Goal: Transaction & Acquisition: Book appointment/travel/reservation

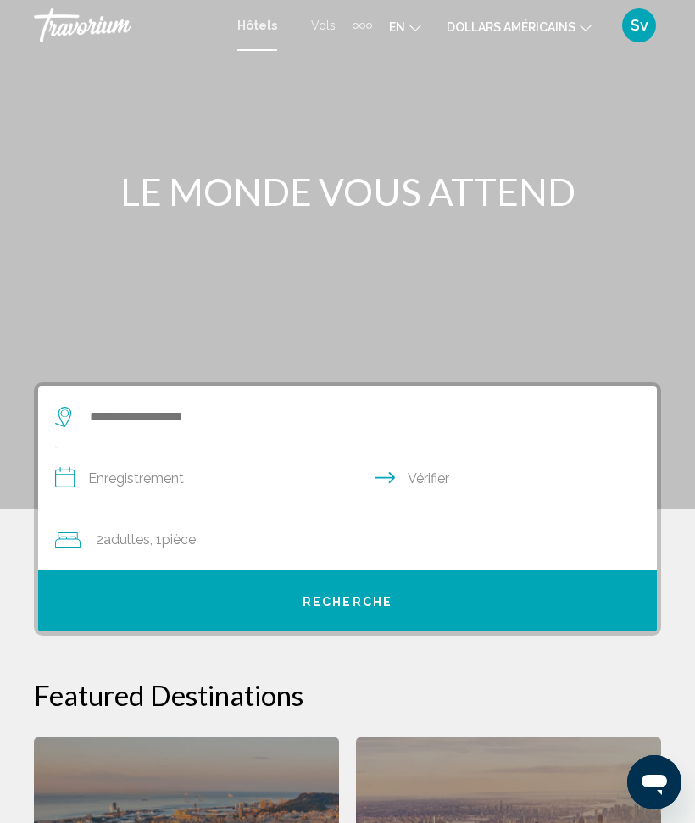
click at [413, 25] on icon "Changer de langue" at bounding box center [416, 28] width 12 height 12
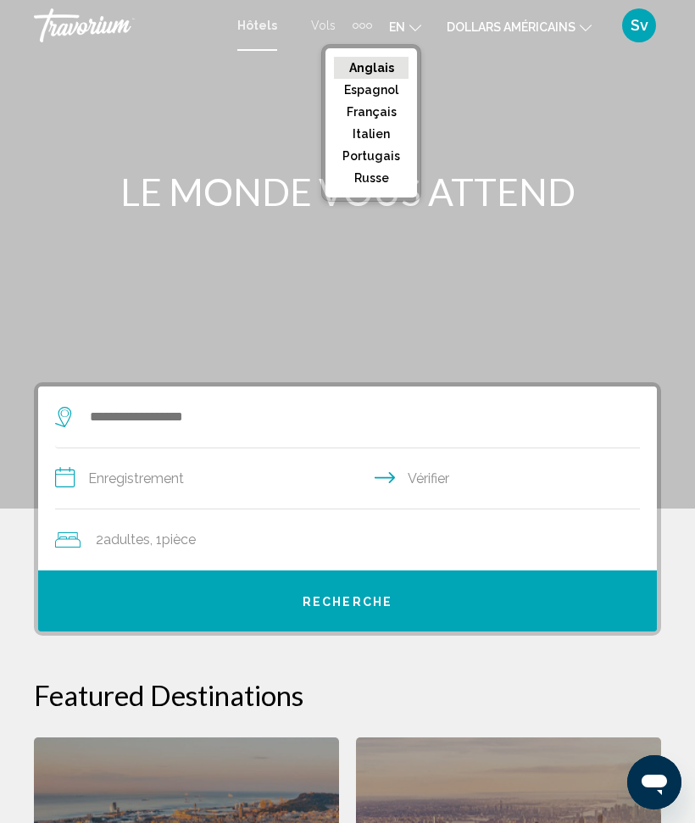
click at [373, 108] on font "Français" at bounding box center [372, 112] width 50 height 14
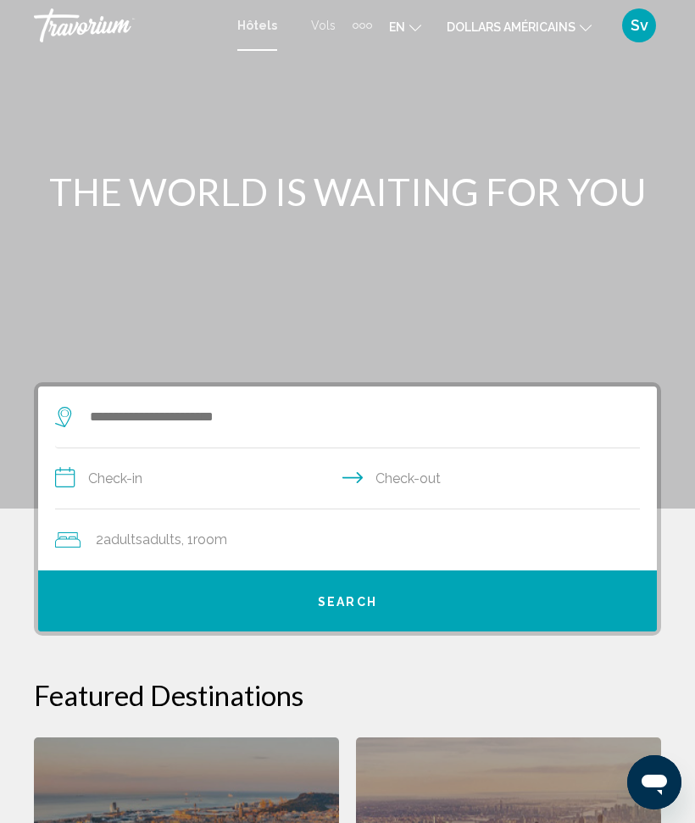
click at [412, 27] on icon "Changer de langue" at bounding box center [416, 28] width 12 height 12
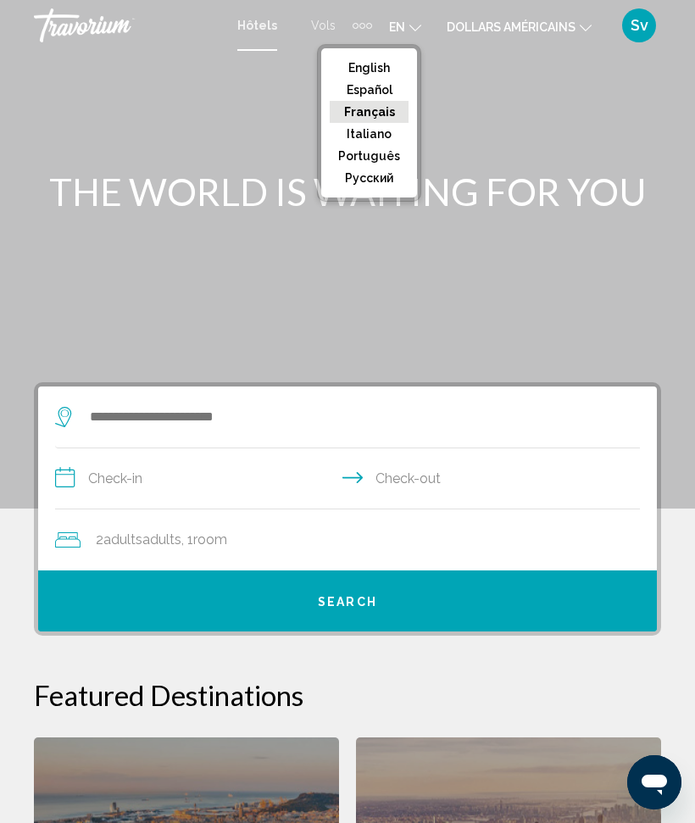
click at [383, 113] on button "Français" at bounding box center [369, 112] width 79 height 22
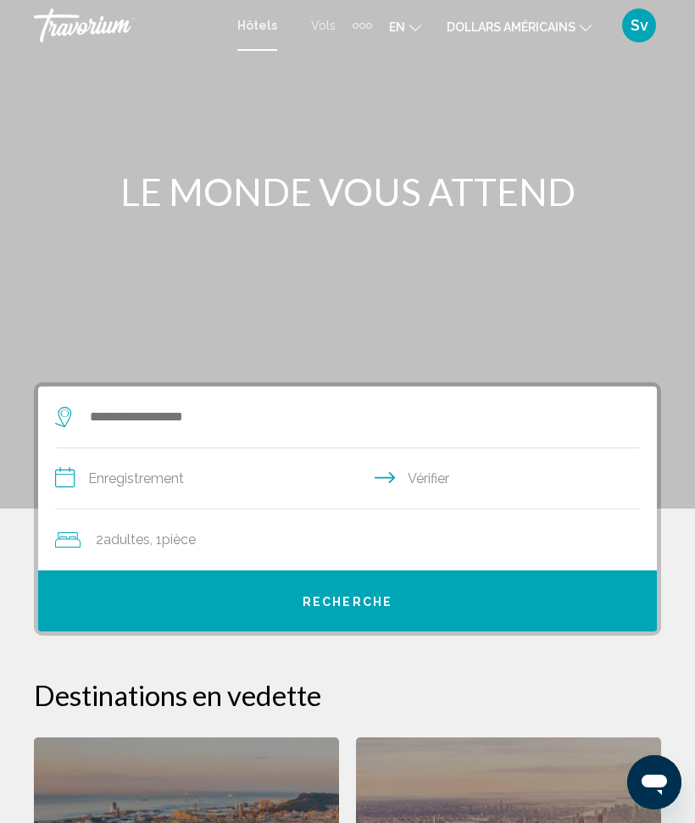
click at [582, 29] on icon "Changer de devise" at bounding box center [586, 28] width 12 height 12
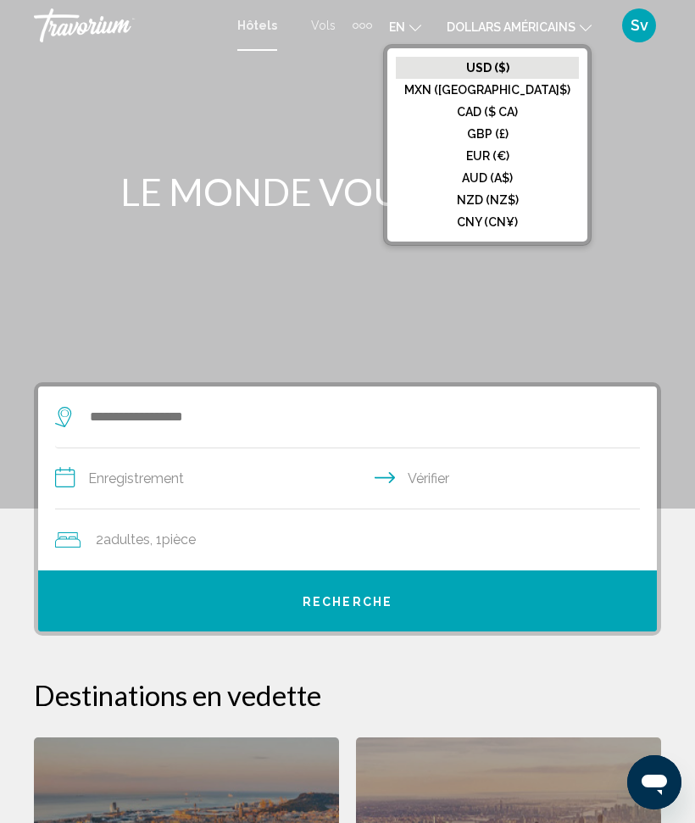
click at [629, 178] on h1 "LE MONDE VOUS ATTEND" at bounding box center [347, 192] width 627 height 44
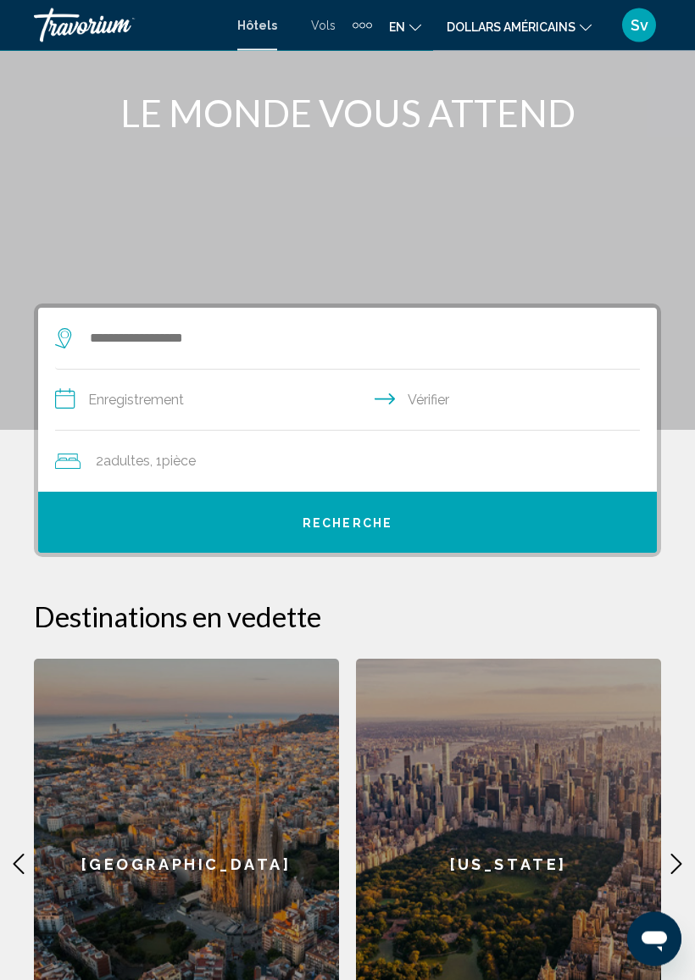
scroll to position [79, 0]
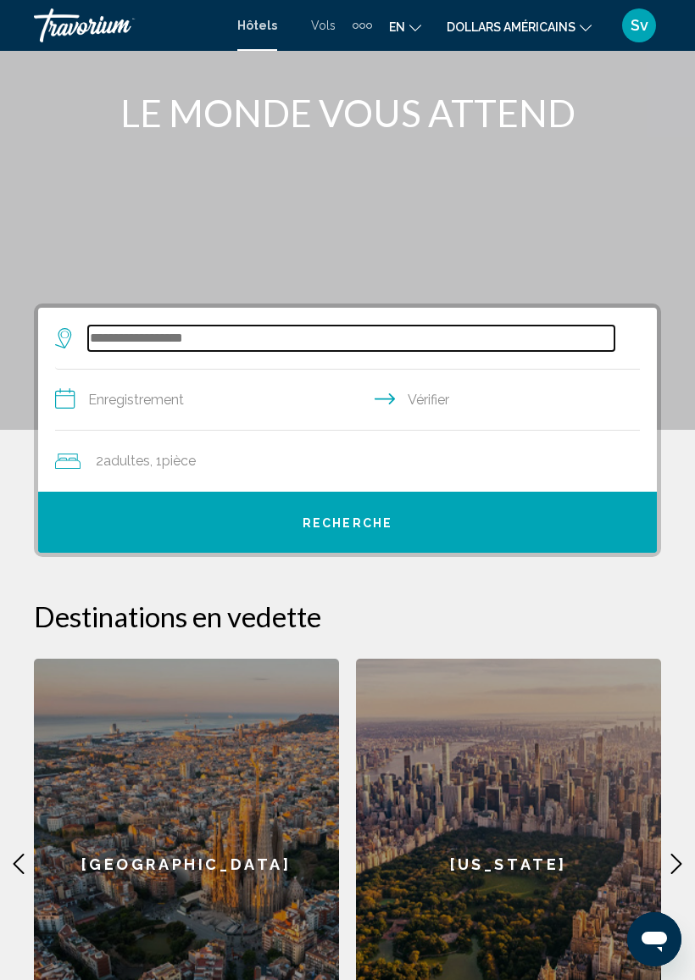
click at [170, 336] on input "Widget de recherche" at bounding box center [351, 338] width 527 height 25
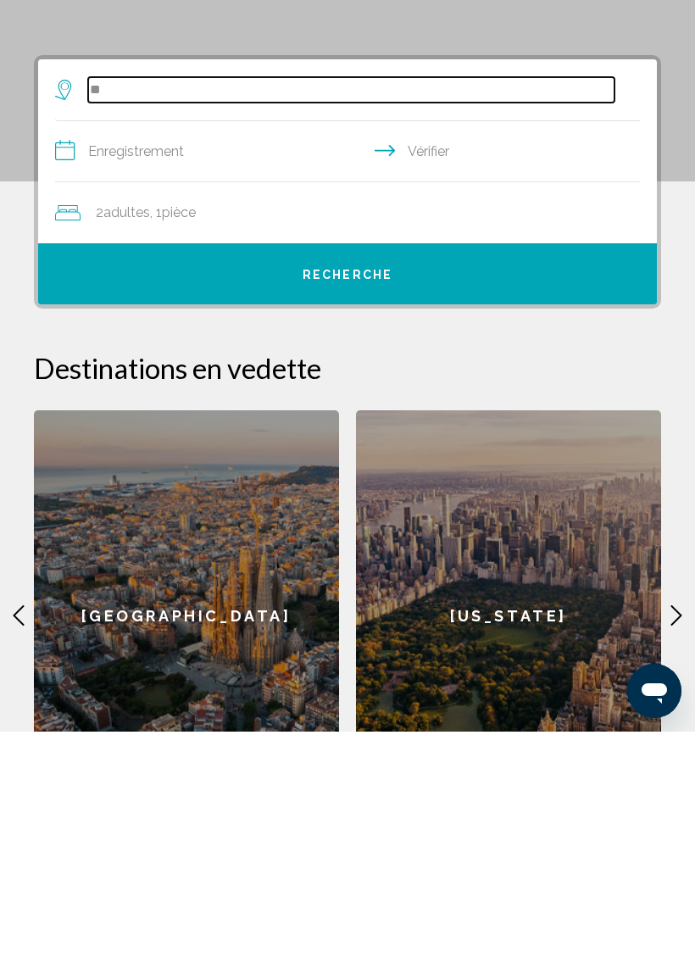
type input "*"
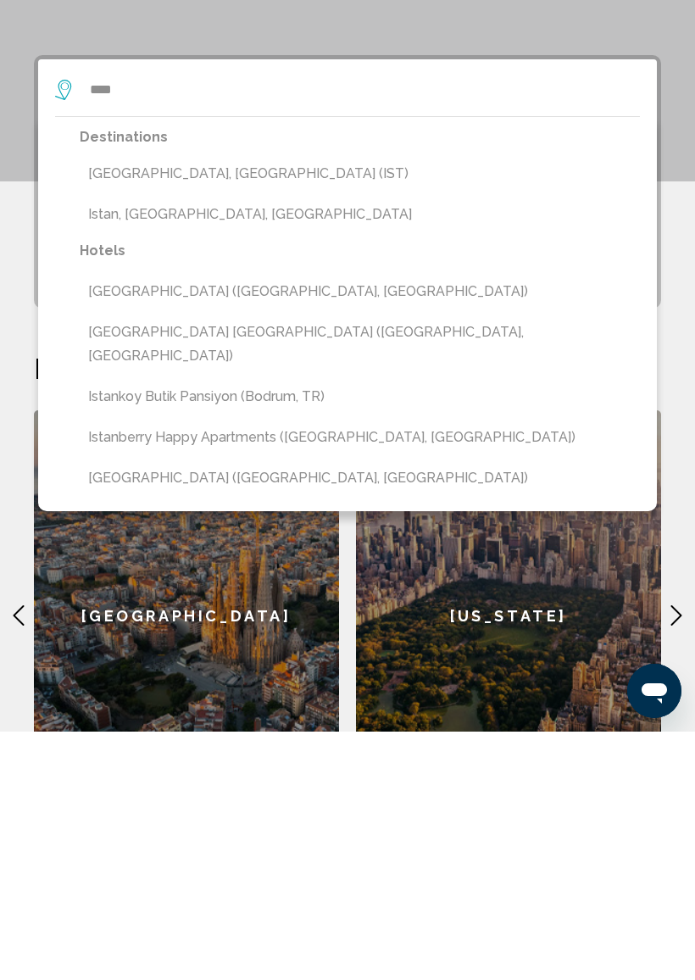
click at [165, 406] on button "Istanbul, Turkey (IST)" at bounding box center [360, 422] width 560 height 32
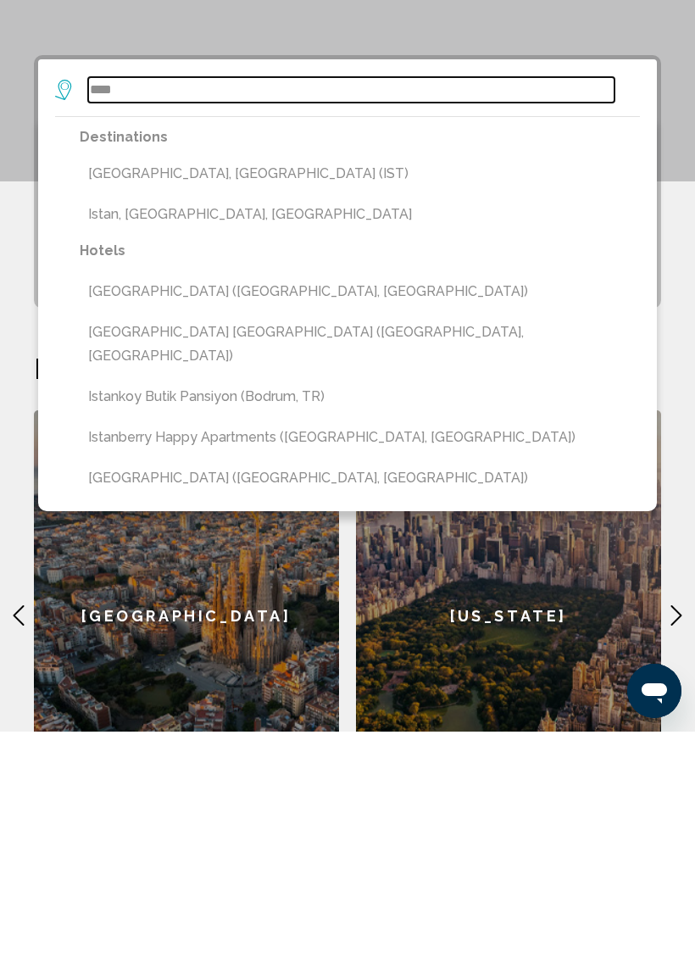
type input "**********"
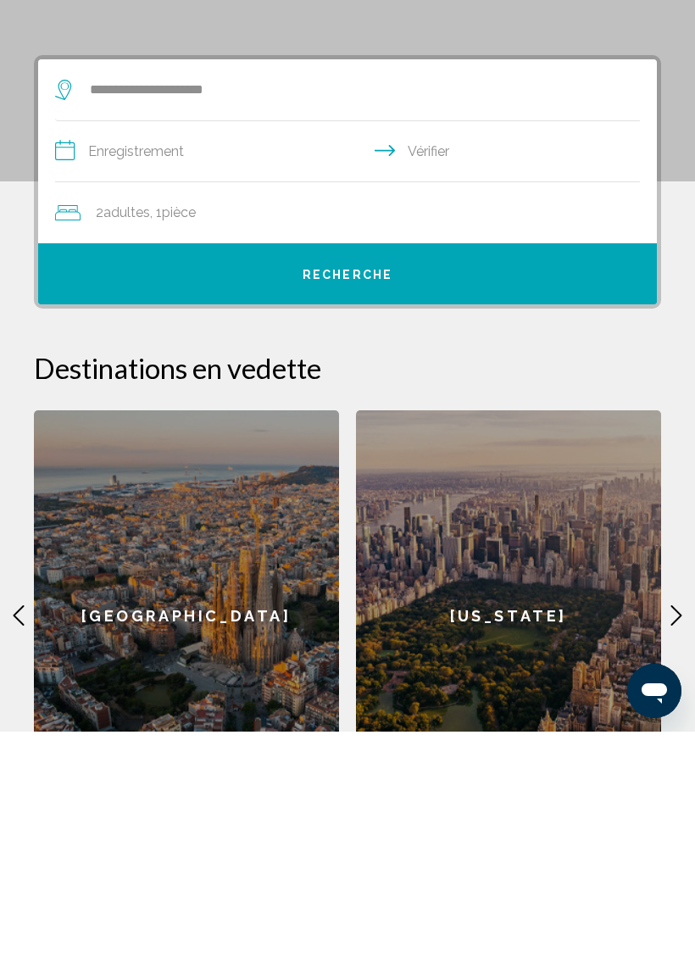
click at [343, 516] on font "Recherche" at bounding box center [348, 523] width 90 height 14
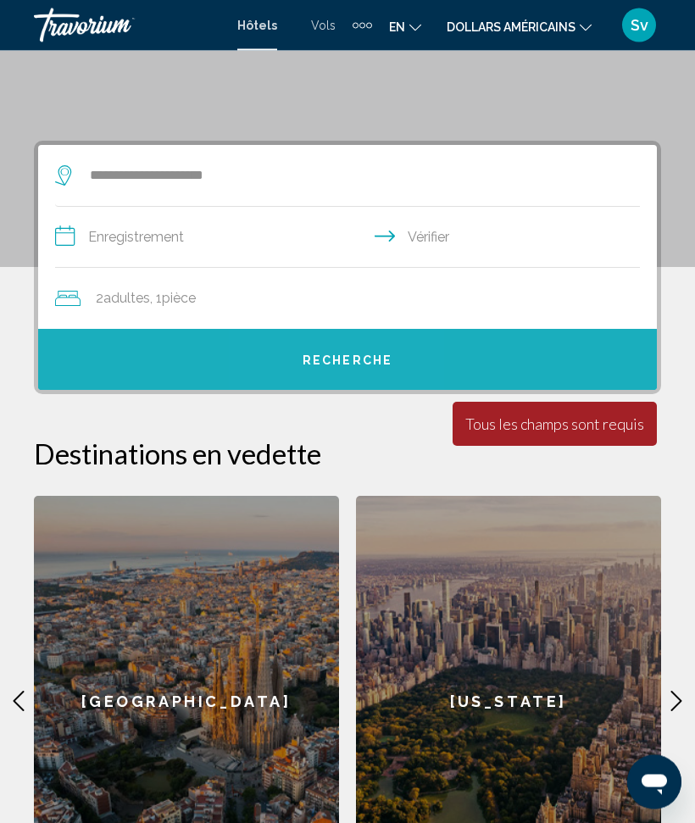
scroll to position [242, 0]
click at [336, 362] on font "Recherche" at bounding box center [348, 361] width 90 height 14
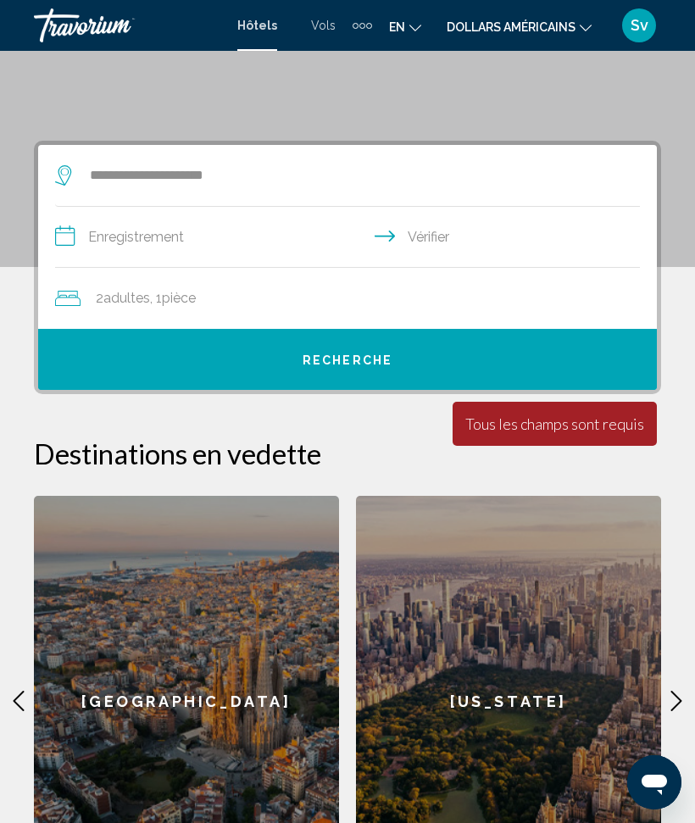
click at [70, 237] on input "**********" at bounding box center [351, 239] width 592 height 65
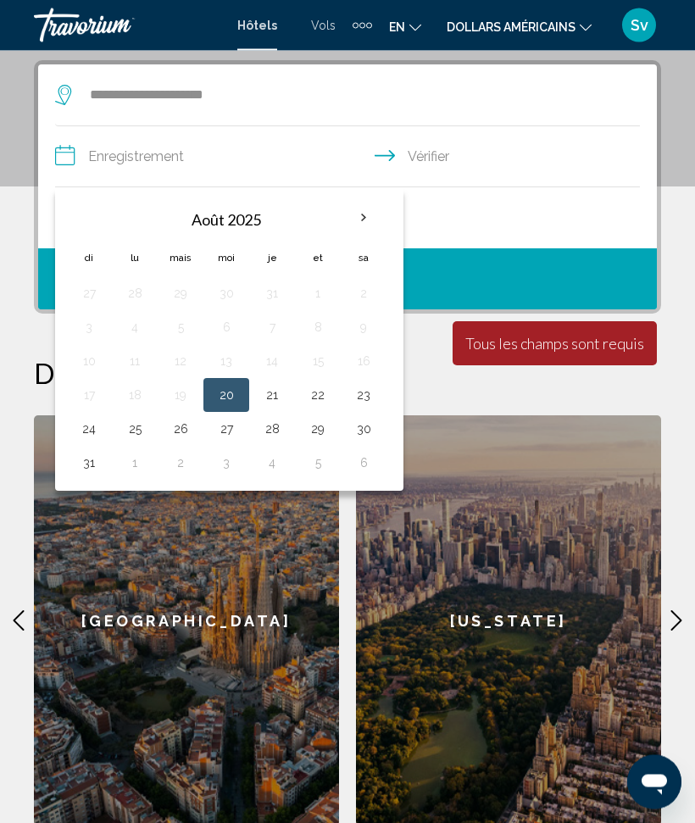
scroll to position [326, 0]
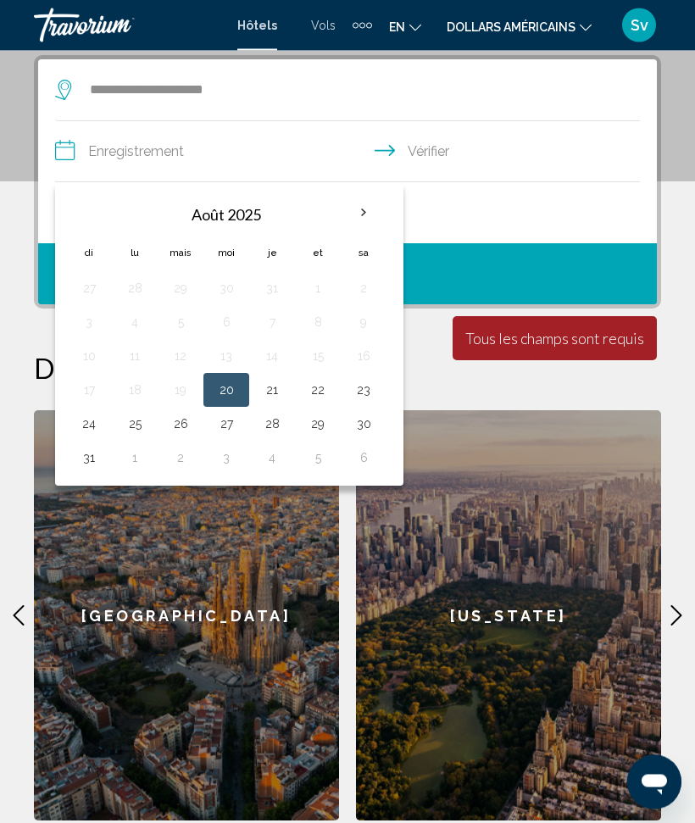
click at [357, 212] on th "Mois prochain" at bounding box center [364, 213] width 46 height 37
click at [362, 209] on th "Mois prochain" at bounding box center [364, 212] width 46 height 37
click at [360, 214] on th "Mois prochain" at bounding box center [364, 212] width 46 height 37
click at [357, 214] on th "Mois prochain" at bounding box center [364, 212] width 46 height 37
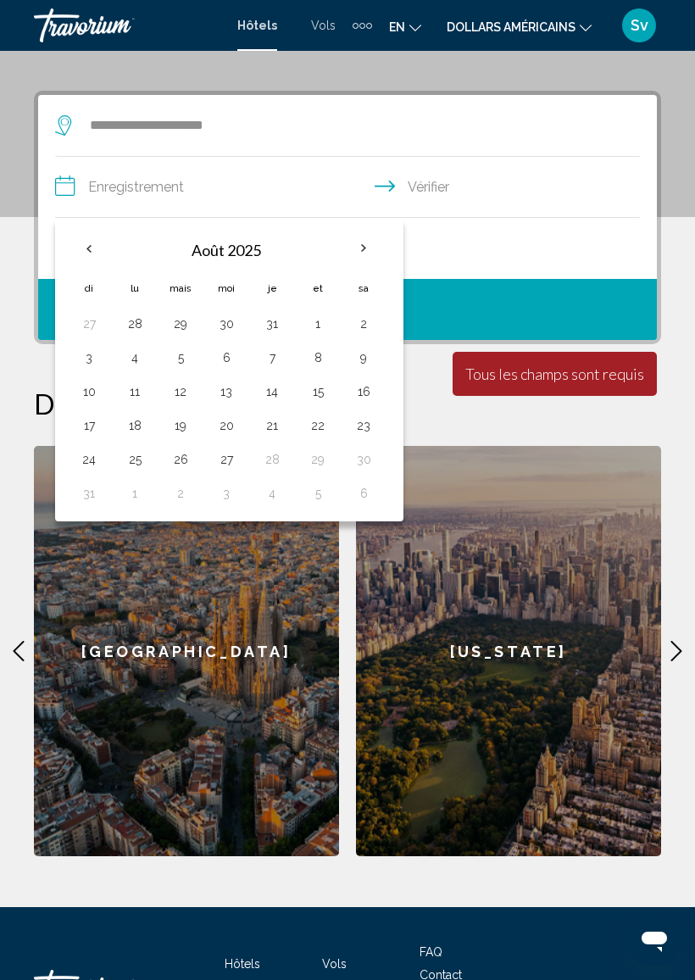
scroll to position [293, 0]
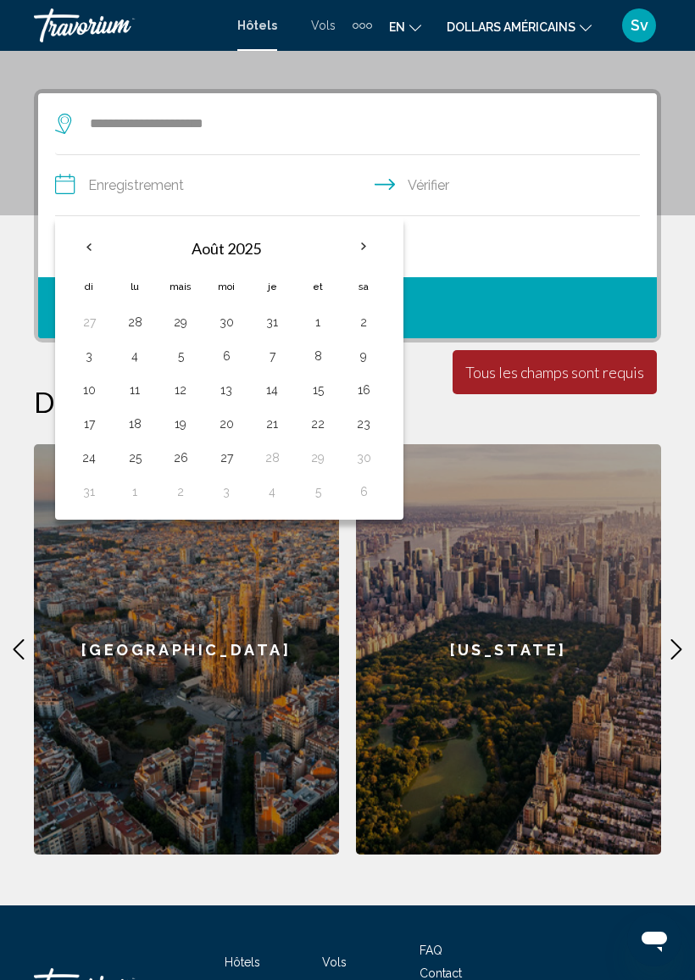
click at [360, 247] on th "Mois prochain" at bounding box center [364, 246] width 46 height 37
click at [135, 495] on button "1" at bounding box center [134, 492] width 27 height 24
click at [358, 254] on th "Mois prochain" at bounding box center [364, 246] width 46 height 37
click at [81, 249] on th "Previous month" at bounding box center [89, 246] width 46 height 37
click at [359, 242] on th "Mois prochain" at bounding box center [364, 246] width 46 height 37
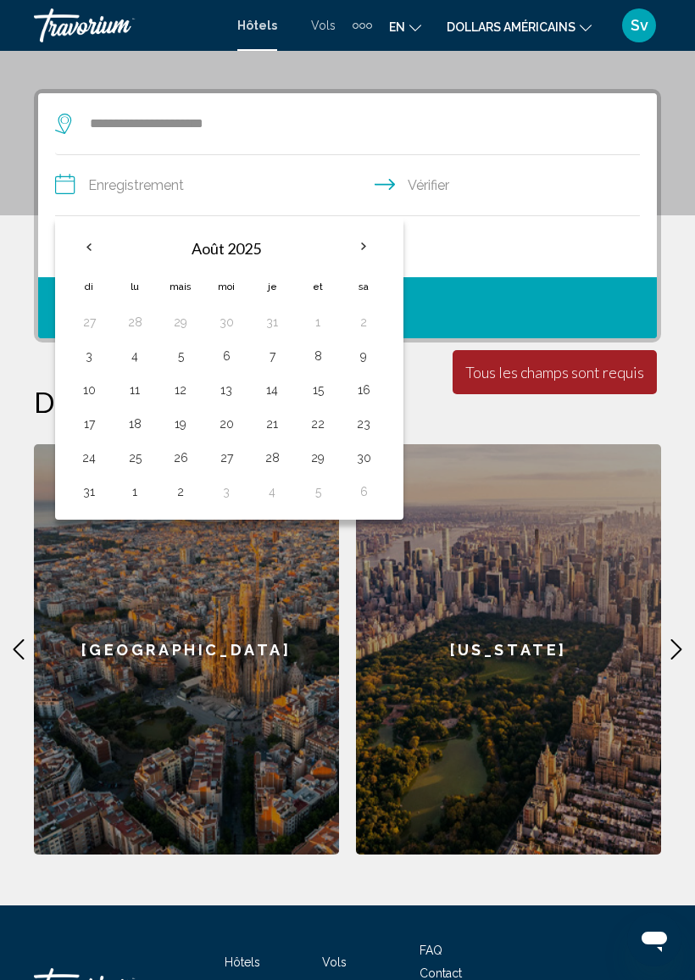
click at [85, 499] on button "31" at bounding box center [88, 492] width 27 height 24
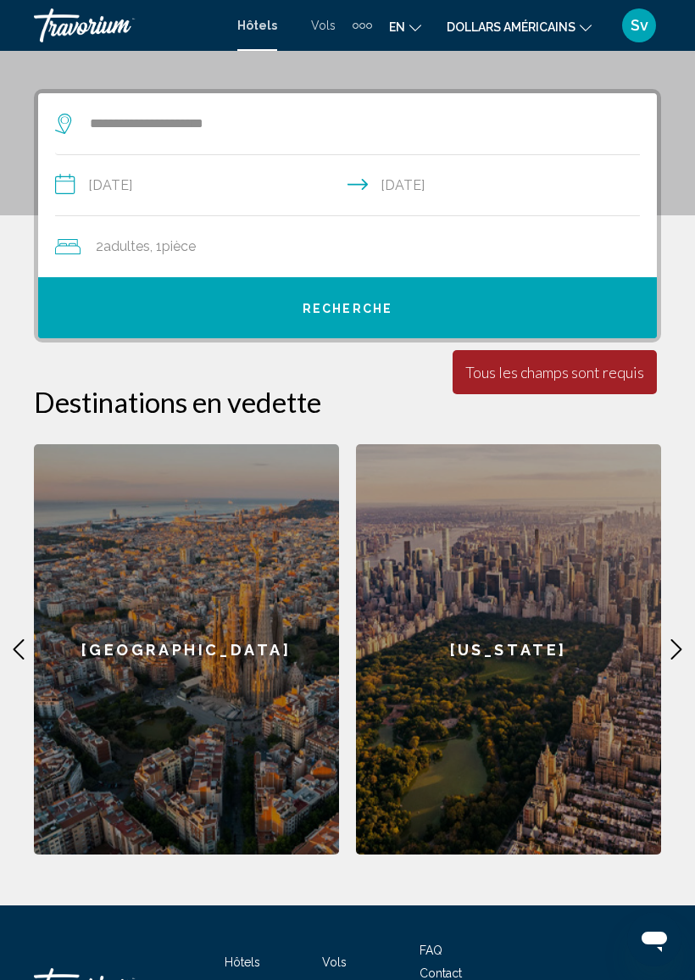
click at [59, 181] on input "**********" at bounding box center [351, 187] width 592 height 65
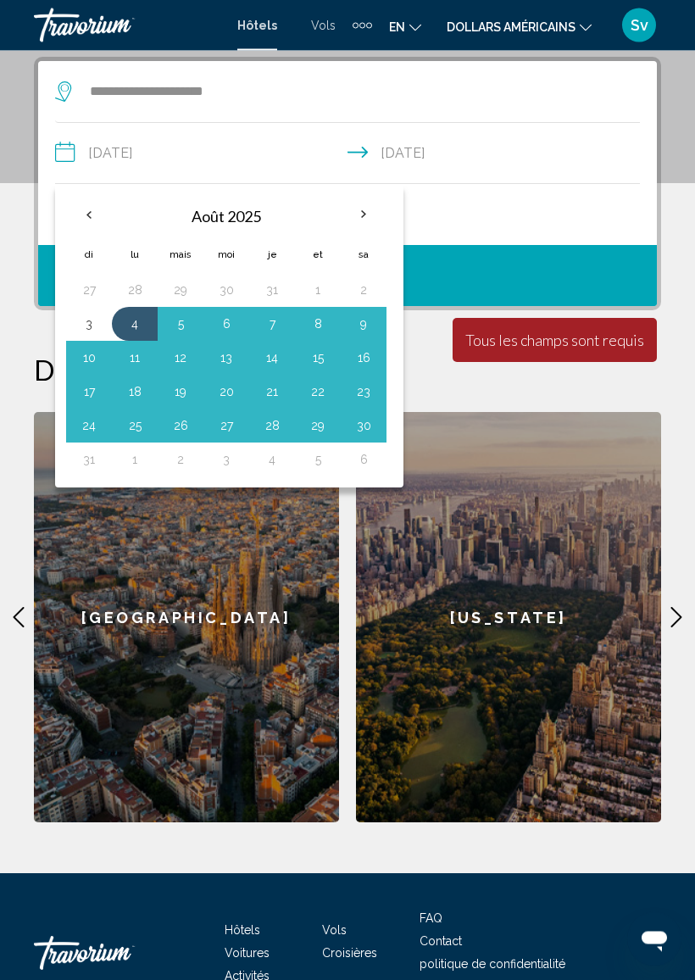
scroll to position [327, 0]
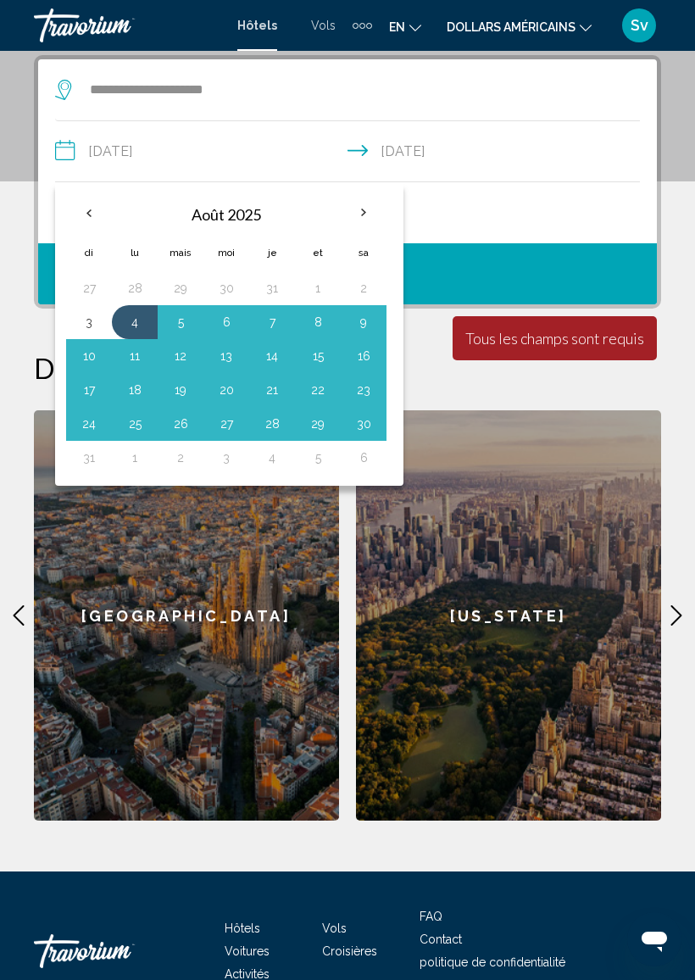
click at [137, 320] on button "4" at bounding box center [134, 322] width 27 height 24
click at [250, 272] on table "Août 2025 di lu mais moi je et sa 27 28 29 30 31 1 2 3 4 5 6 7 8 9 10 11 12 13 …" at bounding box center [226, 334] width 321 height 282
click at [86, 208] on th "Previous month" at bounding box center [89, 212] width 46 height 37
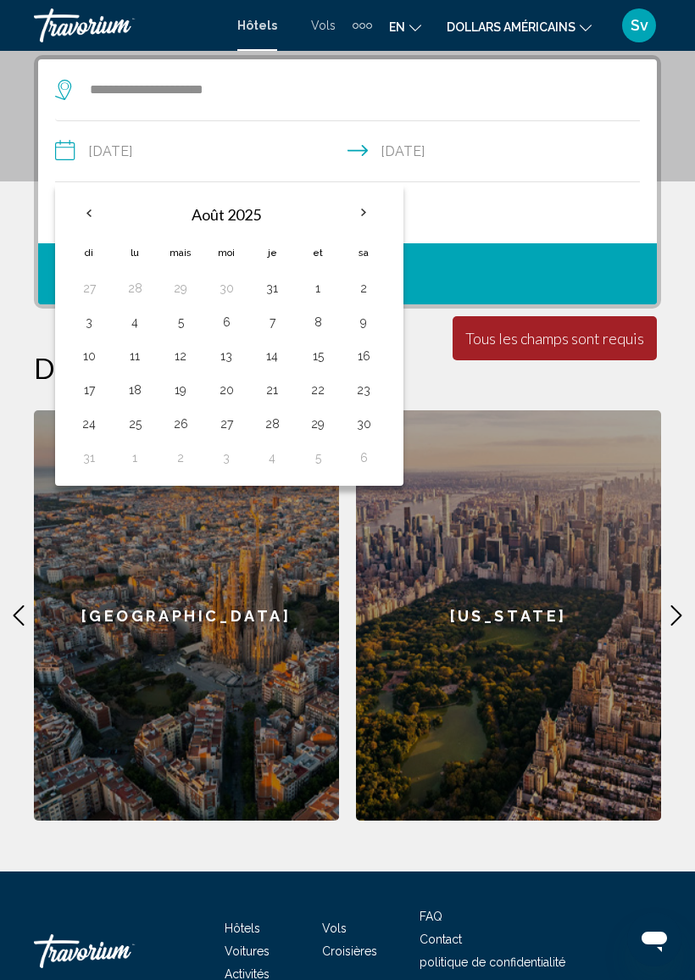
click at [265, 422] on button "28" at bounding box center [272, 424] width 27 height 24
type input "**********"
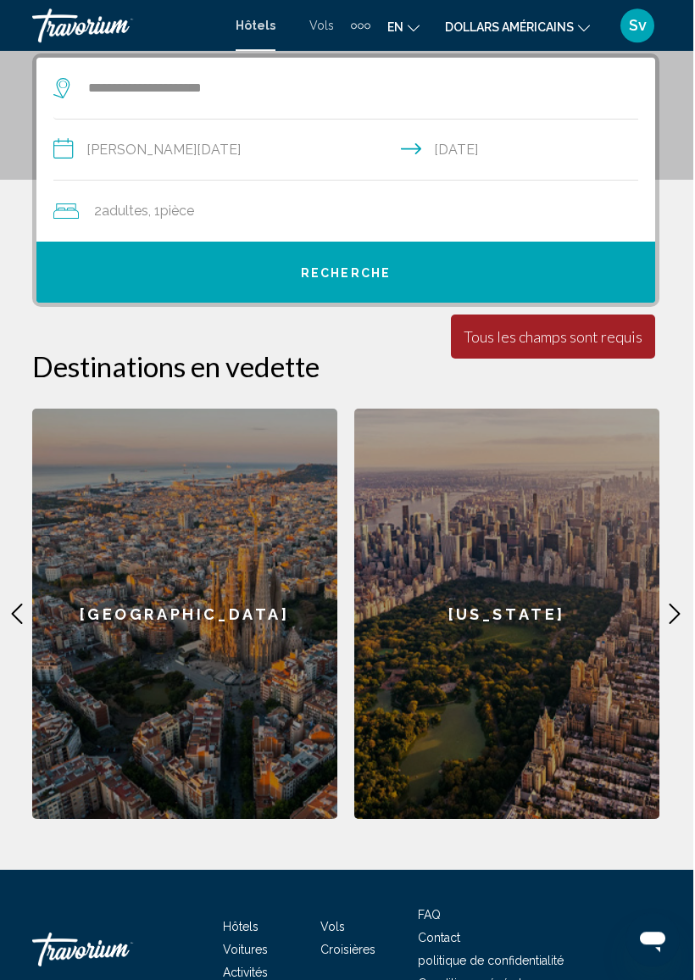
scroll to position [329, 0]
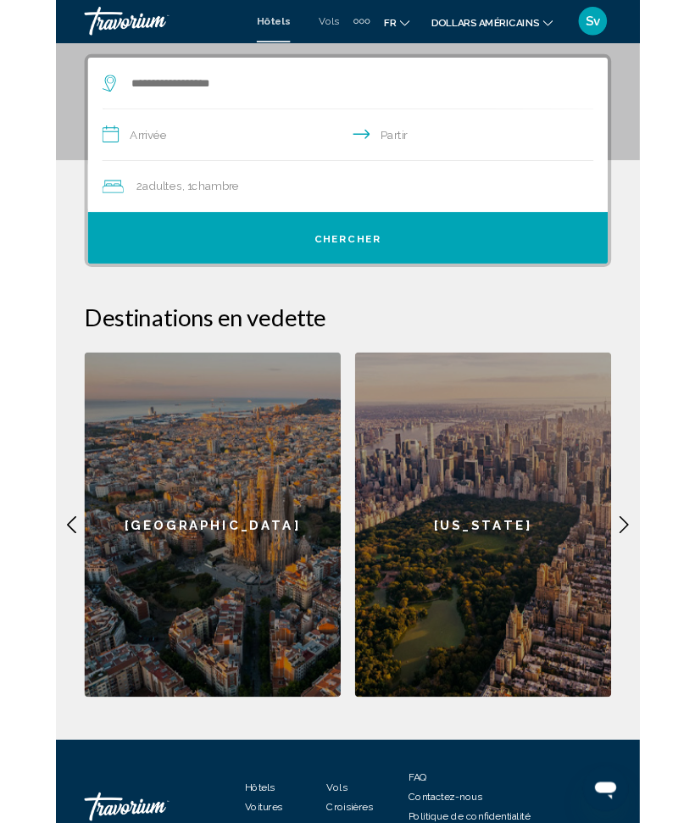
scroll to position [584, 0]
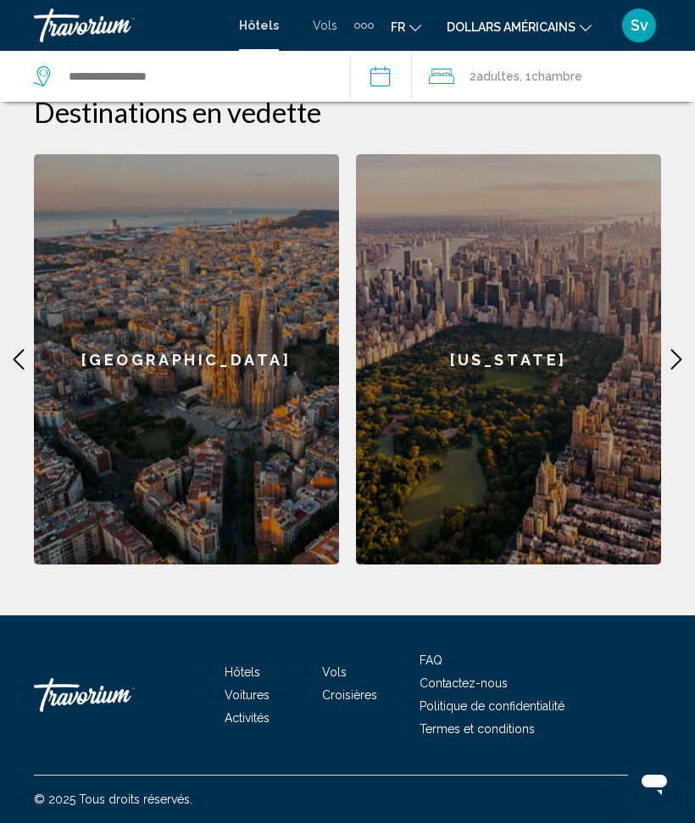
click at [671, 357] on icon "Contenu principal" at bounding box center [676, 359] width 20 height 20
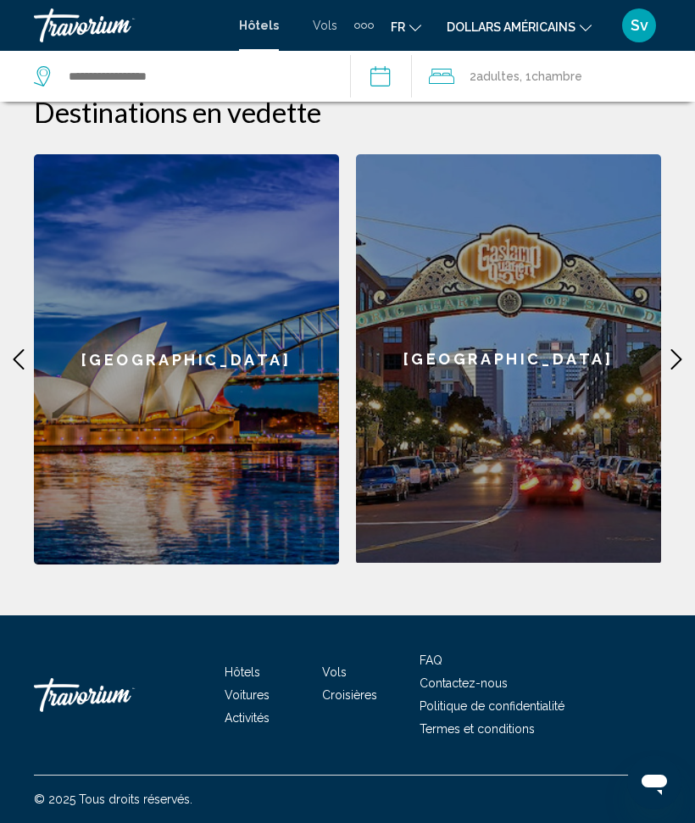
click at [672, 351] on icon "Contenu principal" at bounding box center [676, 359] width 20 height 20
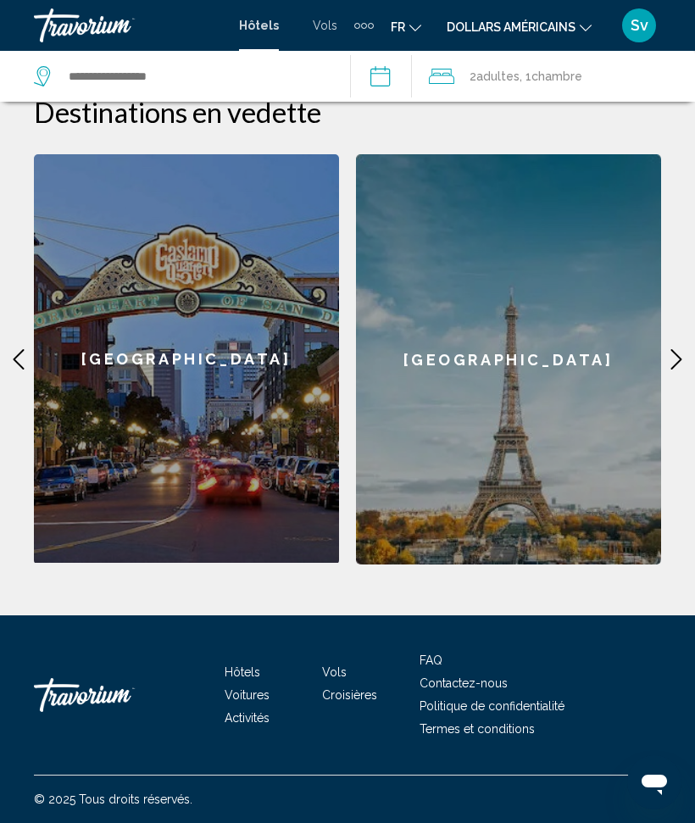
click at [668, 356] on icon "Contenu principal" at bounding box center [676, 359] width 20 height 20
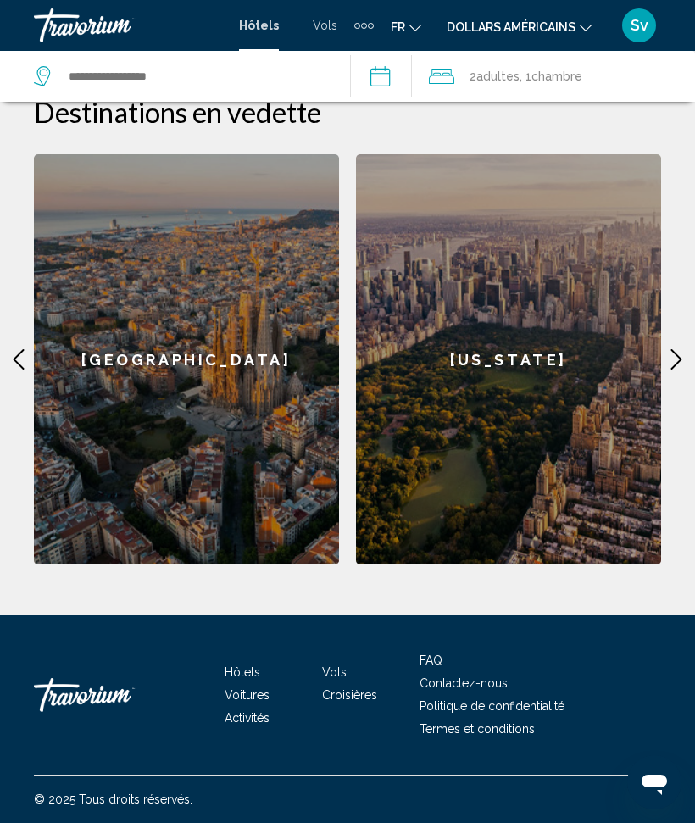
click at [526, 356] on font "[US_STATE]" at bounding box center [508, 360] width 117 height 18
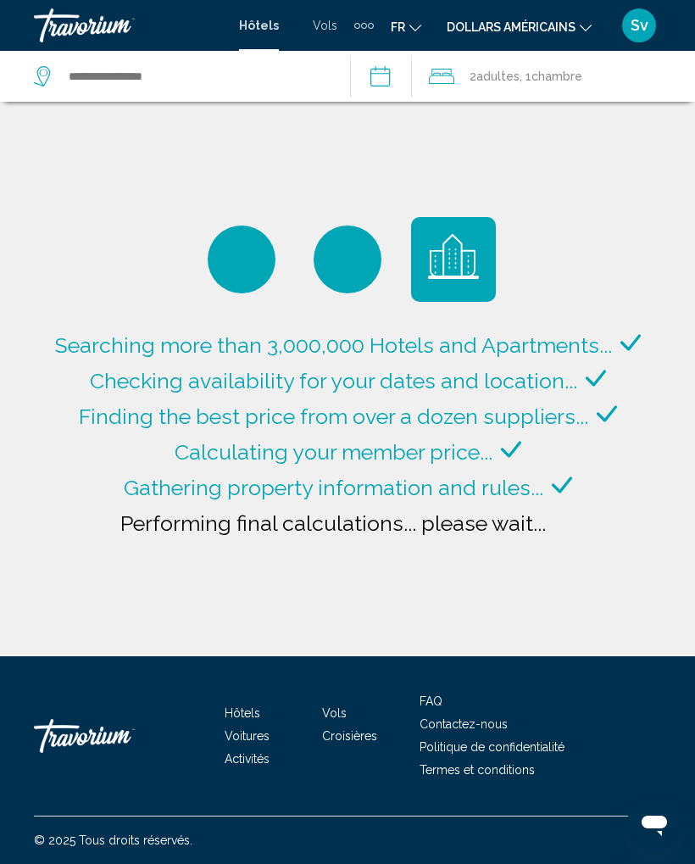
type input "**********"
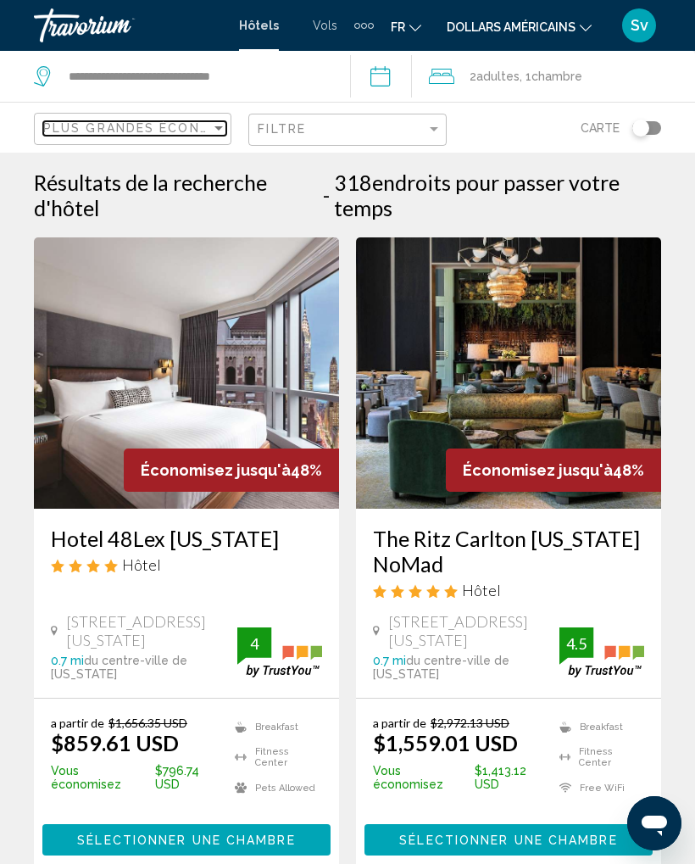
click at [207, 129] on div "Plus grandes économies" at bounding box center [127, 128] width 168 height 14
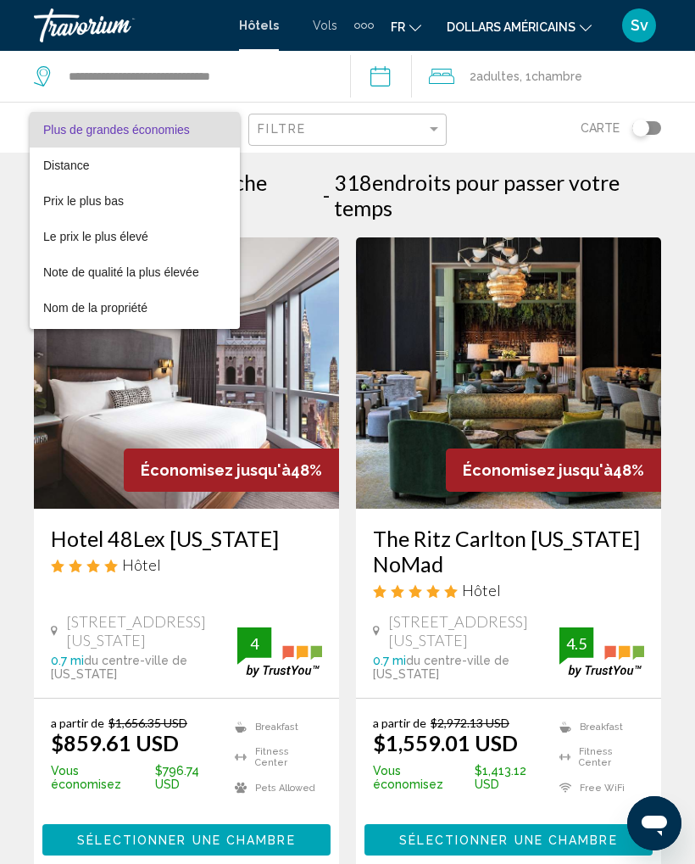
click at [641, 205] on div at bounding box center [347, 432] width 695 height 864
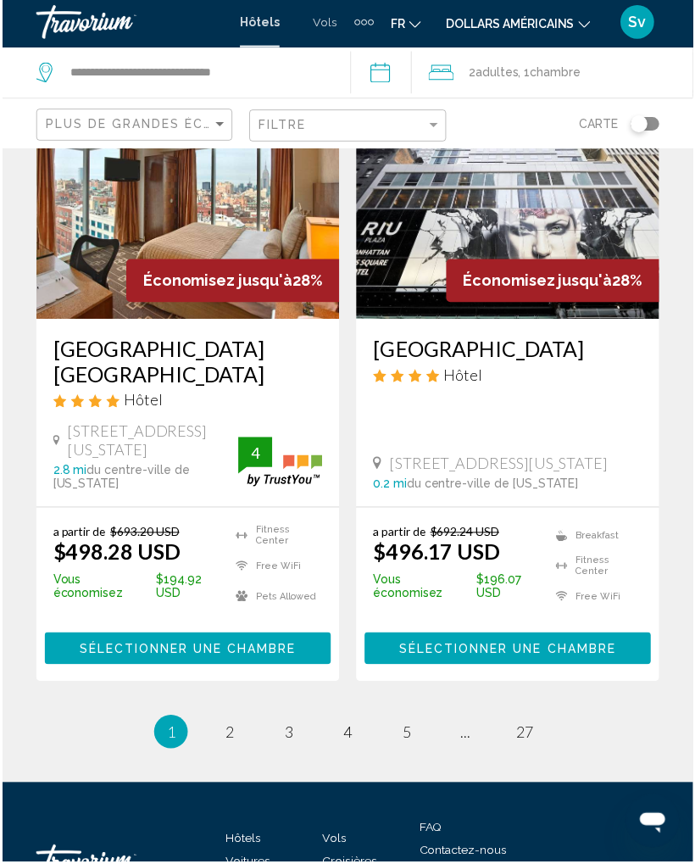
scroll to position [3523, 0]
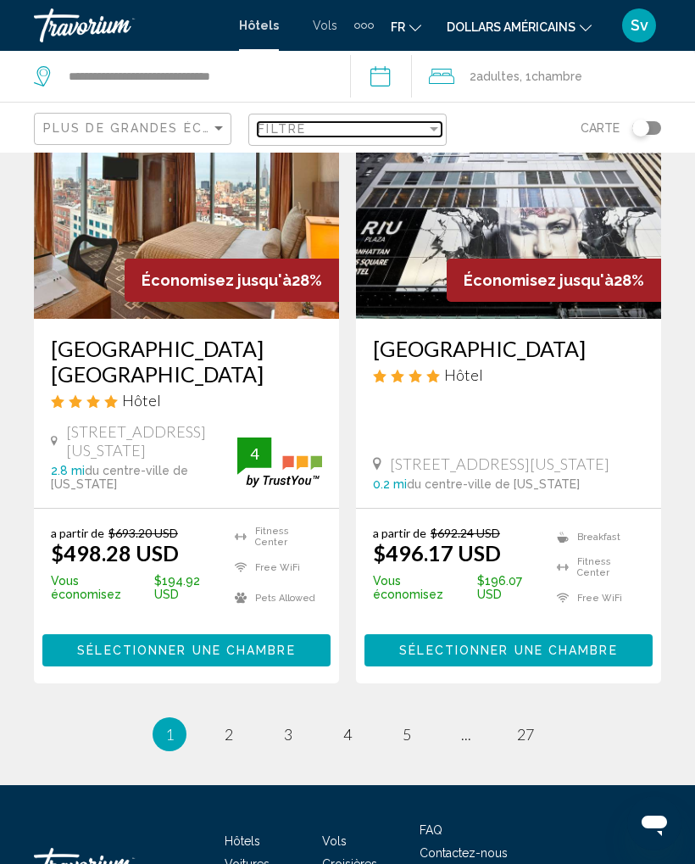
click at [433, 123] on div "Filter" at bounding box center [434, 129] width 15 height 14
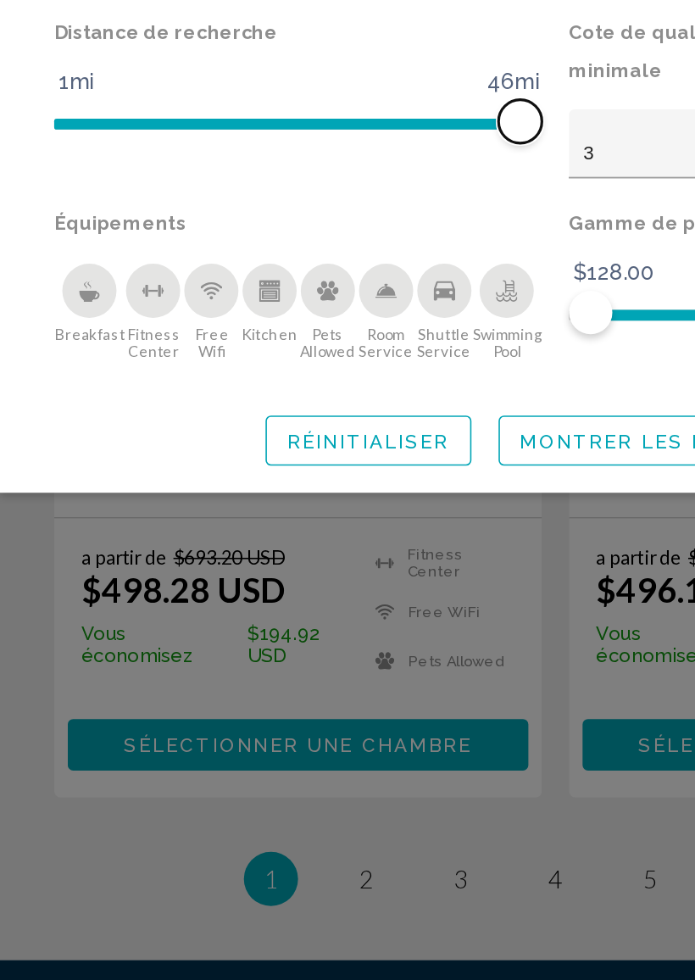
scroll to position [3407, 0]
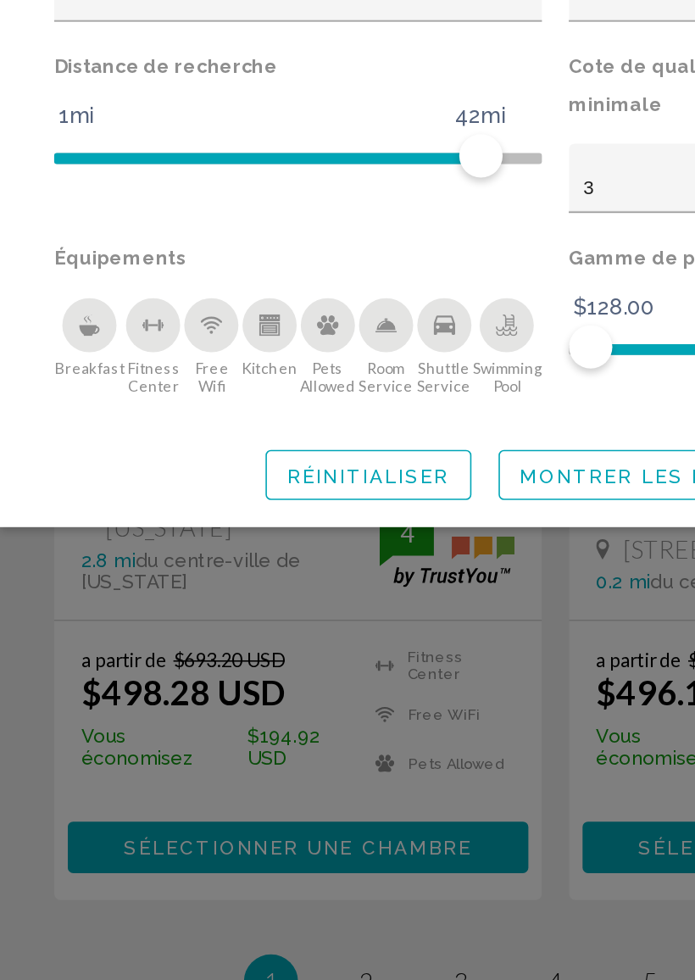
click at [126, 423] on div "Free Wifi" at bounding box center [132, 440] width 34 height 34
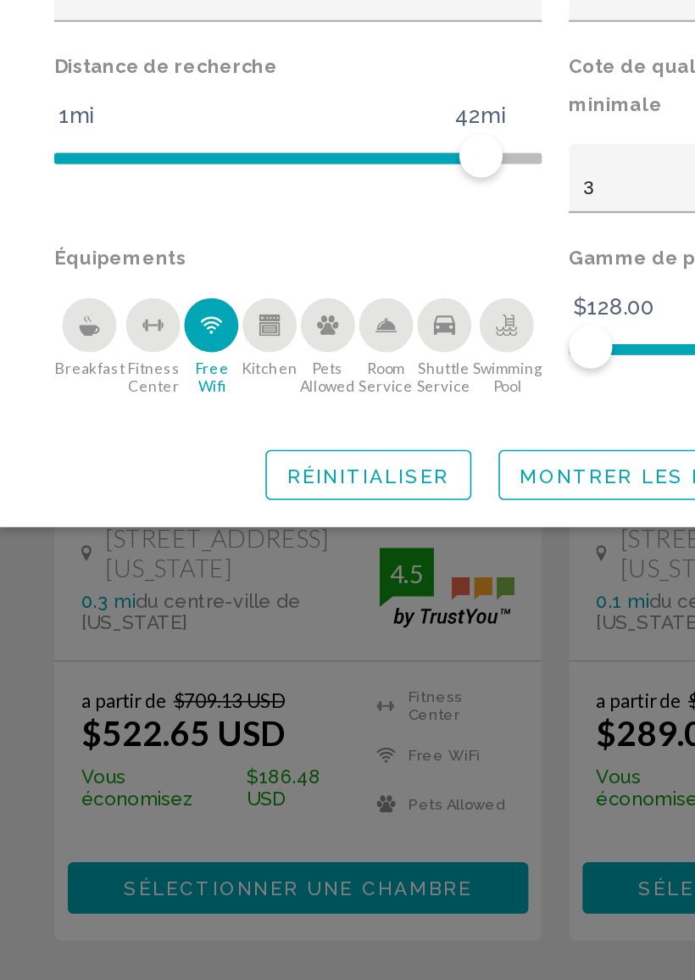
click at [53, 433] on icon "Breakfast" at bounding box center [56, 440] width 14 height 14
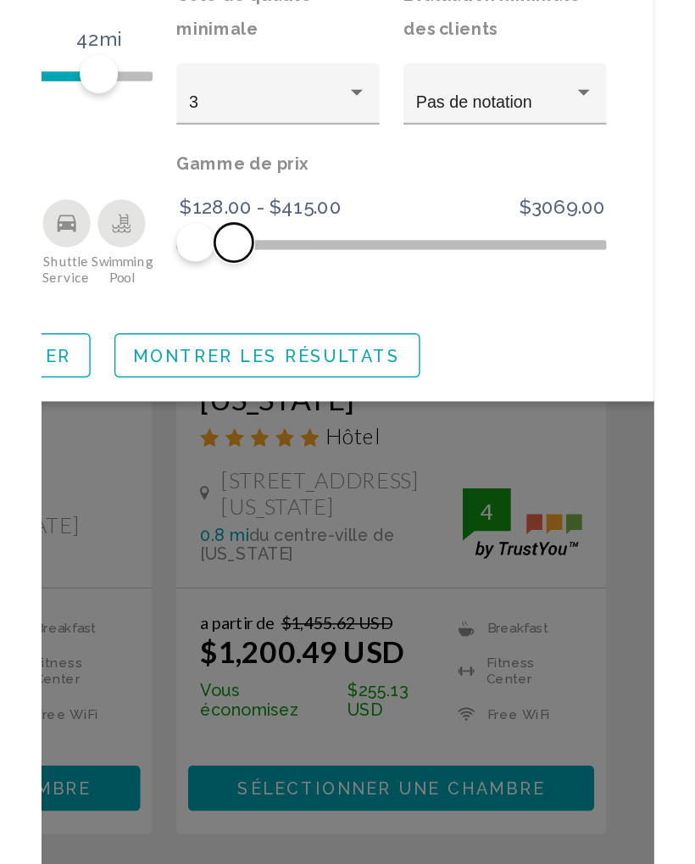
scroll to position [3356, 0]
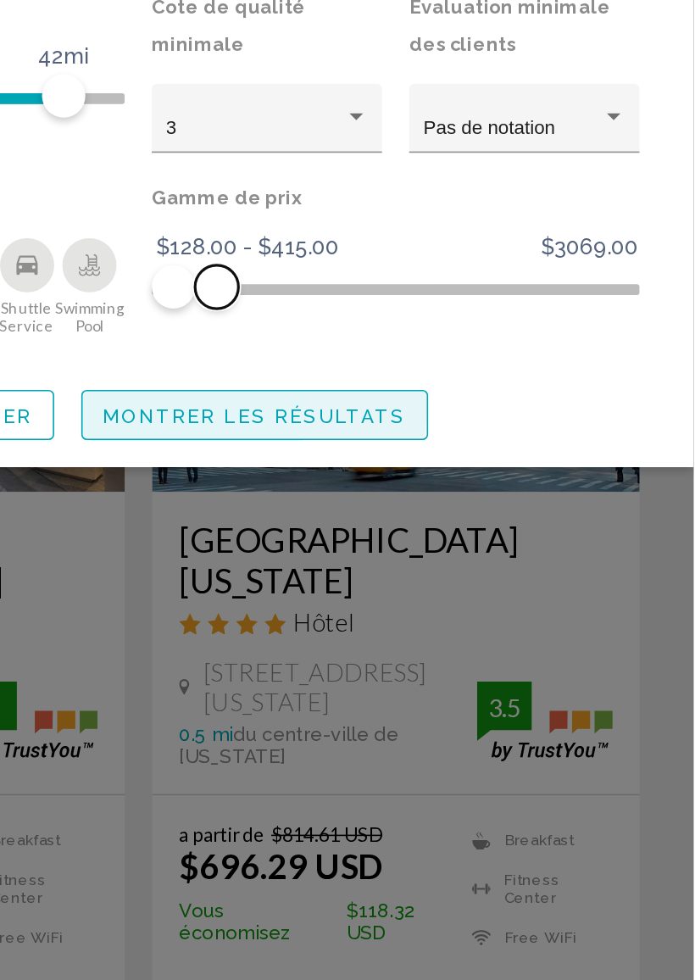
scroll to position [3335, 1]
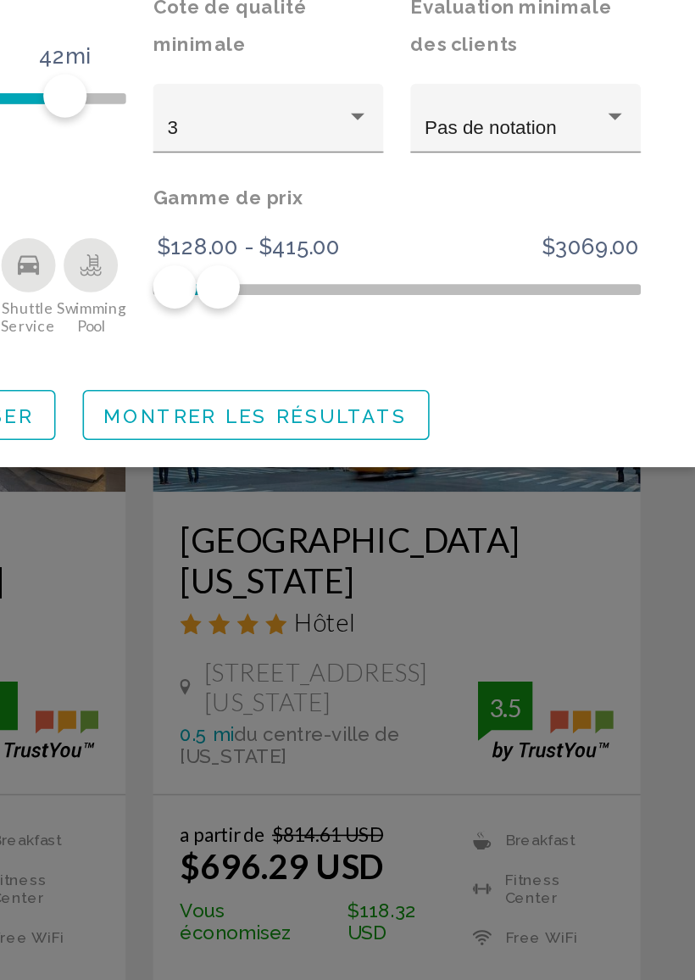
click at [326, 527] on span "Montrer les résultats" at bounding box center [421, 534] width 190 height 14
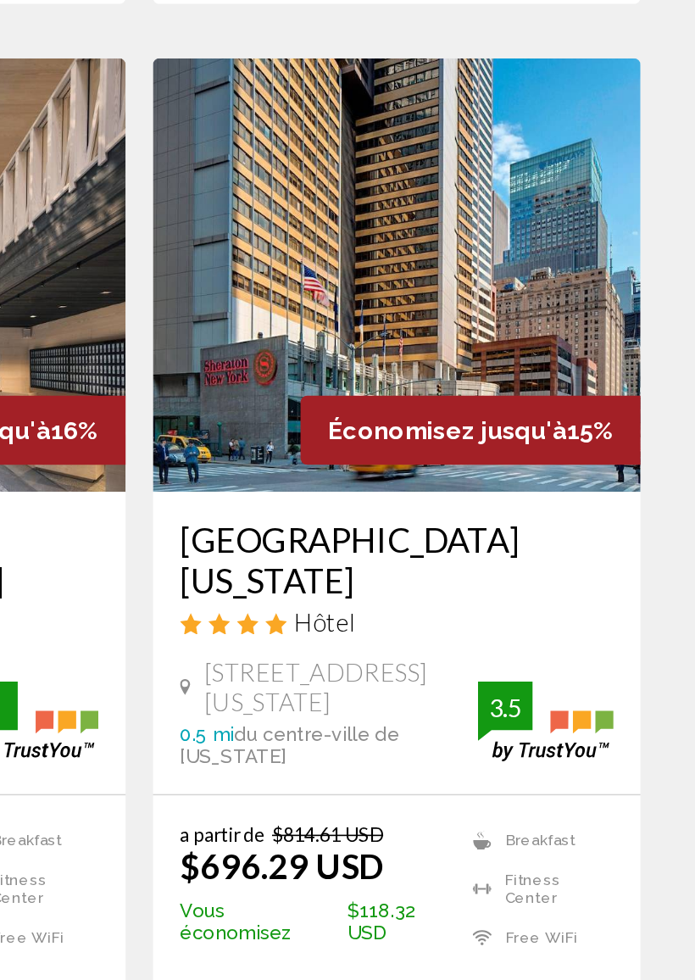
scroll to position [3335, 0]
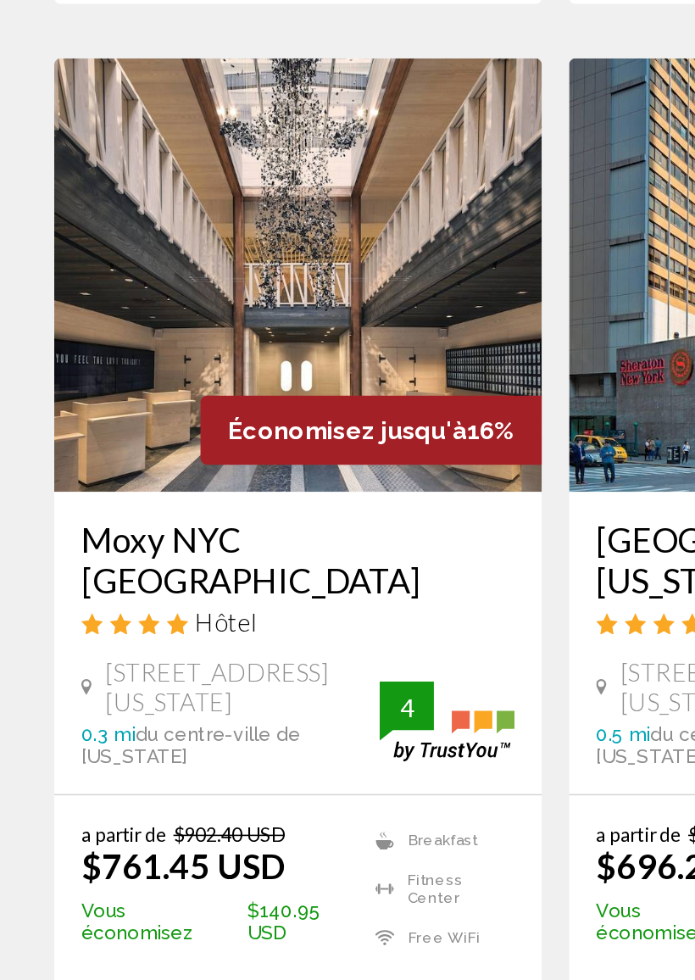
click at [256, 822] on span "2" at bounding box center [258, 997] width 8 height 19
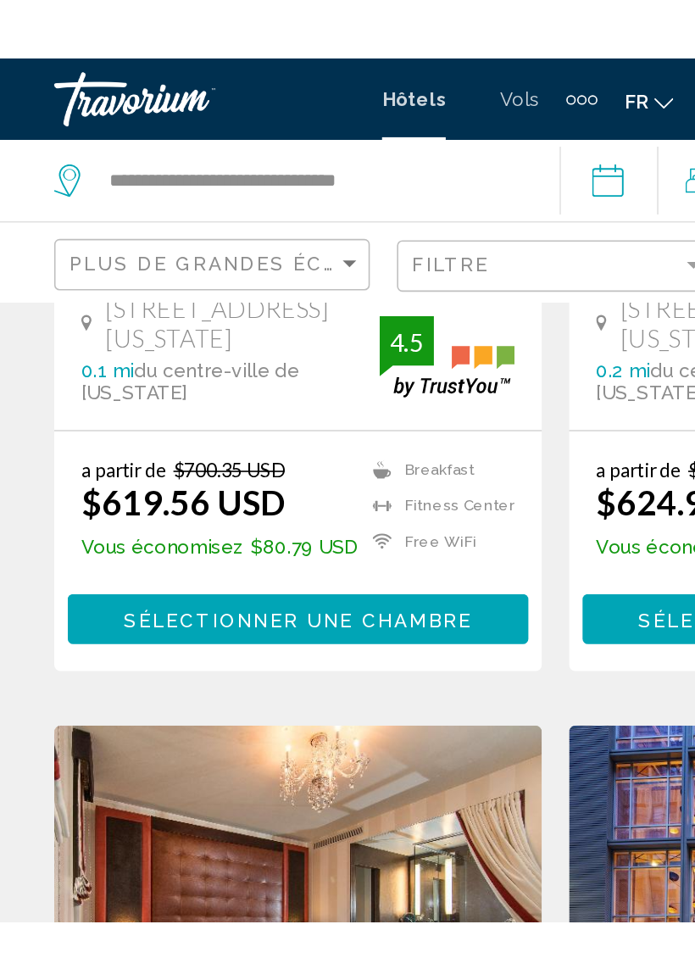
scroll to position [1891, 0]
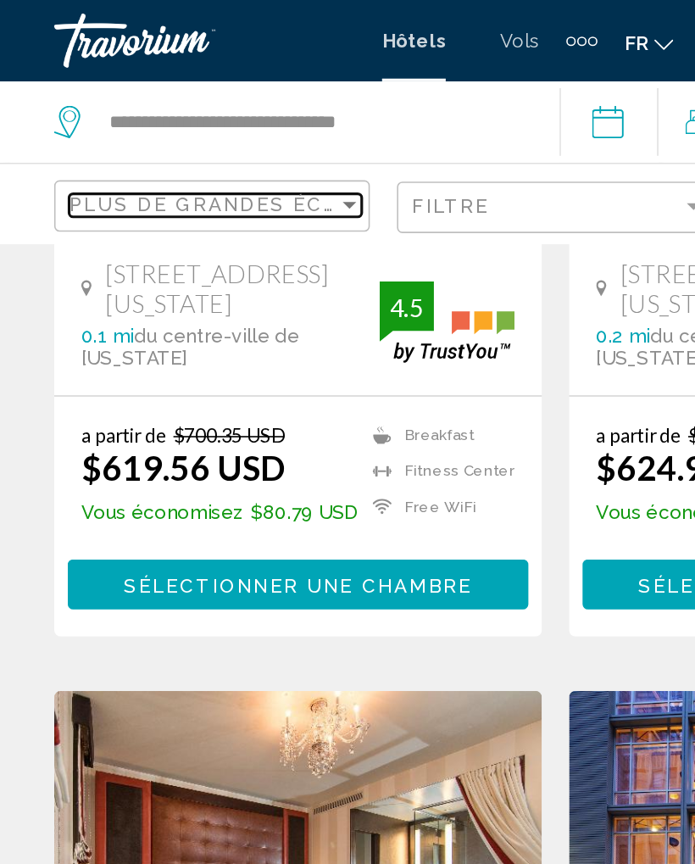
click at [215, 130] on div "Sort by" at bounding box center [218, 128] width 15 height 14
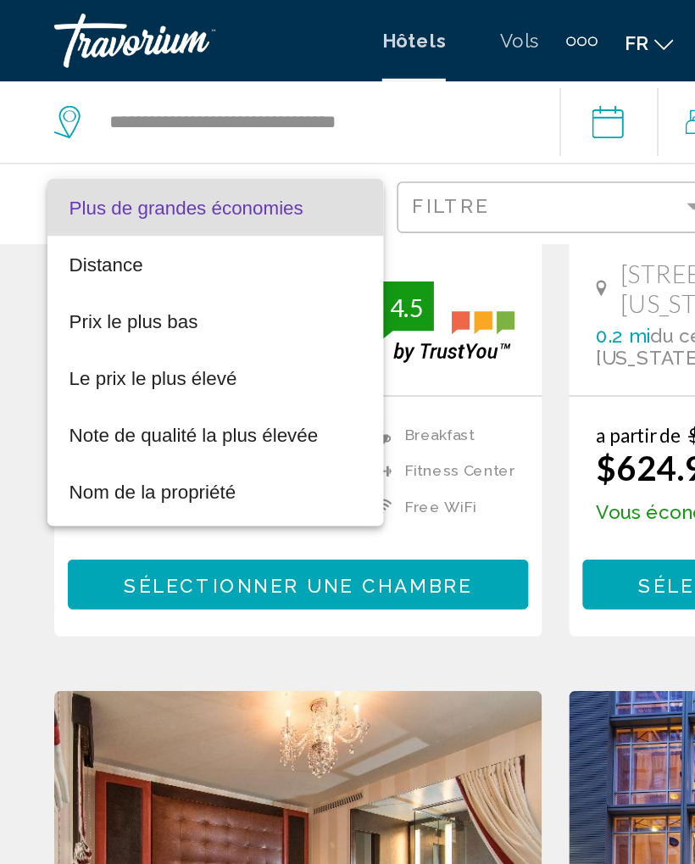
click at [210, 126] on span "Plus de grandes économies" at bounding box center [134, 130] width 183 height 36
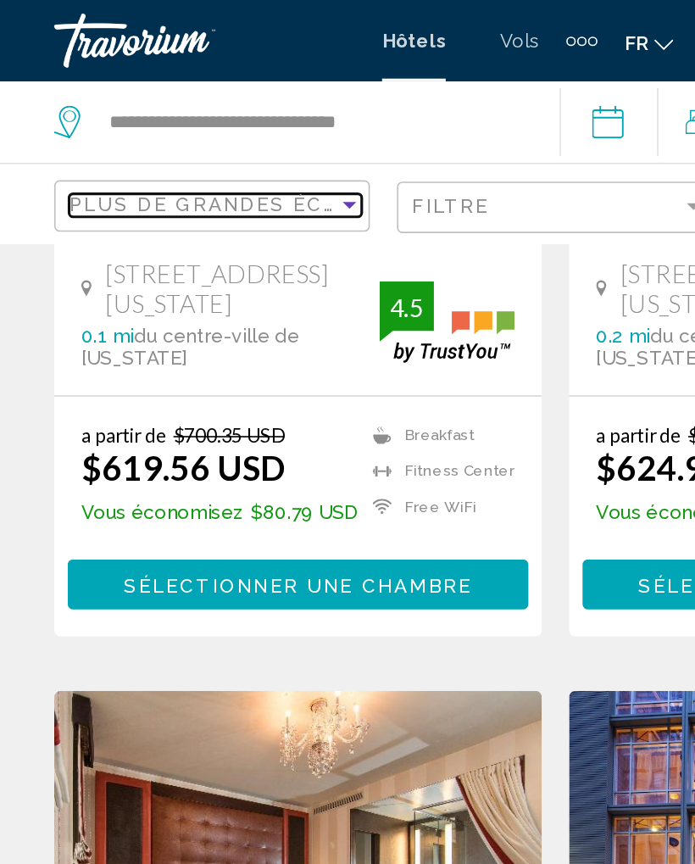
click at [220, 123] on div "Sort by" at bounding box center [218, 128] width 15 height 14
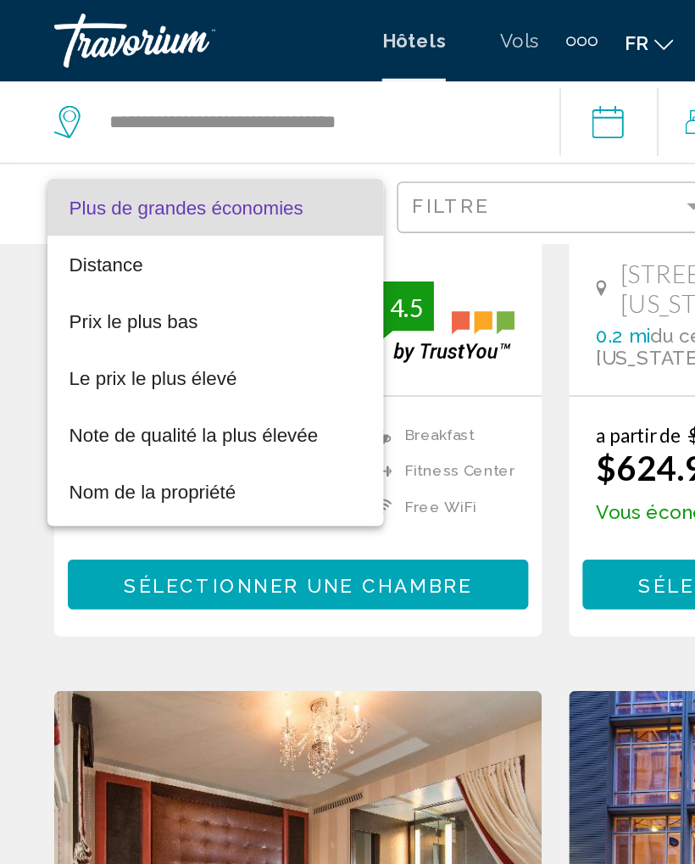
click at [211, 128] on span "Plus de grandes économies" at bounding box center [134, 130] width 183 height 36
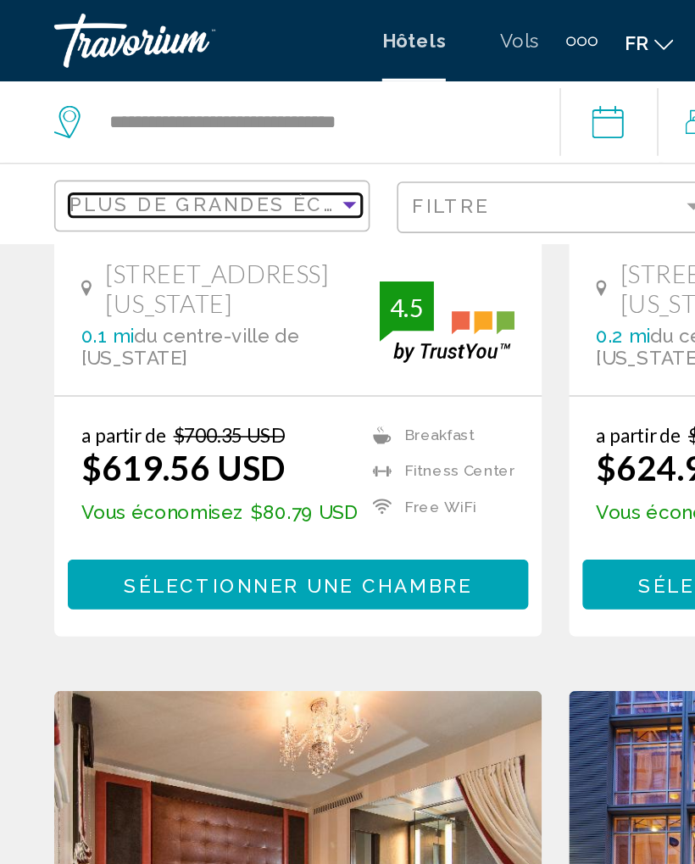
click at [215, 122] on div "Sort by" at bounding box center [218, 128] width 15 height 14
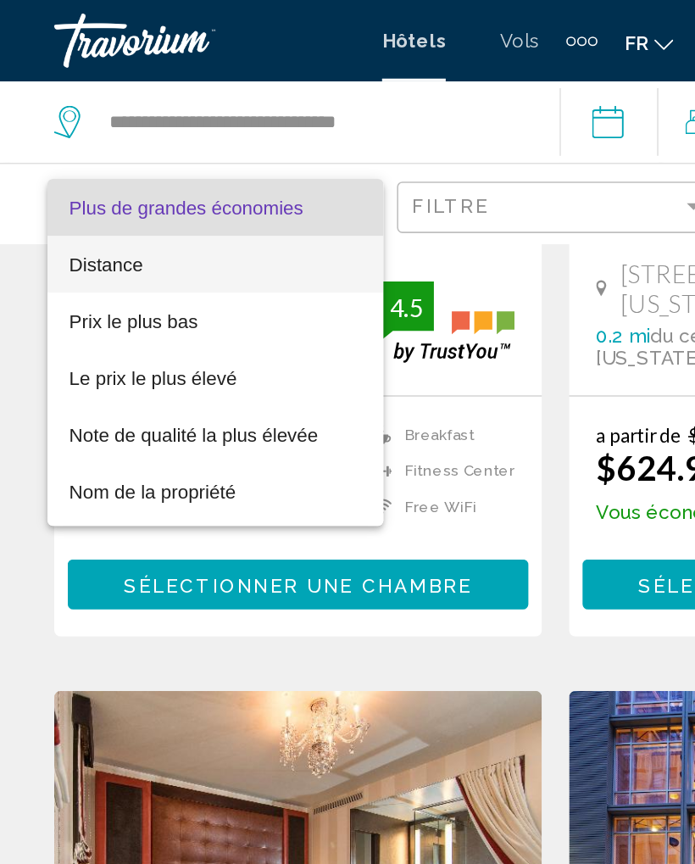
click at [59, 164] on font "Distance" at bounding box center [66, 166] width 46 height 14
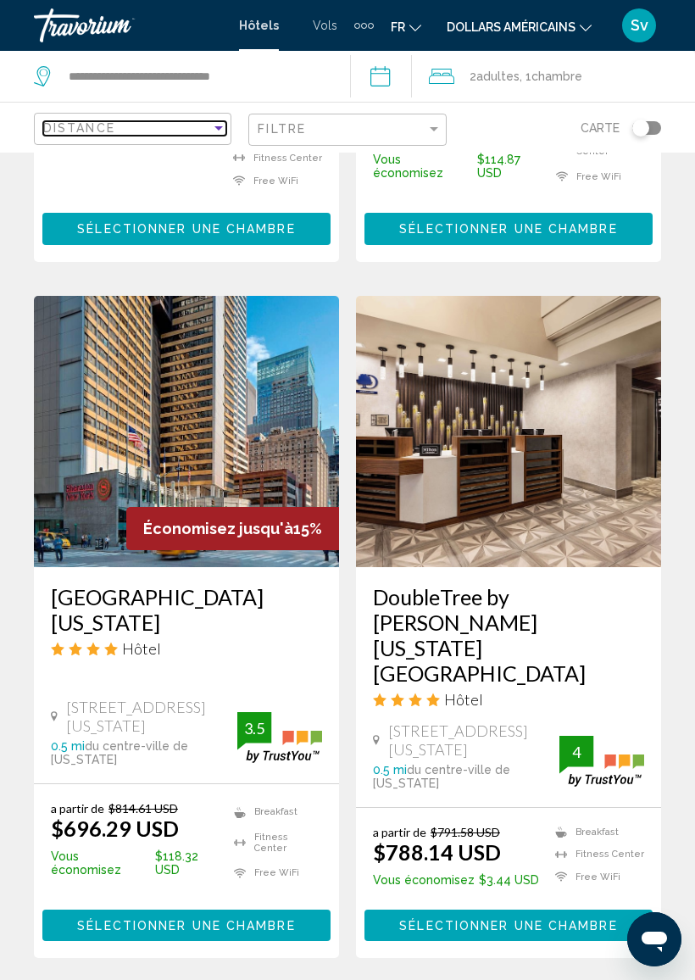
scroll to position [3382, 0]
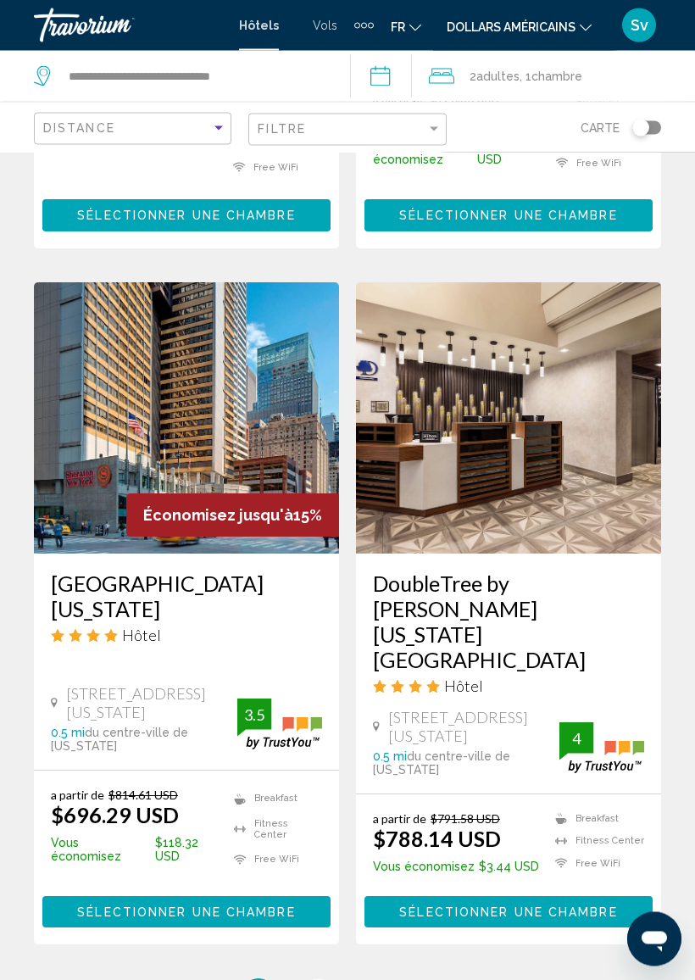
click at [324, 822] on link "page 3" at bounding box center [319, 997] width 30 height 30
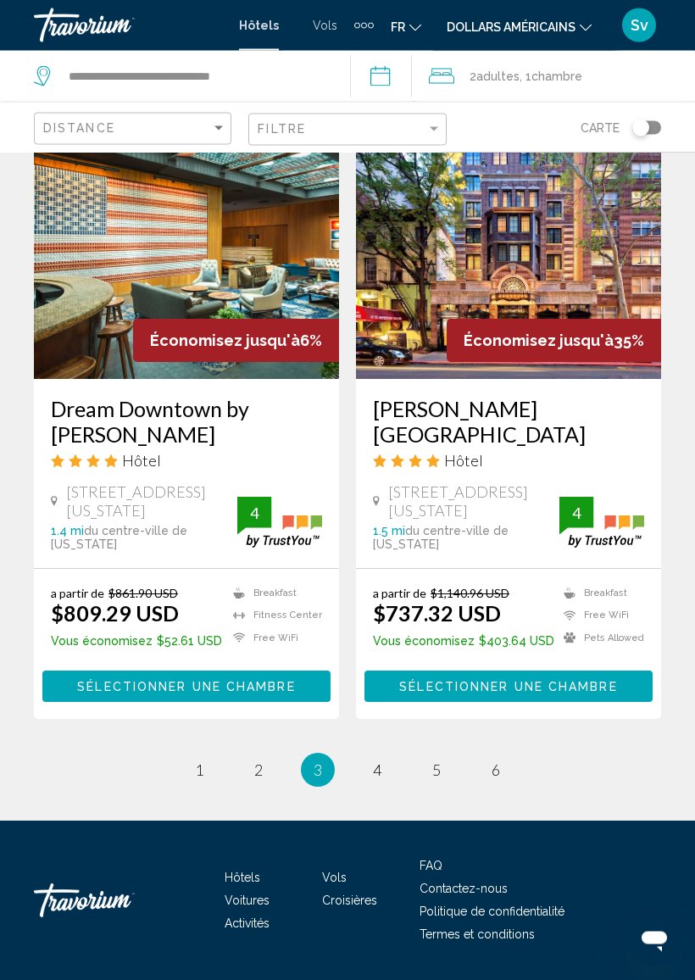
scroll to position [3356, 0]
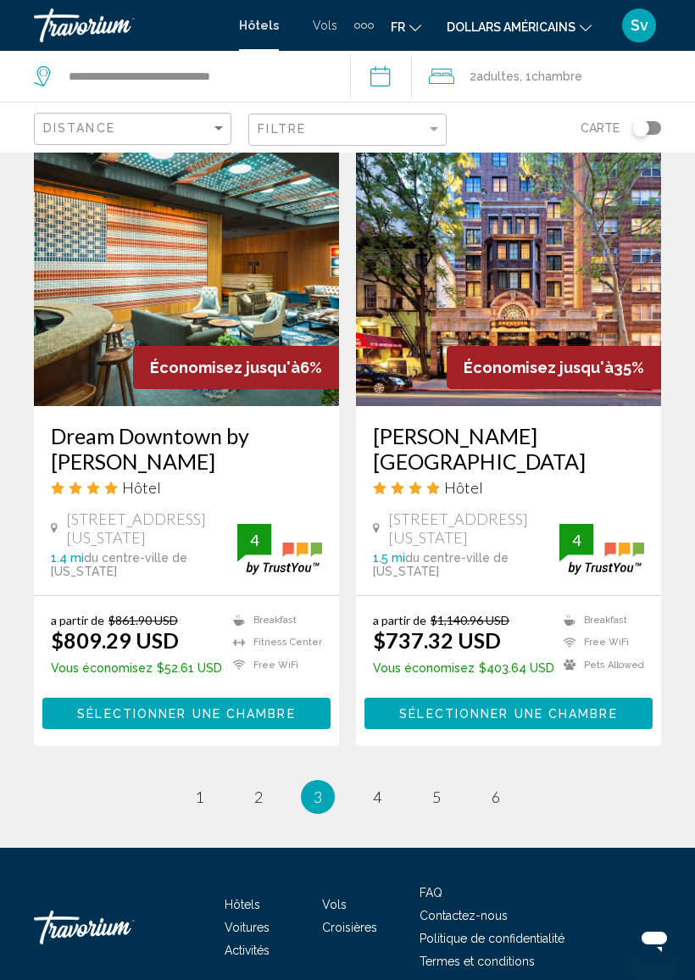
click at [388, 72] on input "**********" at bounding box center [384, 79] width 69 height 56
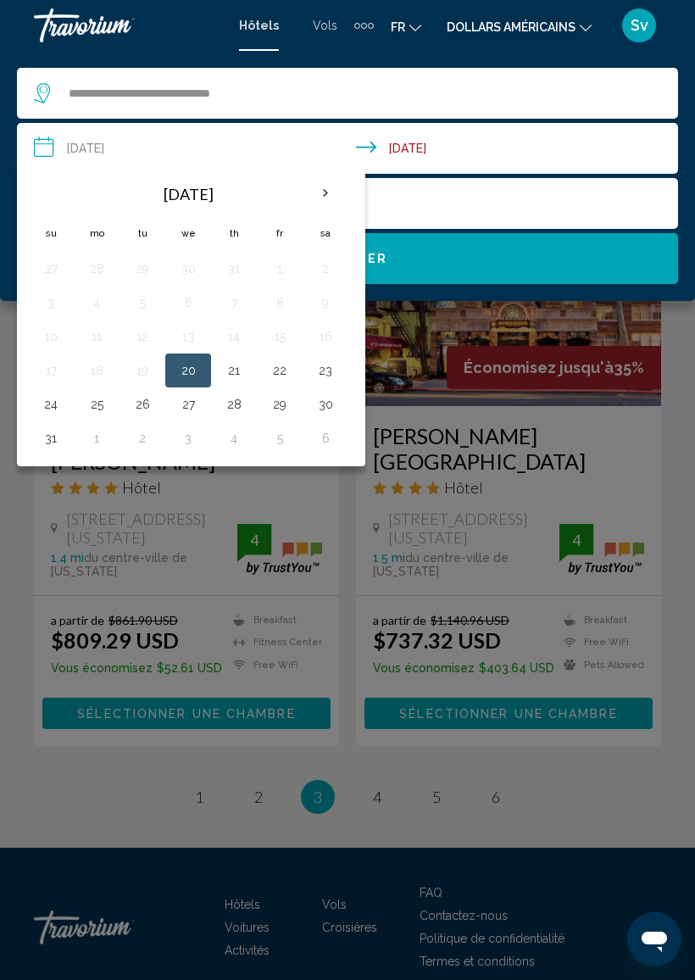
click at [321, 191] on th "Next month" at bounding box center [326, 193] width 46 height 37
click at [109, 259] on button "1" at bounding box center [96, 269] width 27 height 24
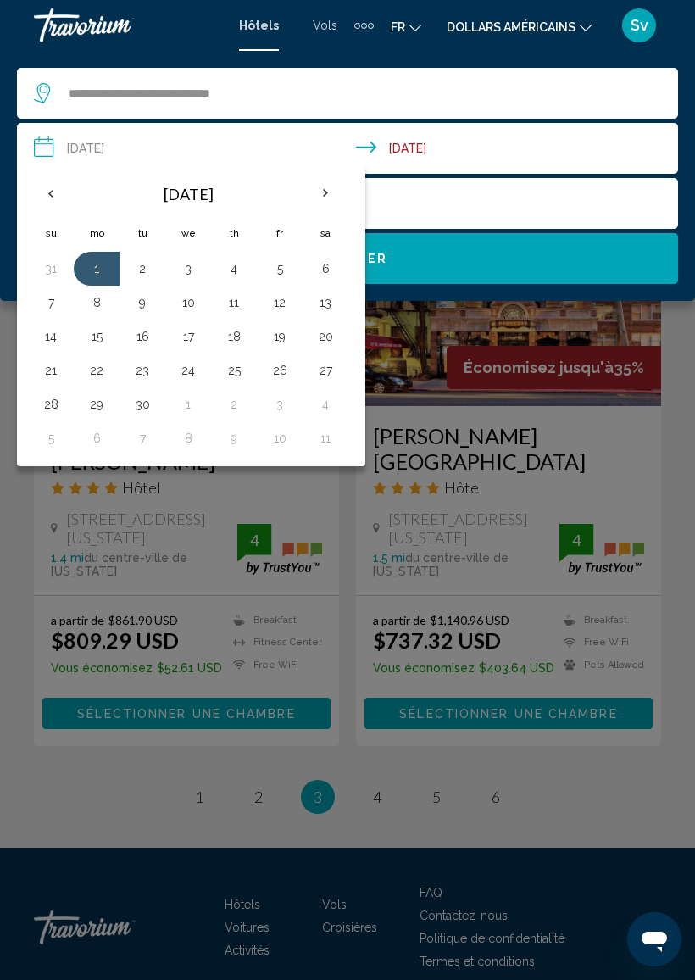
click at [315, 276] on button "6" at bounding box center [325, 269] width 27 height 24
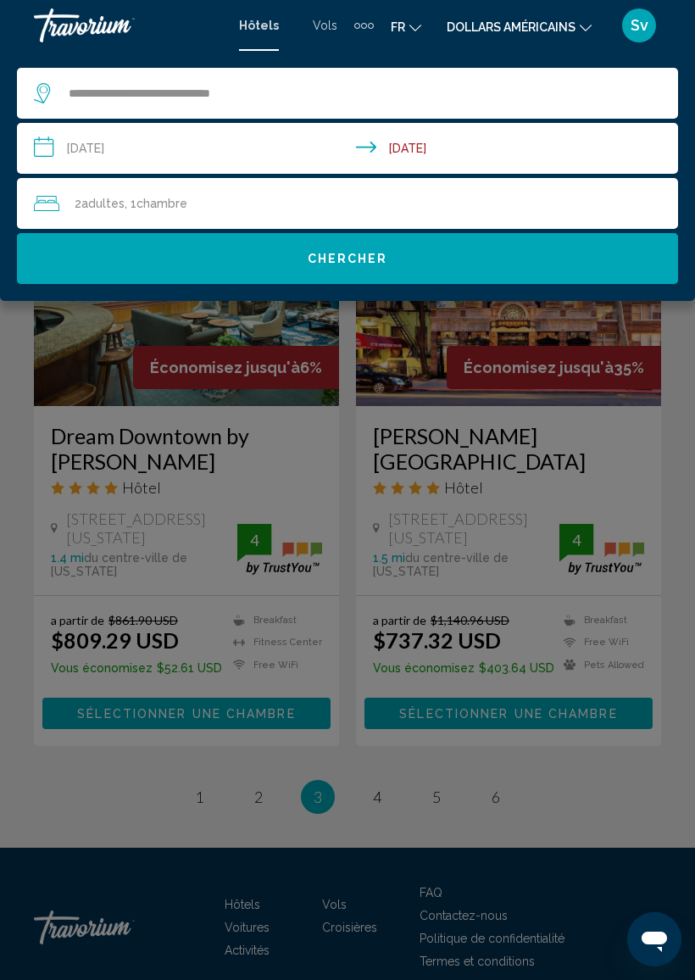
click at [371, 146] on input "**********" at bounding box center [351, 151] width 668 height 56
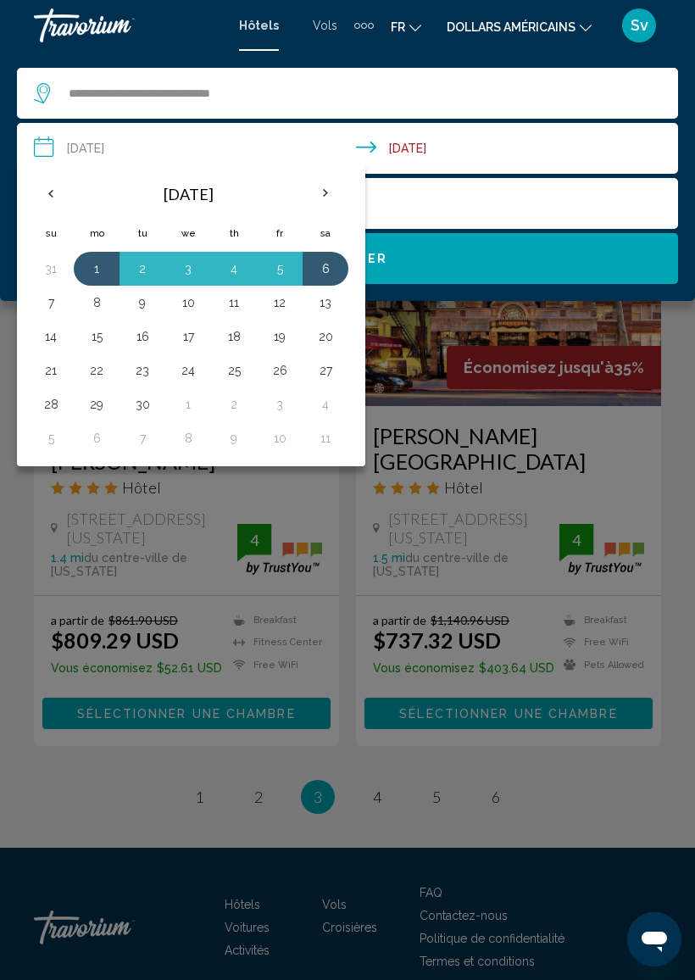
click at [45, 306] on button "7" at bounding box center [50, 303] width 27 height 24
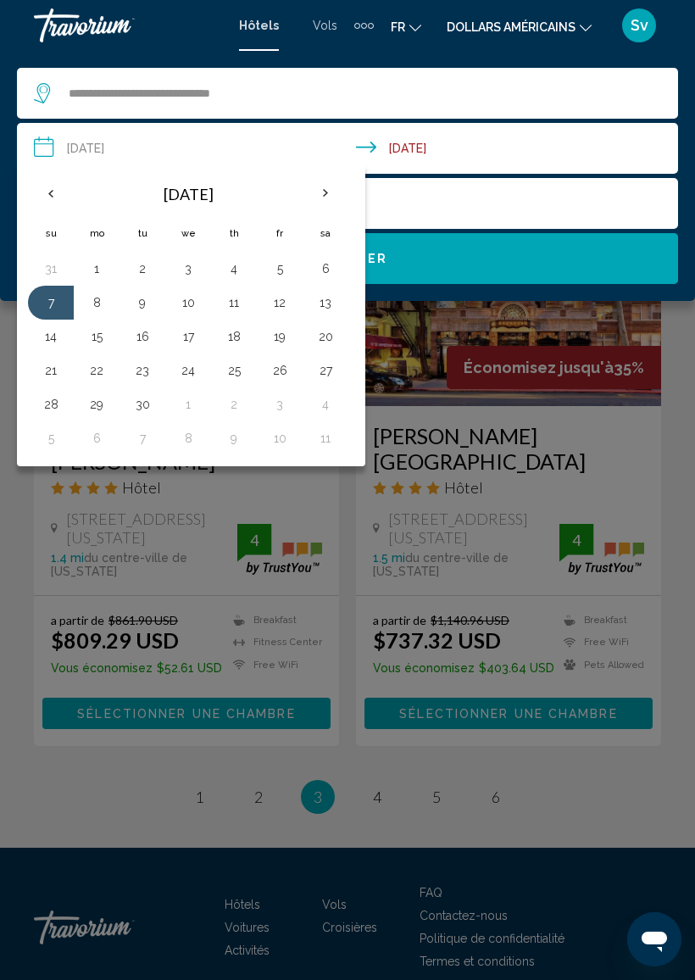
click at [92, 272] on button "1" at bounding box center [96, 269] width 27 height 24
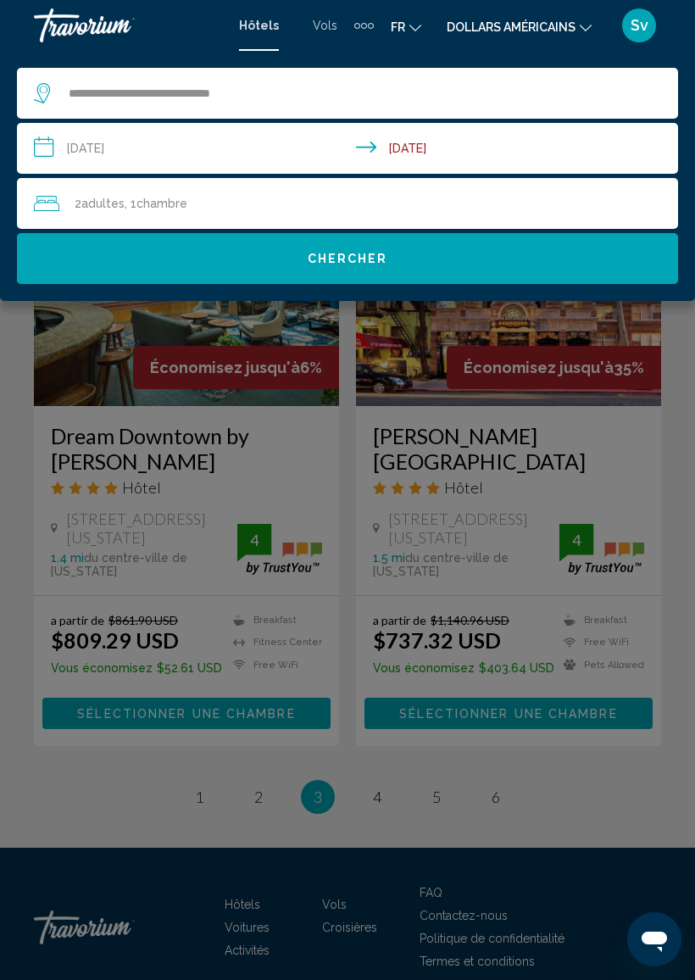
type input "**********"
click at [351, 258] on span "Chercher" at bounding box center [348, 260] width 81 height 14
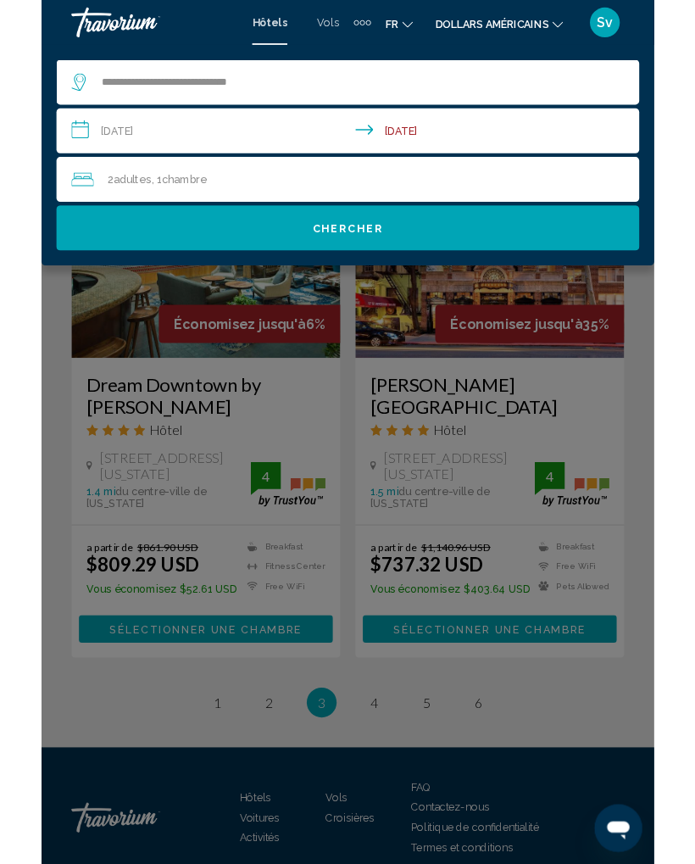
scroll to position [0, 0]
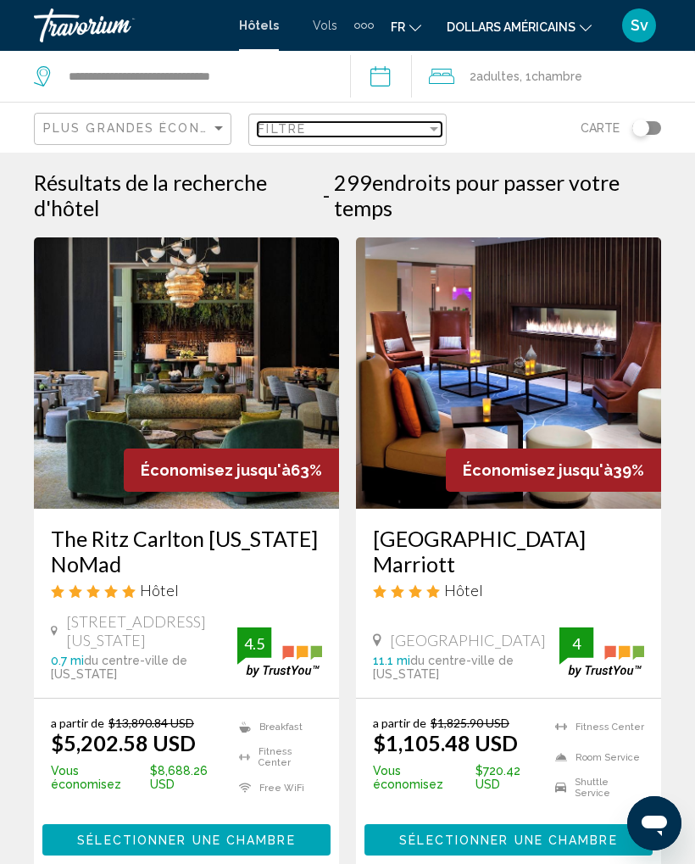
click at [424, 132] on div "Filtre" at bounding box center [342, 129] width 168 height 14
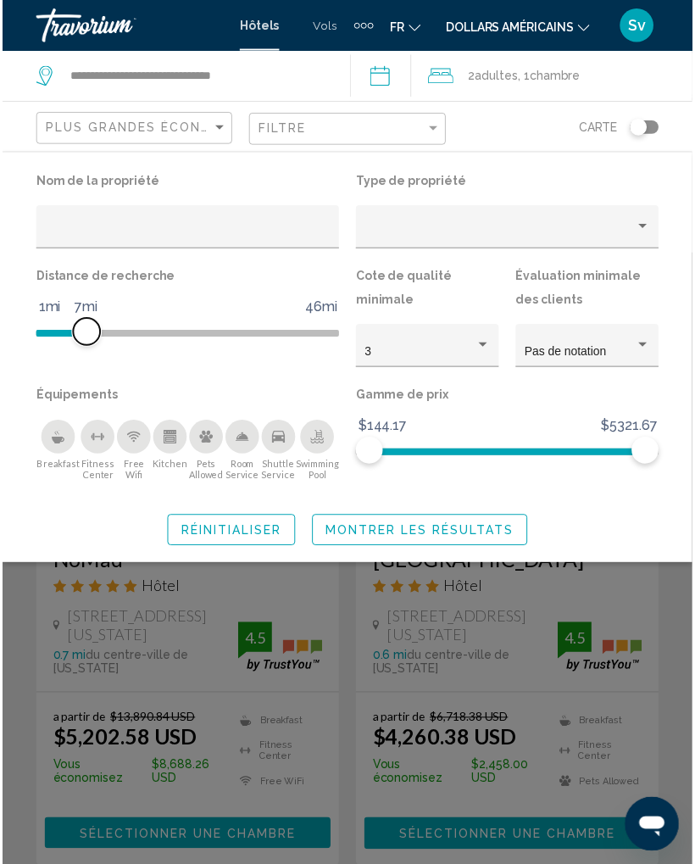
scroll to position [3, 0]
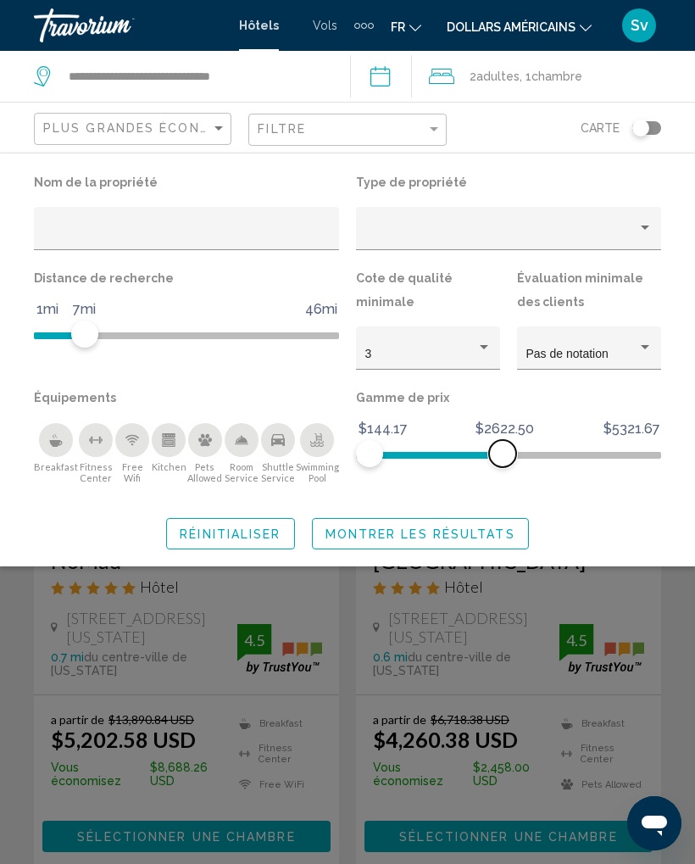
click at [477, 455] on span "Hotel Filters" at bounding box center [436, 455] width 133 height 7
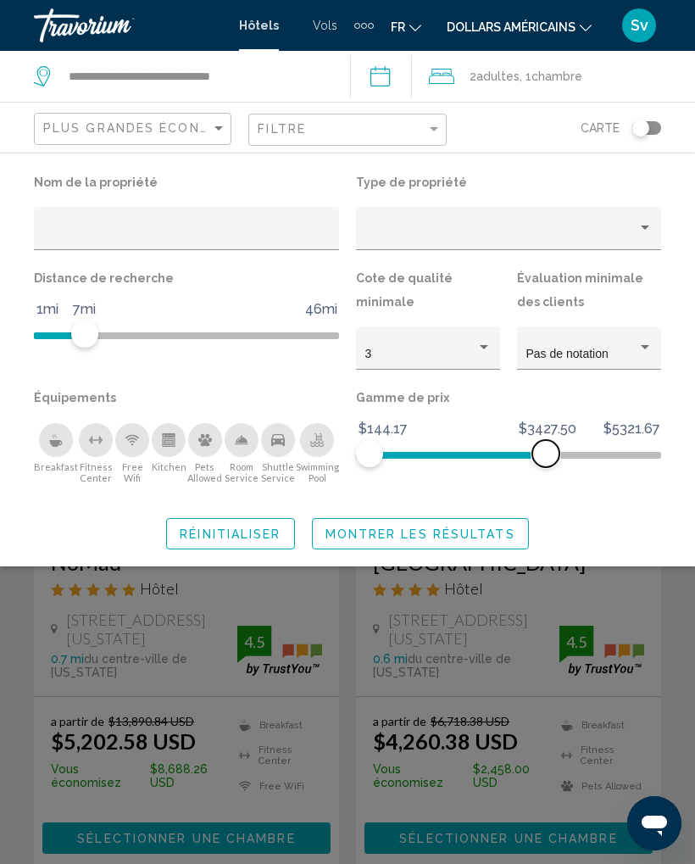
click at [526, 451] on span "Hotel Filters" at bounding box center [458, 451] width 176 height 27
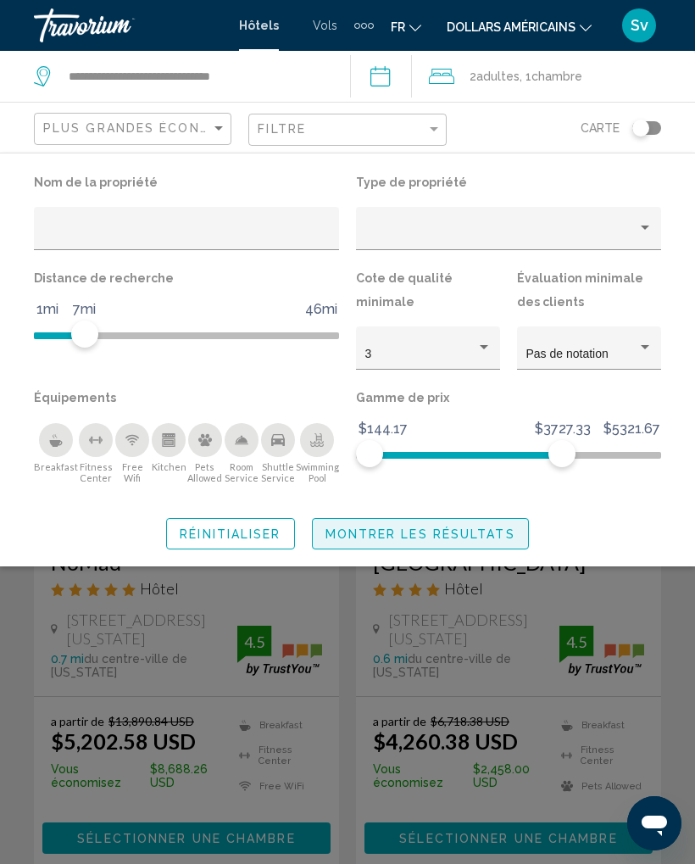
click at [445, 535] on span "Montrer les résultats" at bounding box center [421, 534] width 190 height 14
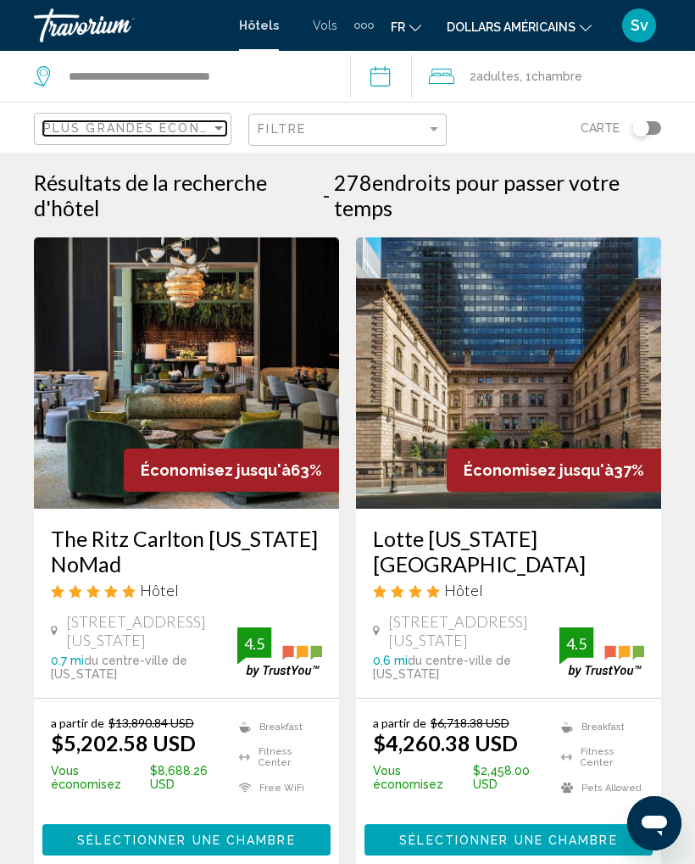
click at [209, 131] on div "Plus grandes économies" at bounding box center [127, 128] width 168 height 14
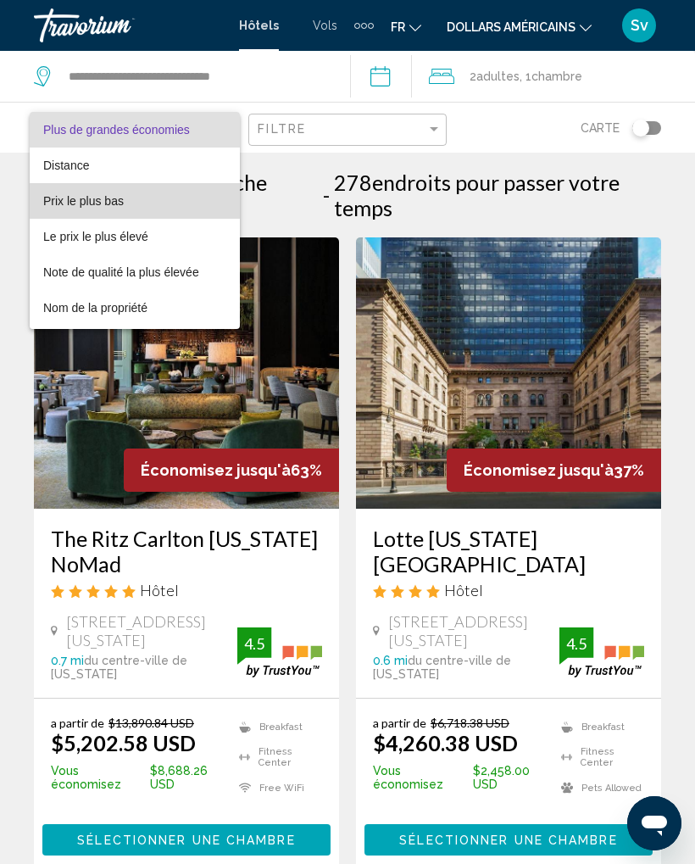
click at [85, 206] on font "Prix le plus bas" at bounding box center [83, 201] width 81 height 14
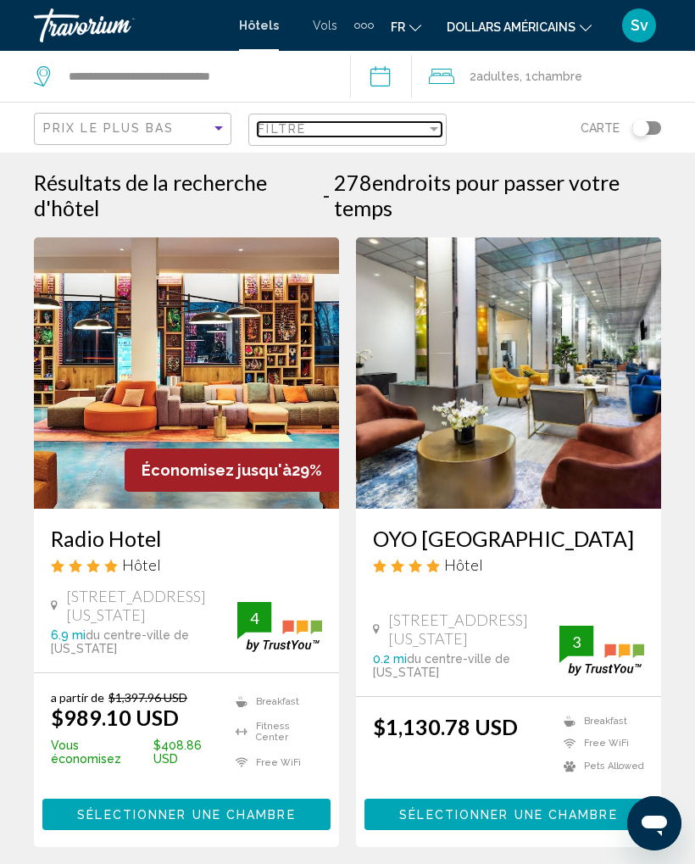
click at [424, 124] on div "Filtre" at bounding box center [342, 129] width 168 height 14
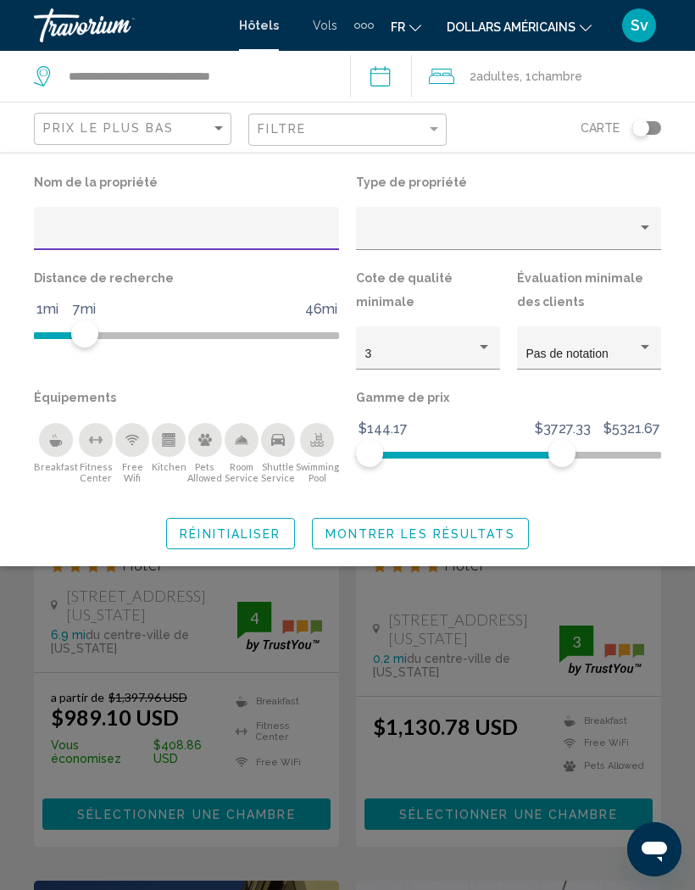
click at [458, 527] on span "Montrer les résultats" at bounding box center [421, 534] width 190 height 14
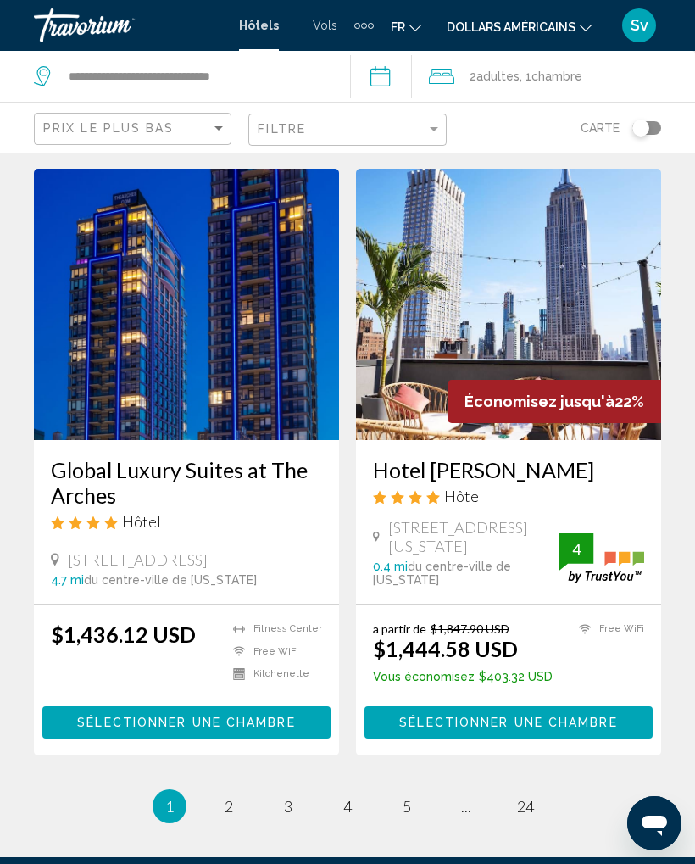
scroll to position [3472, 0]
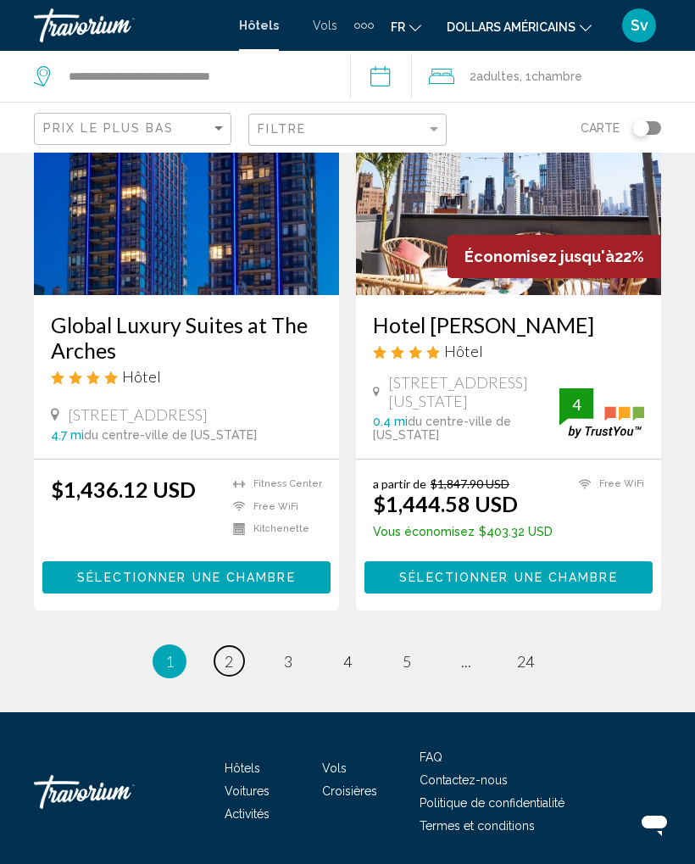
click at [226, 652] on span "2" at bounding box center [229, 661] width 8 height 19
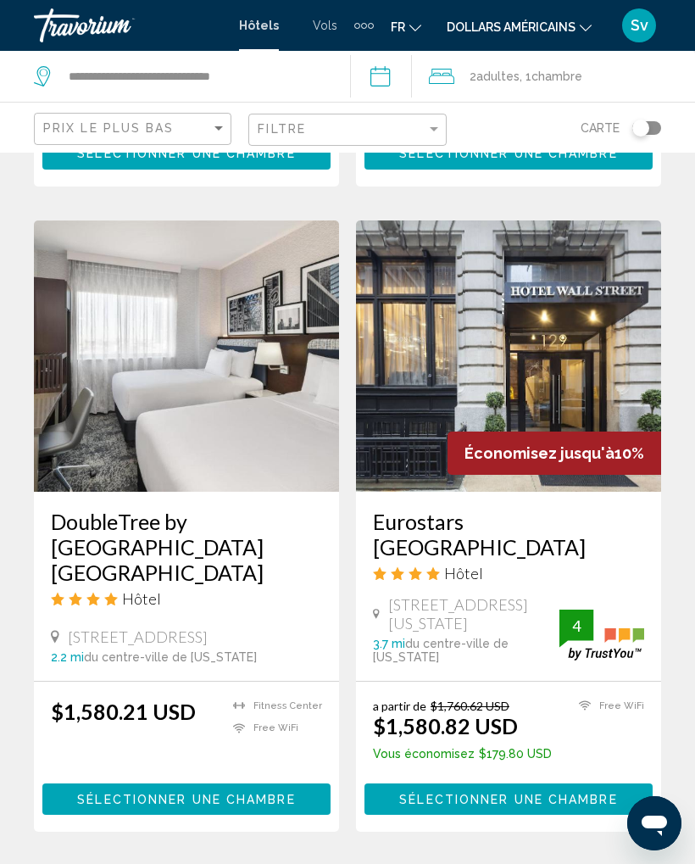
scroll to position [3472, 0]
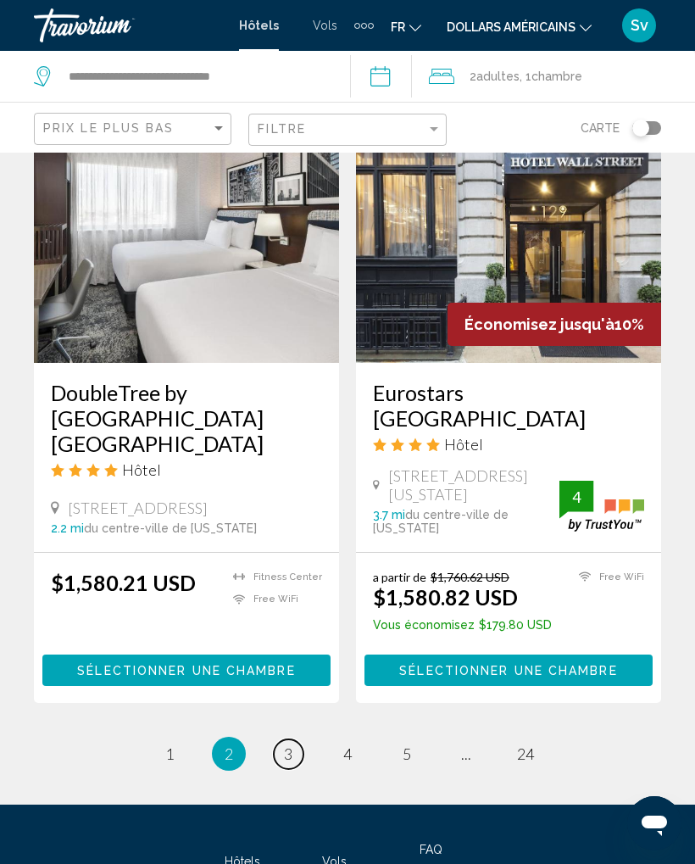
click at [285, 744] on span "3" at bounding box center [288, 753] width 8 height 19
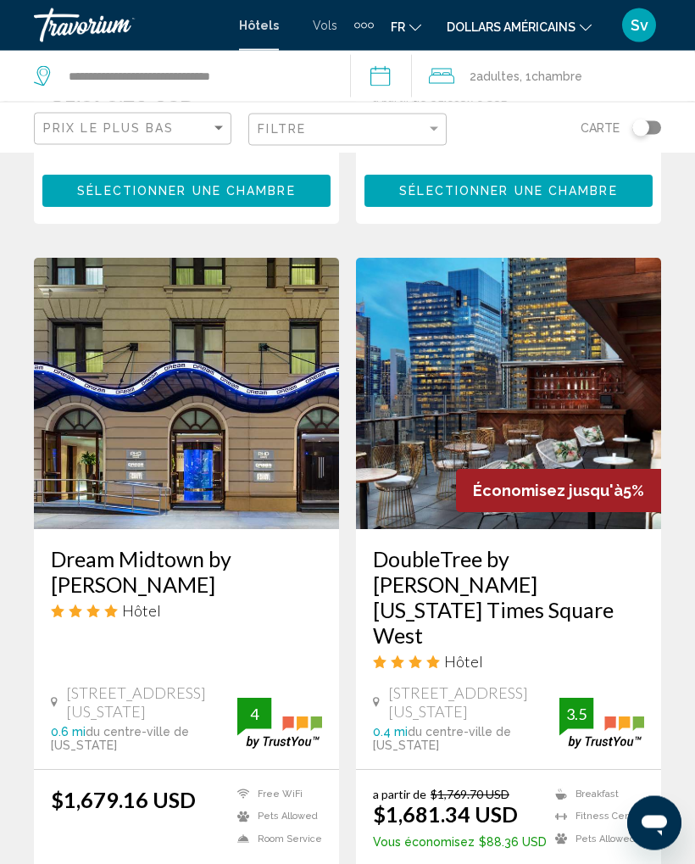
scroll to position [3521, 0]
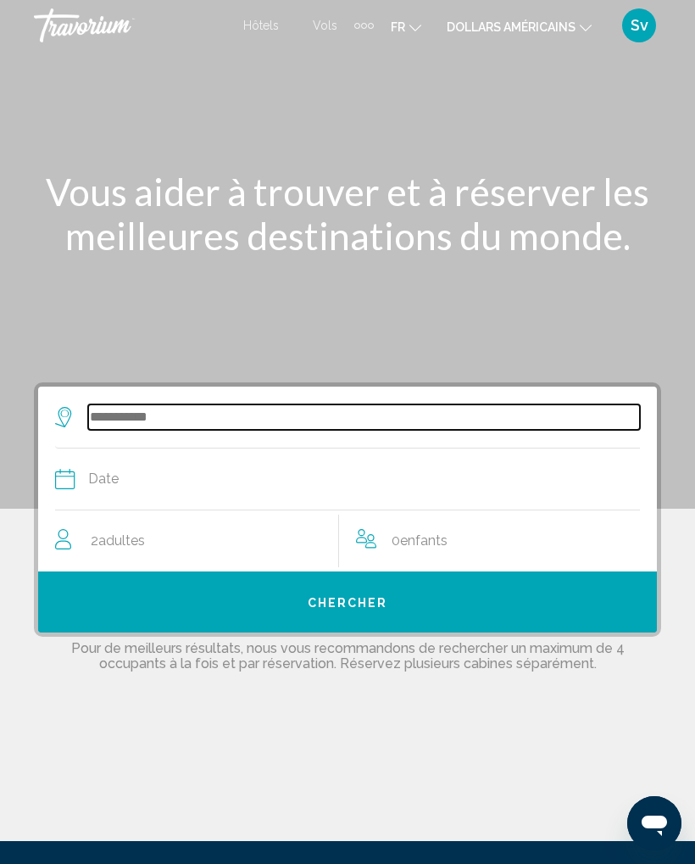
click at [91, 410] on input "Search widget" at bounding box center [364, 416] width 552 height 25
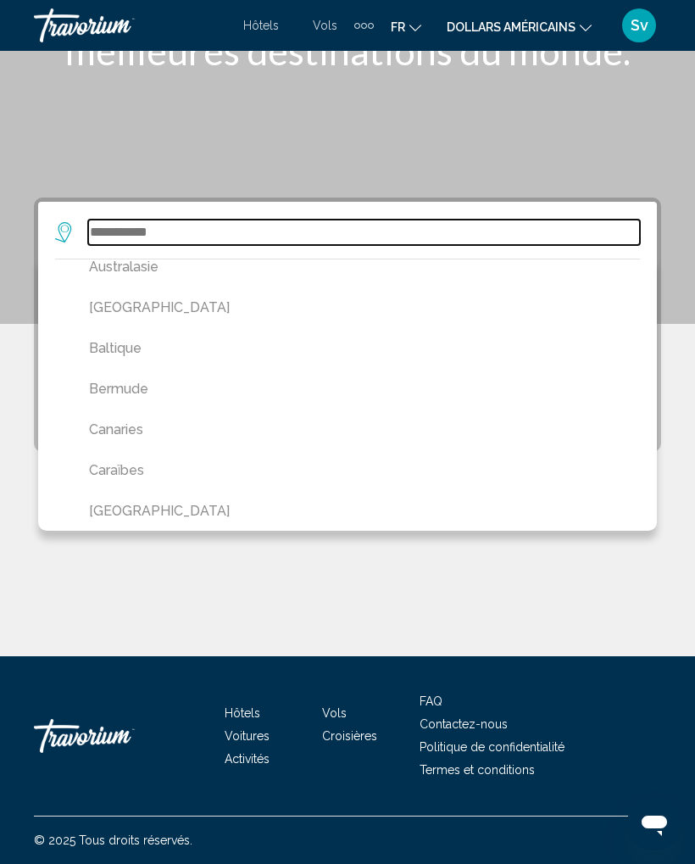
scroll to position [305, 0]
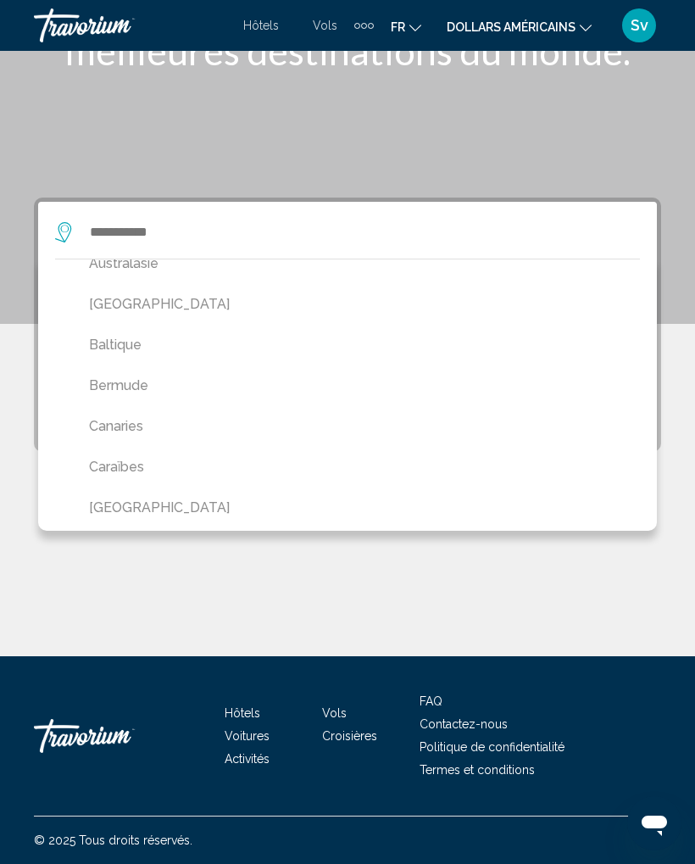
click at [127, 464] on button "Caraïbes" at bounding box center [352, 467] width 543 height 32
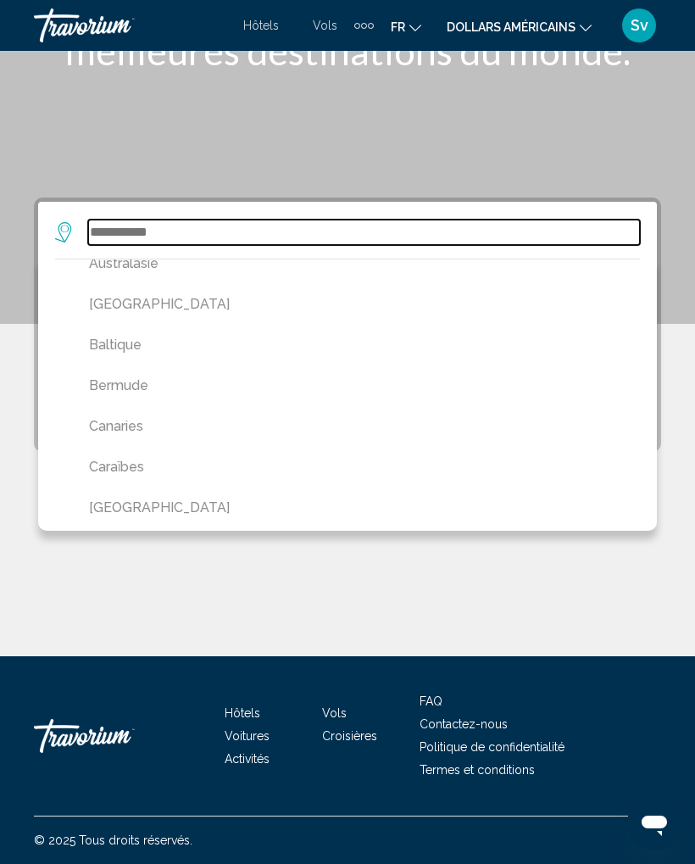
type input "********"
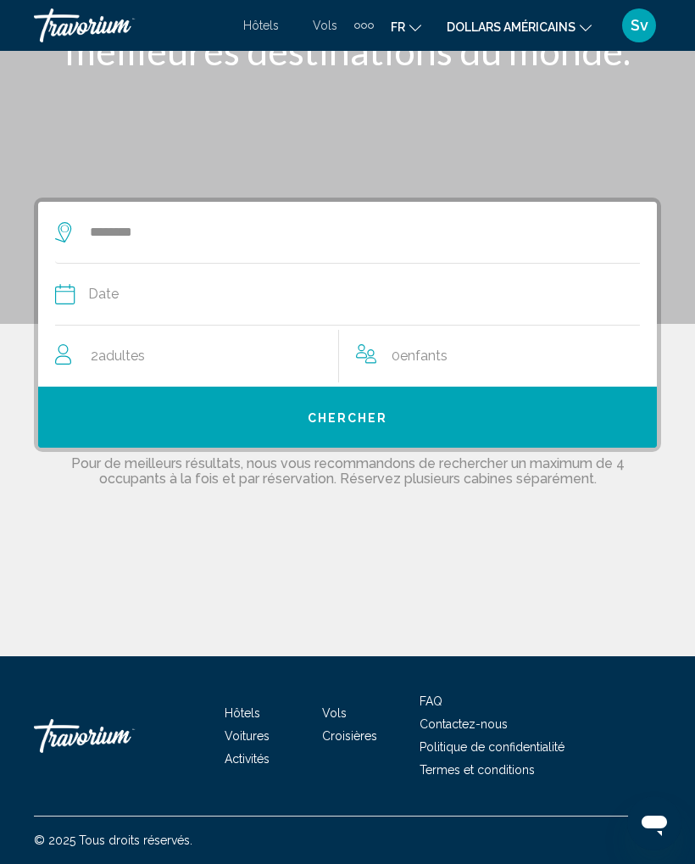
click at [68, 295] on icon "Search widget" at bounding box center [65, 294] width 20 height 20
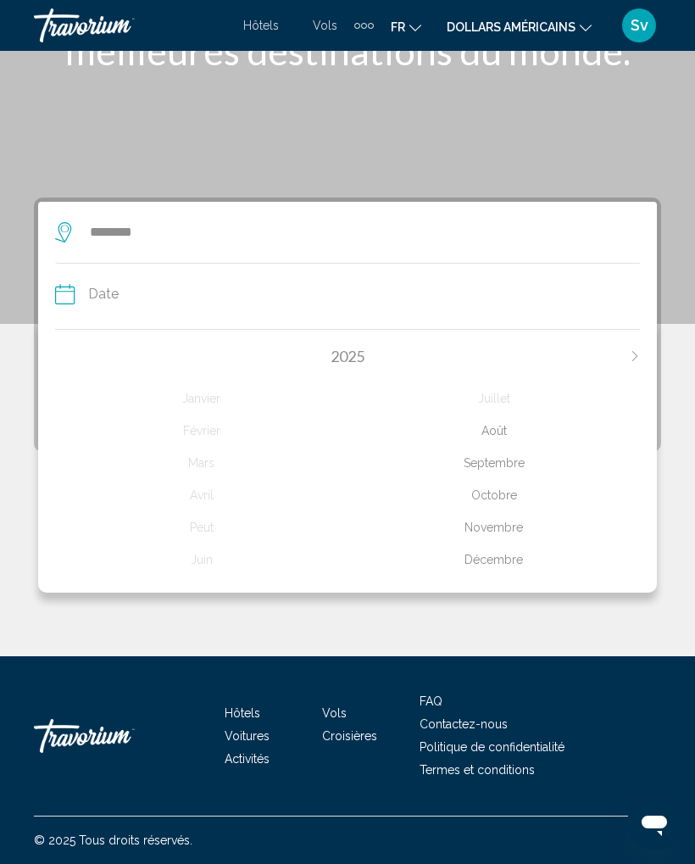
click at [502, 544] on div "Décembre" at bounding box center [494, 559] width 293 height 31
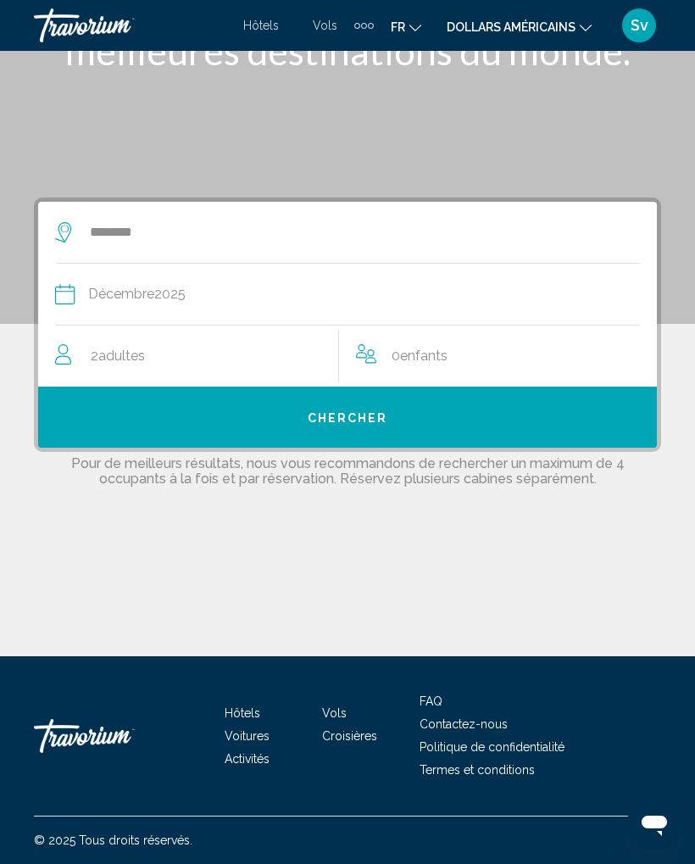
click at [351, 404] on button "Chercher" at bounding box center [347, 417] width 619 height 61
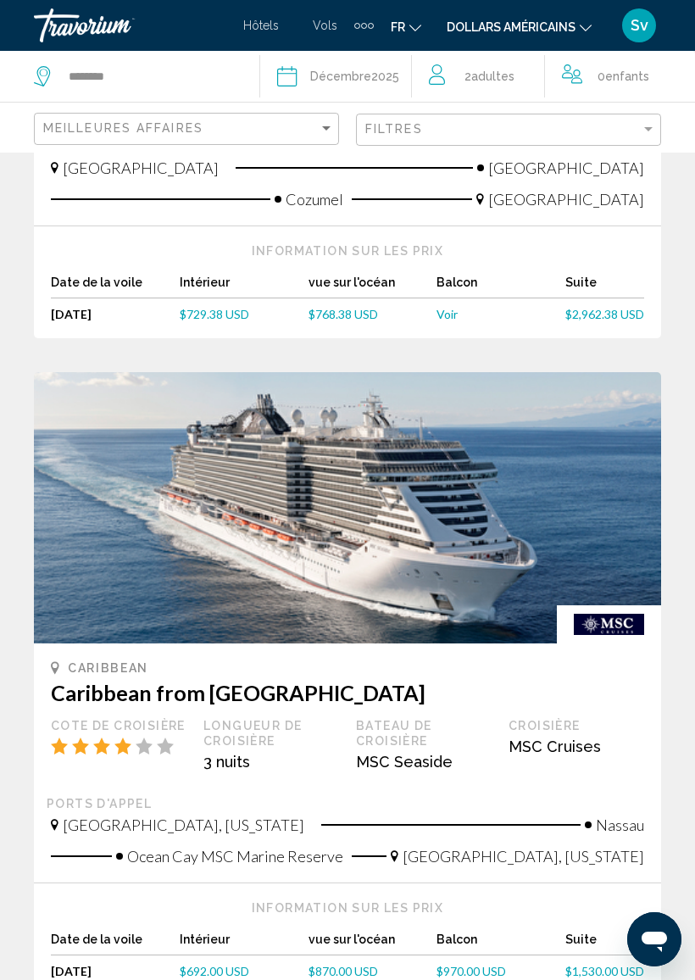
scroll to position [1924, 0]
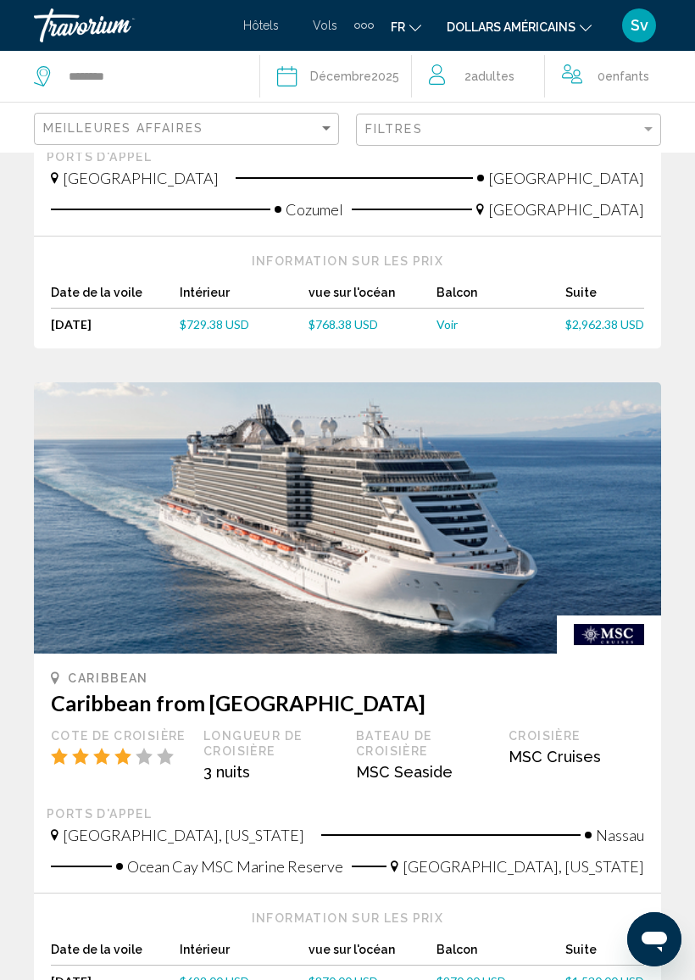
click at [438, 317] on span "Voir" at bounding box center [447, 324] width 21 height 14
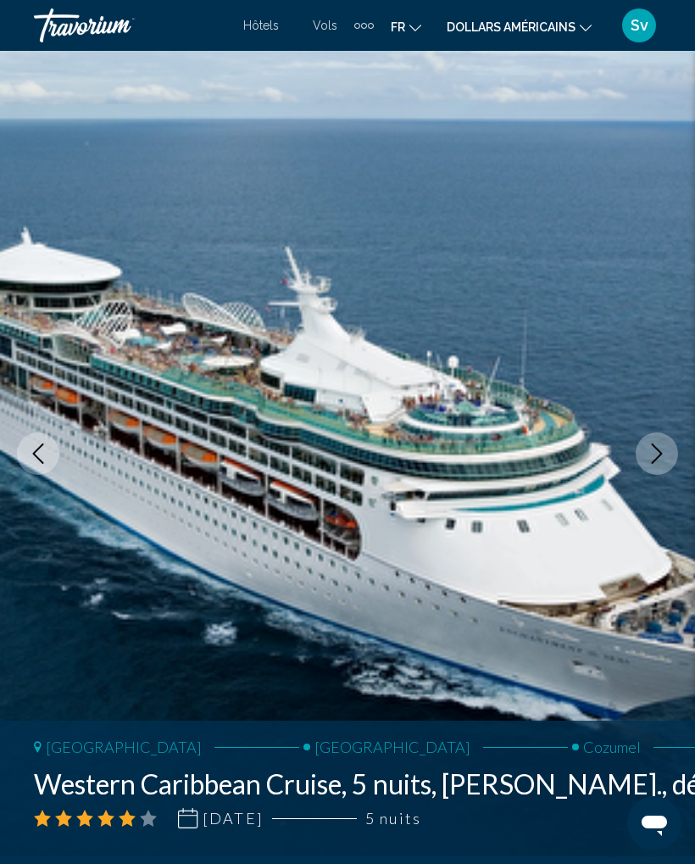
click at [408, 22] on button "fr Anglais Espagnol Français italien Portugais russe" at bounding box center [406, 26] width 31 height 25
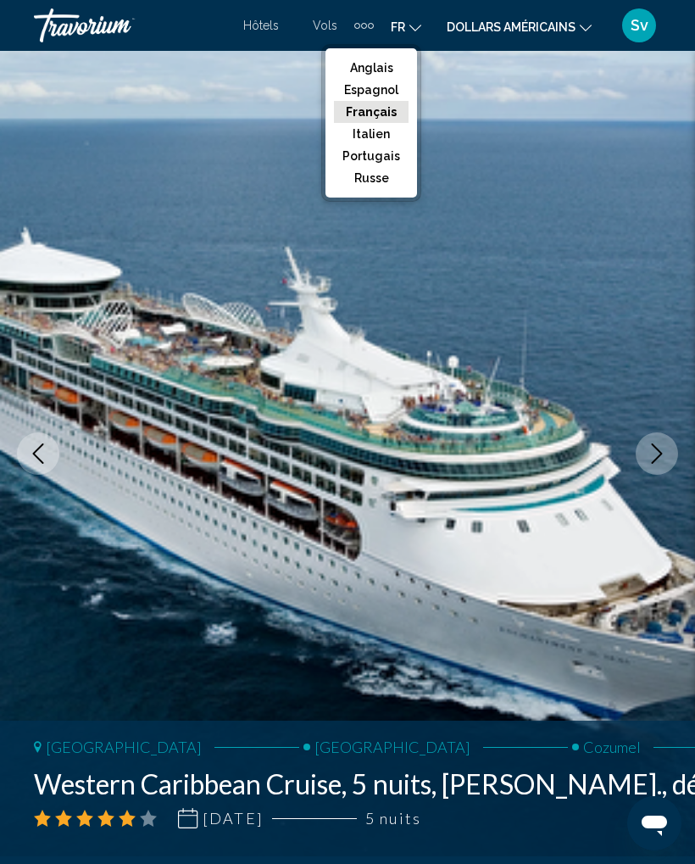
click at [386, 106] on font "Français" at bounding box center [371, 112] width 51 height 14
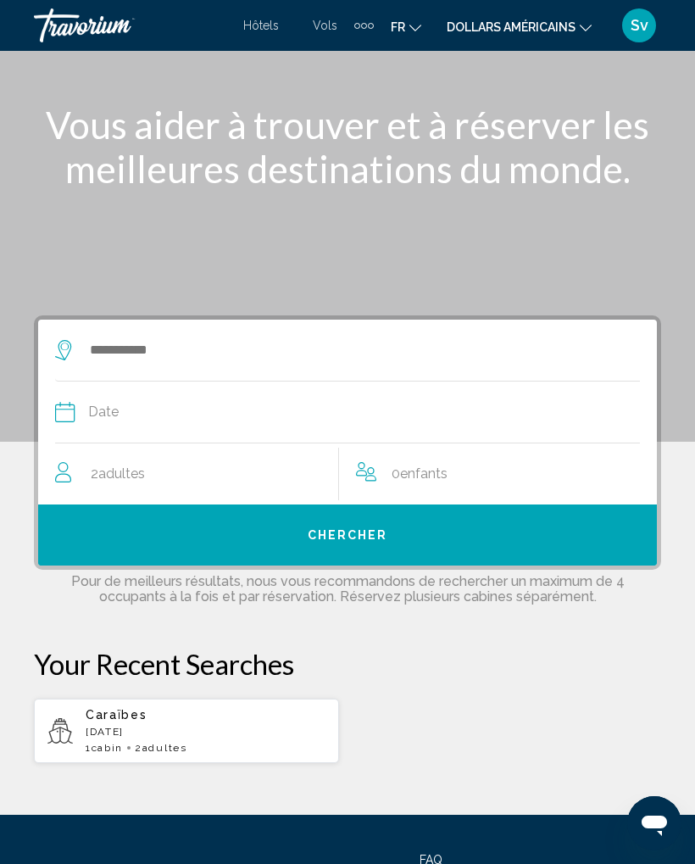
scroll to position [68, 0]
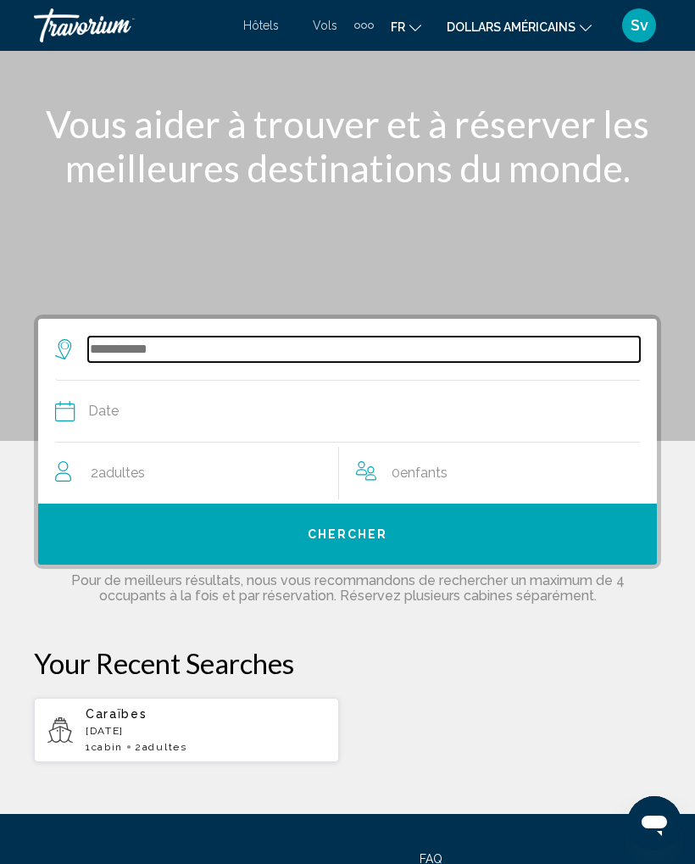
click at [138, 353] on input "Search widget" at bounding box center [364, 349] width 552 height 25
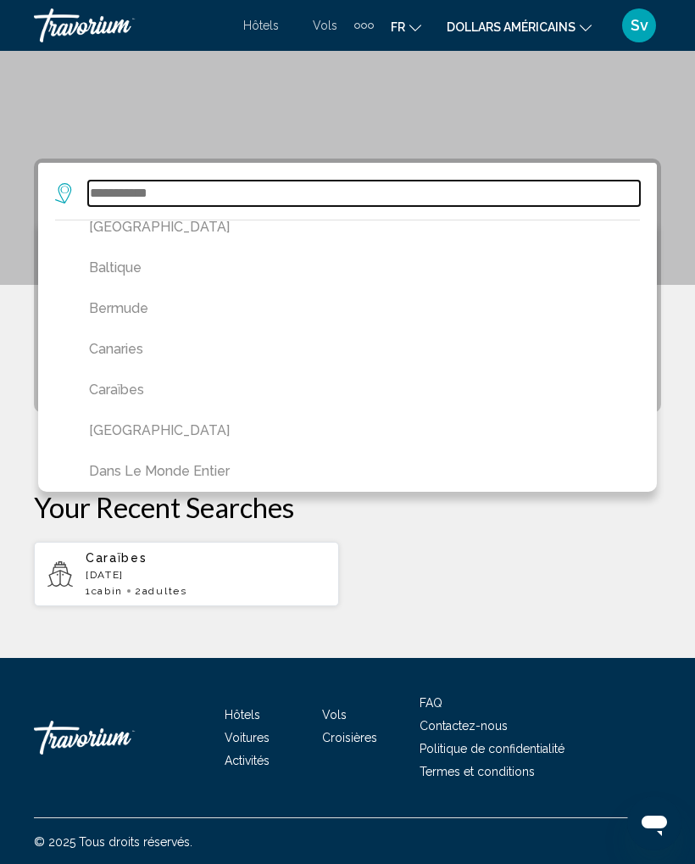
scroll to position [355, 0]
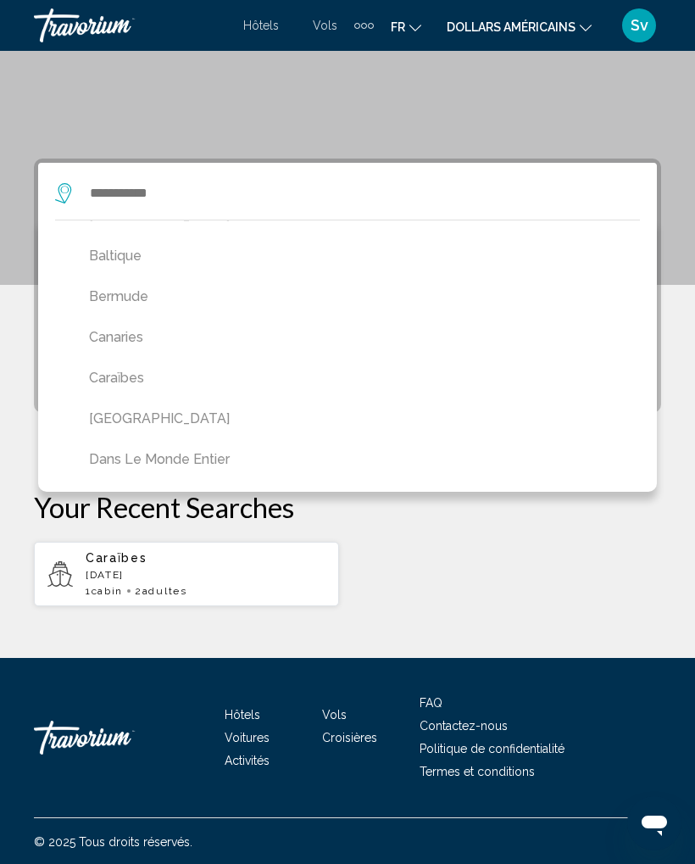
click at [130, 376] on button "Caraïbes" at bounding box center [352, 378] width 543 height 32
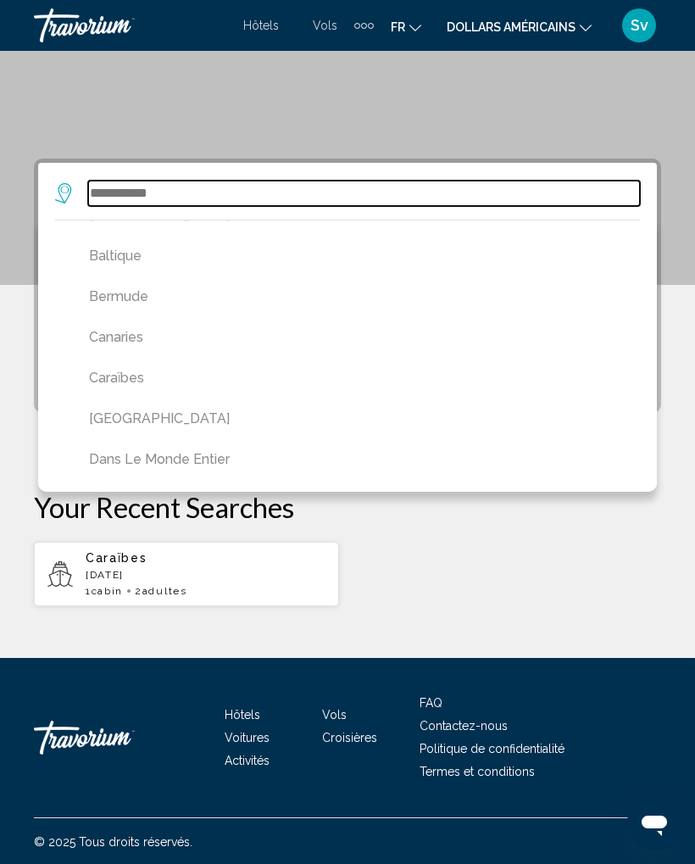
type input "********"
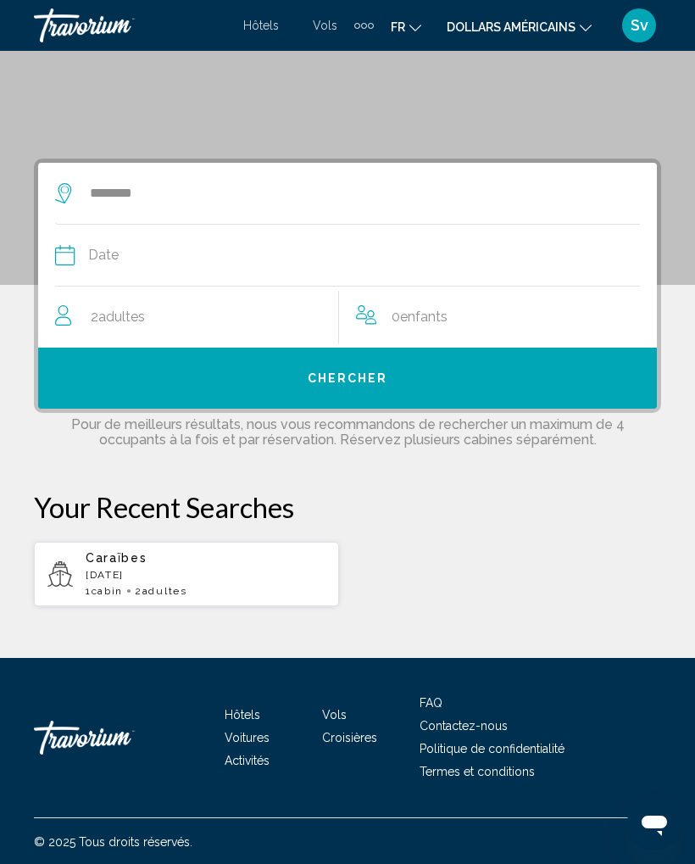
click at [70, 257] on icon "Search widget" at bounding box center [65, 255] width 20 height 20
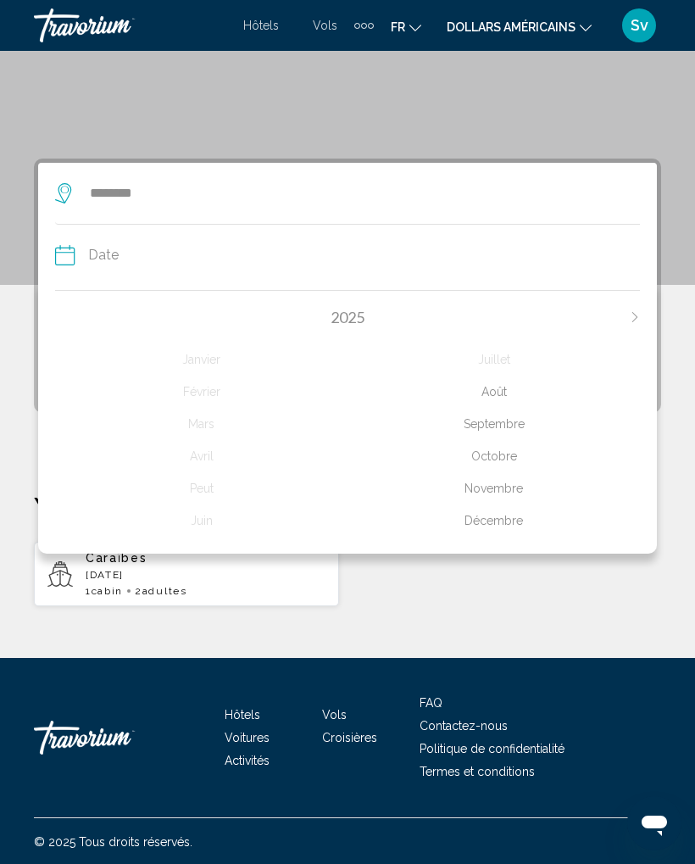
click at [505, 473] on div "Novembre" at bounding box center [494, 488] width 293 height 31
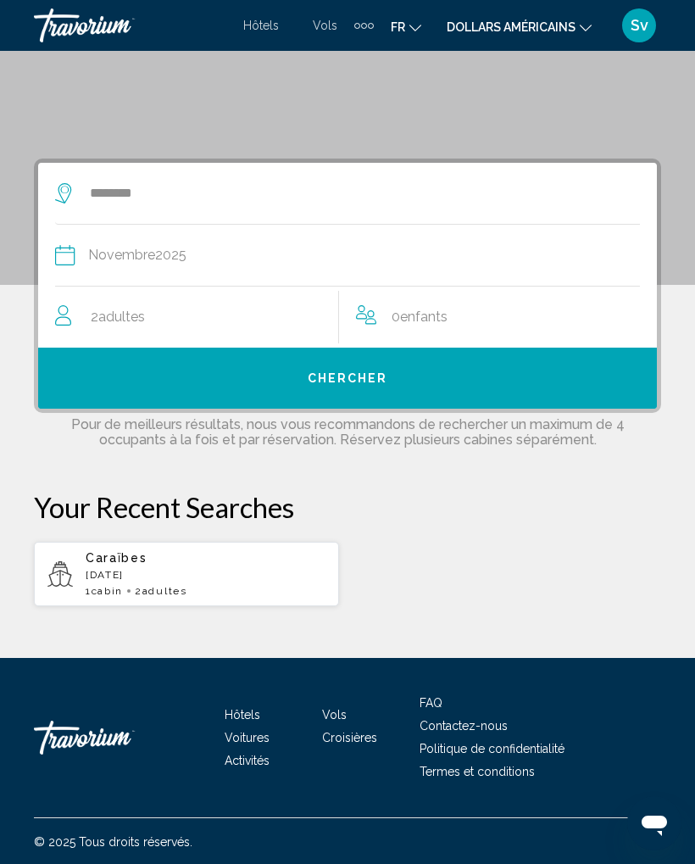
click at [355, 378] on span "Chercher" at bounding box center [348, 379] width 81 height 14
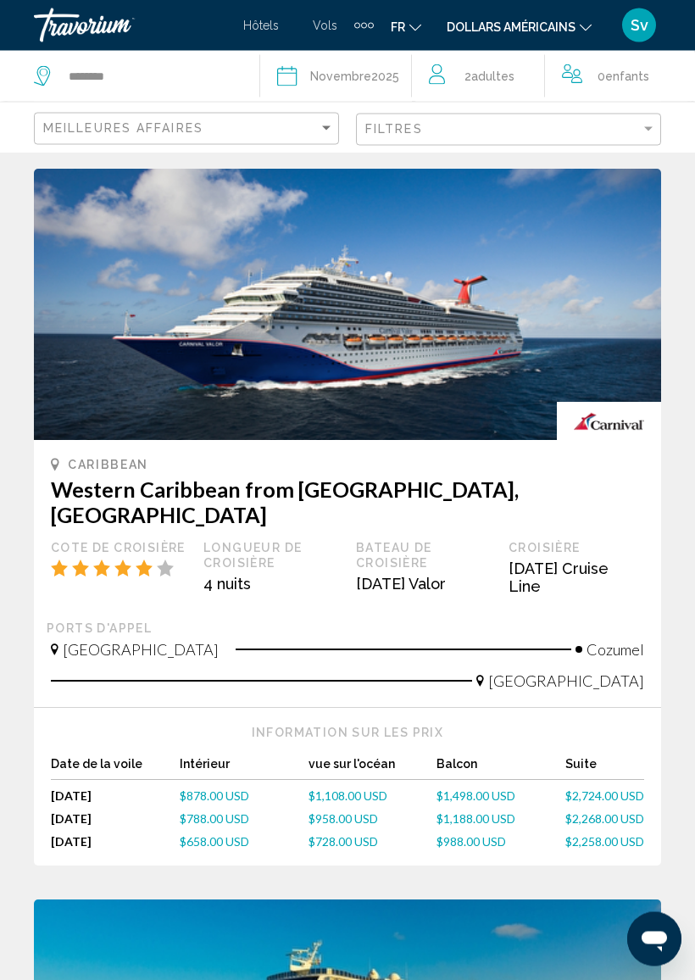
scroll to position [2823, 0]
click at [635, 16] on font "Sv" at bounding box center [640, 25] width 18 height 18
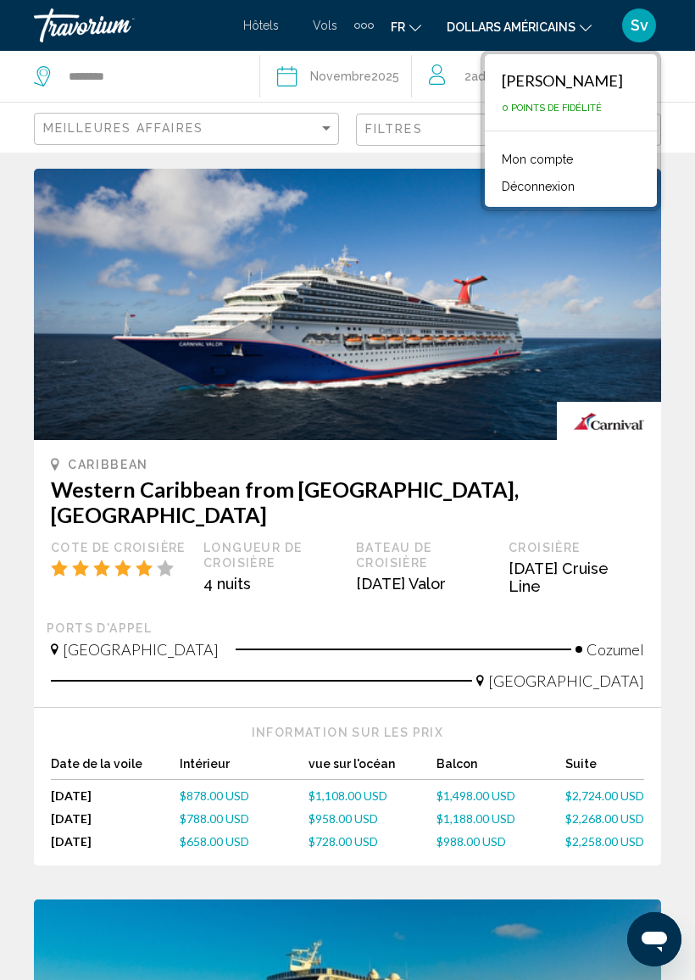
click at [579, 295] on img "Contenu principal" at bounding box center [347, 304] width 627 height 271
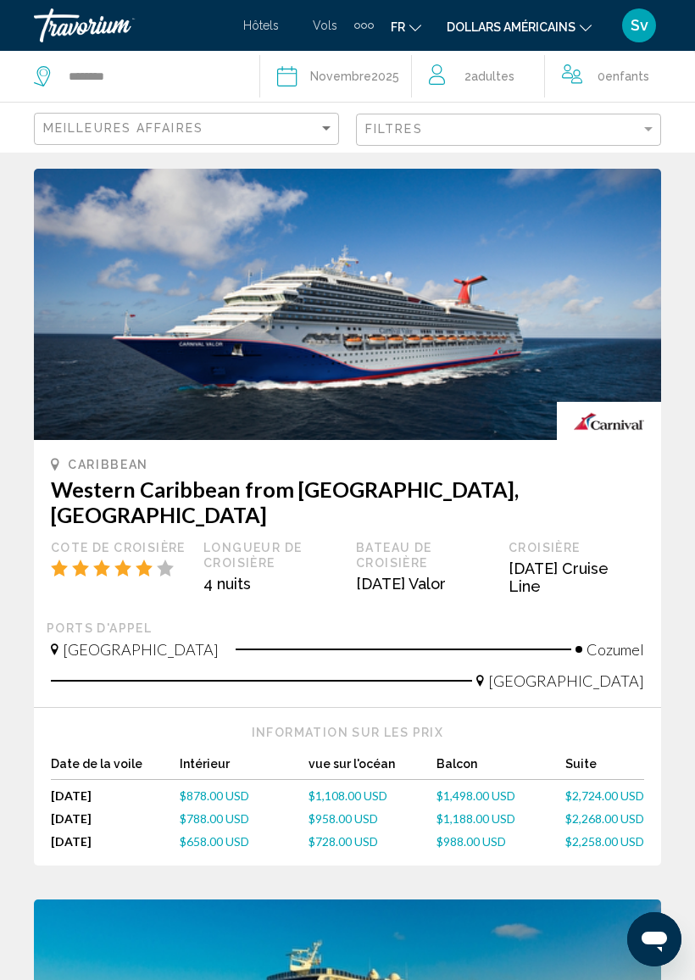
click at [575, 23] on font "dollars américains" at bounding box center [511, 27] width 129 height 14
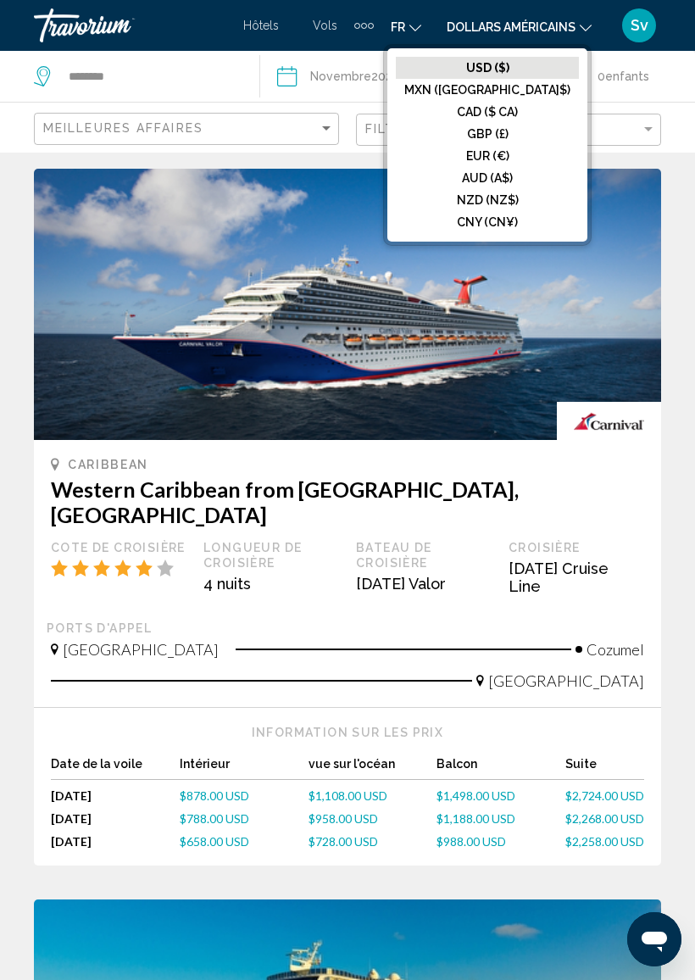
click at [510, 150] on font "EUR (€)" at bounding box center [487, 156] width 43 height 14
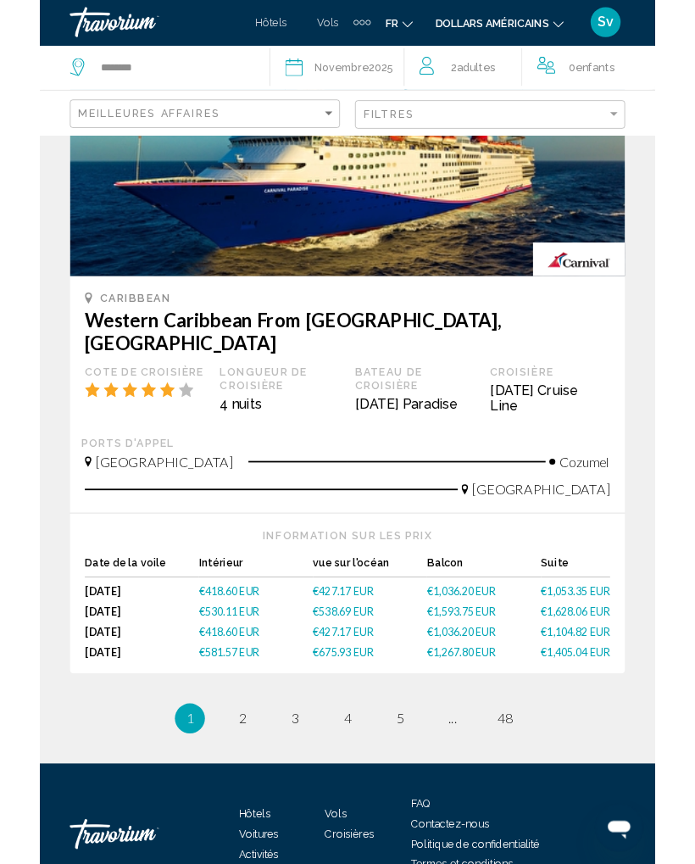
scroll to position [3682, 0]
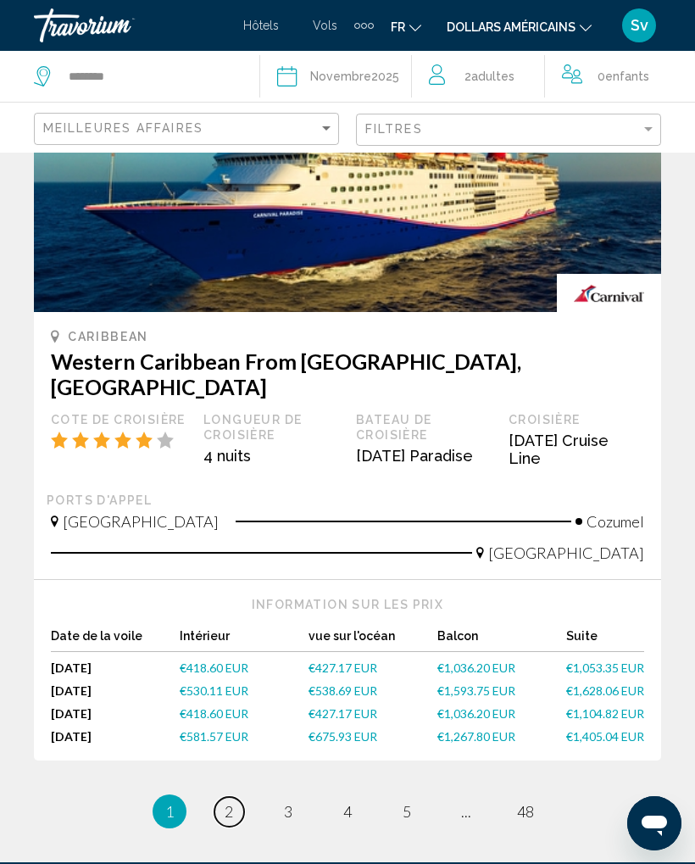
click at [231, 802] on span "2" at bounding box center [229, 811] width 8 height 19
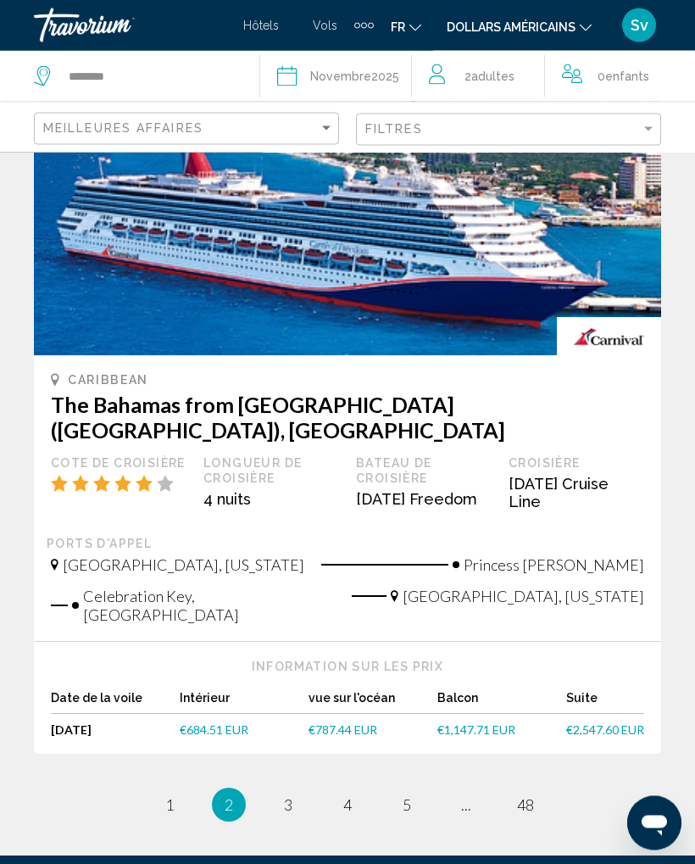
scroll to position [3705, 0]
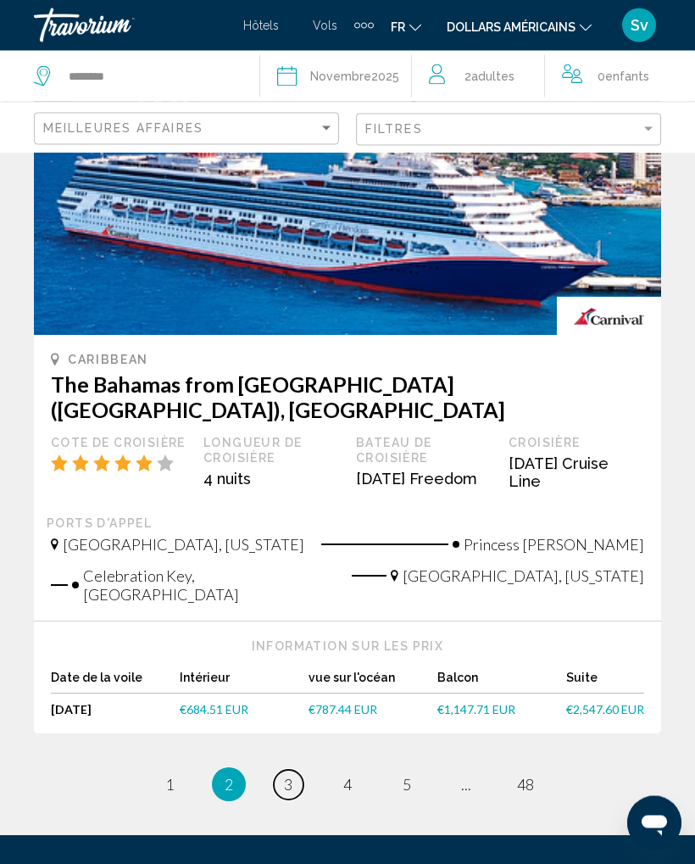
click at [292, 776] on span "3" at bounding box center [288, 785] width 8 height 19
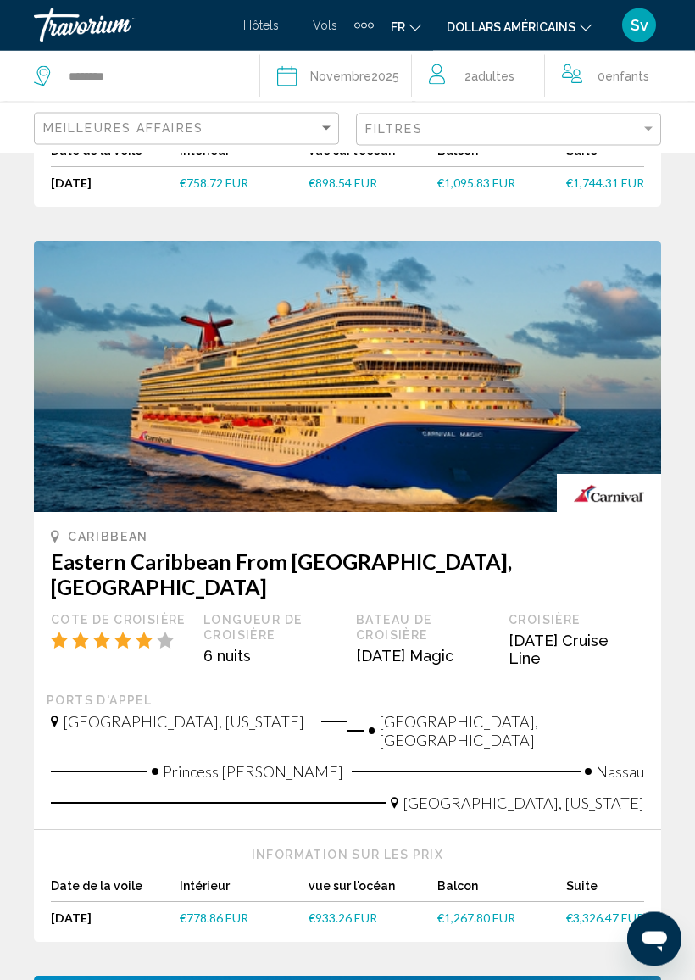
scroll to position [2757, 0]
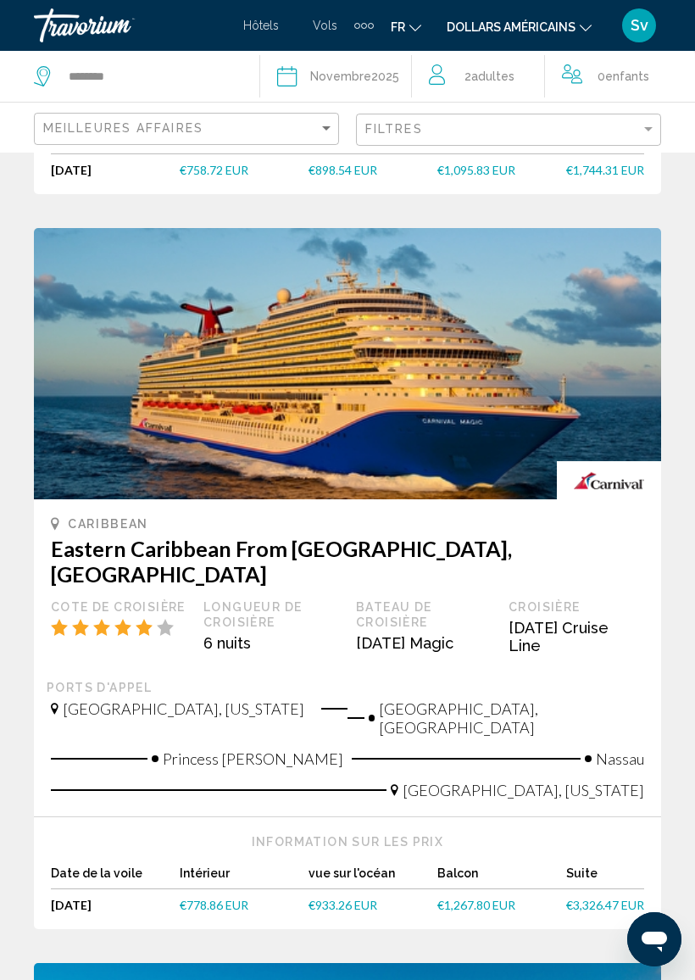
click at [321, 544] on h3 "Eastern Caribbean From [GEOGRAPHIC_DATA], [GEOGRAPHIC_DATA]" at bounding box center [348, 561] width 594 height 51
click at [197, 549] on h3 "Eastern Caribbean From [GEOGRAPHIC_DATA], [GEOGRAPHIC_DATA]" at bounding box center [348, 561] width 594 height 51
click at [144, 599] on div "Cote de croisière" at bounding box center [119, 606] width 136 height 15
click at [345, 607] on div "Longueur de croisière 6 nuits" at bounding box center [271, 633] width 153 height 68
click at [382, 599] on div "Bateau de croisière" at bounding box center [424, 614] width 136 height 31
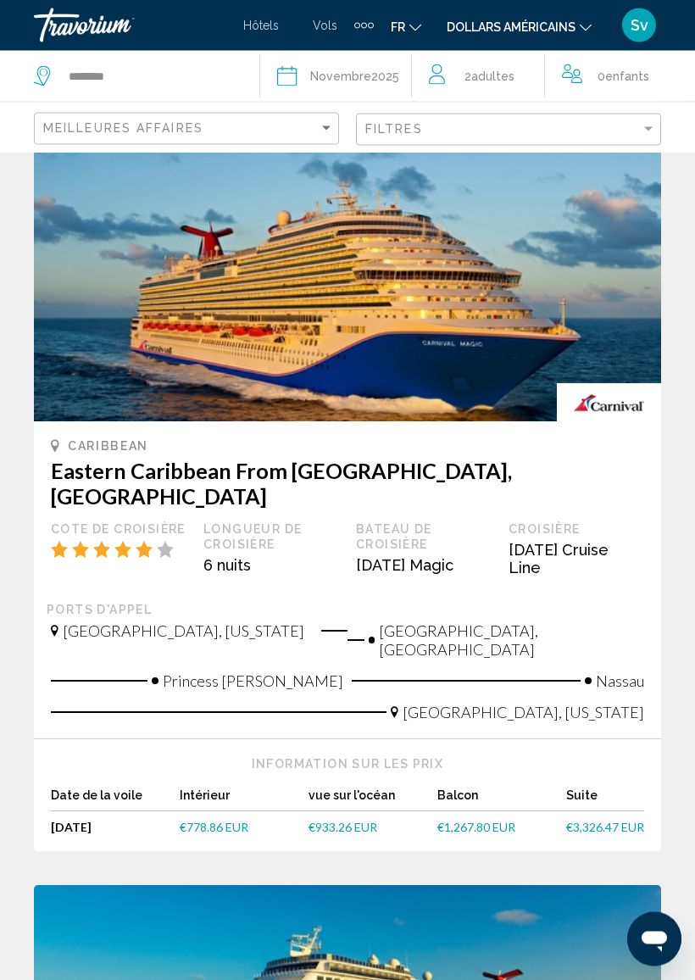
scroll to position [2806, 0]
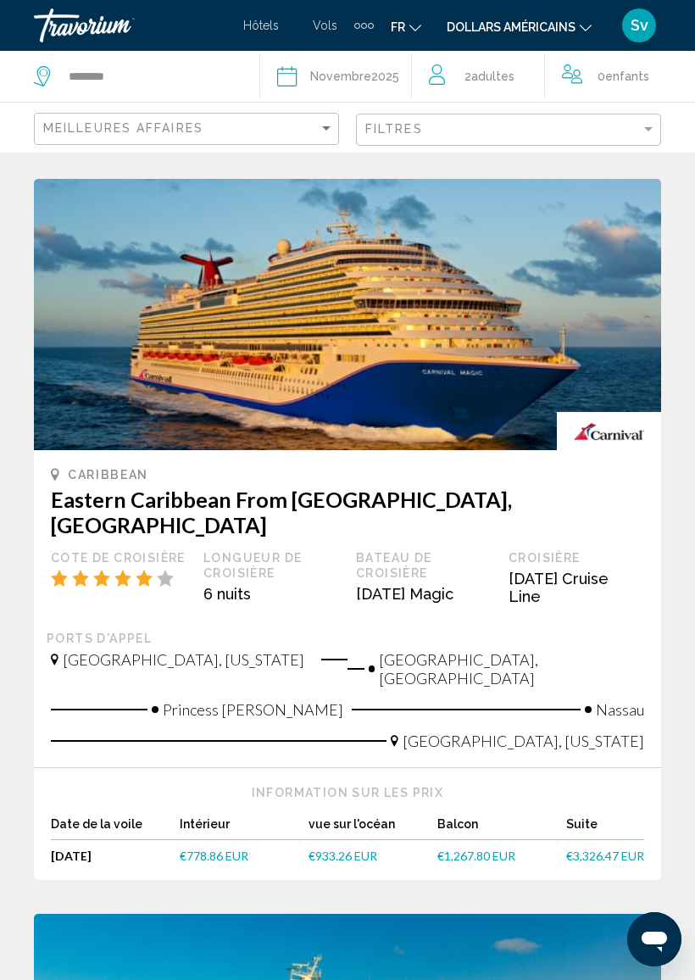
click at [496, 363] on img "Contenu principal" at bounding box center [347, 314] width 627 height 271
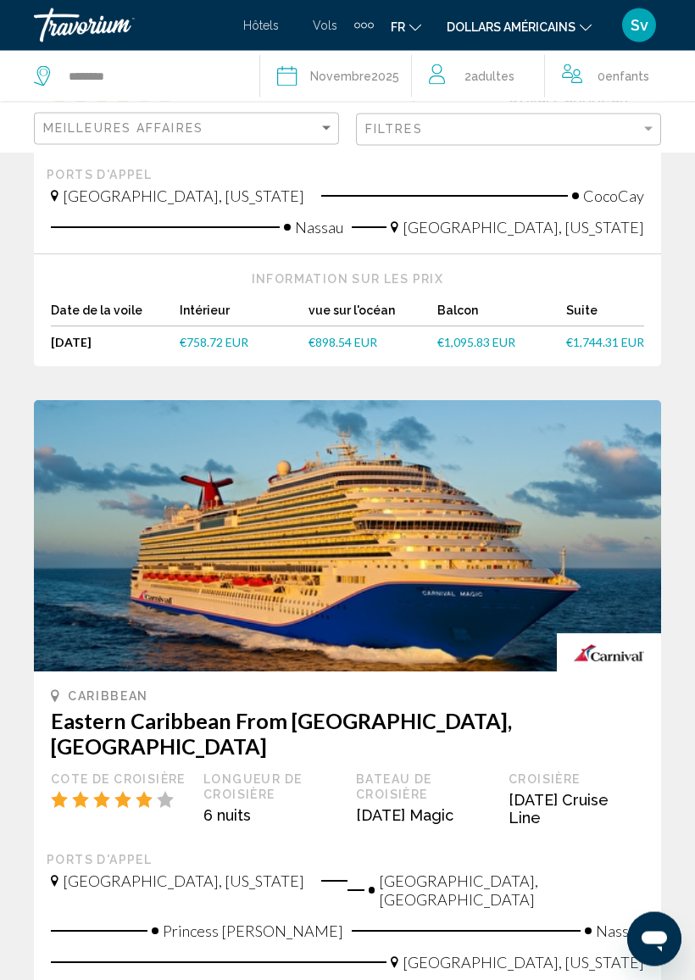
scroll to position [2585, 0]
click at [406, 560] on img "Contenu principal" at bounding box center [347, 535] width 627 height 271
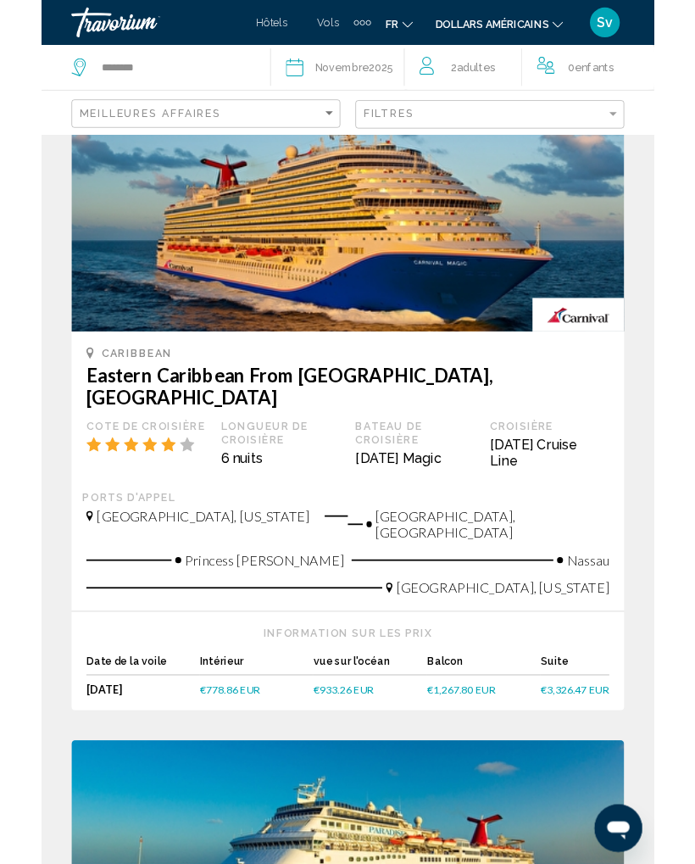
scroll to position [2880, 0]
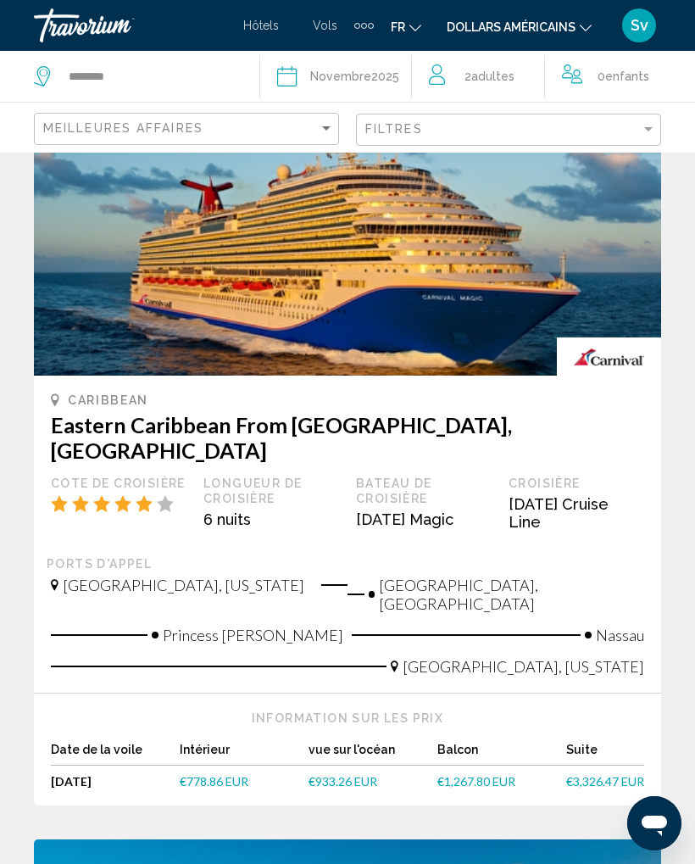
click at [386, 476] on div "Bateau de croisière" at bounding box center [424, 491] width 136 height 31
click at [160, 495] on icon "Contenu principal" at bounding box center [165, 503] width 17 height 17
click at [213, 408] on div "Caribbean Eastern Caribbean From [GEOGRAPHIC_DATA], [GEOGRAPHIC_DATA] Cote de c…" at bounding box center [348, 475] width 594 height 164
click at [223, 420] on h3 "Eastern Caribbean From [GEOGRAPHIC_DATA], [GEOGRAPHIC_DATA]" at bounding box center [348, 437] width 594 height 51
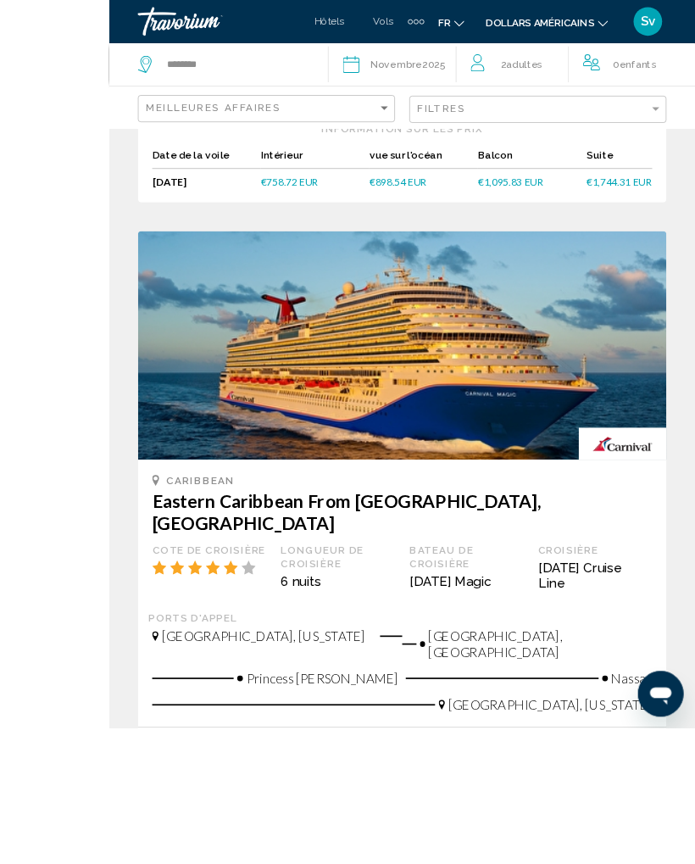
scroll to position [2709, 0]
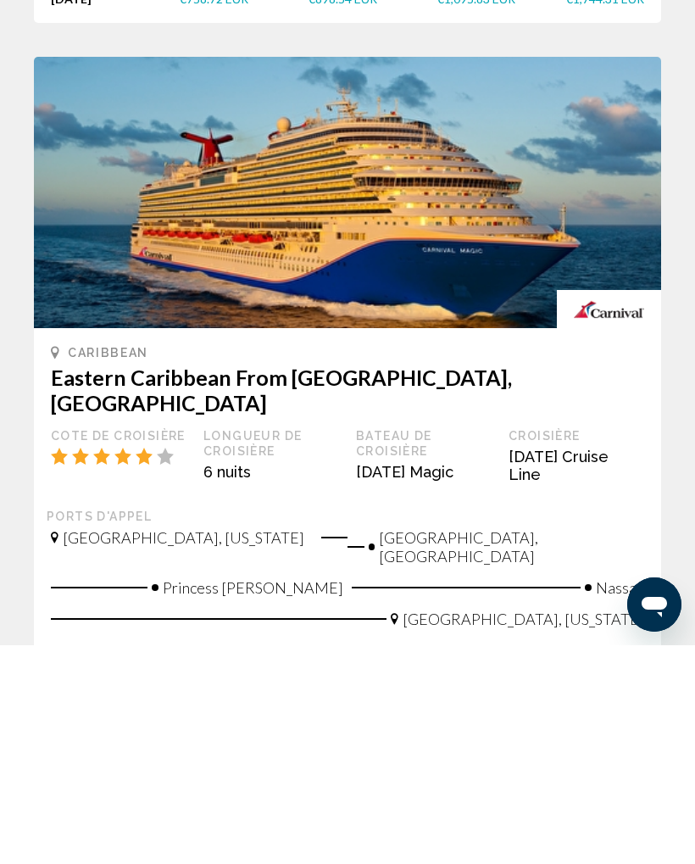
click at [399, 647] on div "Bateau de croisière" at bounding box center [424, 662] width 136 height 31
click at [521, 666] on div "[DATE] Cruise Line" at bounding box center [577, 684] width 136 height 36
click at [482, 728] on div "Ports d'appel" at bounding box center [348, 735] width 602 height 15
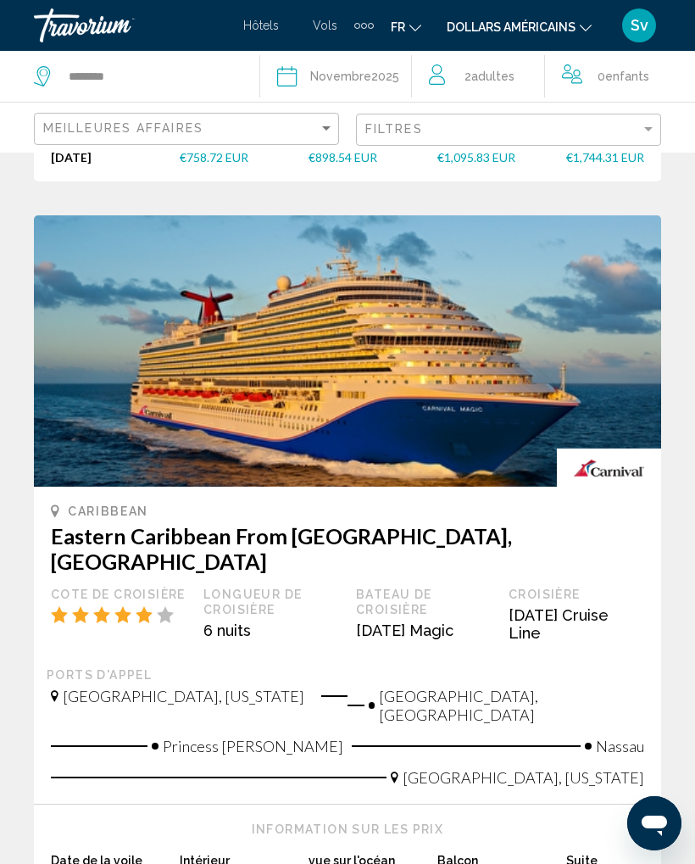
scroll to position [2770, 0]
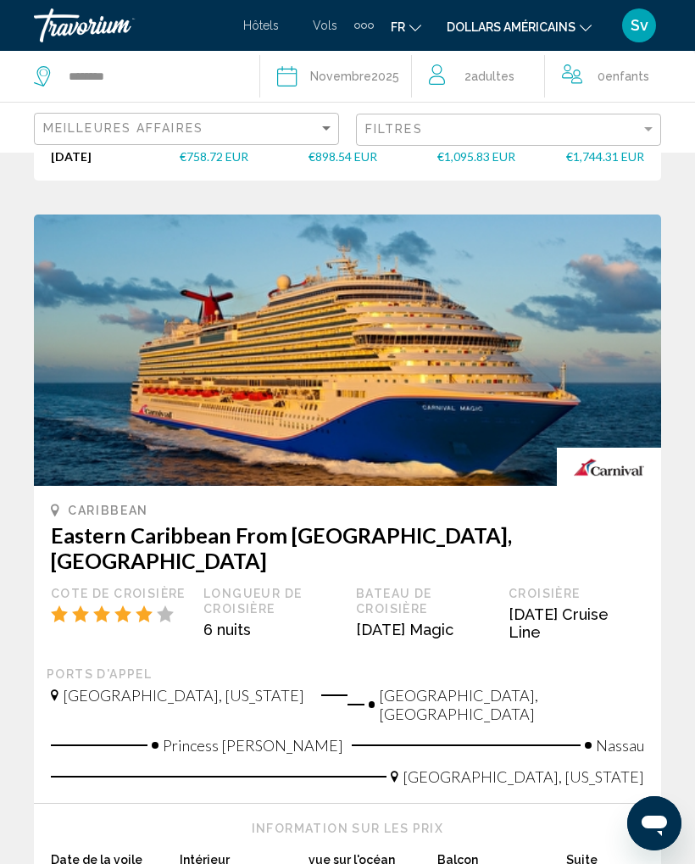
click at [387, 350] on img "Contenu principal" at bounding box center [347, 350] width 627 height 271
click at [436, 427] on img "Contenu principal" at bounding box center [347, 350] width 627 height 271
click at [456, 371] on img "Contenu principal" at bounding box center [347, 350] width 627 height 271
click at [446, 394] on img "Contenu principal" at bounding box center [347, 350] width 627 height 271
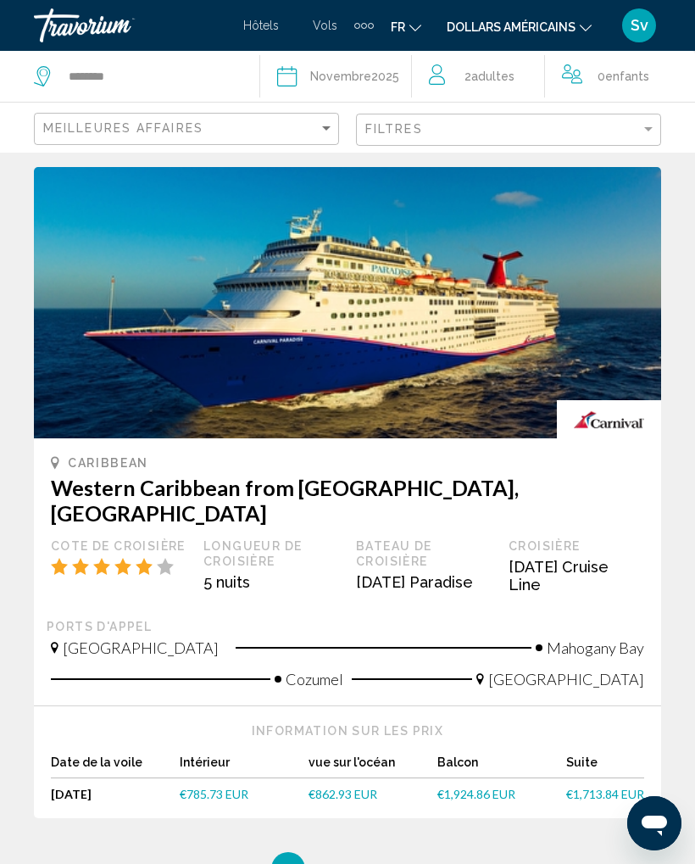
scroll to position [3622, 0]
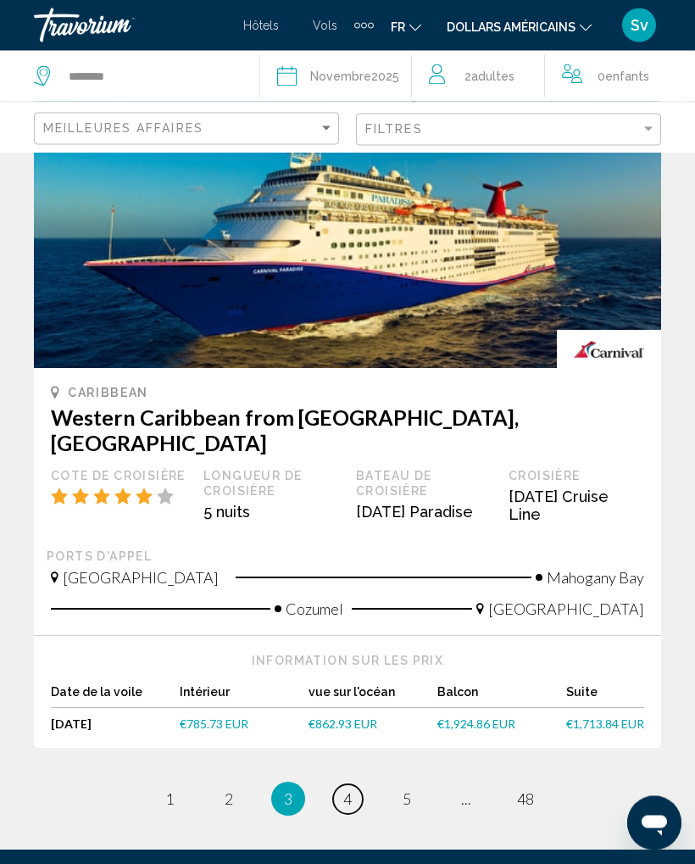
click at [339, 785] on link "page 4" at bounding box center [348, 800] width 30 height 30
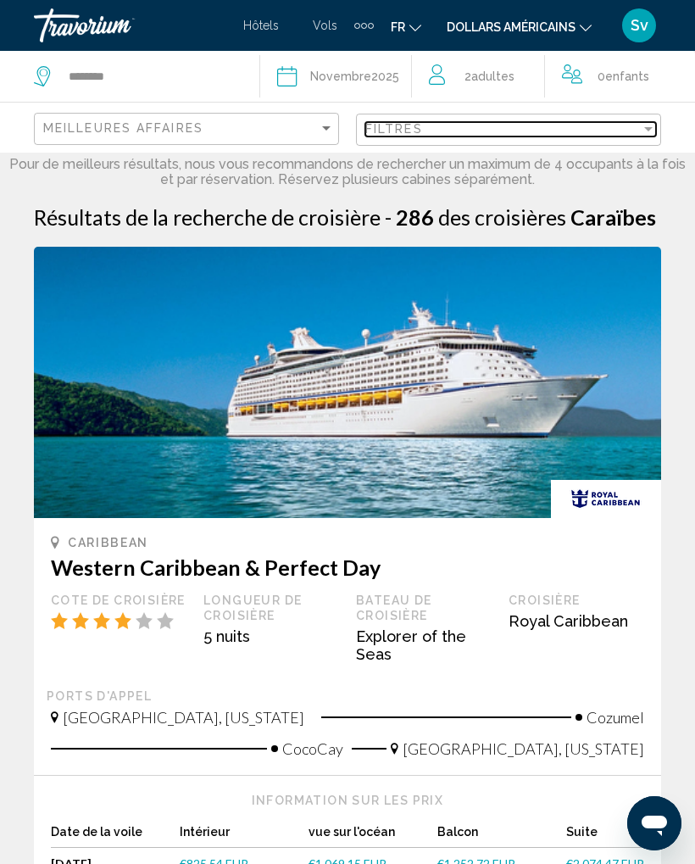
click at [639, 129] on div "Filtres" at bounding box center [503, 129] width 276 height 14
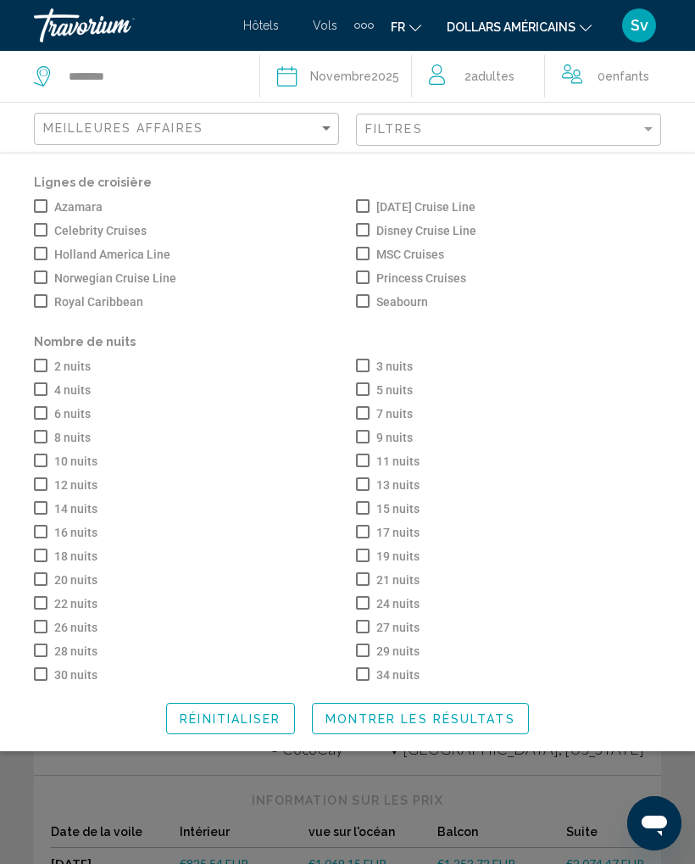
click at [364, 414] on span "Search widget" at bounding box center [363, 413] width 14 height 14
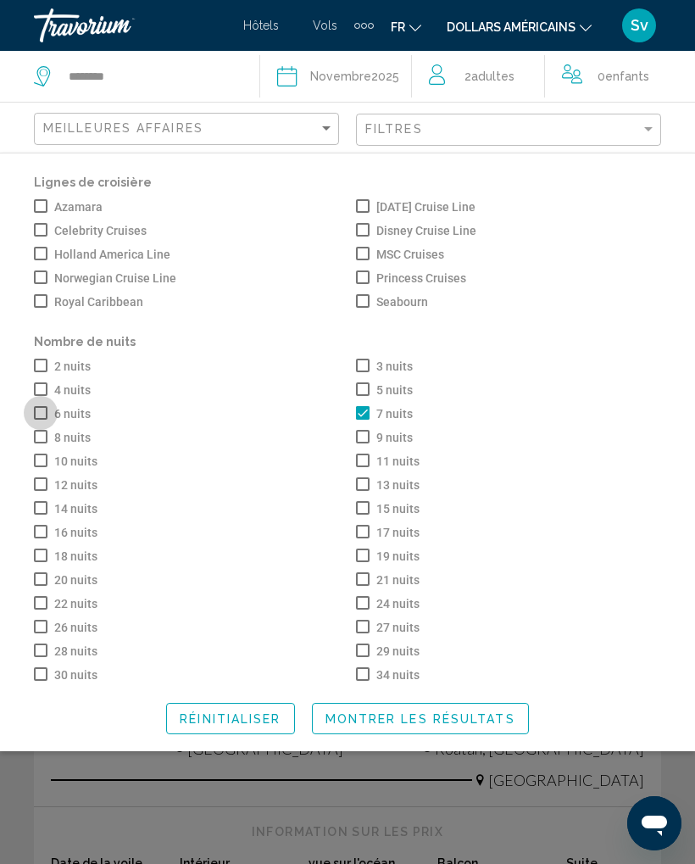
click at [42, 420] on span "Search widget" at bounding box center [41, 413] width 14 height 14
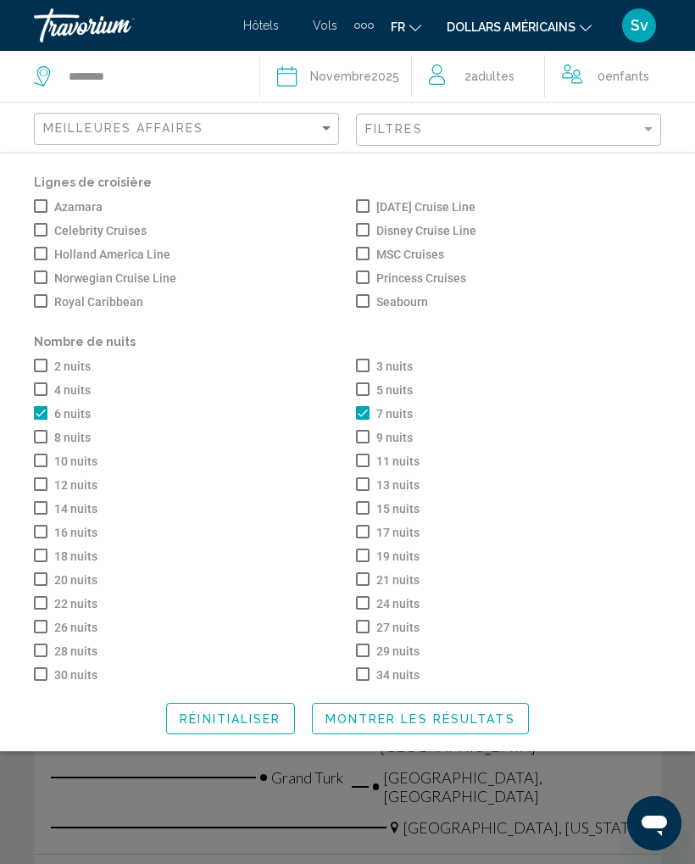
click at [361, 259] on span "Search widget" at bounding box center [363, 254] width 14 height 14
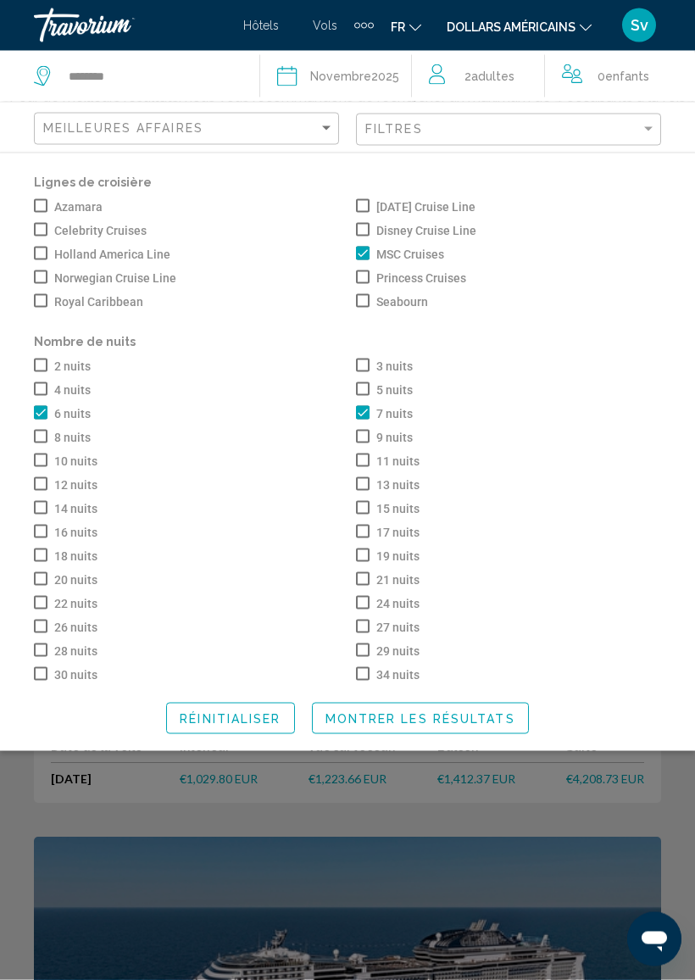
scroll to position [66, 0]
click at [442, 725] on span "Montrer les résultats" at bounding box center [421, 718] width 190 height 14
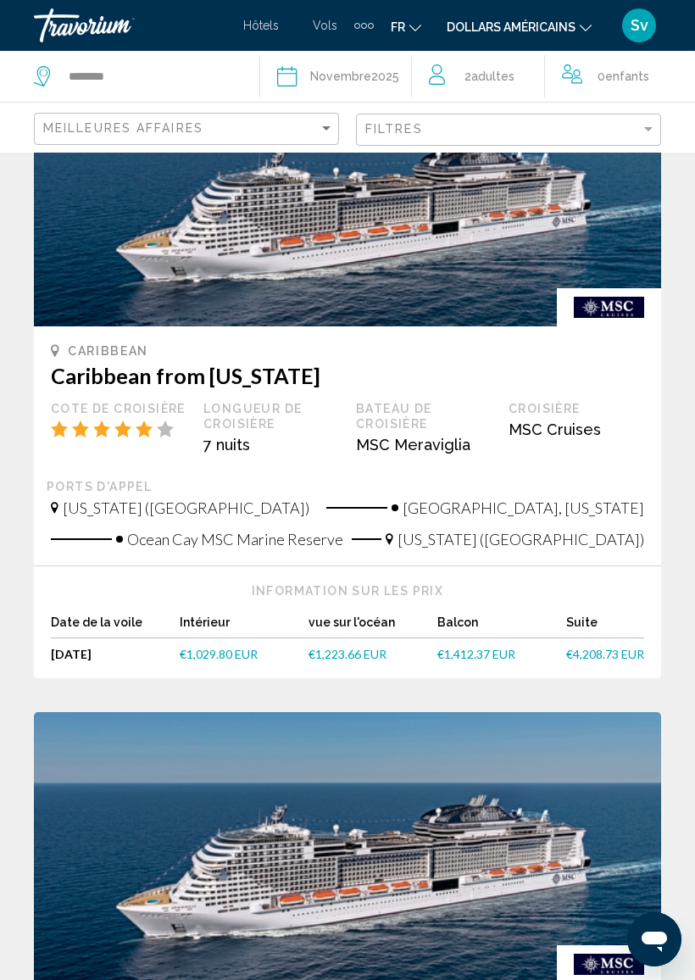
scroll to position [197, 0]
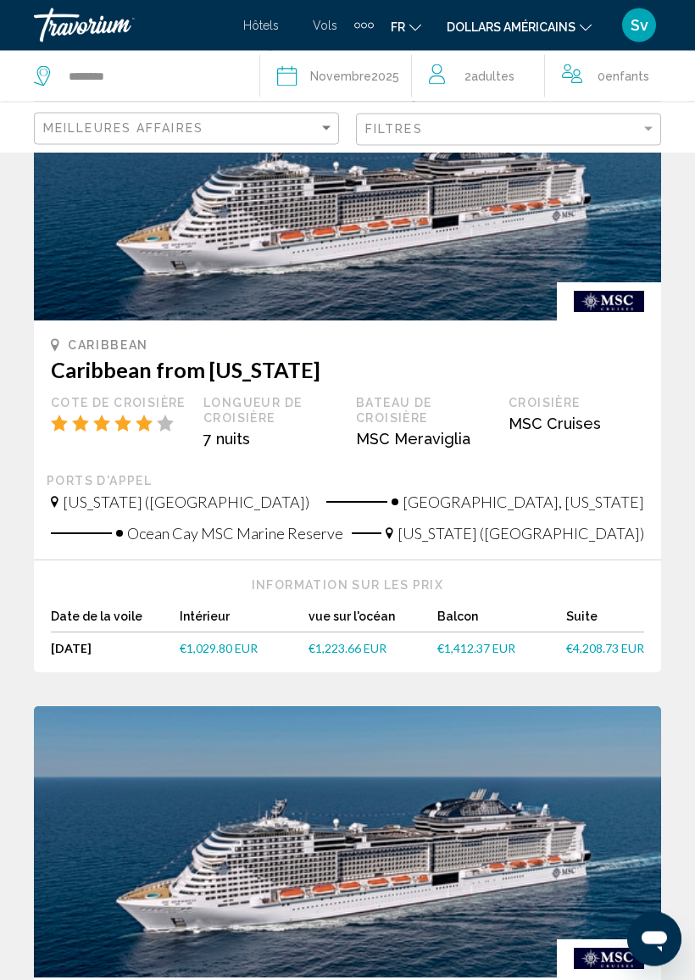
click at [108, 384] on div "Caribbean Caribbean from [US_STATE] Cote de croisière Longueur de croisière 7 n…" at bounding box center [348, 406] width 594 height 136
click at [103, 355] on div "Caribbean Caribbean from [US_STATE] Cote de croisière Longueur de croisière 7 n…" at bounding box center [348, 406] width 594 height 136
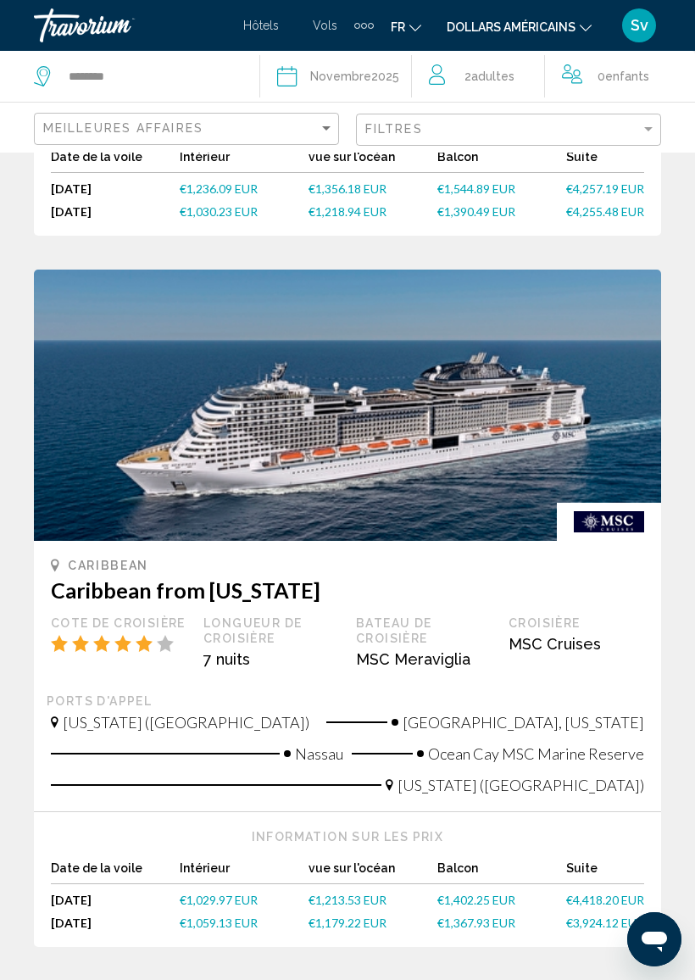
scroll to position [1352, 0]
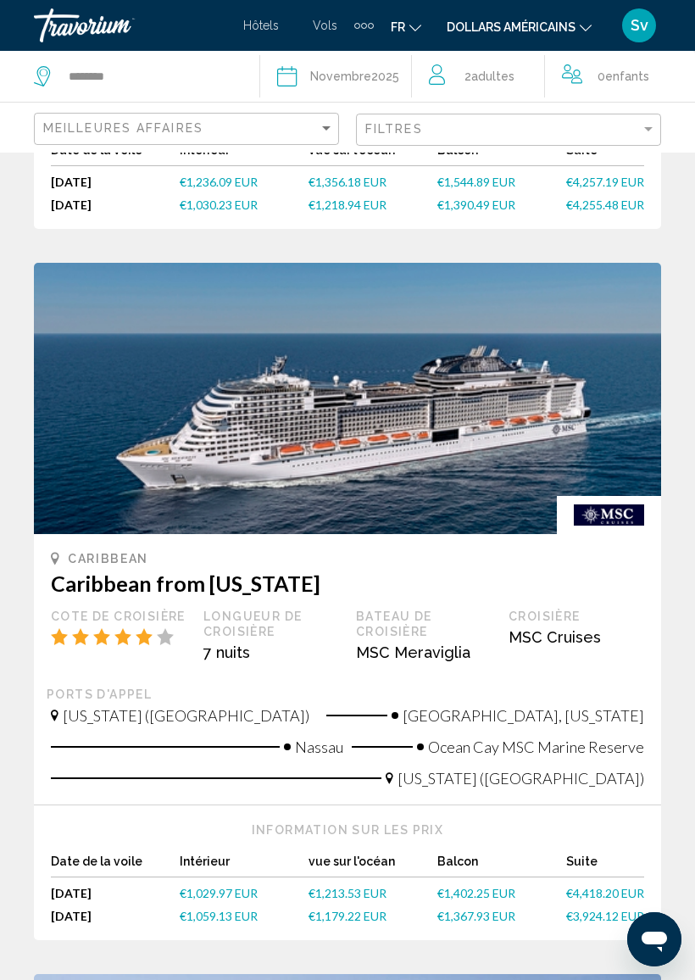
click at [340, 388] on img "Contenu principal" at bounding box center [347, 398] width 627 height 271
click at [351, 405] on img "Contenu principal" at bounding box center [347, 398] width 627 height 271
click at [220, 444] on img "Contenu principal" at bounding box center [347, 398] width 627 height 271
click at [603, 519] on img "Contenu principal" at bounding box center [609, 515] width 104 height 38
click at [129, 610] on div "Cote de croisière" at bounding box center [119, 616] width 136 height 15
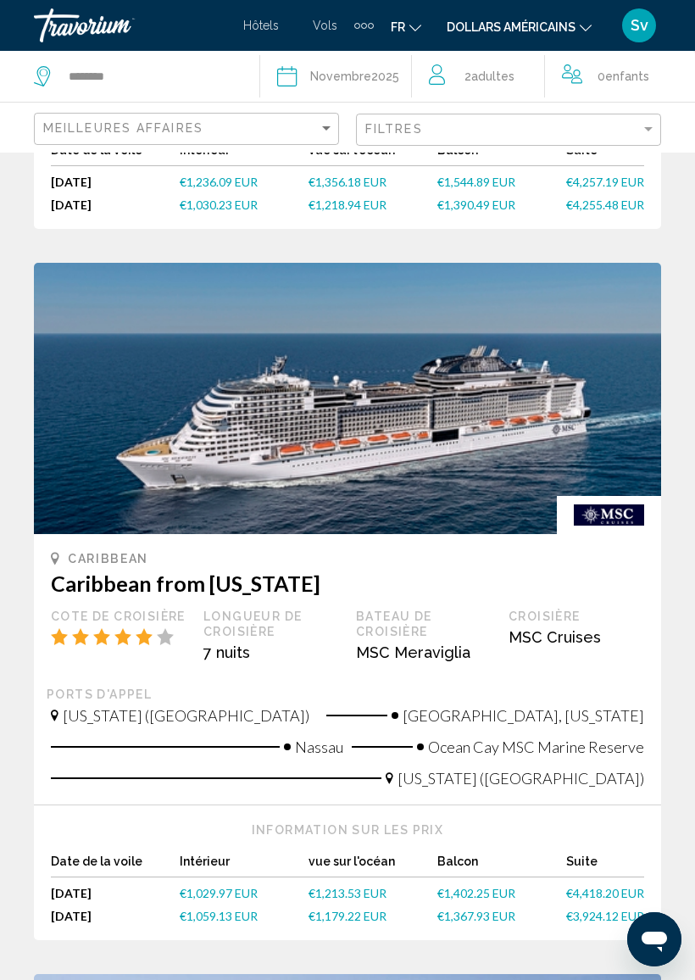
click at [129, 626] on div "Cote de croisière" at bounding box center [119, 627] width 136 height 36
click at [175, 577] on h3 "Caribbean from [US_STATE]" at bounding box center [348, 583] width 594 height 25
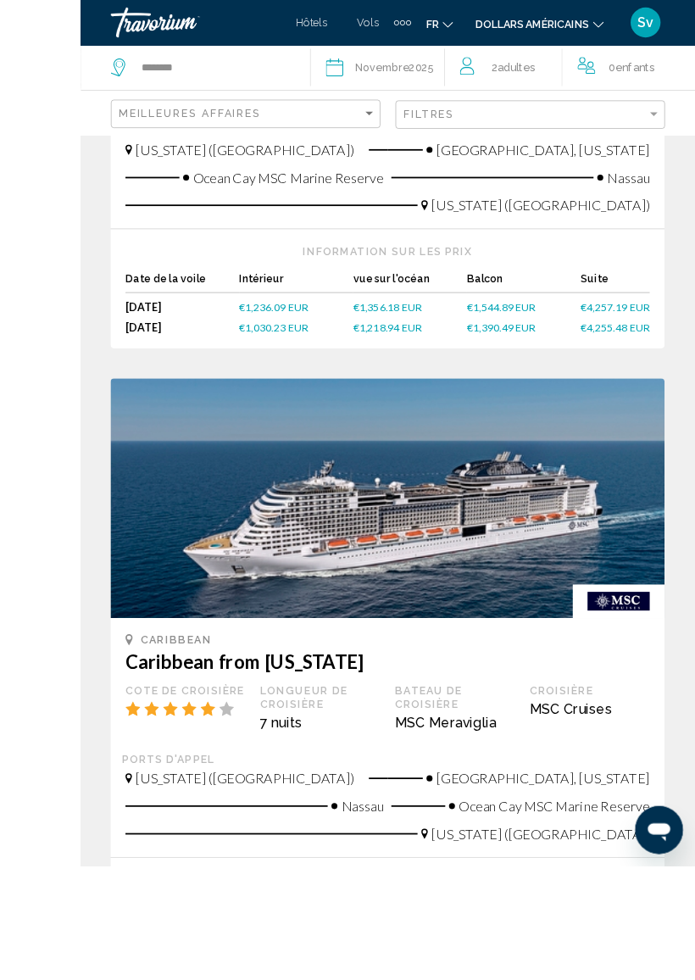
scroll to position [1193, 0]
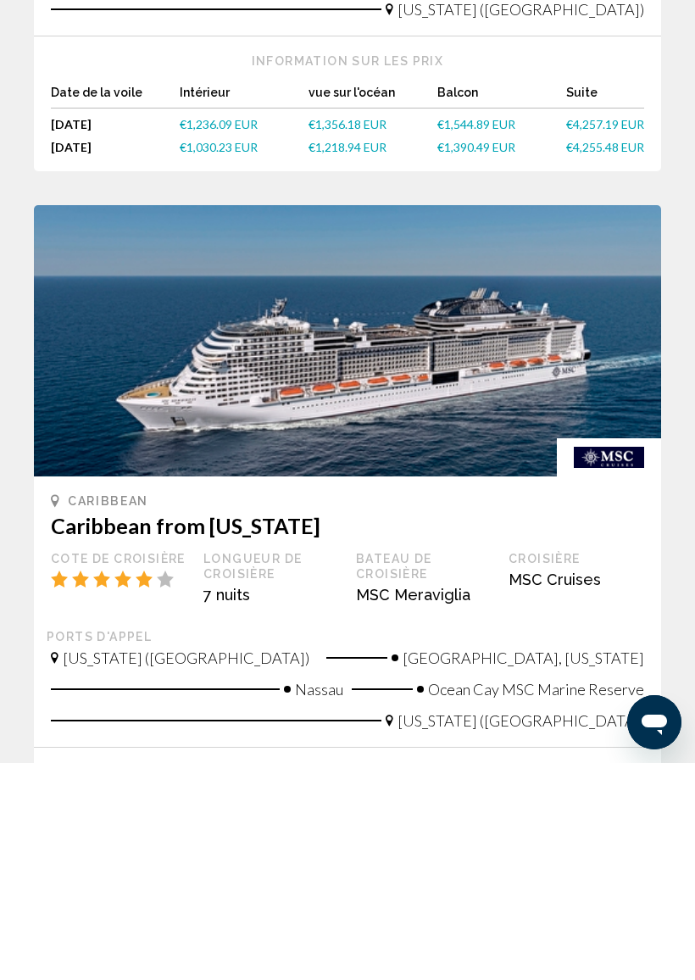
click at [234, 730] on h3 "Caribbean from [US_STATE]" at bounding box center [348, 742] width 594 height 25
click at [137, 788] on icon "Contenu principal" at bounding box center [144, 796] width 17 height 17
click at [126, 768] on div "Cote de croisière" at bounding box center [119, 775] width 136 height 15
click at [148, 730] on h3 "Caribbean from [US_STATE]" at bounding box center [348, 742] width 594 height 25
click at [153, 730] on h3 "Caribbean from [US_STATE]" at bounding box center [348, 742] width 594 height 25
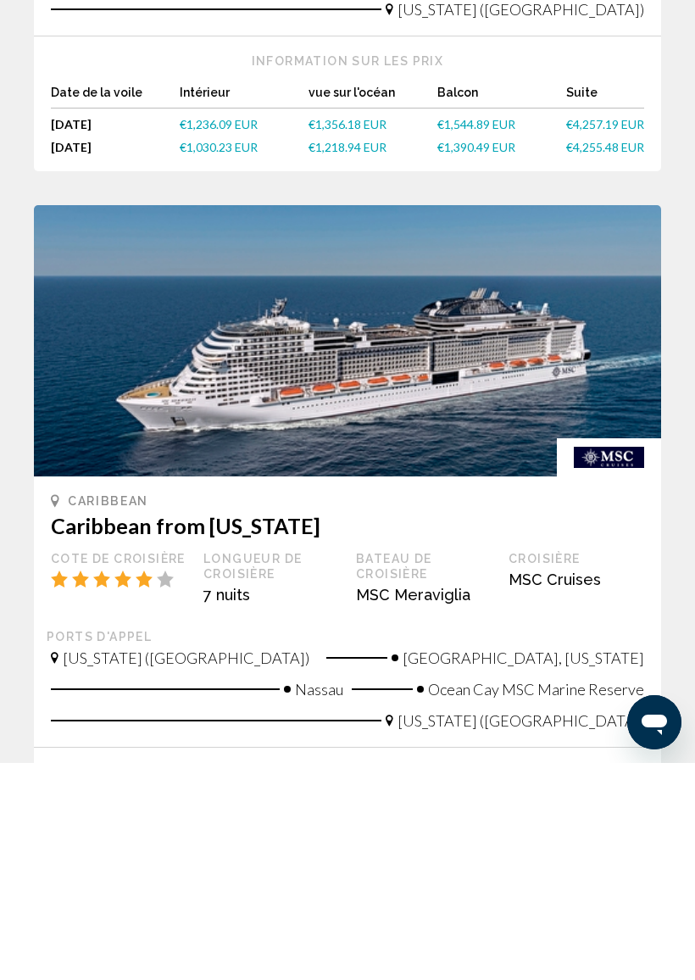
click at [154, 730] on h3 "Caribbean from [US_STATE]" at bounding box center [348, 742] width 594 height 25
click at [275, 730] on h3 "Caribbean from [US_STATE]" at bounding box center [348, 742] width 594 height 25
click at [363, 422] on img "Contenu principal" at bounding box center [347, 557] width 627 height 271
click at [364, 422] on img "Contenu principal" at bounding box center [347, 557] width 627 height 271
click at [357, 422] on img "Contenu principal" at bounding box center [347, 557] width 627 height 271
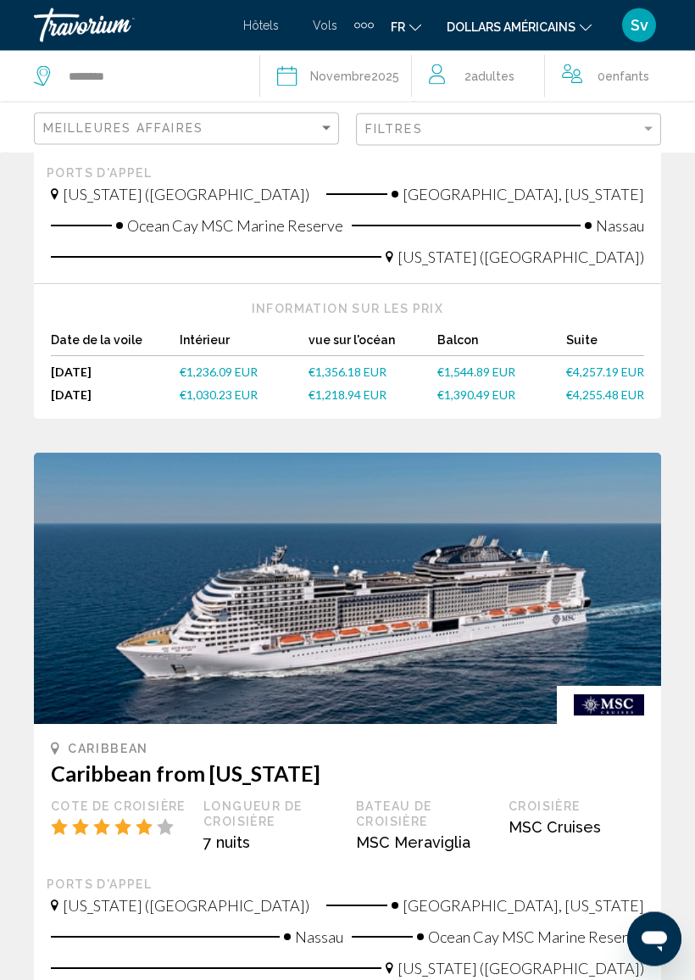
scroll to position [1163, 0]
click at [475, 372] on span "€1,544.89 EUR" at bounding box center [477, 372] width 78 height 14
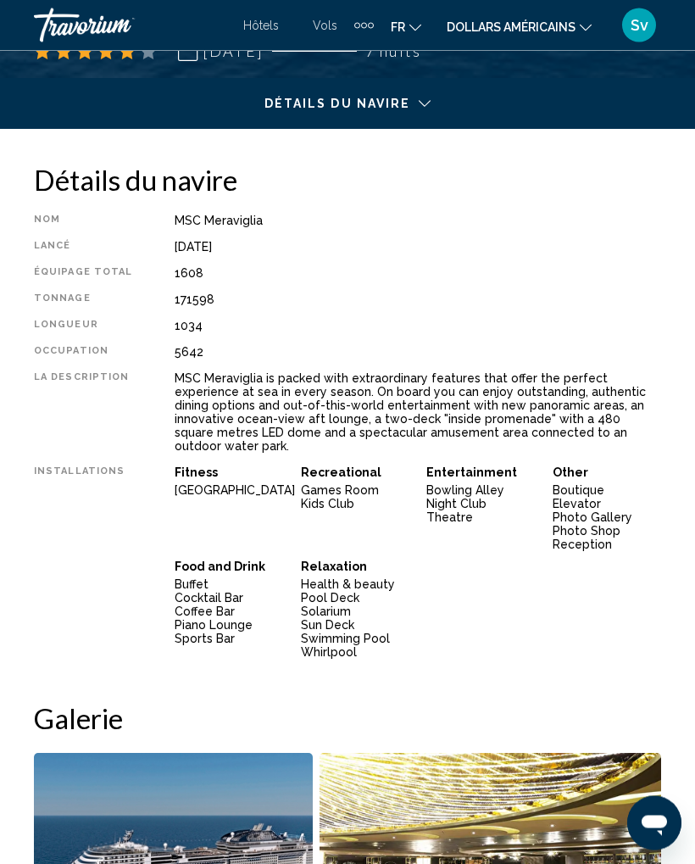
scroll to position [778, 0]
click at [426, 99] on div "Contenu principal" at bounding box center [348, 108] width 672 height 60
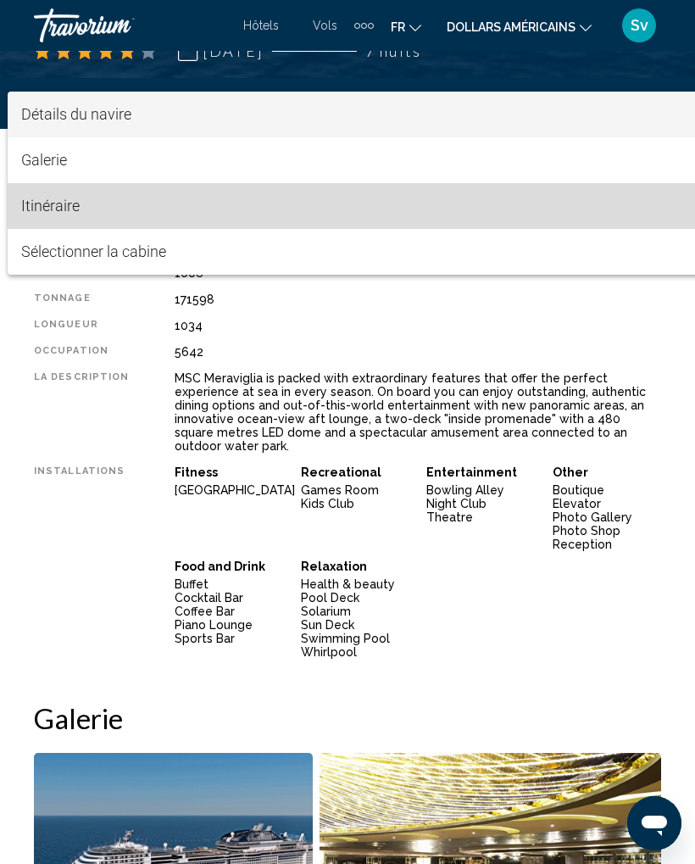
click at [59, 201] on font "Itinéraire" at bounding box center [50, 206] width 59 height 18
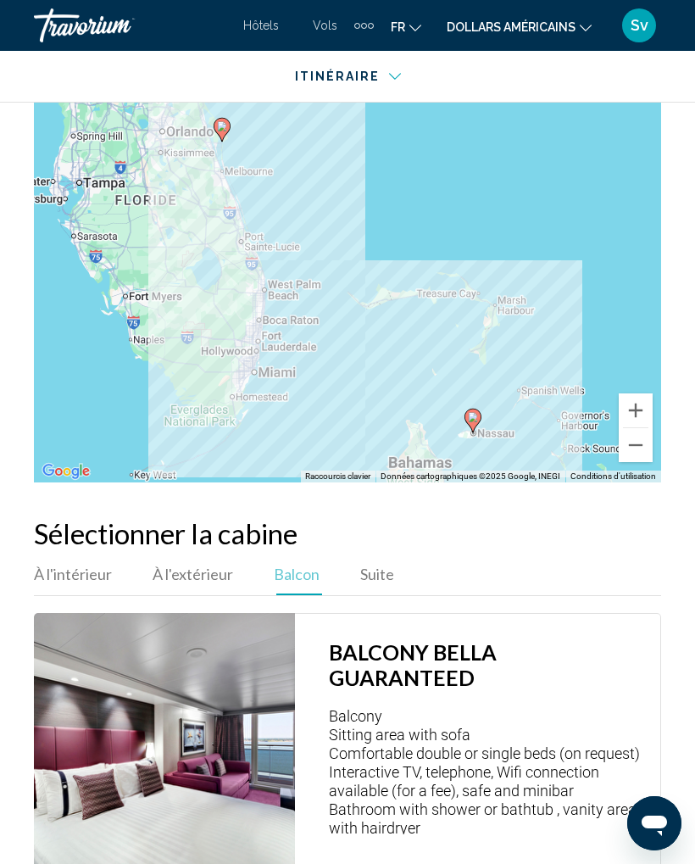
scroll to position [2467, 0]
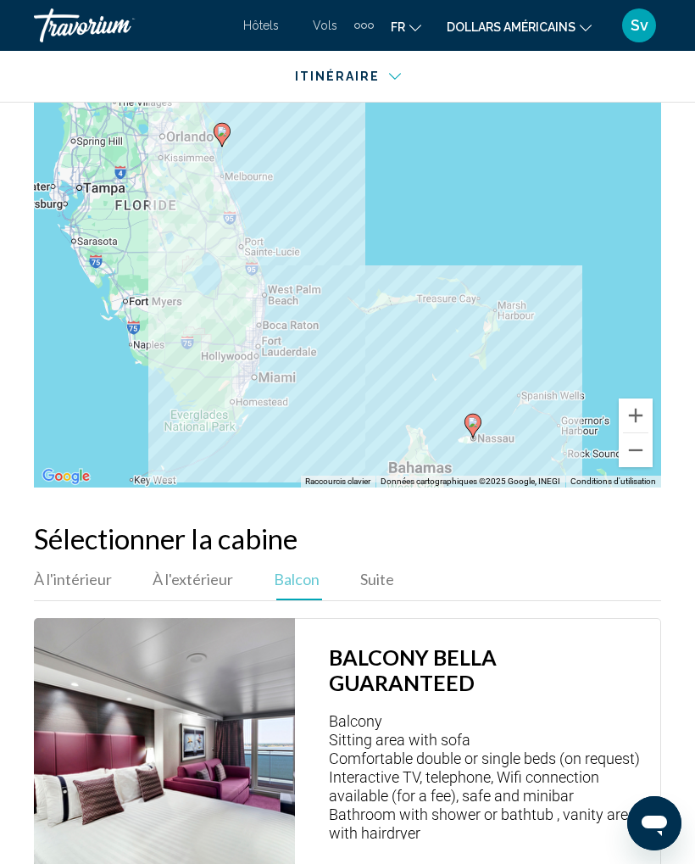
click at [404, 111] on div "Itinéraire" at bounding box center [348, 81] width 672 height 60
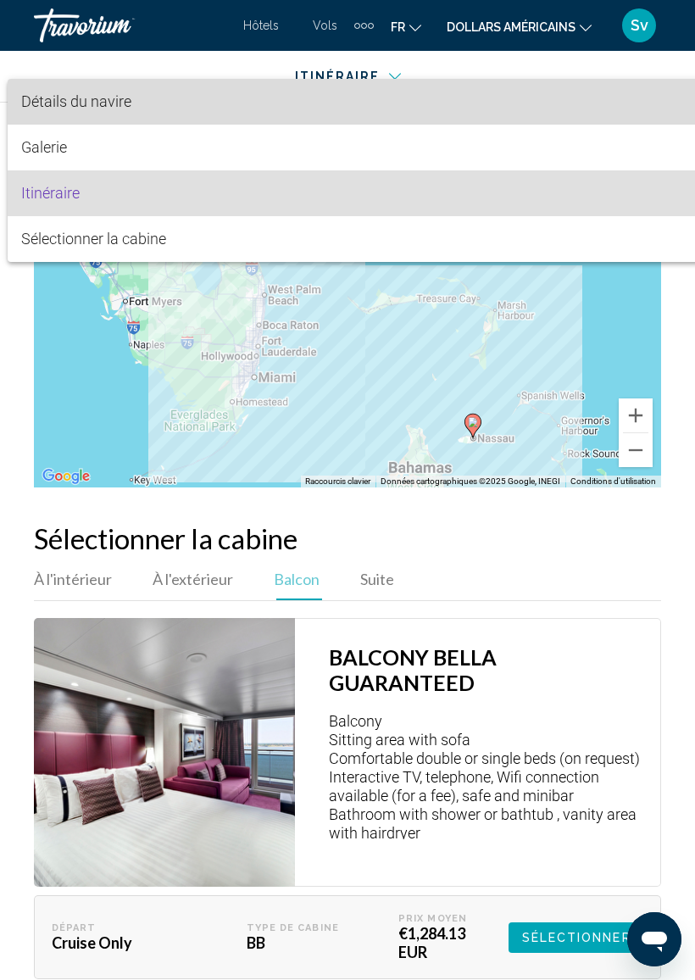
click at [108, 105] on font "Détails du navire" at bounding box center [76, 101] width 110 height 18
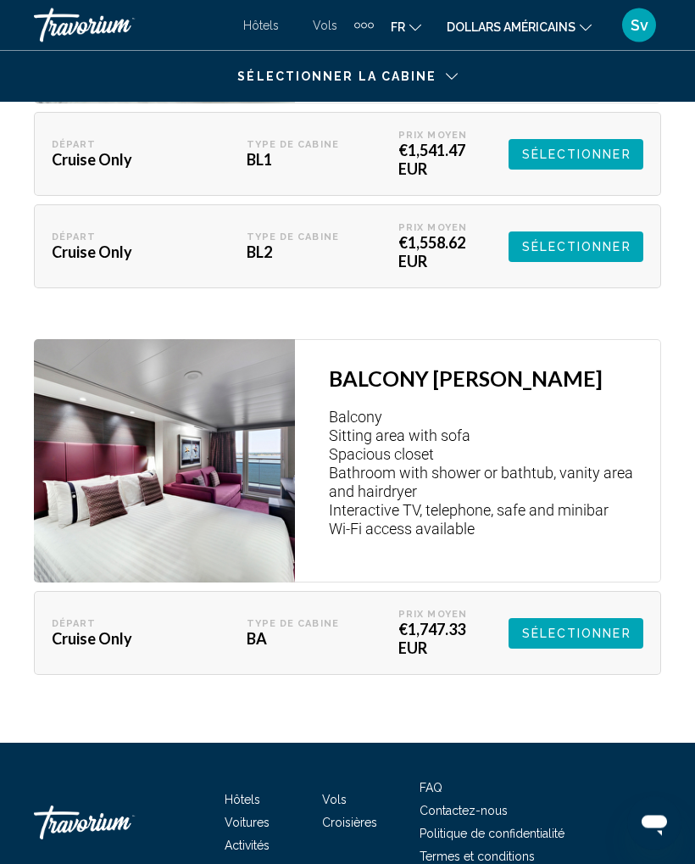
scroll to position [4751, 0]
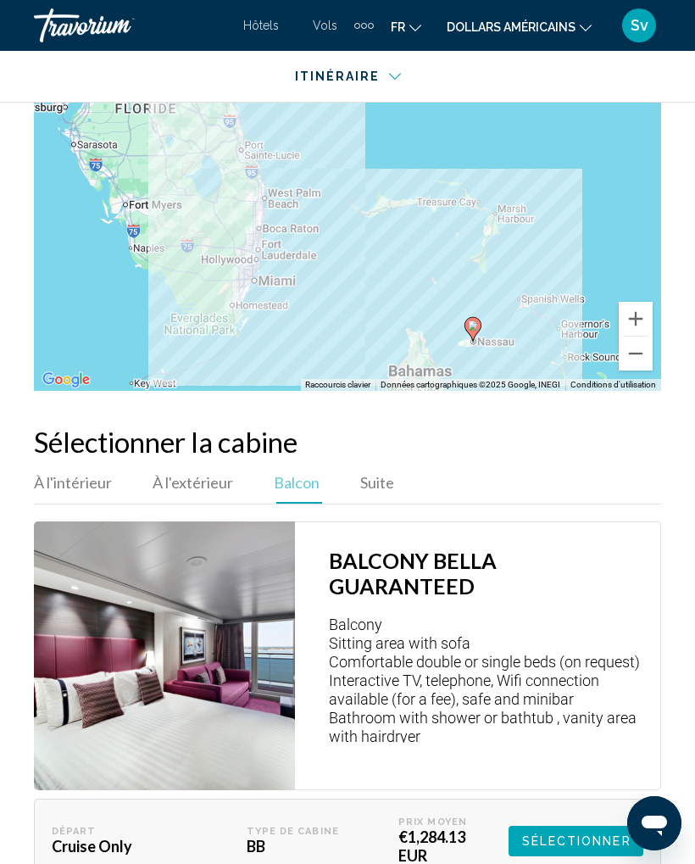
scroll to position [185, 0]
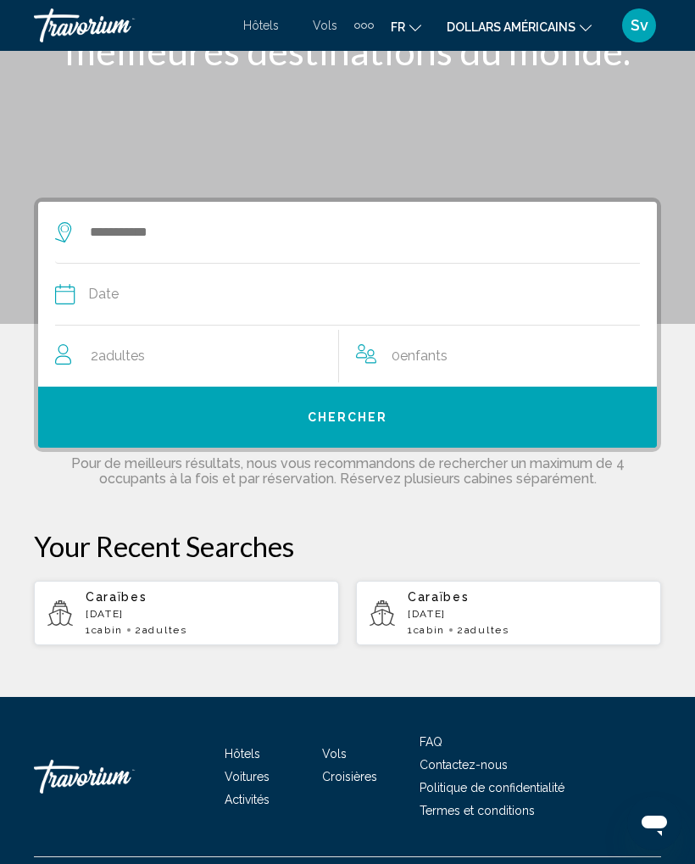
click at [241, 747] on font "Hôtels" at bounding box center [243, 754] width 36 height 14
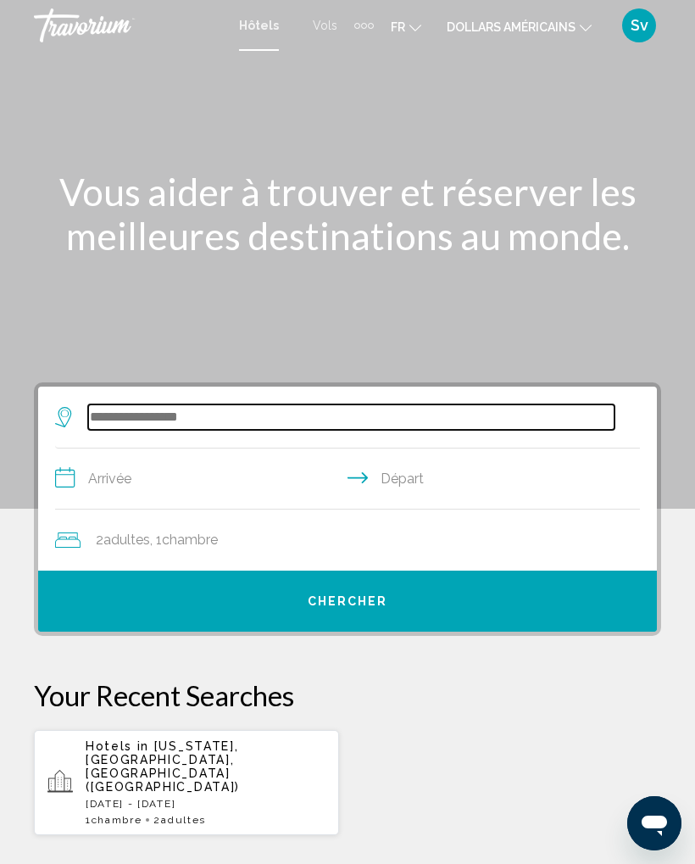
click at [174, 418] on input "Search widget" at bounding box center [351, 416] width 527 height 25
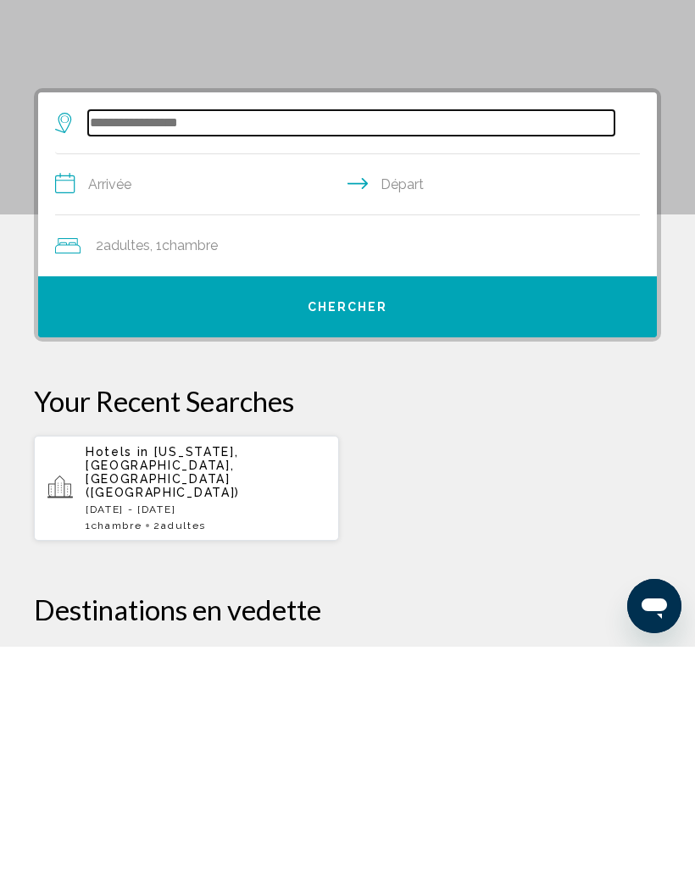
scroll to position [84, 0]
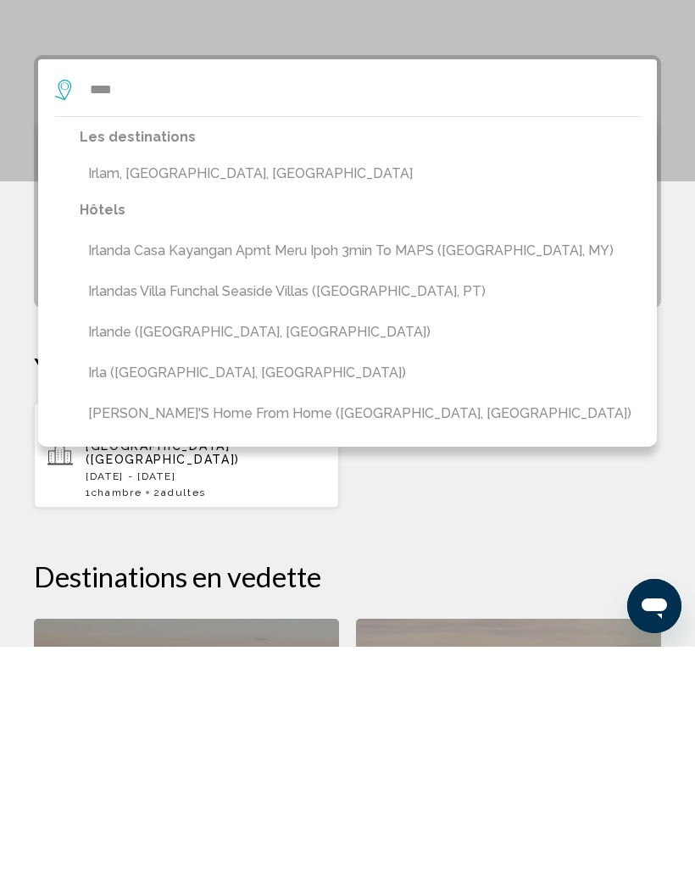
click at [174, 560] on button "Irlande ([GEOGRAPHIC_DATA], [GEOGRAPHIC_DATA])" at bounding box center [360, 576] width 560 height 32
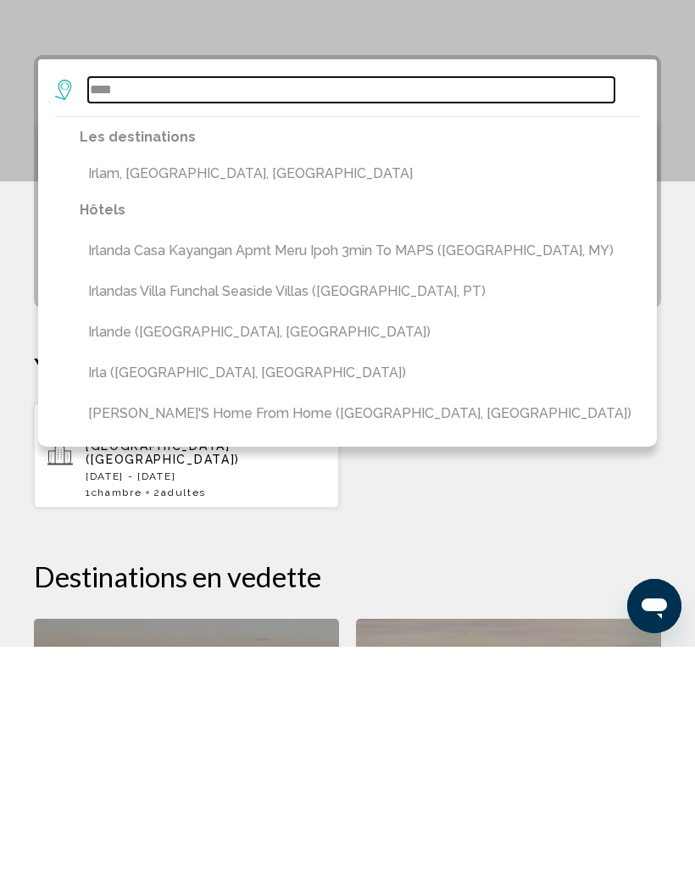
type input "**********"
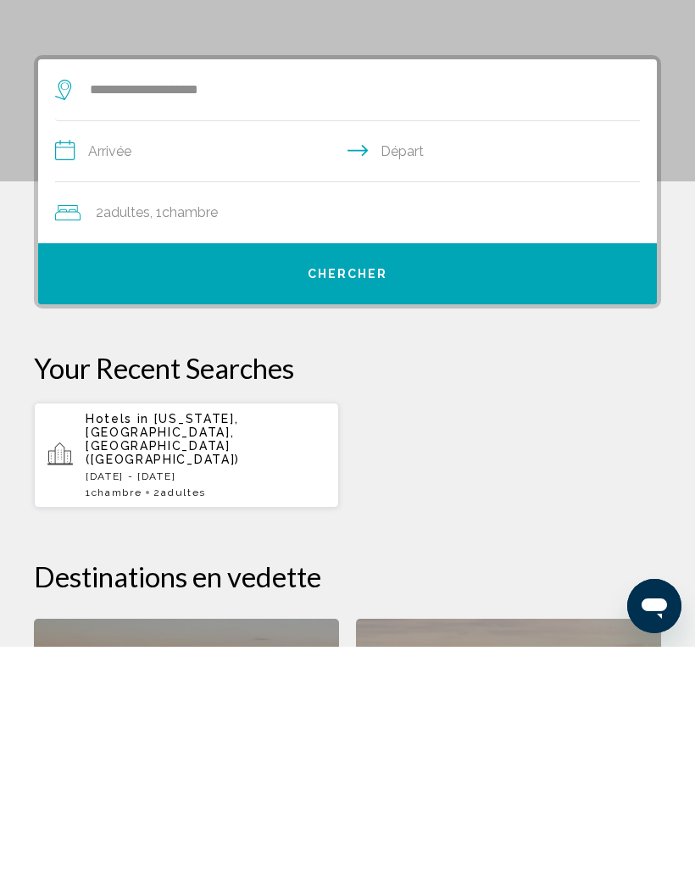
click at [361, 365] on input "**********" at bounding box center [351, 397] width 592 height 65
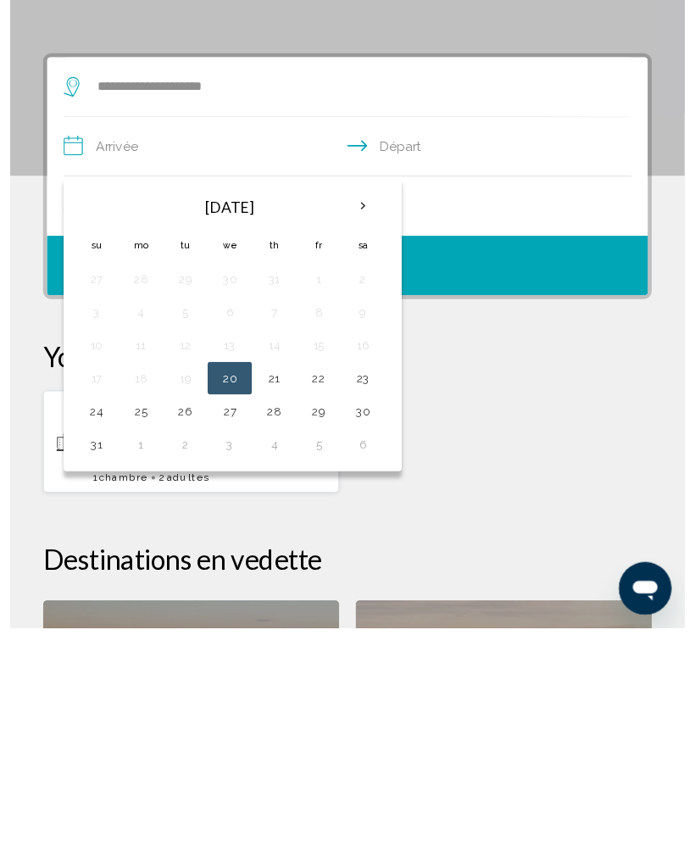
scroll to position [327, 0]
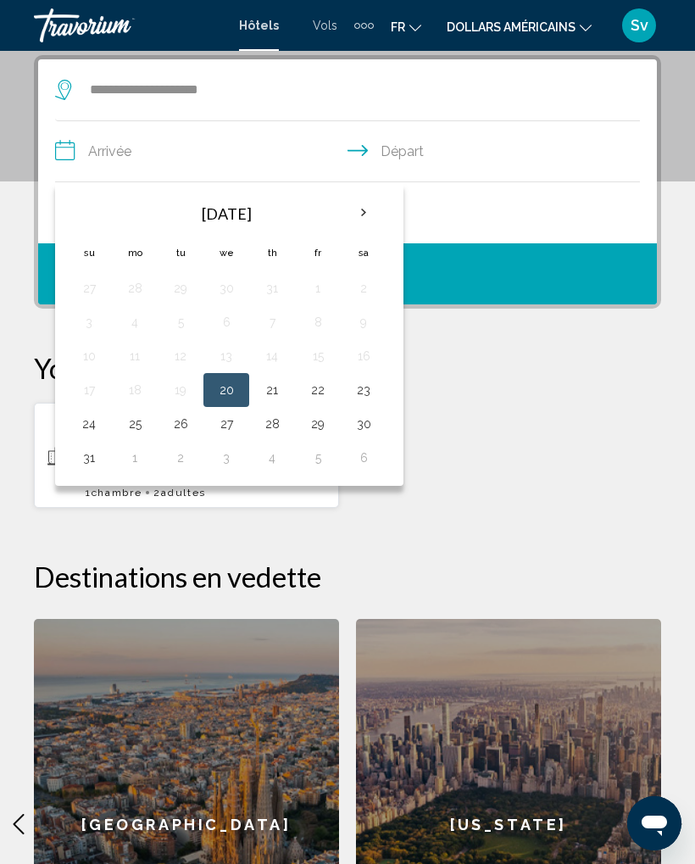
click at [358, 206] on th "Next month" at bounding box center [364, 212] width 46 height 37
click at [133, 330] on button "8" at bounding box center [134, 322] width 27 height 24
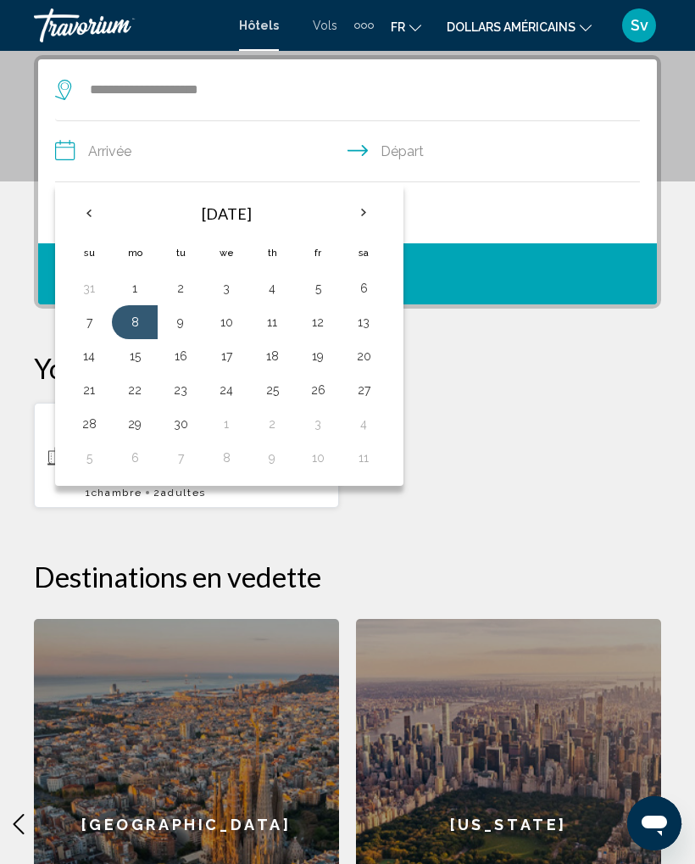
click at [358, 321] on button "13" at bounding box center [363, 322] width 27 height 24
type input "**********"
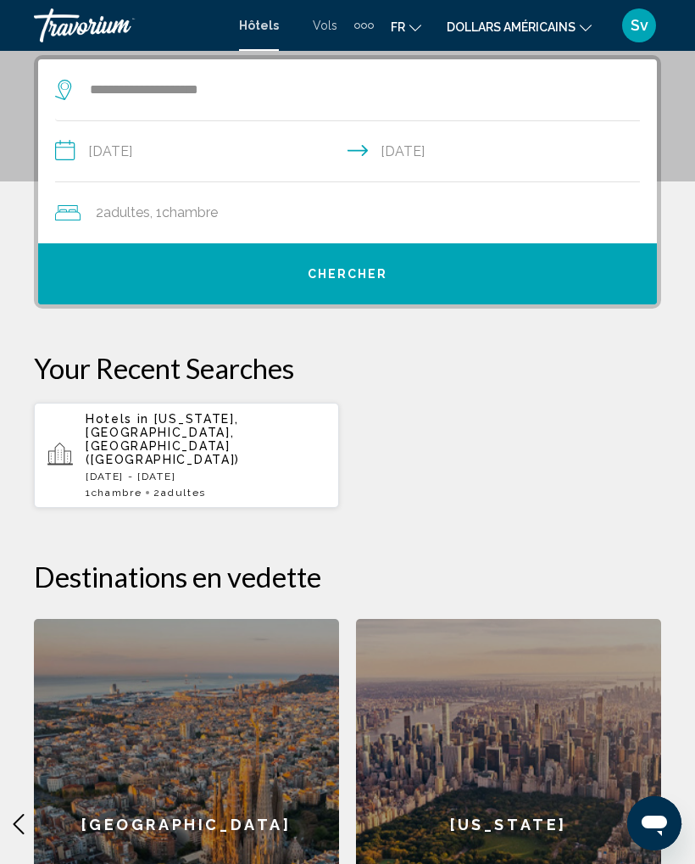
click at [359, 271] on span "Chercher" at bounding box center [348, 275] width 81 height 14
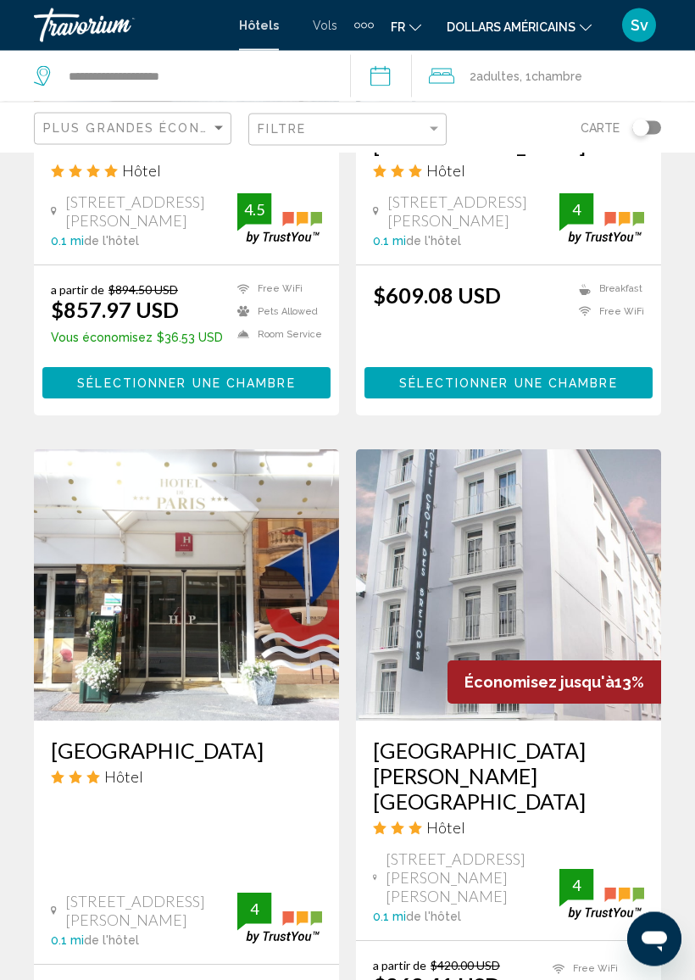
scroll to position [2239, 0]
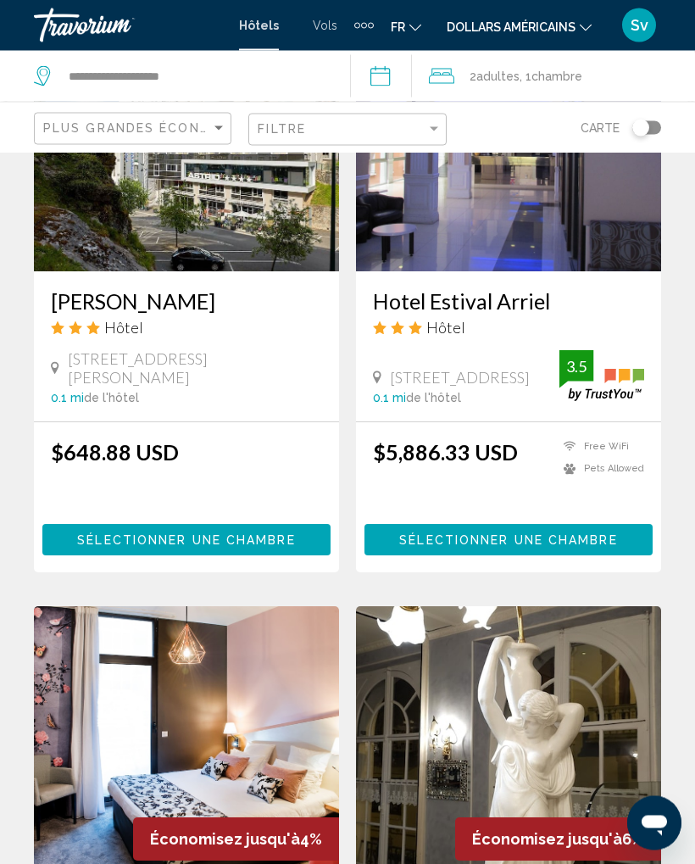
scroll to position [185, 0]
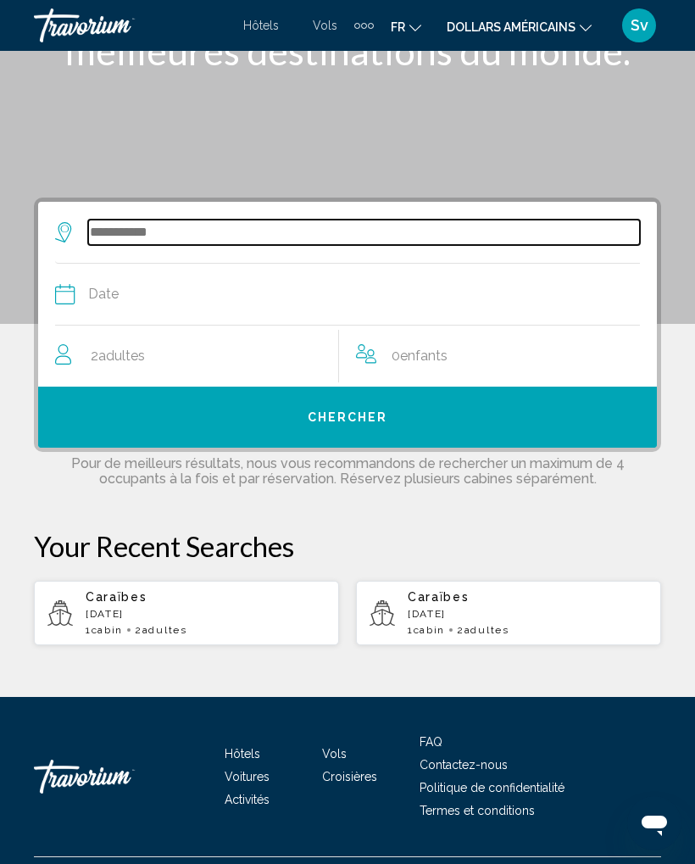
click at [92, 232] on input "Search widget" at bounding box center [364, 232] width 552 height 25
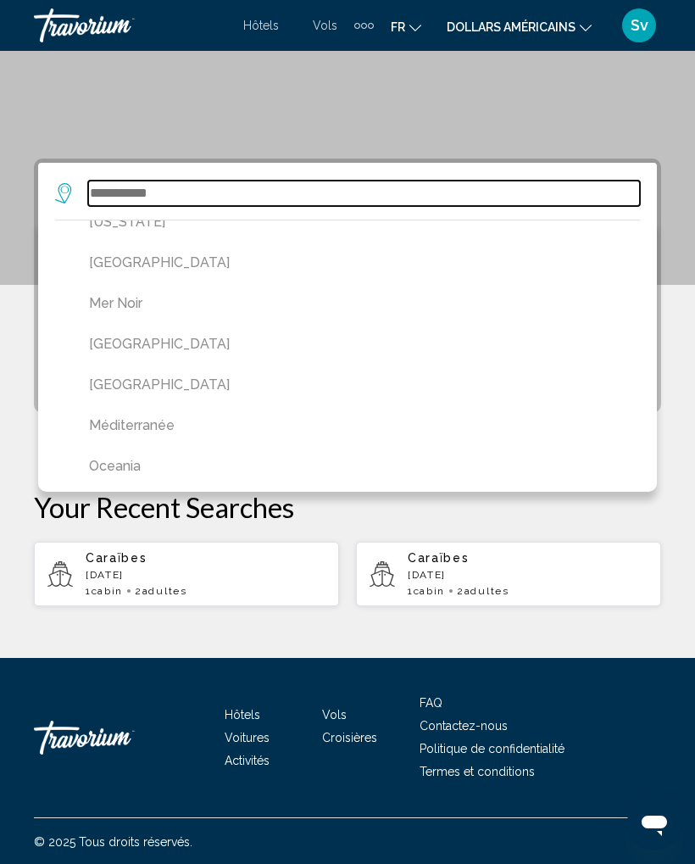
scroll to position [788, 0]
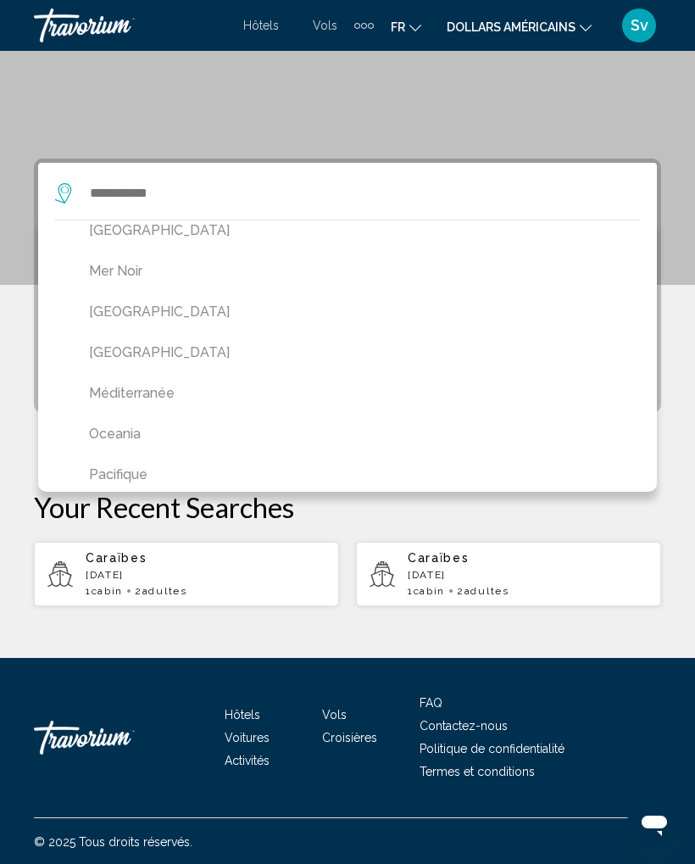
click at [184, 389] on button "Méditerranée" at bounding box center [352, 393] width 543 height 32
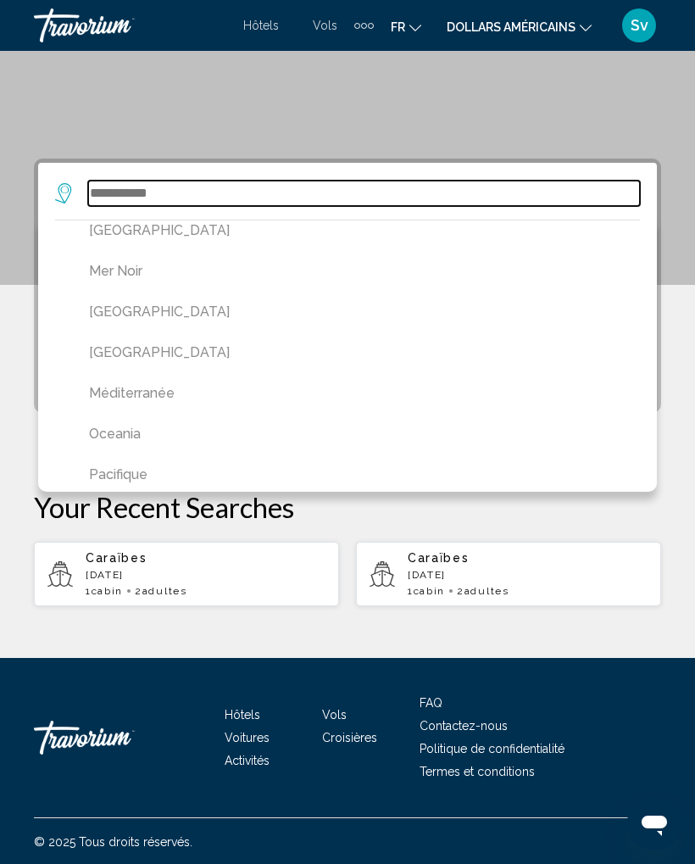
type input "**********"
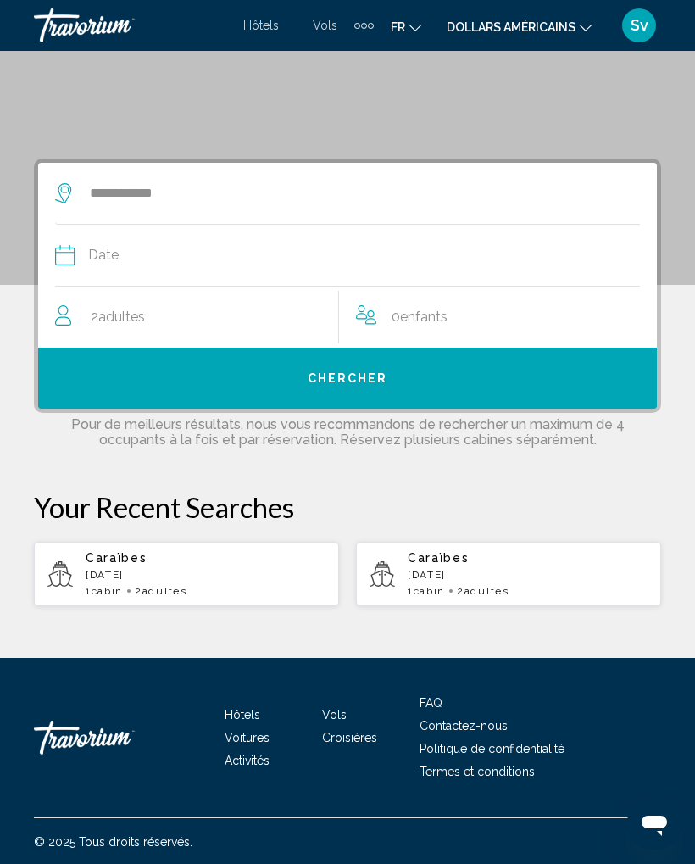
click at [75, 254] on div "Date" at bounding box center [347, 255] width 585 height 24
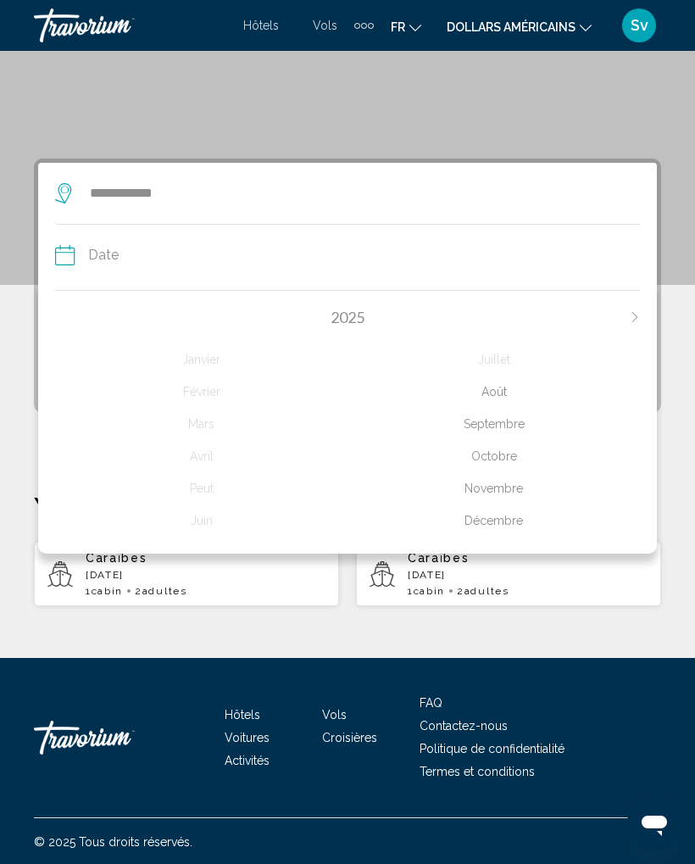
click at [515, 417] on div "Septembre" at bounding box center [494, 424] width 293 height 31
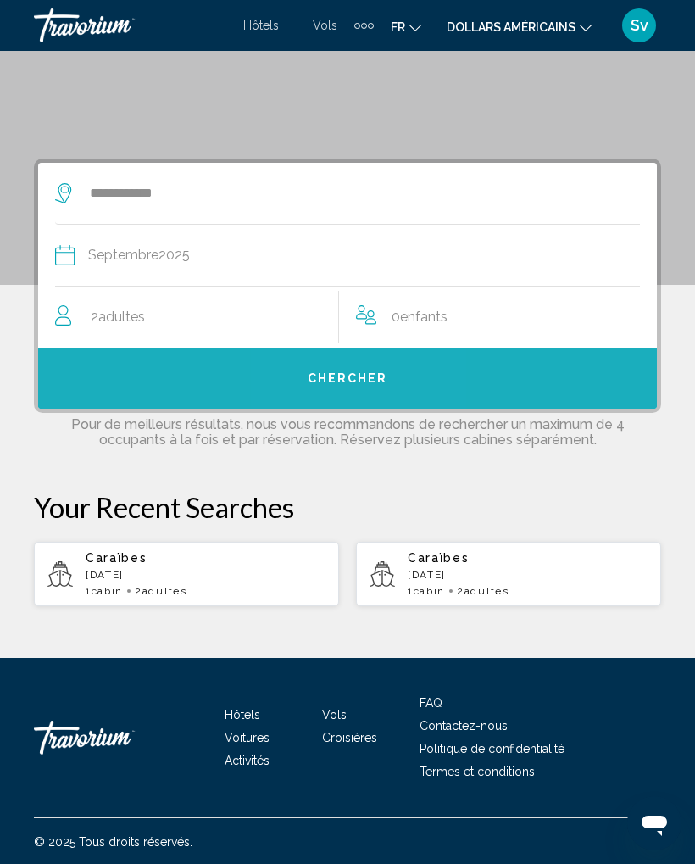
click at [347, 380] on span "Chercher" at bounding box center [348, 379] width 81 height 14
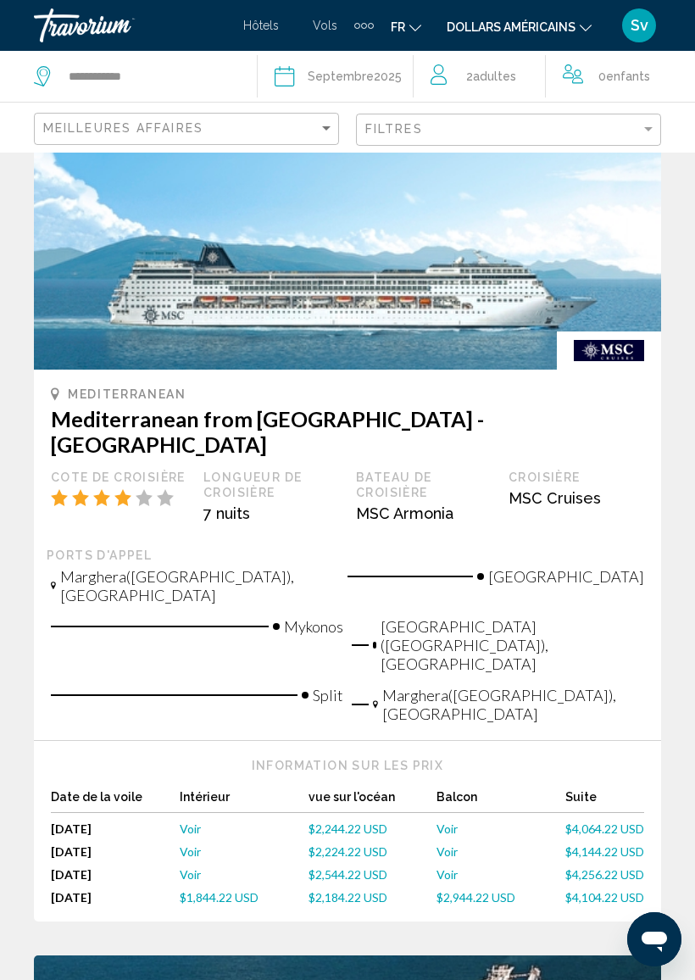
scroll to position [302, 0]
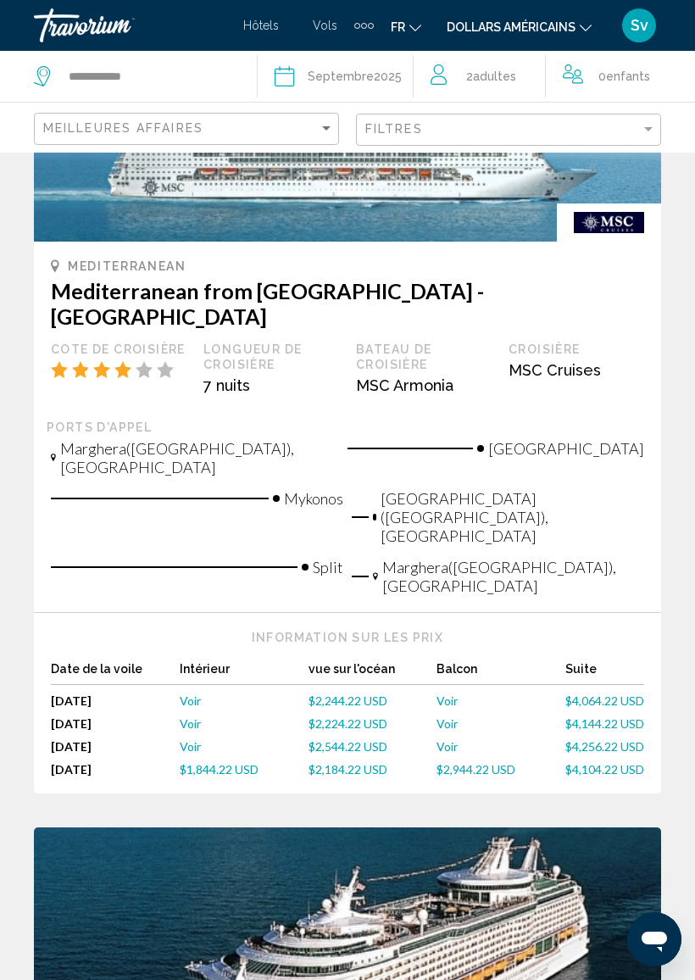
click at [567, 24] on font "dollars américains" at bounding box center [511, 27] width 129 height 14
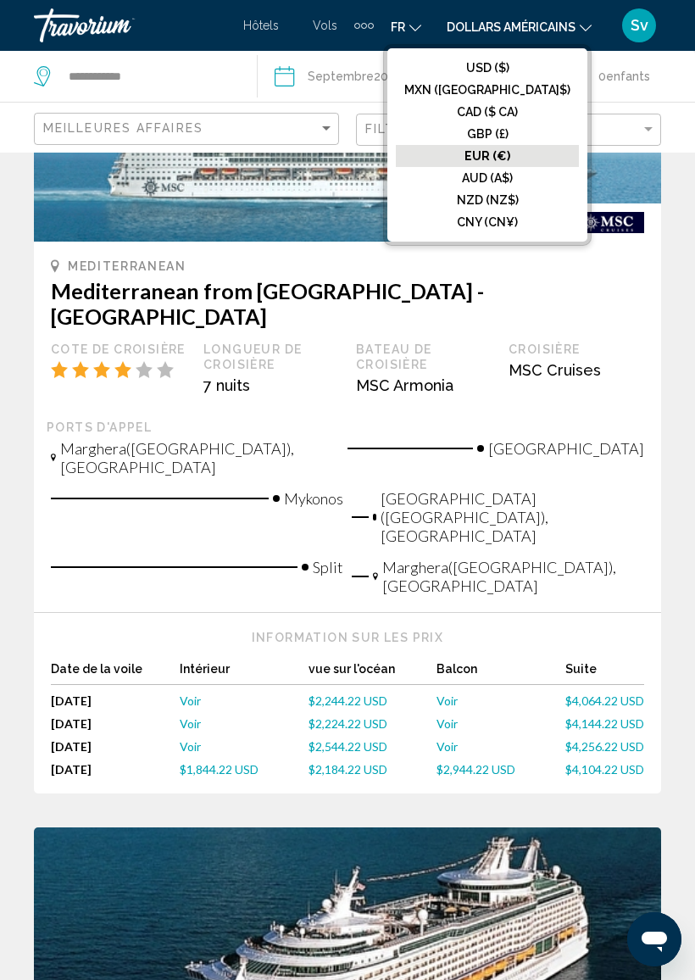
click at [510, 155] on font "EUR (€)" at bounding box center [488, 156] width 46 height 14
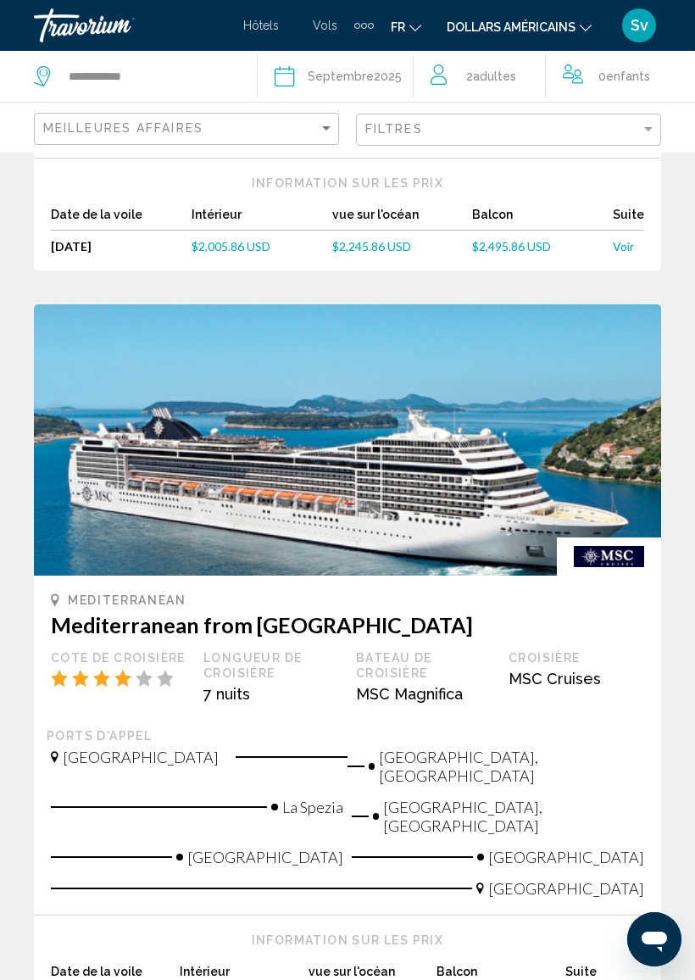
scroll to position [2199, 0]
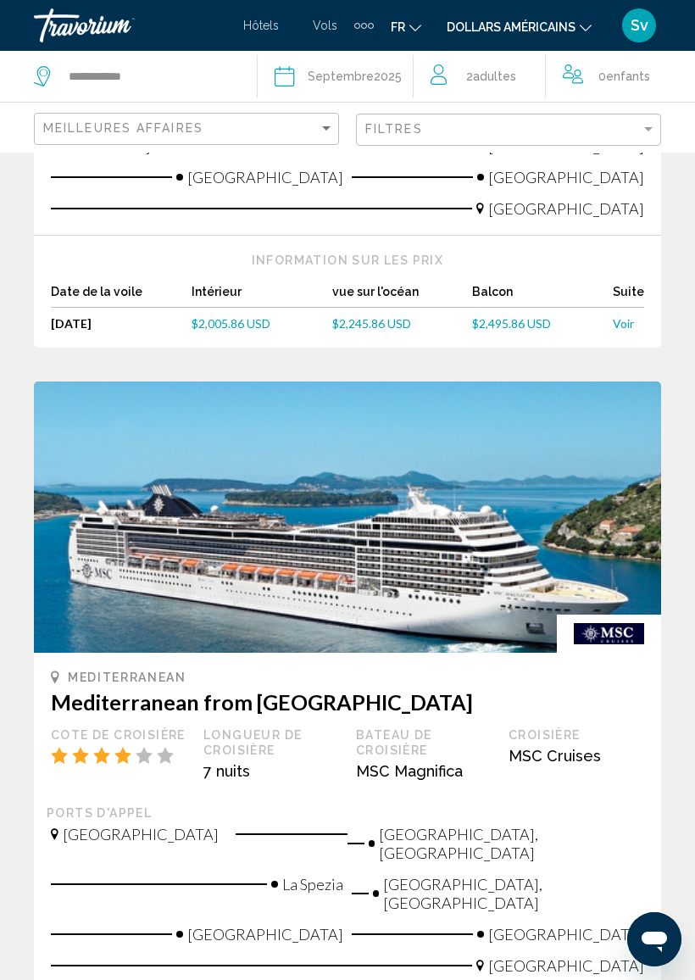
click at [412, 382] on img "Contenu principal" at bounding box center [347, 517] width 627 height 271
click at [77, 670] on div "Mediterranean Mediterranean from [GEOGRAPHIC_DATA] Cote de croisière Longueur d…" at bounding box center [348, 738] width 594 height 136
click at [304, 689] on h3 "Mediterranean from [GEOGRAPHIC_DATA]" at bounding box center [348, 701] width 594 height 25
click at [305, 689] on h3 "Mediterranean from [GEOGRAPHIC_DATA]" at bounding box center [348, 701] width 594 height 25
click at [312, 689] on h3 "Mediterranean from [GEOGRAPHIC_DATA]" at bounding box center [348, 701] width 594 height 25
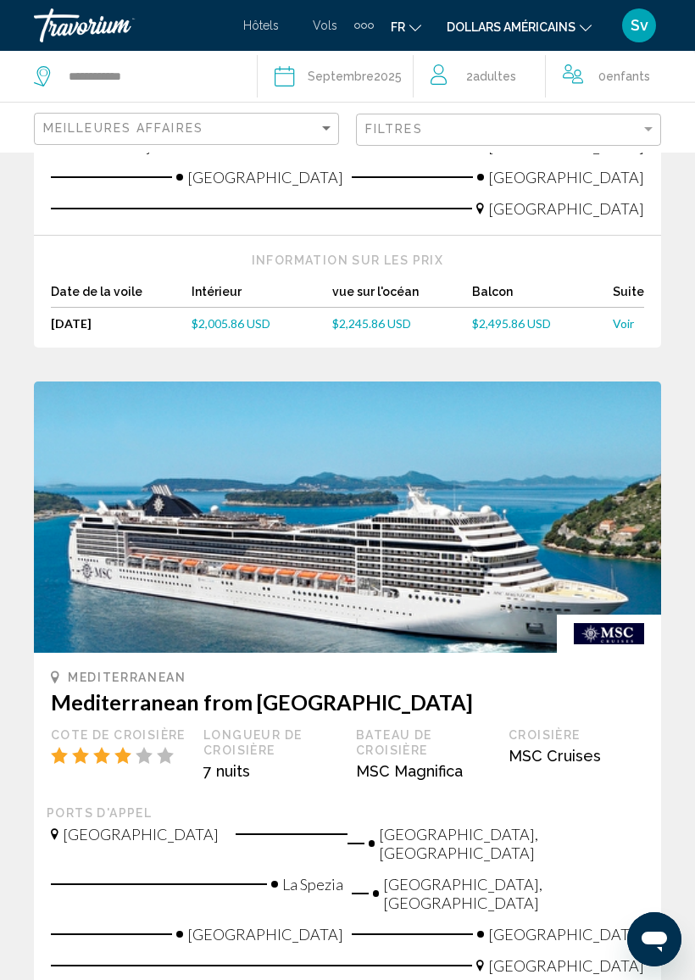
click at [318, 689] on h3 "Mediterranean from [GEOGRAPHIC_DATA]" at bounding box center [348, 701] width 594 height 25
click at [318, 670] on div "Mediterranean Mediterranean from [GEOGRAPHIC_DATA] Cote de croisière Longueur d…" at bounding box center [348, 738] width 594 height 136
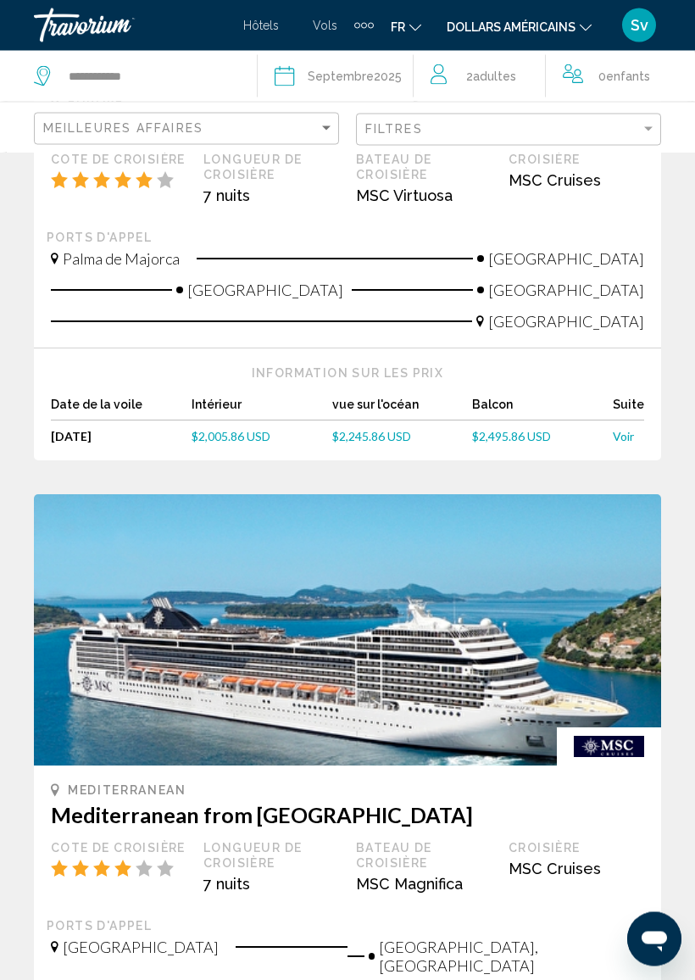
scroll to position [2071, 0]
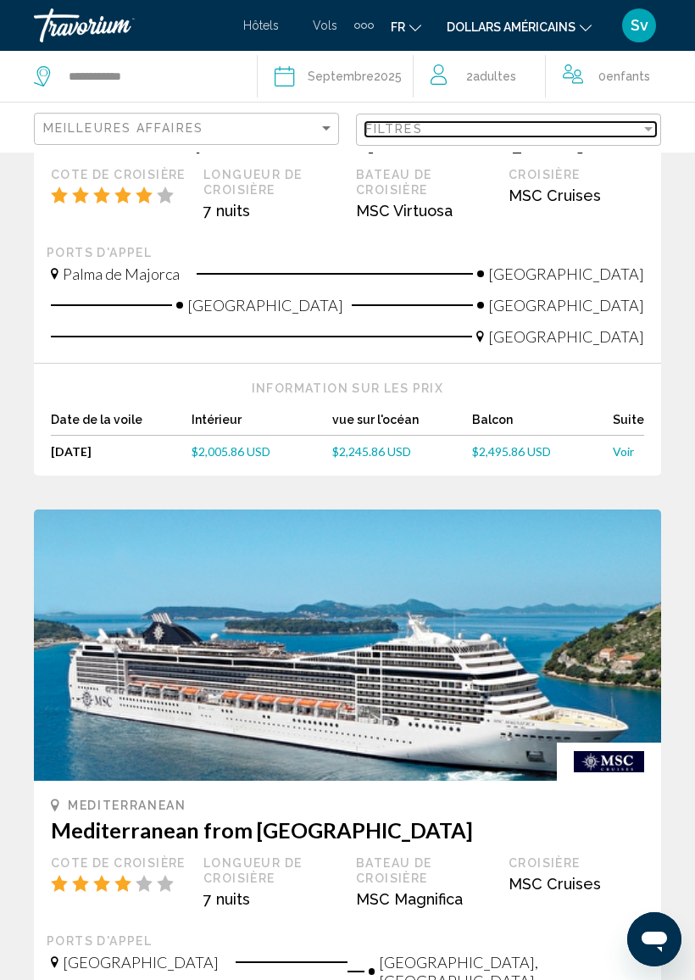
click at [643, 126] on div "Filter" at bounding box center [648, 129] width 15 height 14
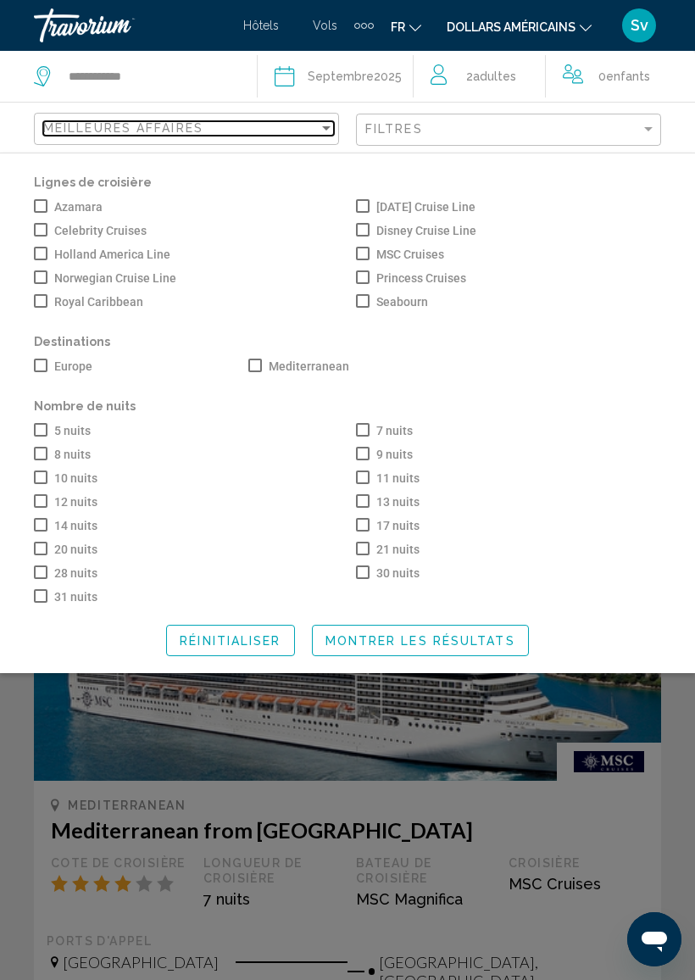
click at [311, 132] on div "Meilleures affaires" at bounding box center [181, 128] width 276 height 14
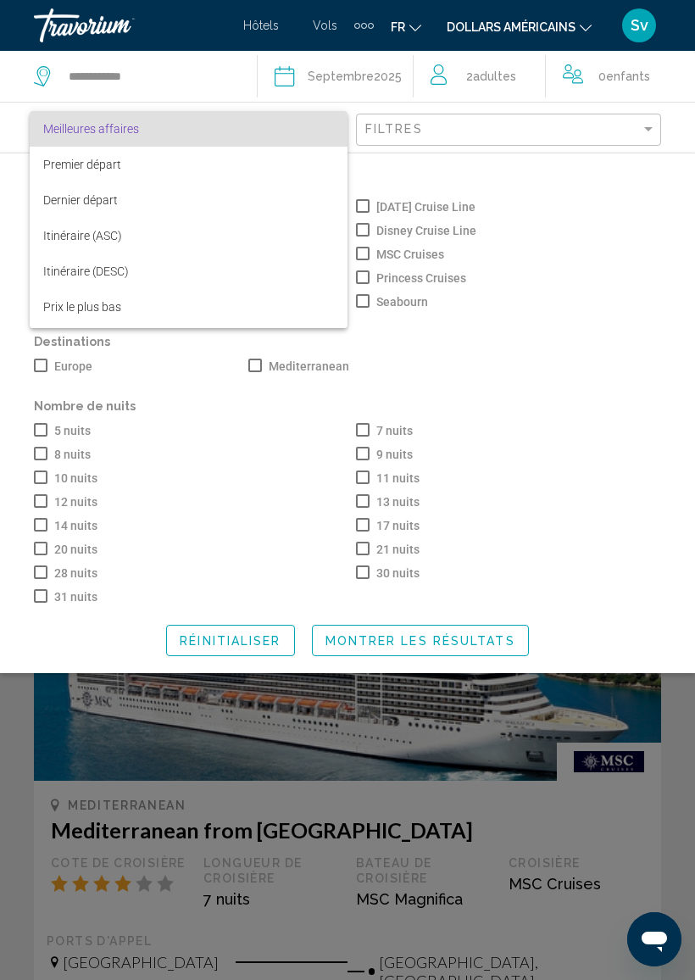
click at [580, 331] on div at bounding box center [347, 490] width 695 height 980
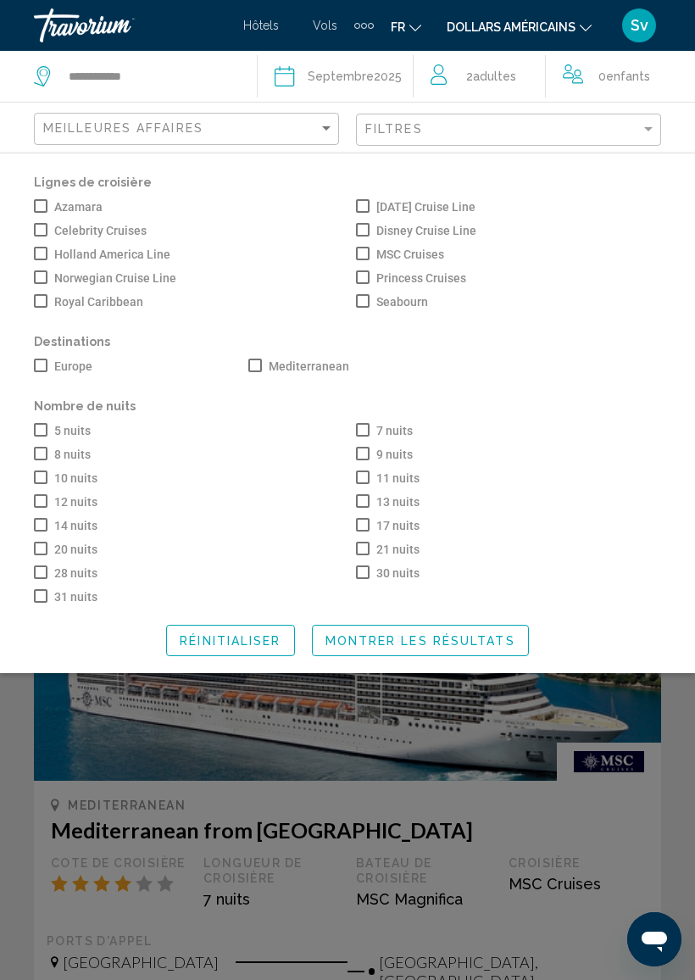
click at [411, 648] on span "Montrer les résultats" at bounding box center [421, 641] width 190 height 14
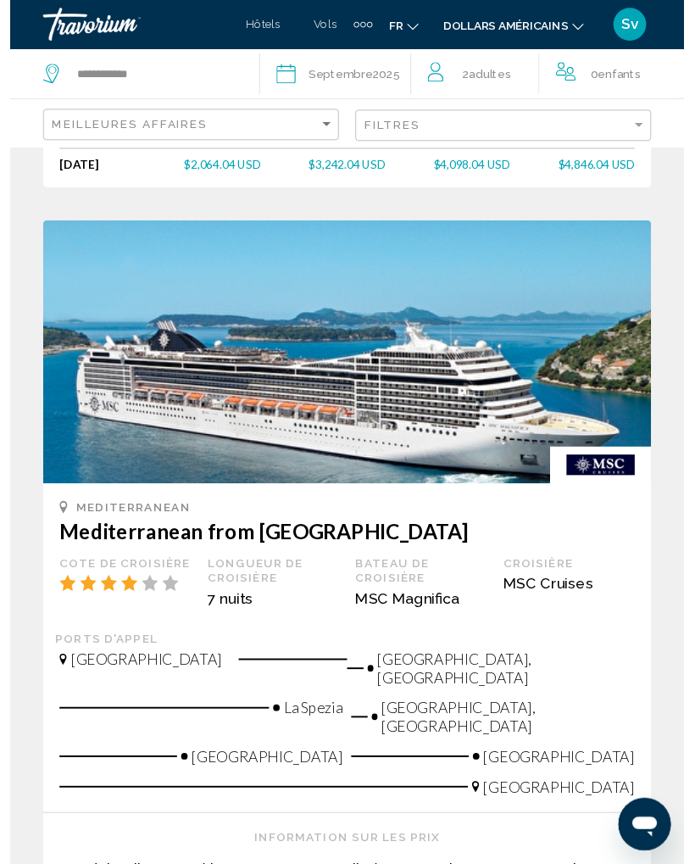
scroll to position [3818, 0]
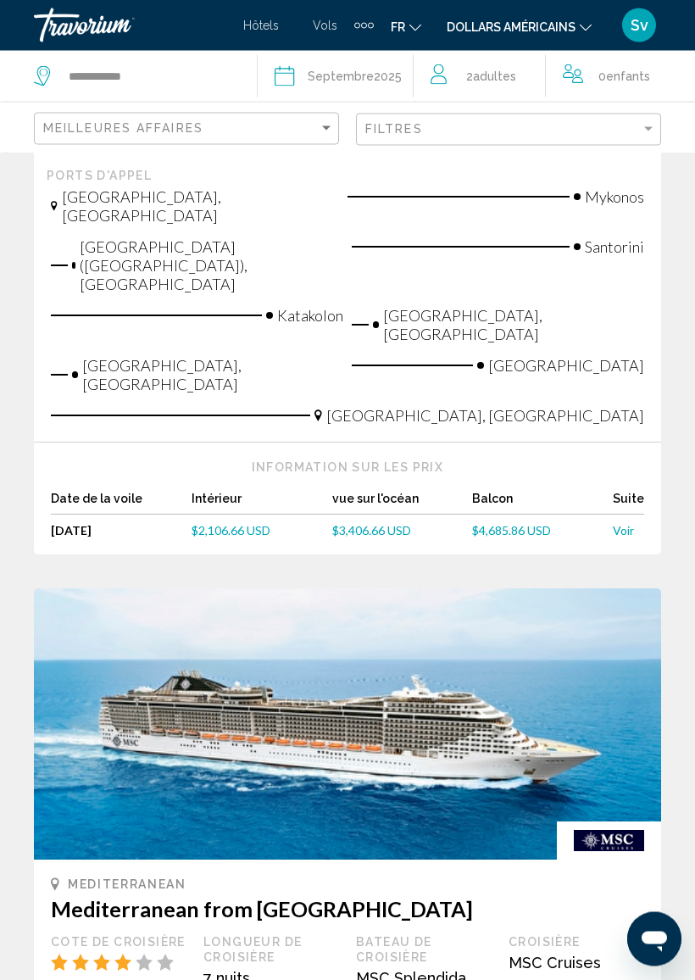
scroll to position [658, 0]
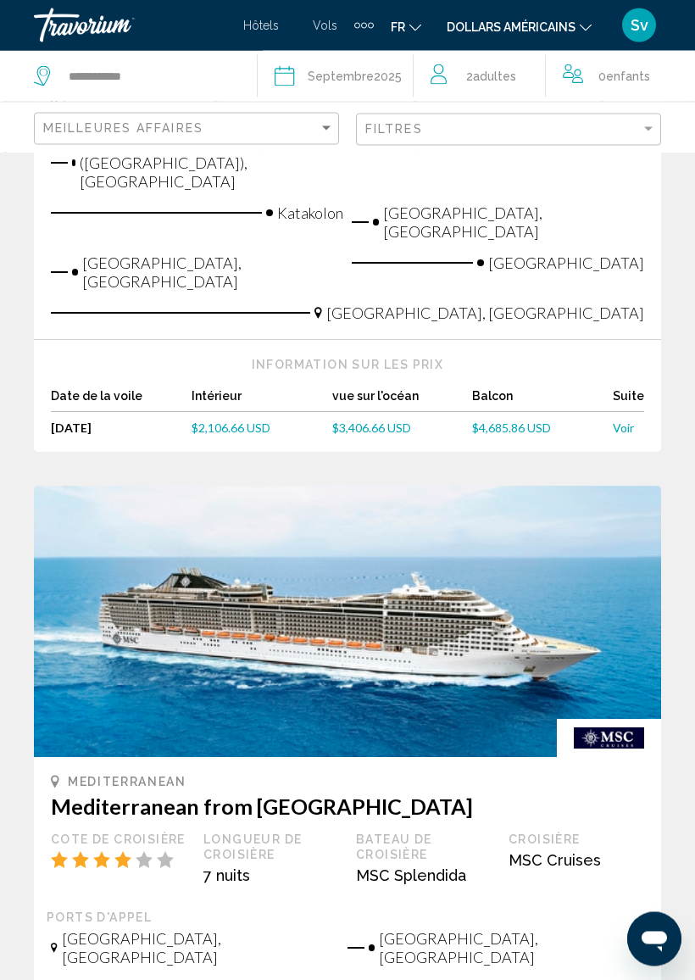
click at [624, 421] on span "Voir" at bounding box center [623, 428] width 21 height 14
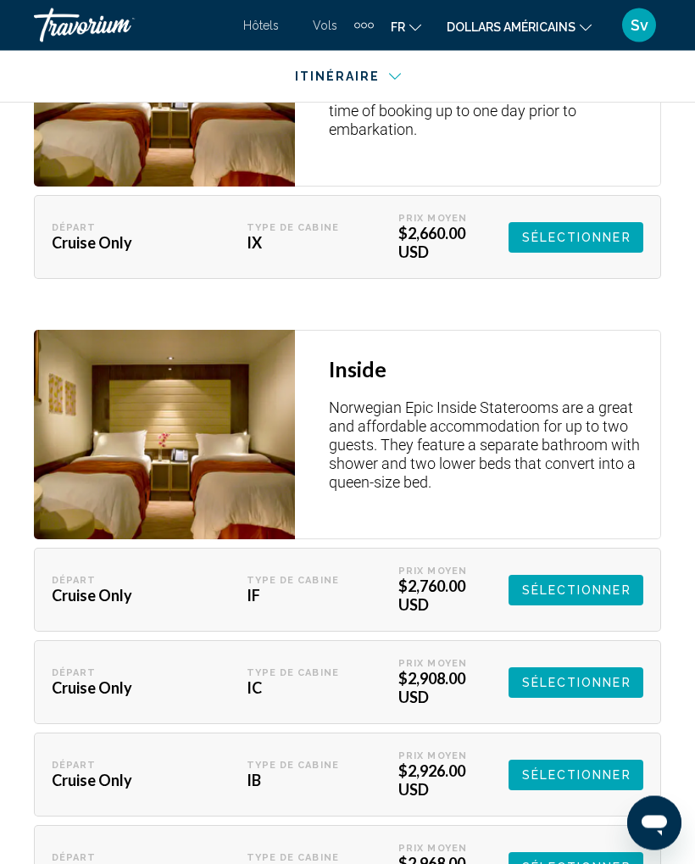
scroll to position [4562, 0]
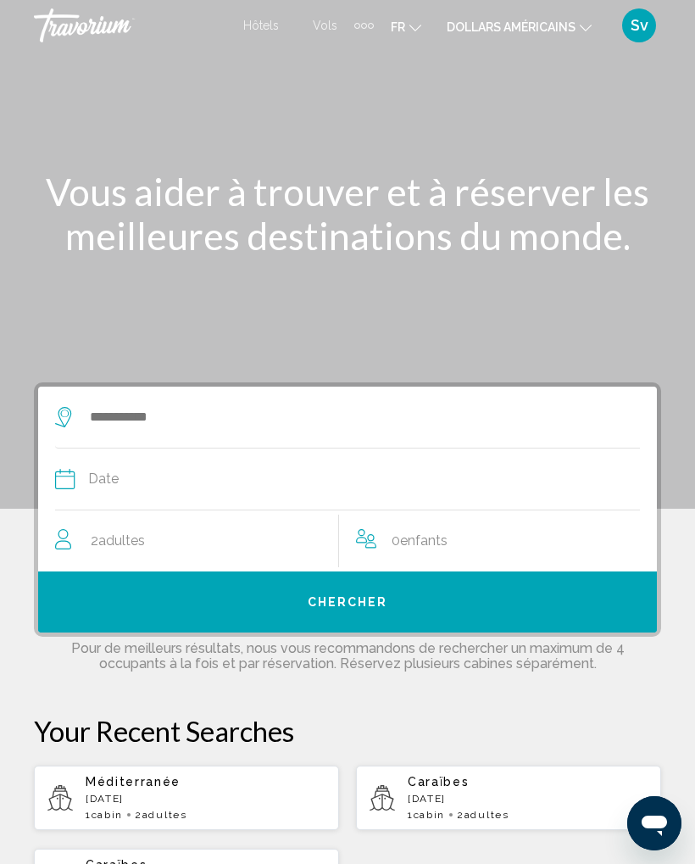
click at [259, 20] on font "Hôtels" at bounding box center [261, 26] width 36 height 14
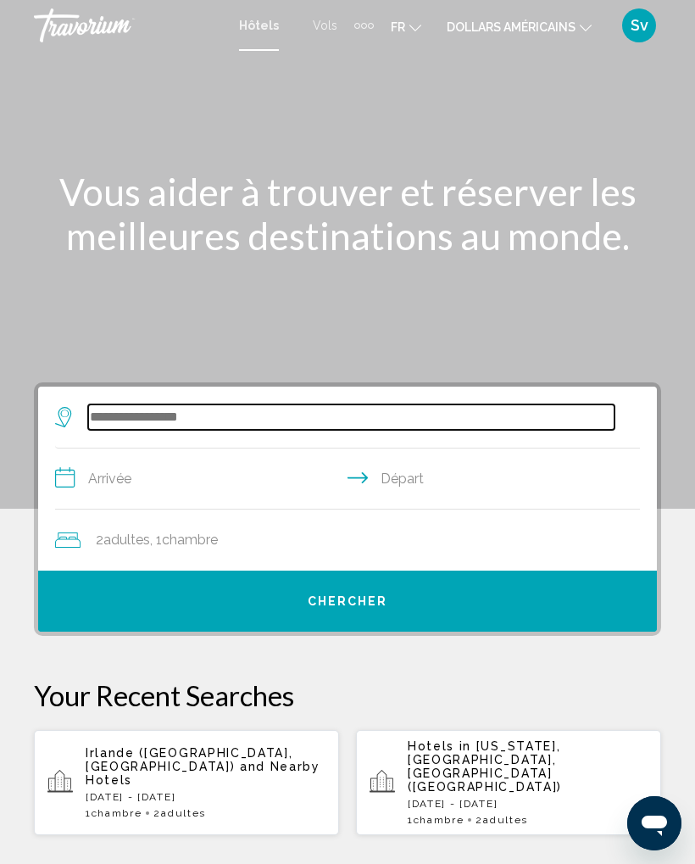
click at [131, 413] on input "Search widget" at bounding box center [351, 416] width 527 height 25
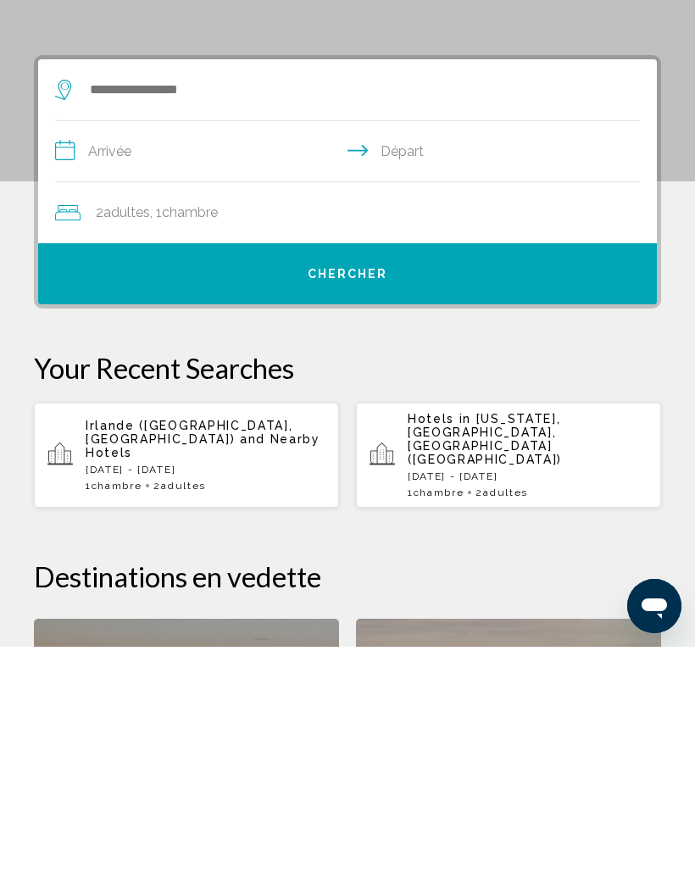
scroll to position [327, 0]
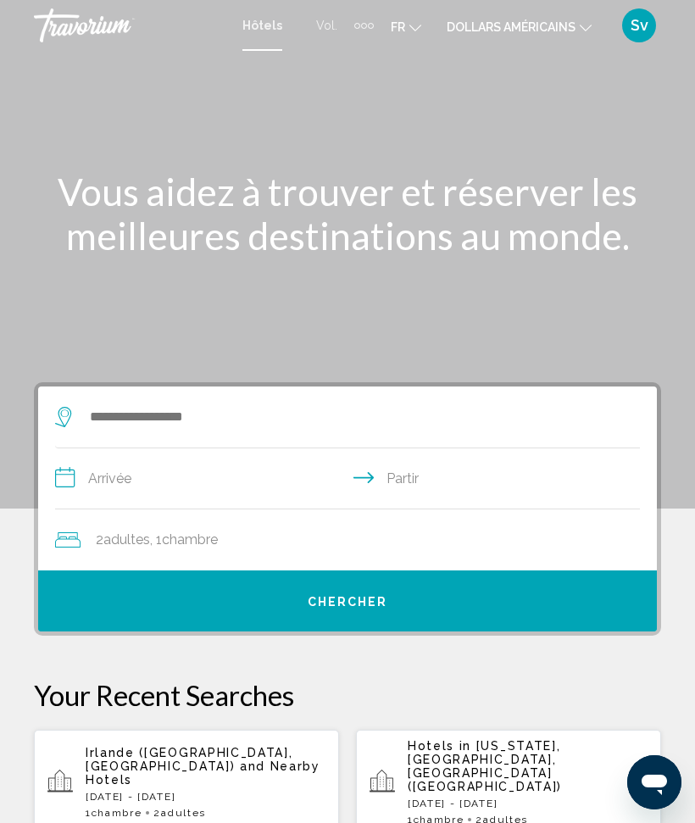
click at [410, 29] on icon "Changer de langue" at bounding box center [416, 28] width 12 height 12
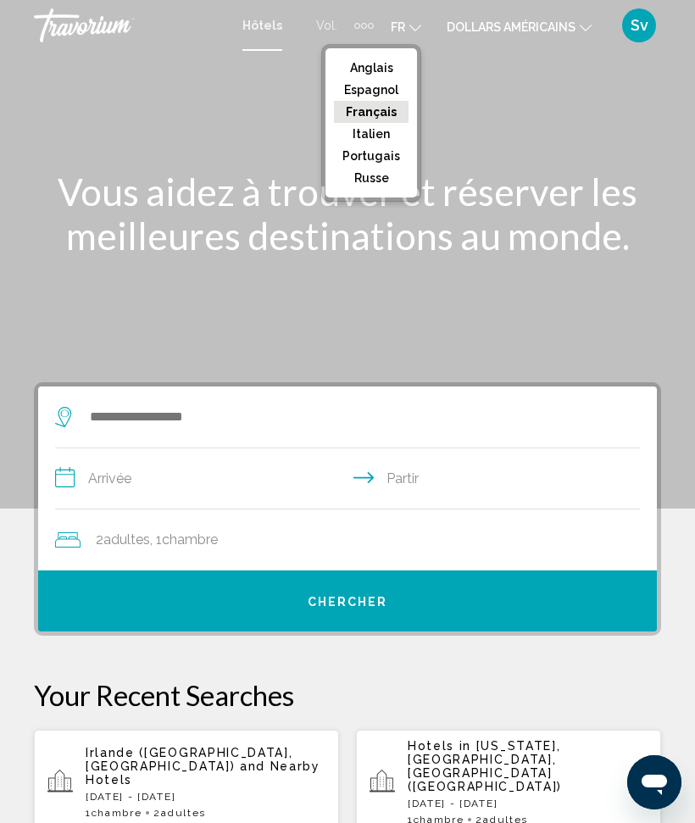
click at [388, 114] on font "Français" at bounding box center [371, 112] width 51 height 14
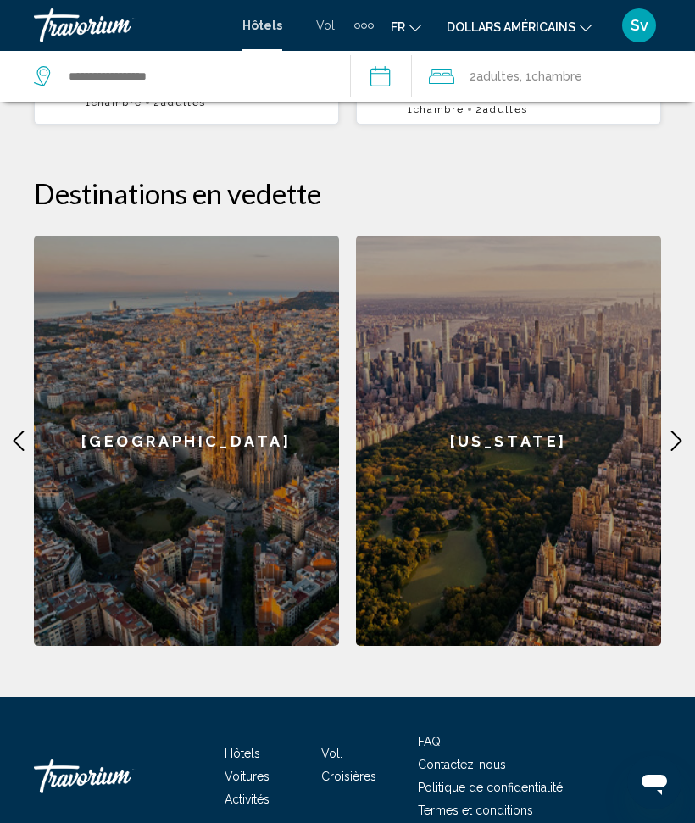
scroll to position [764, 0]
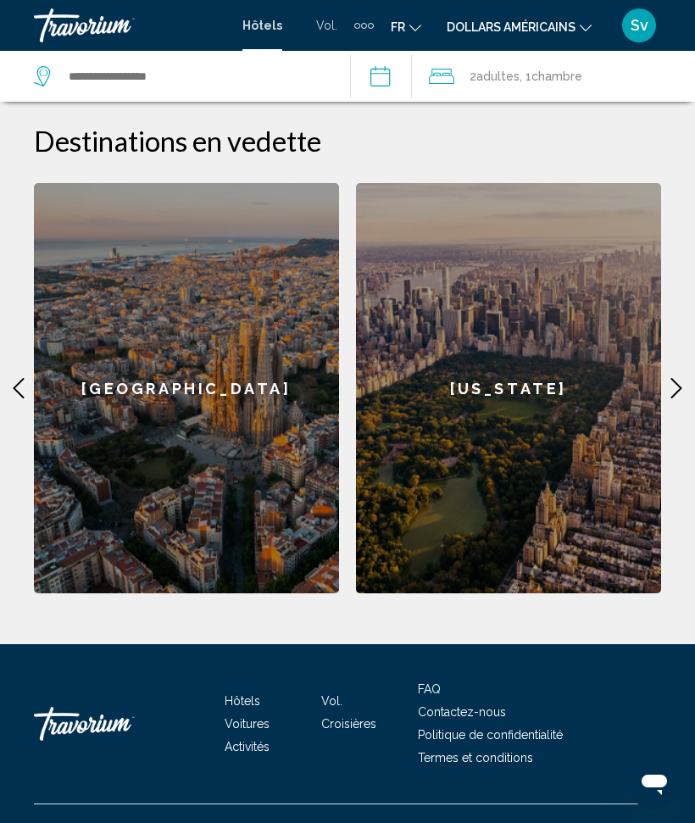
click at [685, 378] on icon "Contenu principal" at bounding box center [676, 388] width 20 height 20
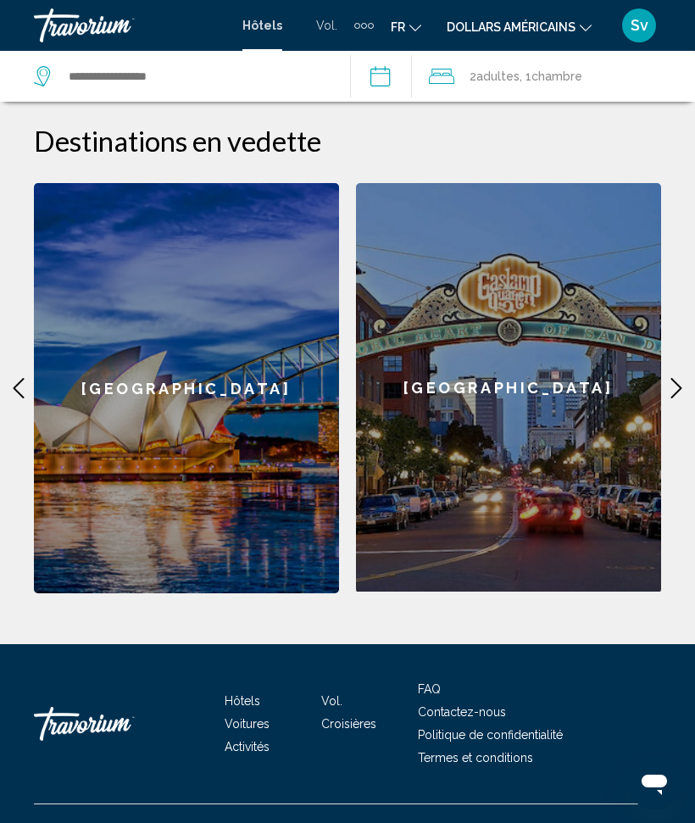
click at [675, 378] on icon "Contenu principal" at bounding box center [676, 388] width 20 height 20
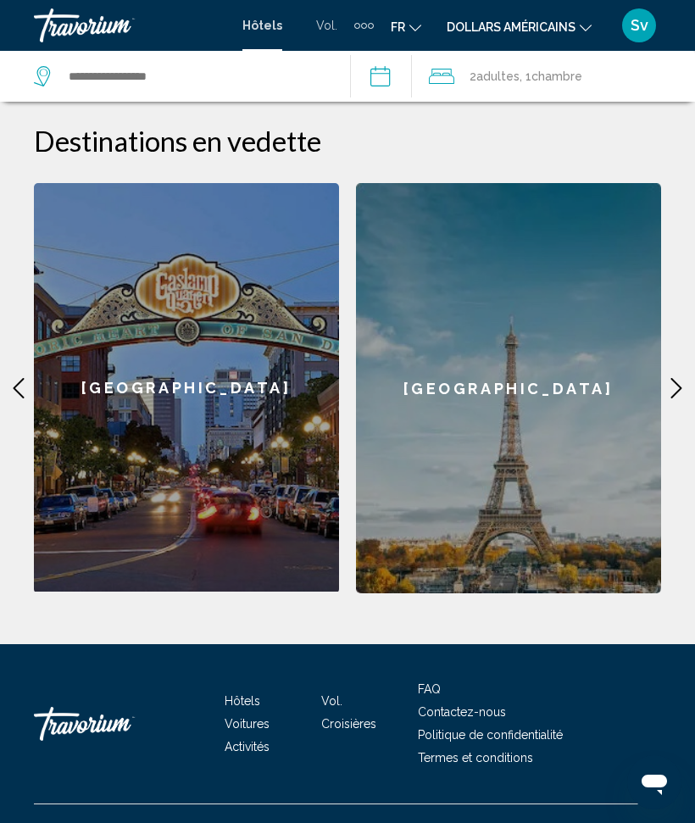
click at [680, 378] on icon "Contenu principal" at bounding box center [676, 388] width 20 height 20
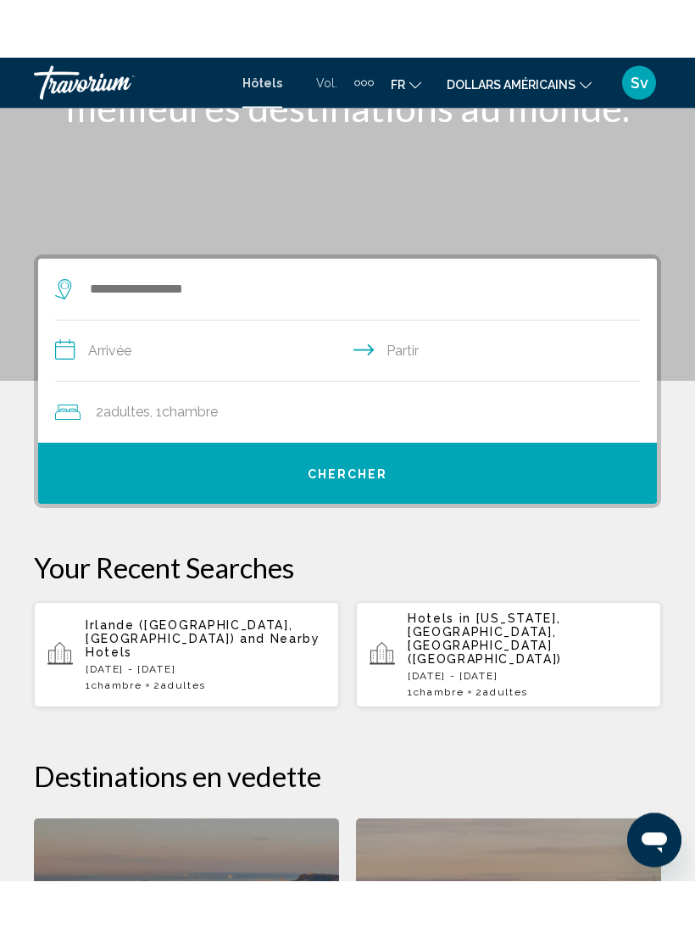
scroll to position [185, 0]
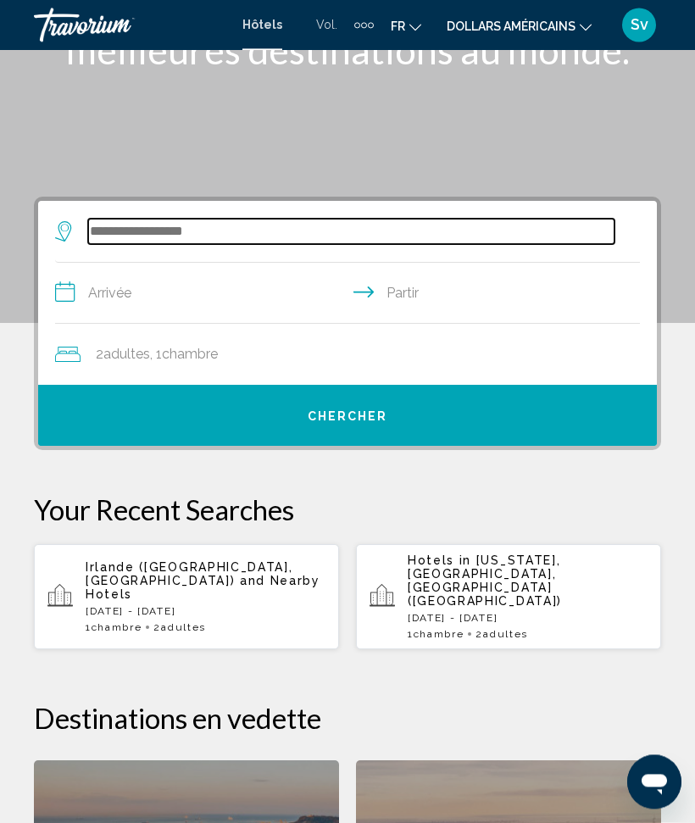
click at [162, 228] on input "Widget de recherche" at bounding box center [351, 232] width 527 height 25
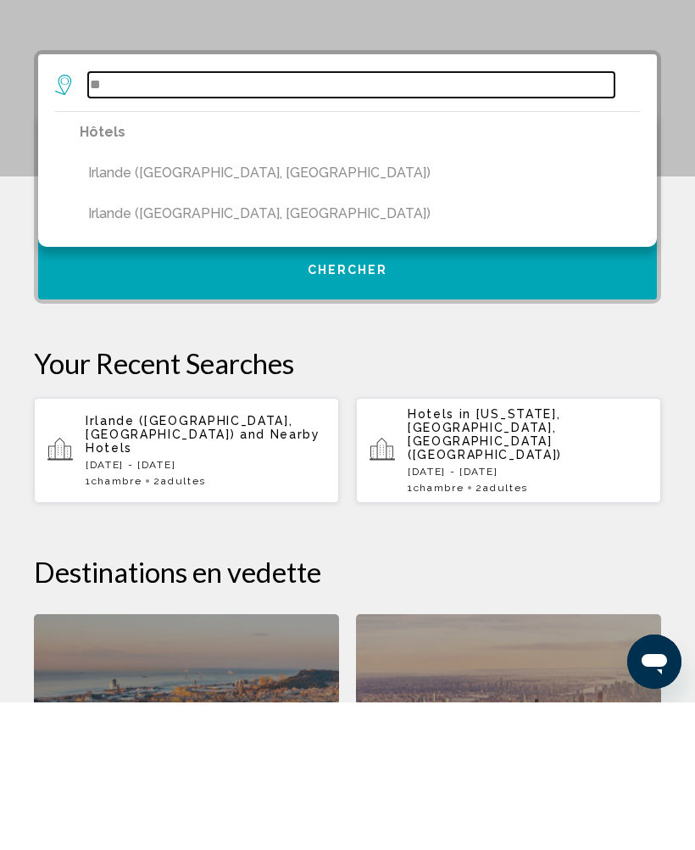
type input "*"
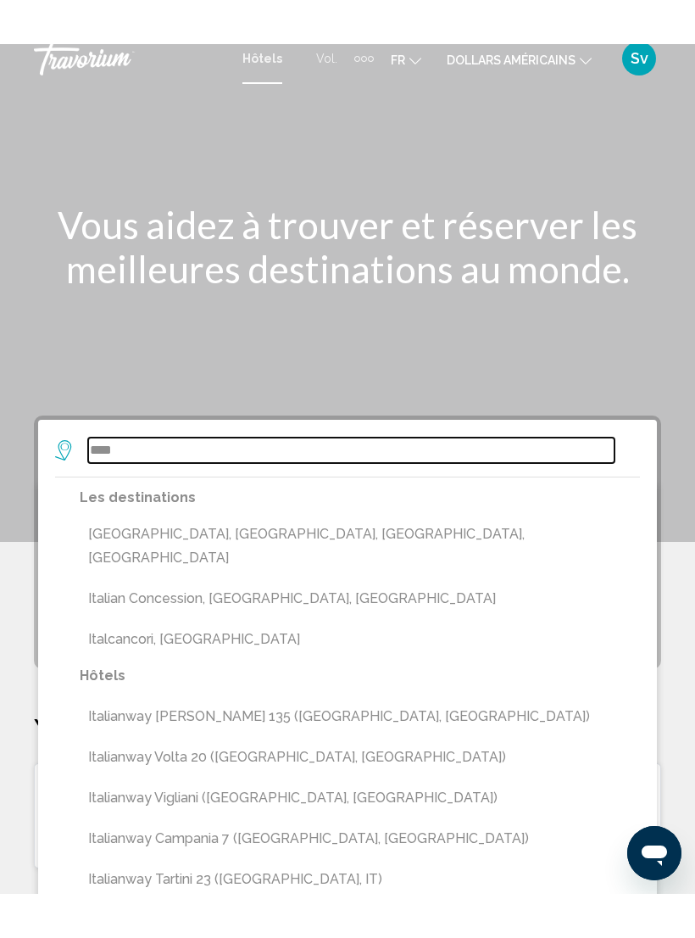
scroll to position [0, 0]
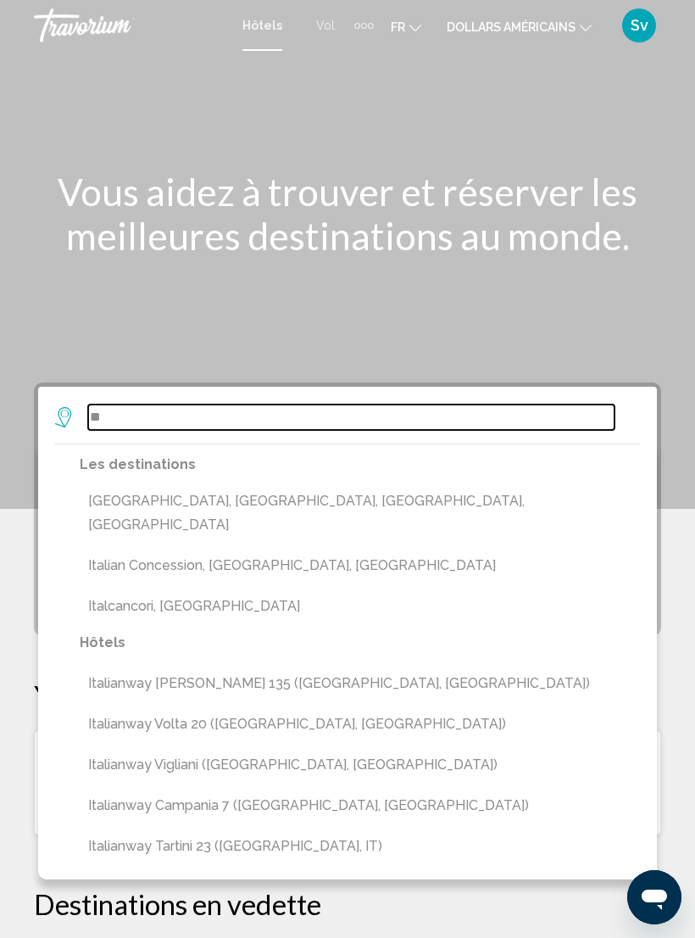
type input "*"
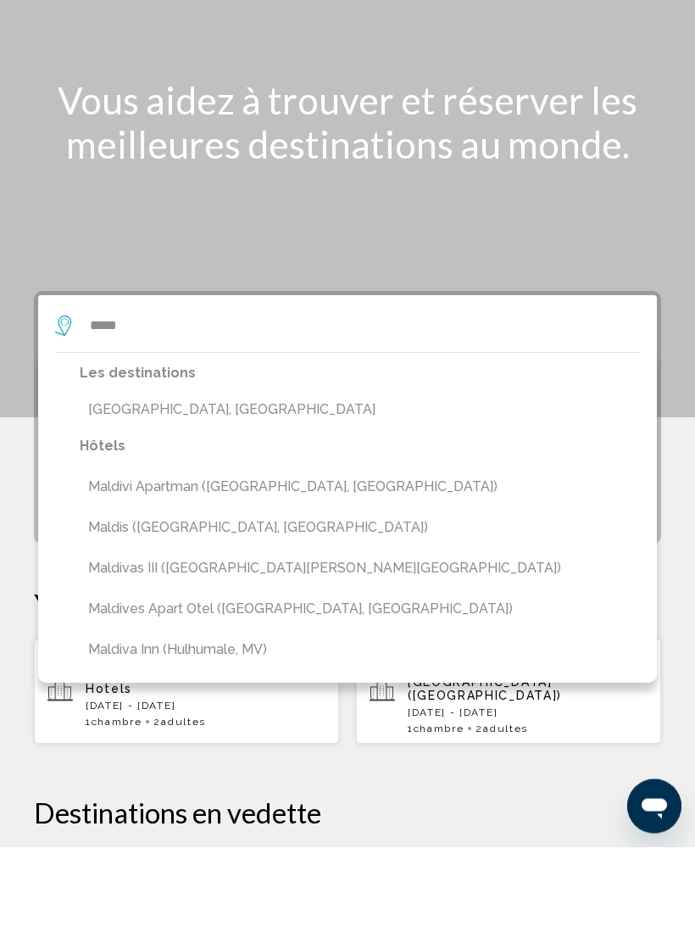
click at [181, 485] on button "Maldives, Maldives" at bounding box center [360, 501] width 560 height 32
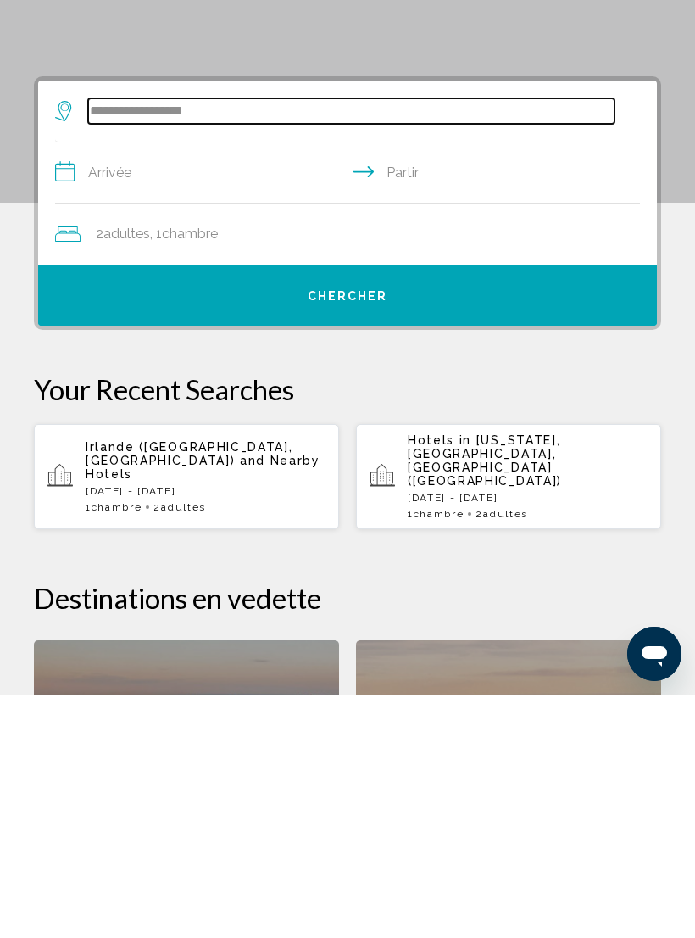
scroll to position [84, 0]
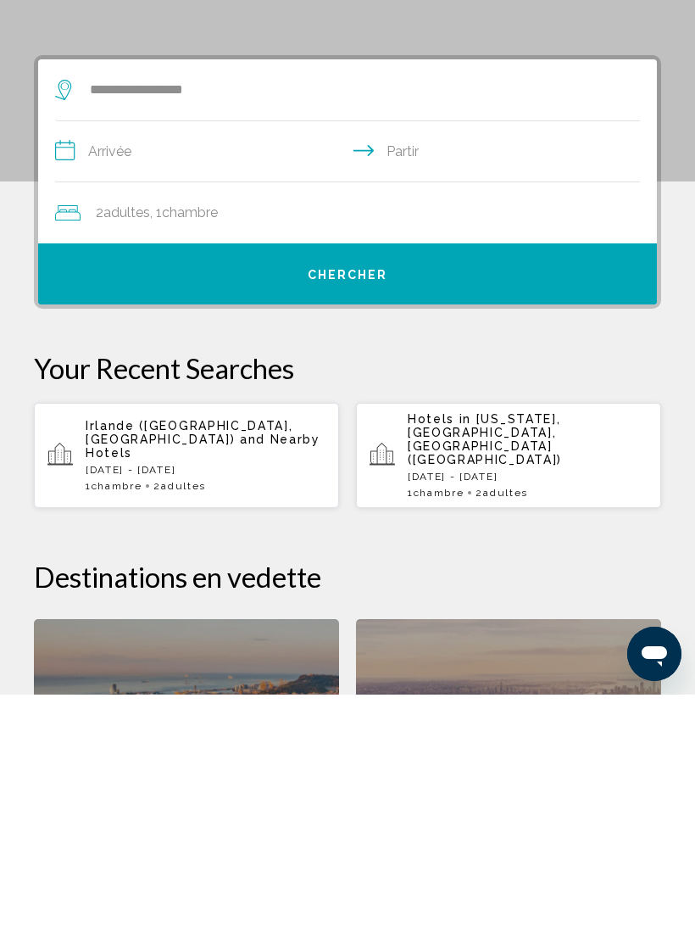
click at [78, 365] on input "**********" at bounding box center [351, 397] width 592 height 65
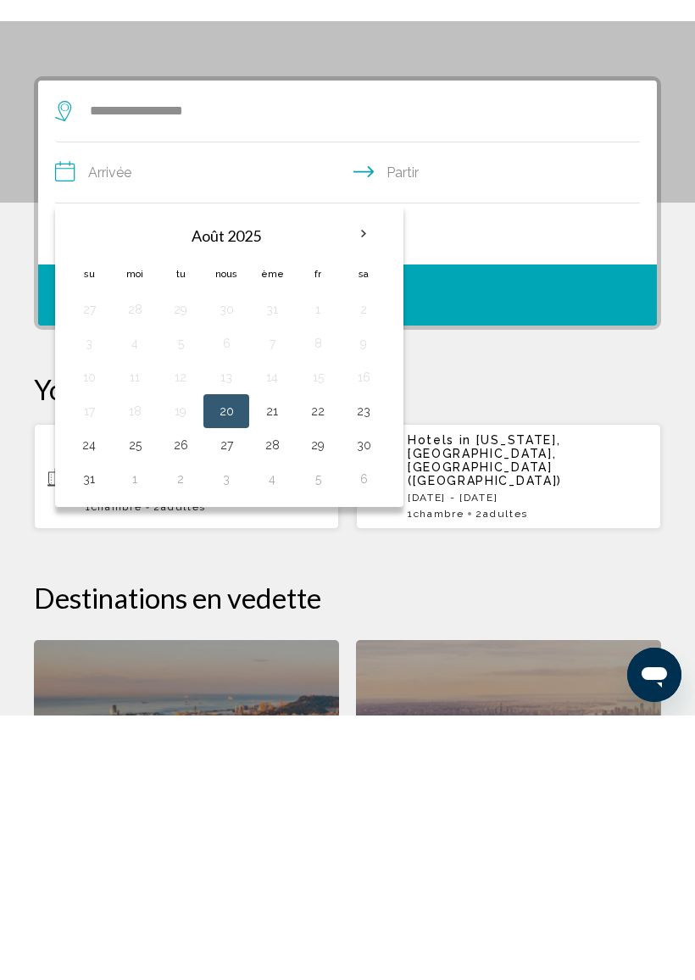
scroll to position [327, 0]
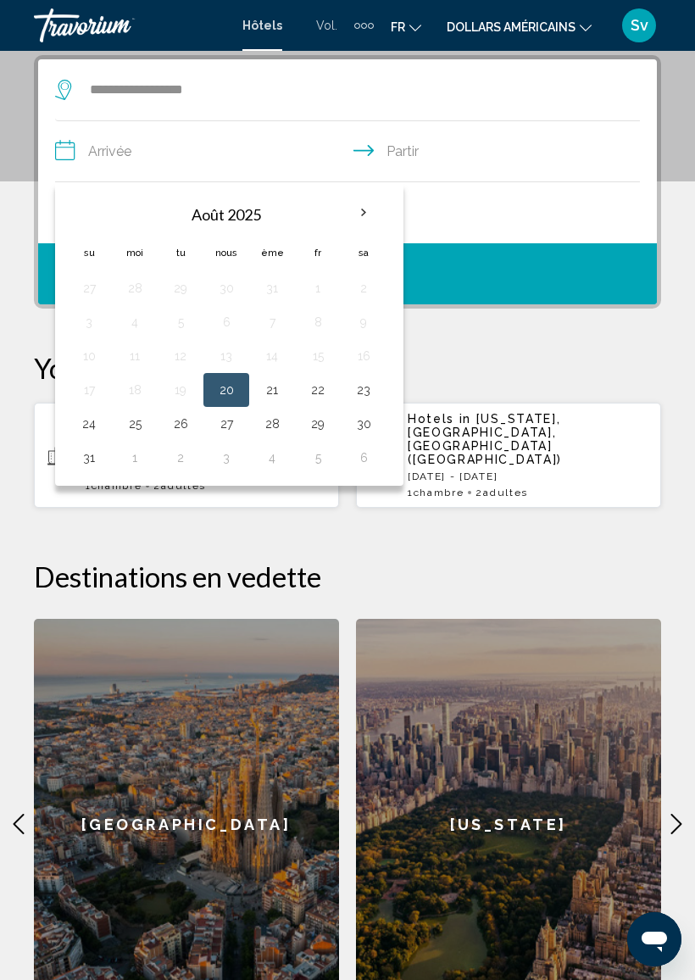
click at [354, 212] on th "Mois prochain" at bounding box center [364, 212] width 46 height 37
click at [360, 209] on th "Mois prochain" at bounding box center [364, 212] width 46 height 37
click at [359, 209] on th "Mois prochain" at bounding box center [364, 212] width 46 height 37
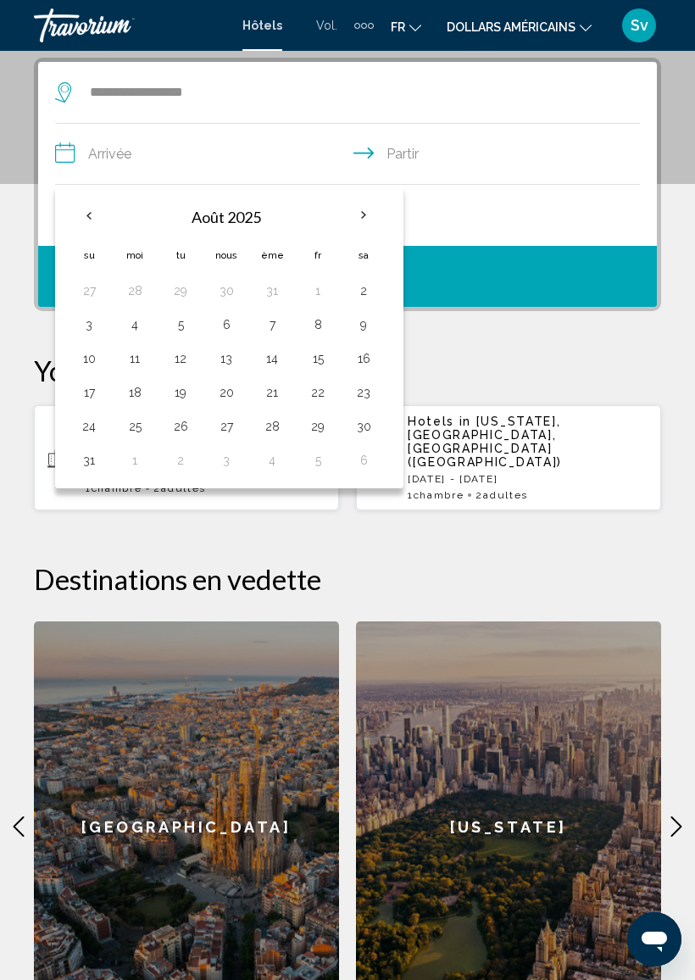
scroll to position [325, 0]
click at [356, 211] on th "Mois prochain" at bounding box center [364, 215] width 46 height 37
click at [360, 207] on th "Mois prochain" at bounding box center [364, 215] width 46 height 37
click at [510, 324] on div "**********" at bounding box center [347, 549] width 695 height 983
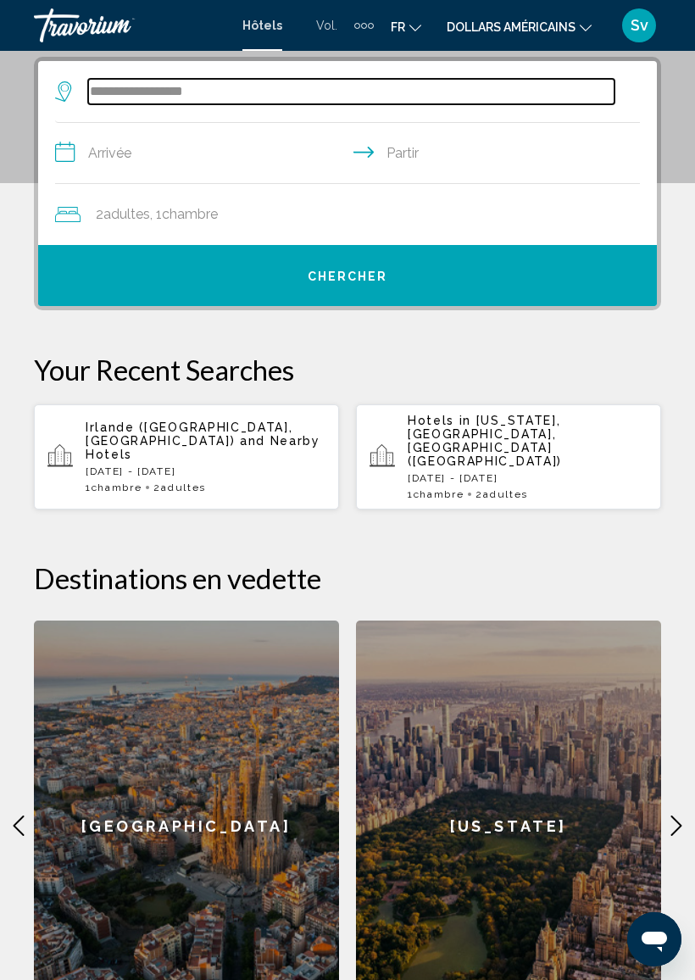
click at [166, 98] on input "**********" at bounding box center [351, 91] width 527 height 25
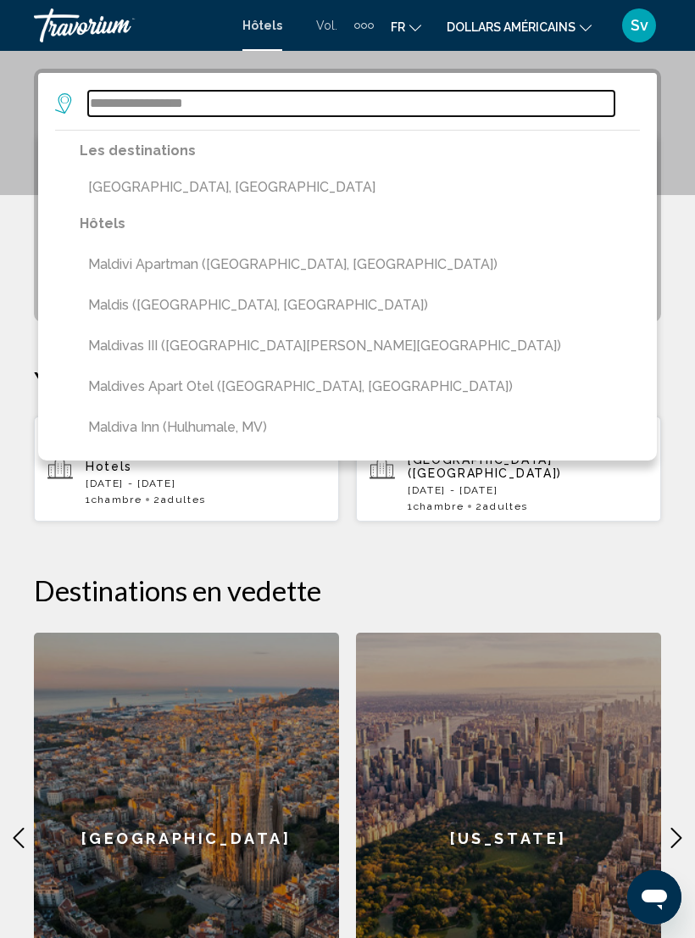
scroll to position [311, 0]
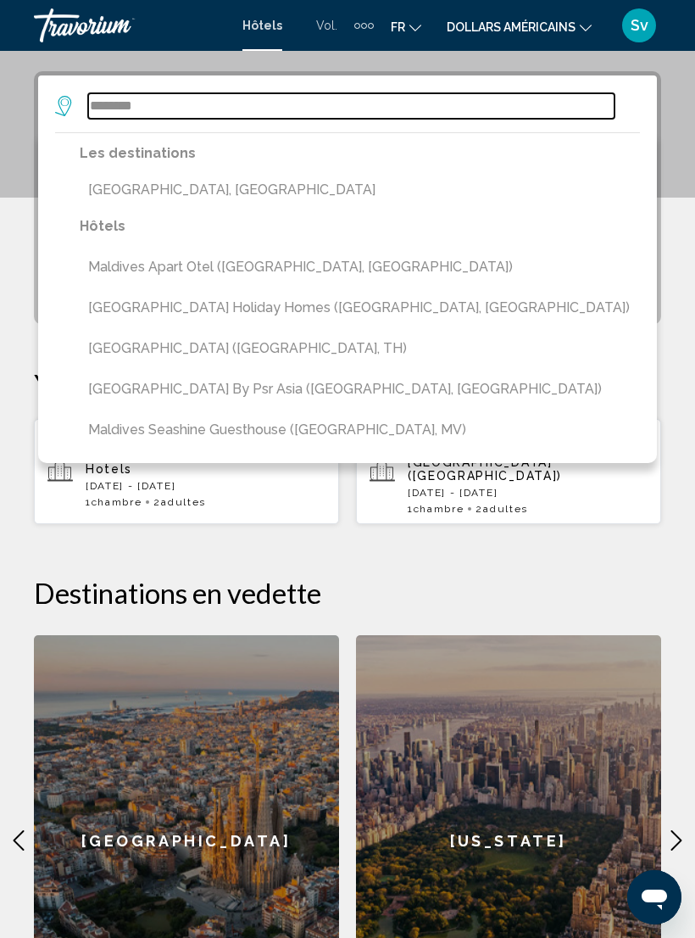
click at [173, 101] on input "********" at bounding box center [351, 105] width 527 height 25
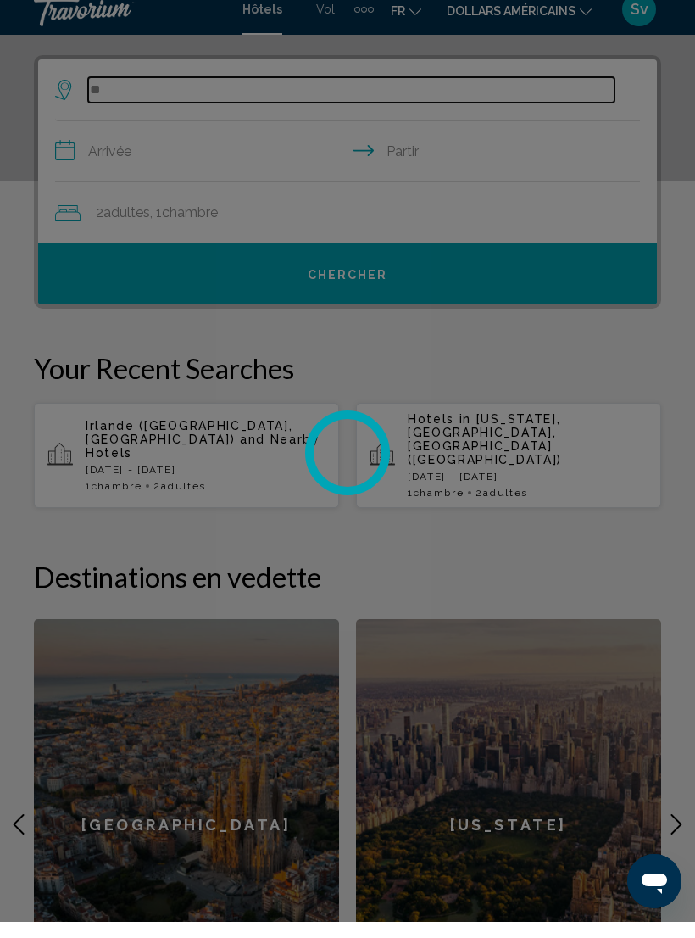
type input "*"
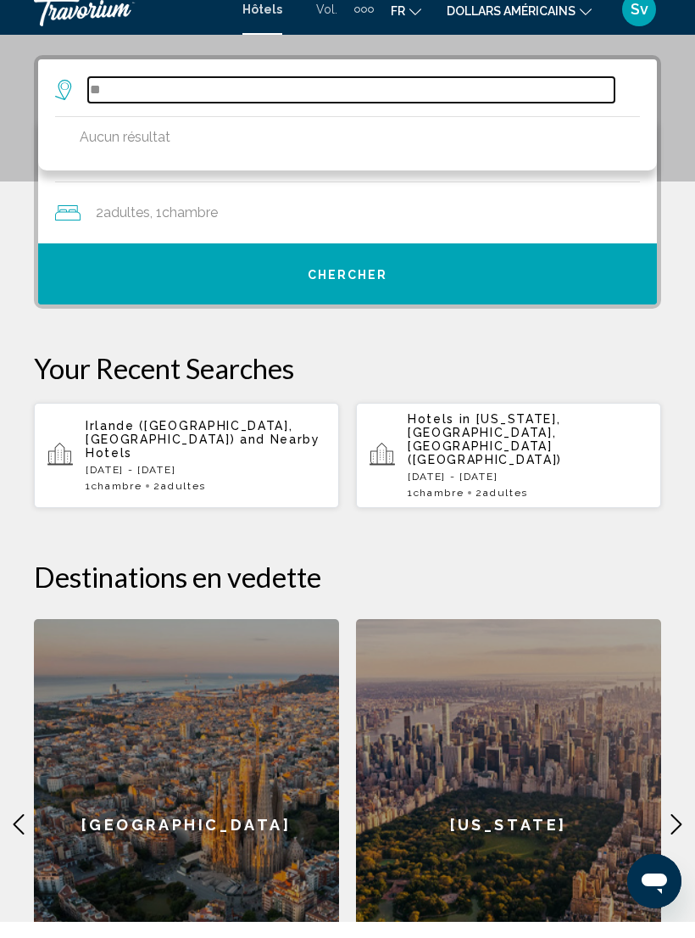
type input "*"
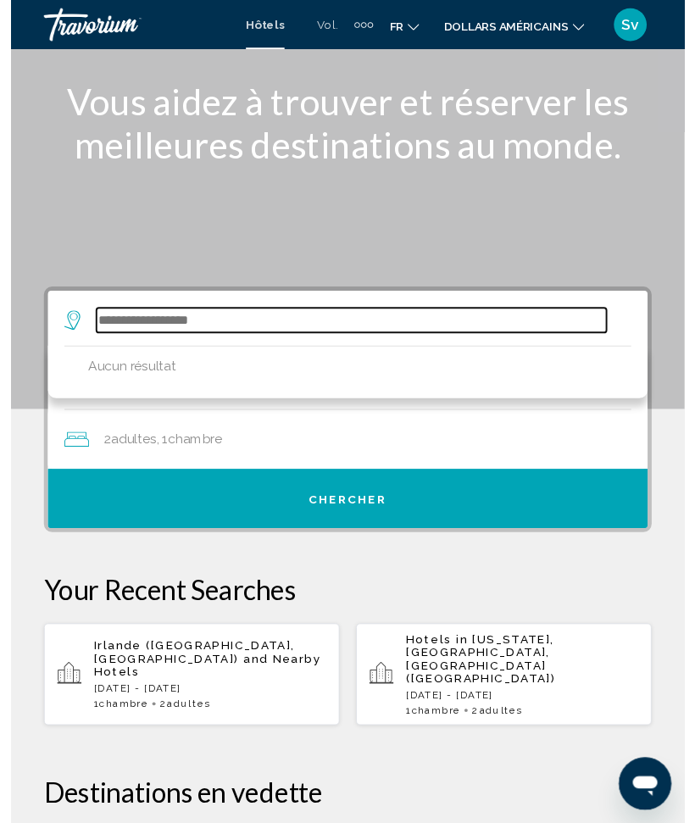
scroll to position [71, 0]
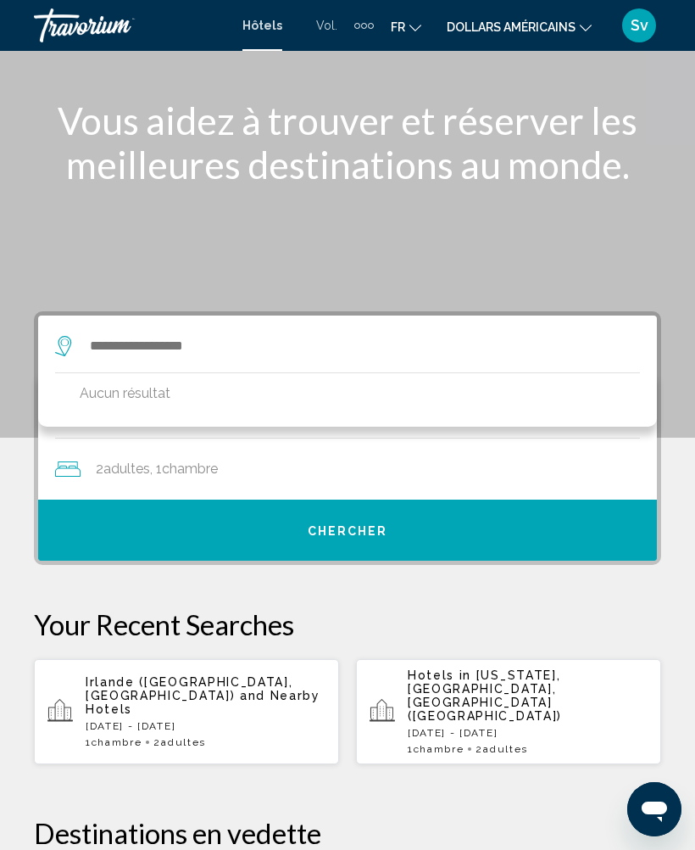
click at [616, 244] on div "Contenu principal" at bounding box center [347, 183] width 695 height 509
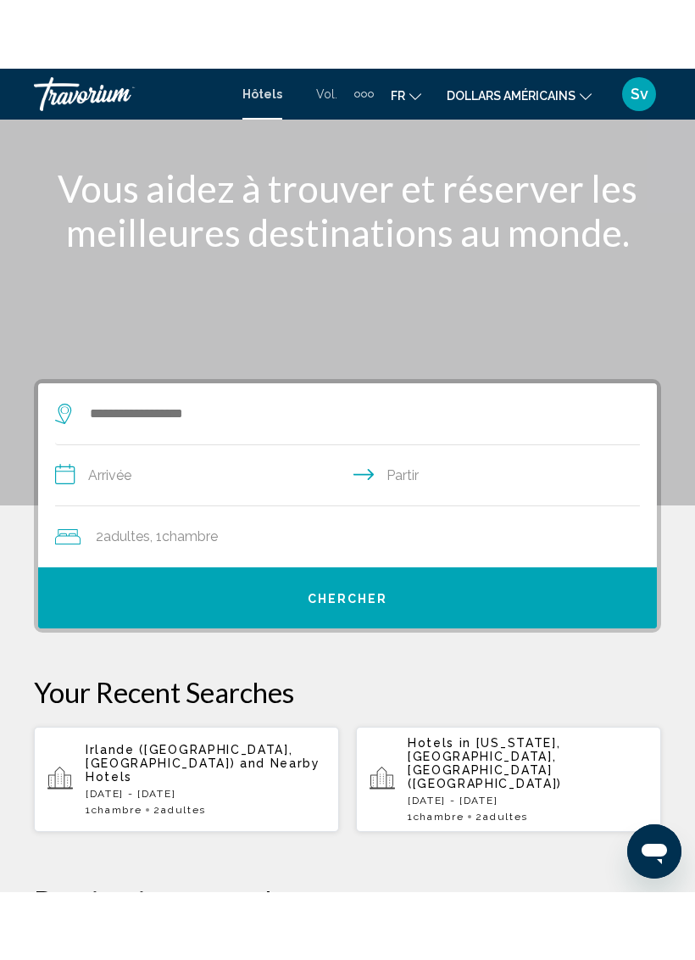
scroll to position [0, 0]
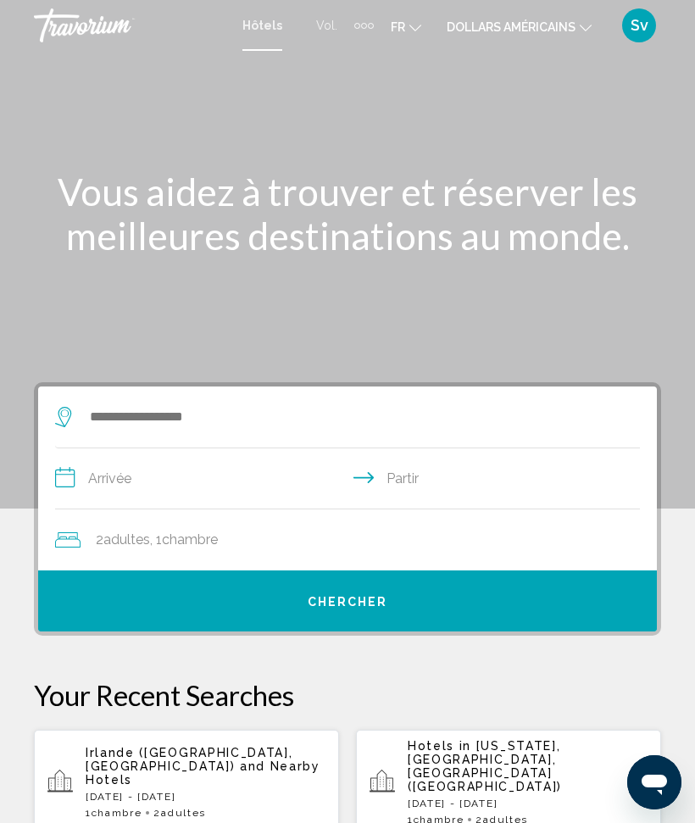
click at [361, 24] on div "Éléments de navigation supplémentaires" at bounding box center [364, 26] width 6 height 6
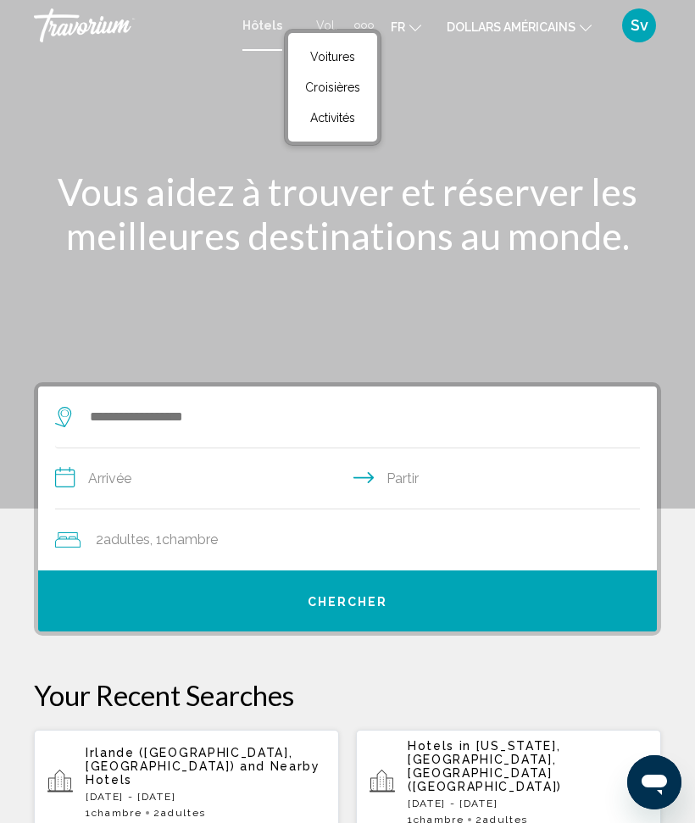
click at [449, 111] on div "Contenu principal" at bounding box center [347, 254] width 695 height 509
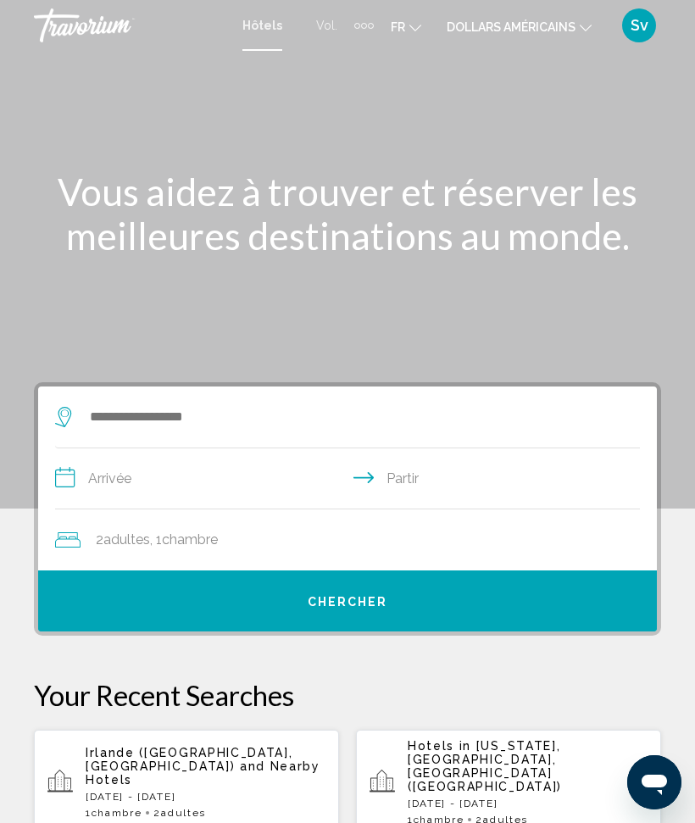
click at [316, 31] on font "Vol." at bounding box center [326, 26] width 21 height 14
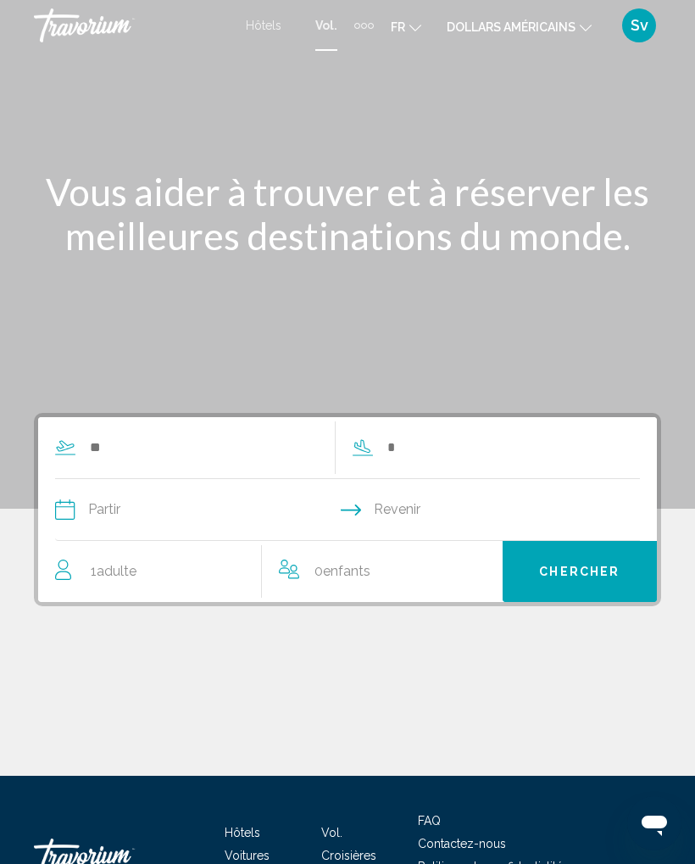
click at [267, 31] on font "Hôtels" at bounding box center [264, 26] width 36 height 14
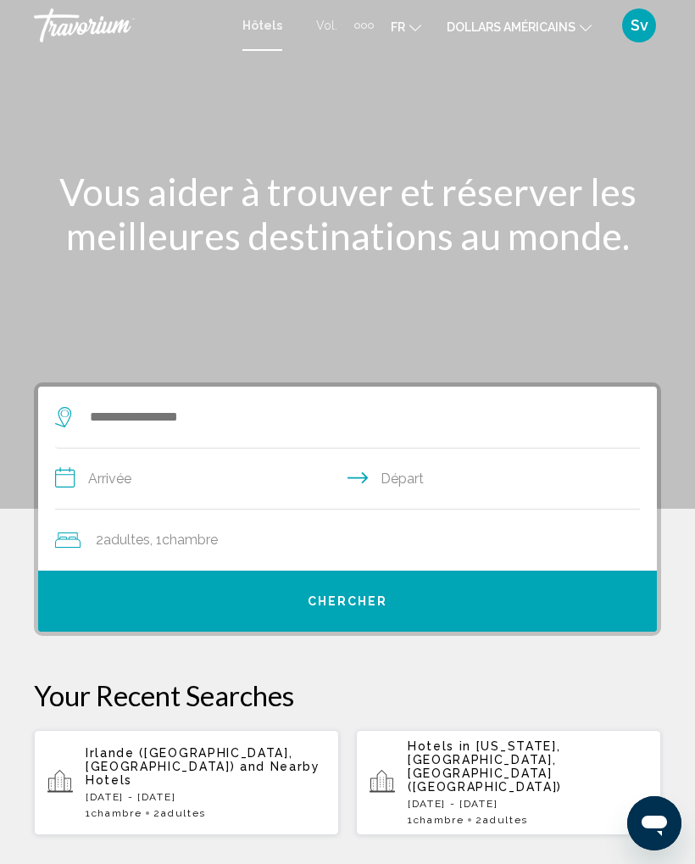
click at [57, 421] on icon "Search widget" at bounding box center [65, 417] width 20 height 20
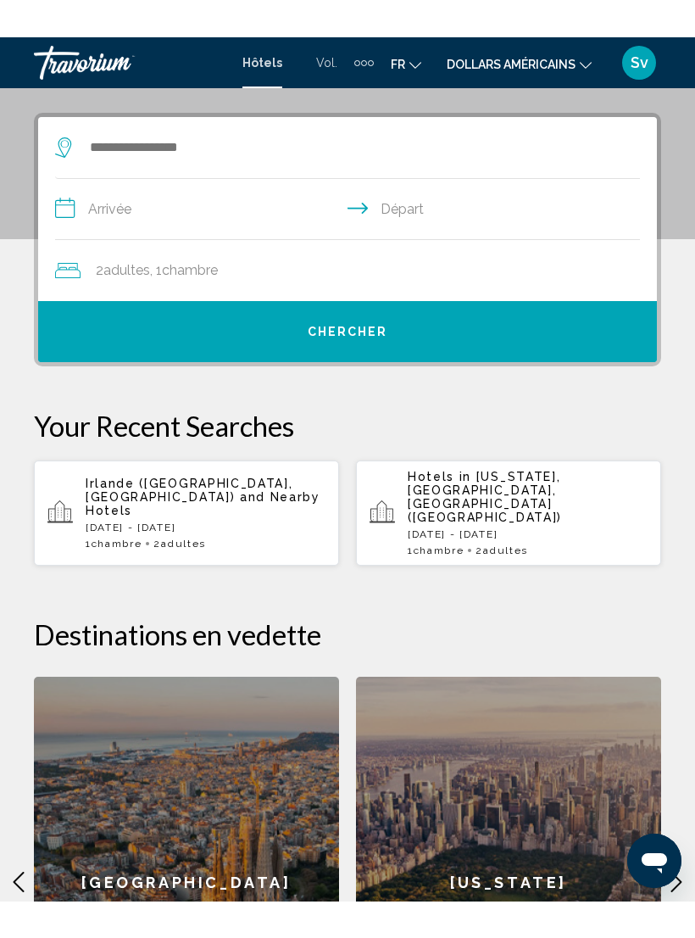
scroll to position [327, 0]
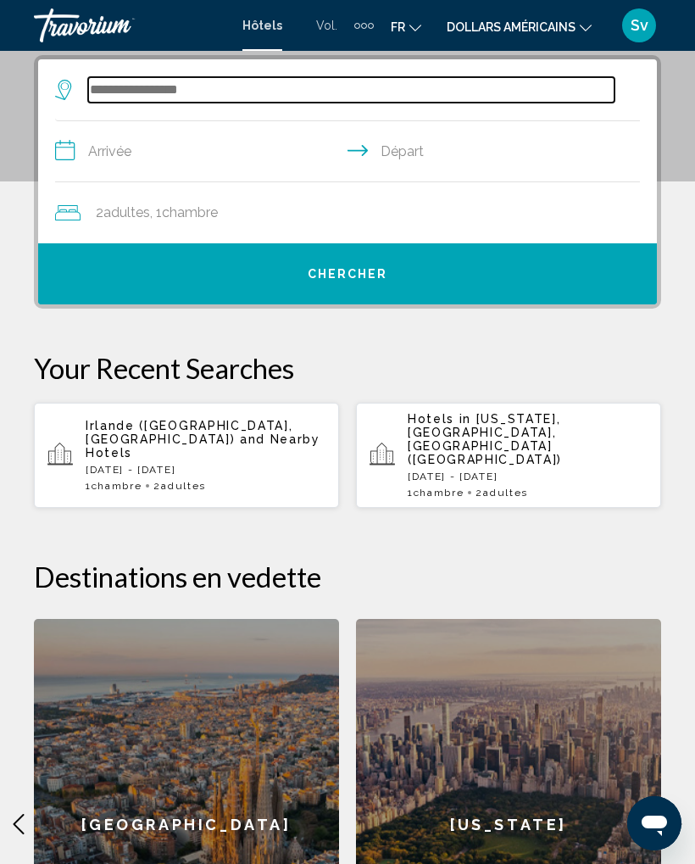
click at [89, 103] on input "Search widget" at bounding box center [351, 89] width 527 height 25
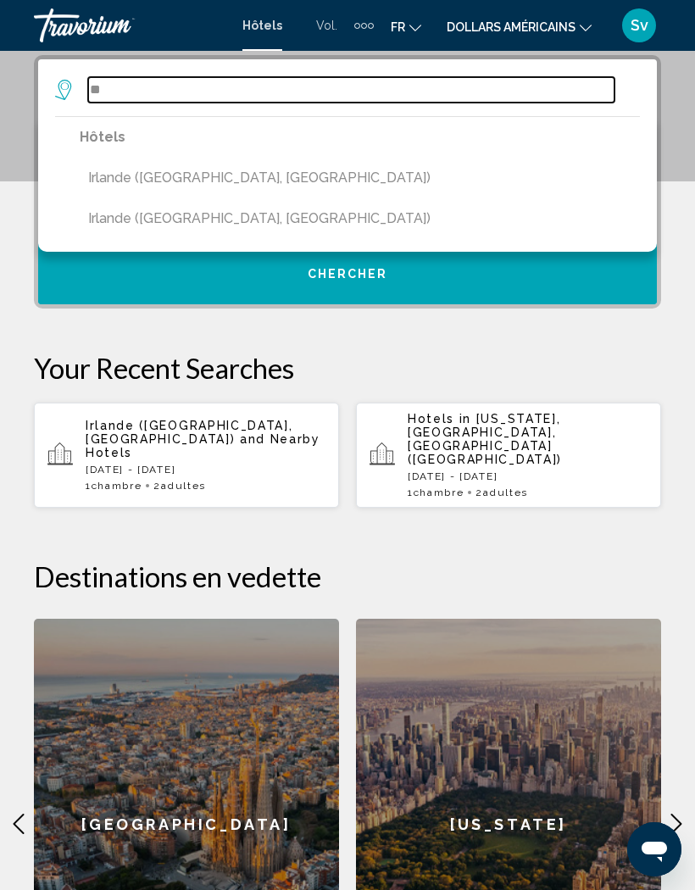
type input "*"
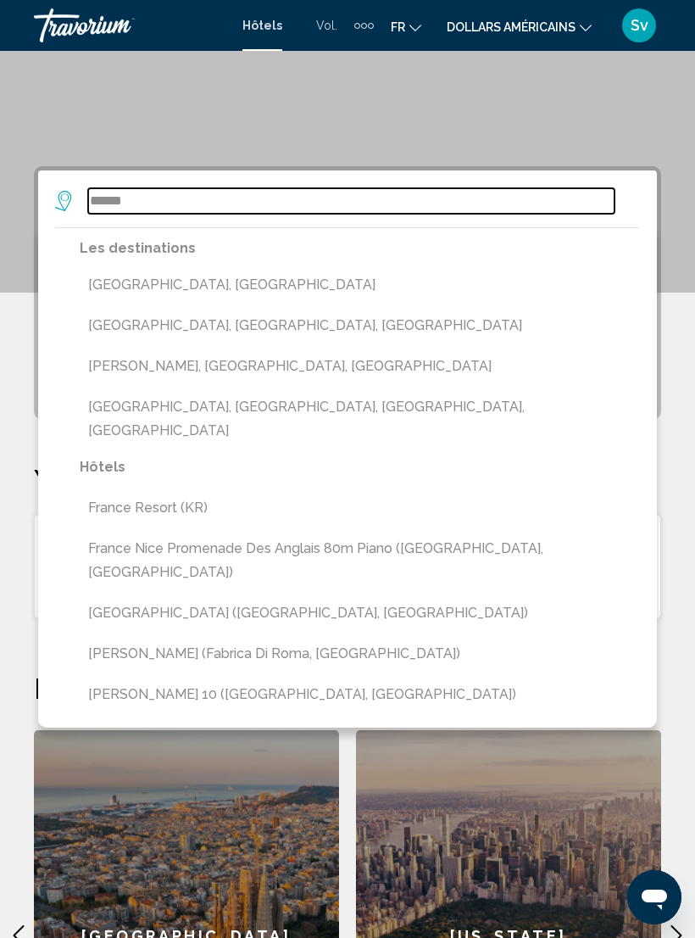
scroll to position [208, 0]
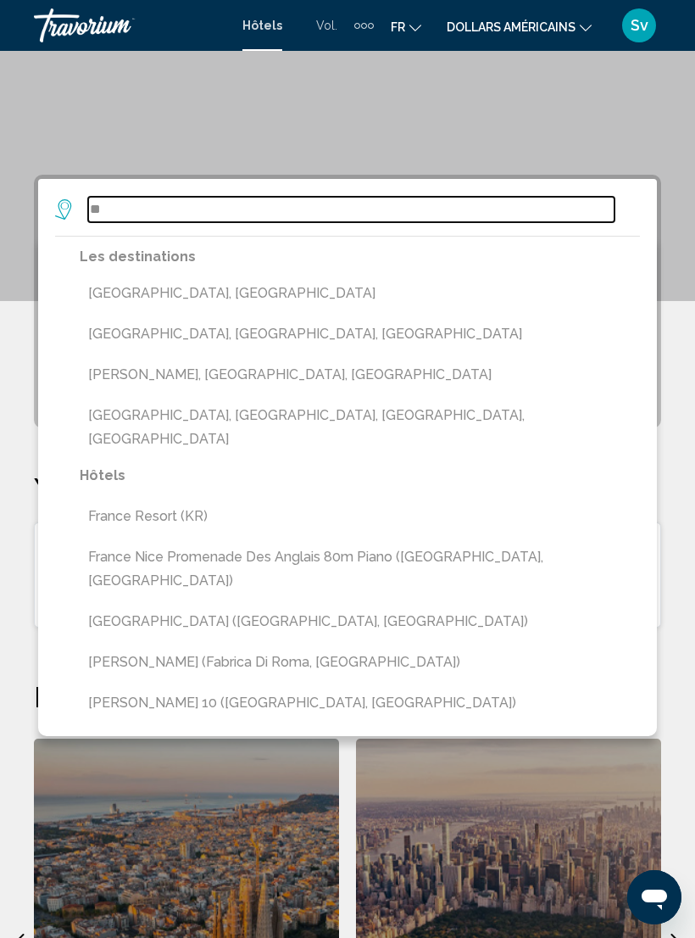
type input "*"
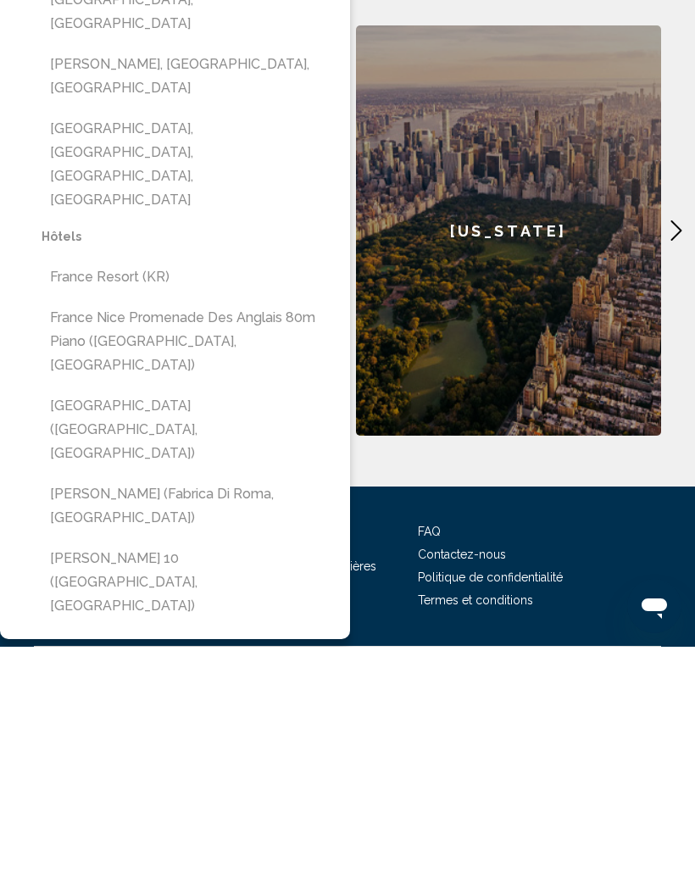
scroll to position [697, 0]
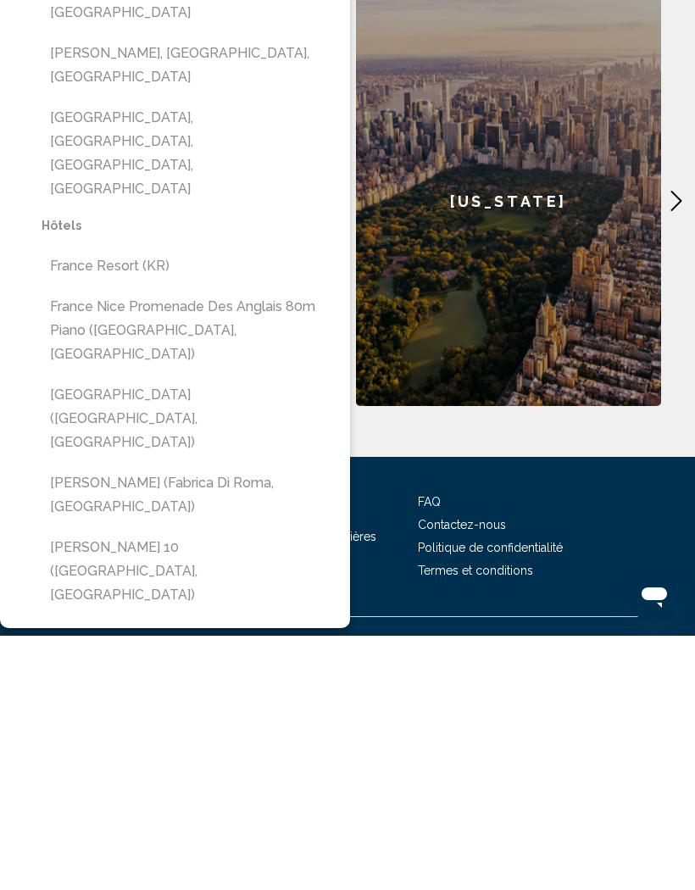
click at [246, 761] on font "Hôtels" at bounding box center [243, 768] width 36 height 14
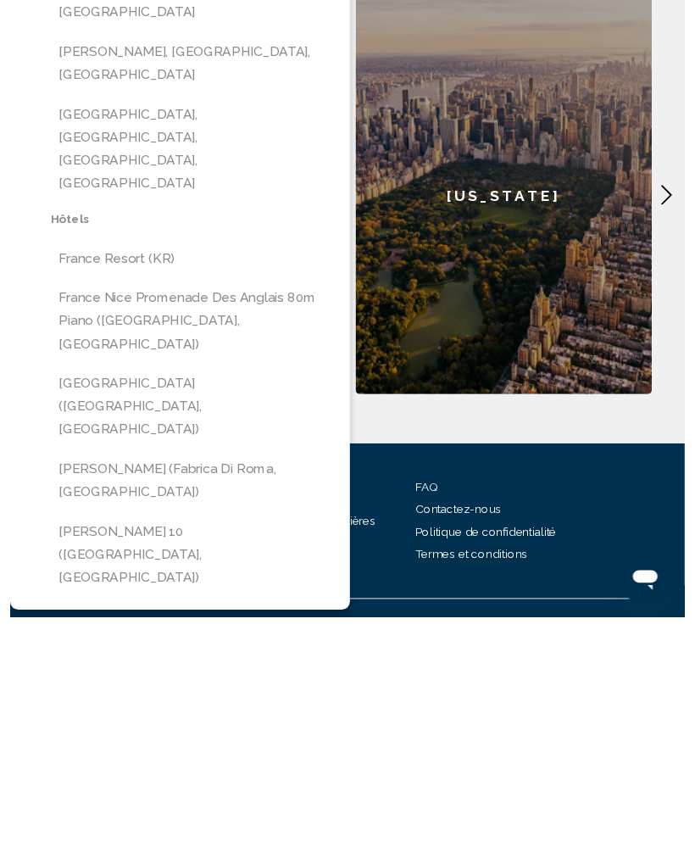
scroll to position [723, 0]
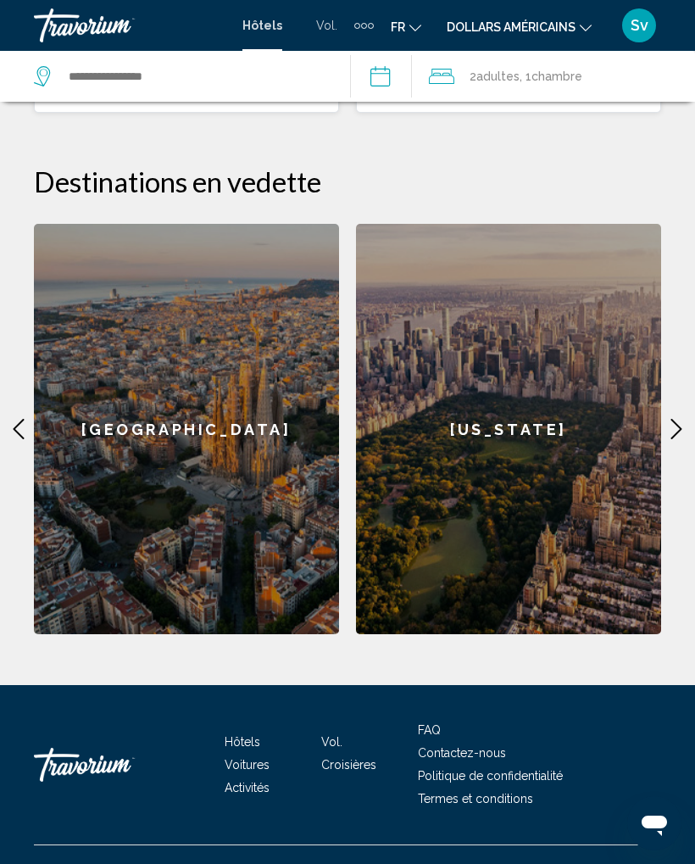
click at [672, 419] on icon "Contenu principal" at bounding box center [677, 429] width 11 height 20
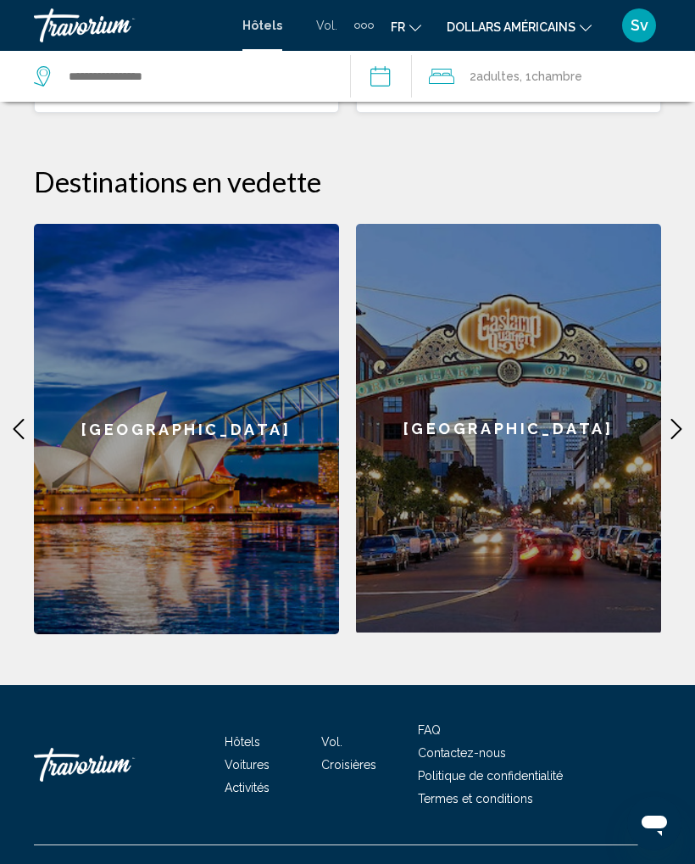
click at [670, 419] on icon "Contenu principal" at bounding box center [676, 429] width 20 height 20
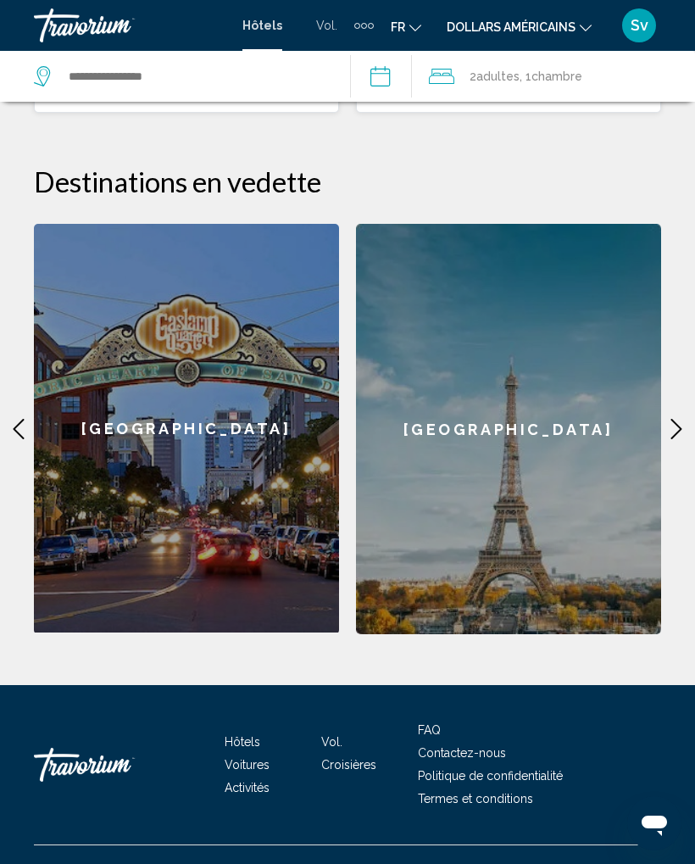
click at [667, 419] on icon "Contenu principal" at bounding box center [676, 429] width 20 height 20
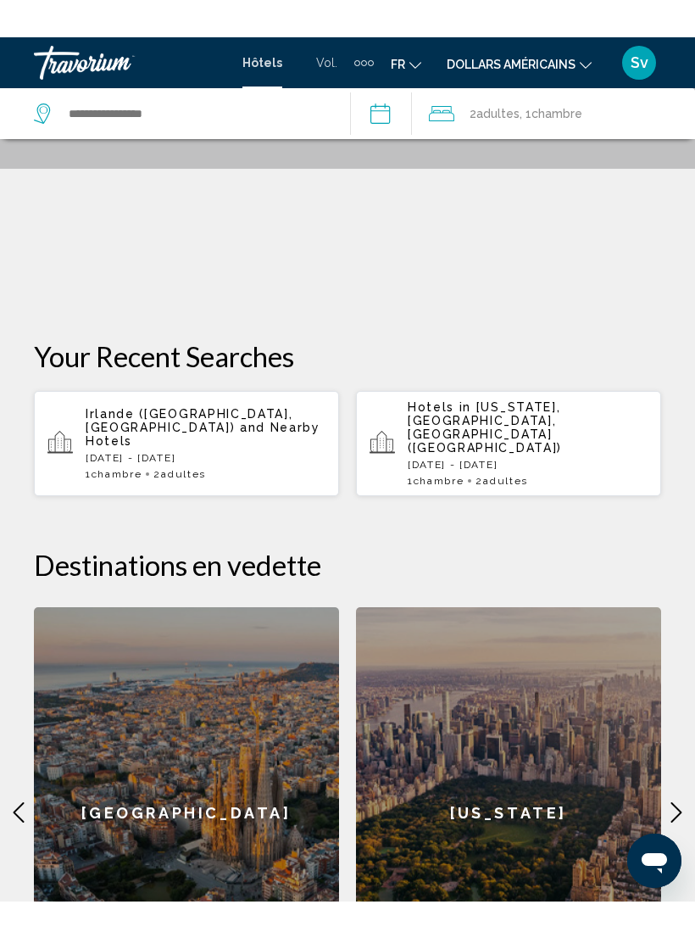
scroll to position [376, 0]
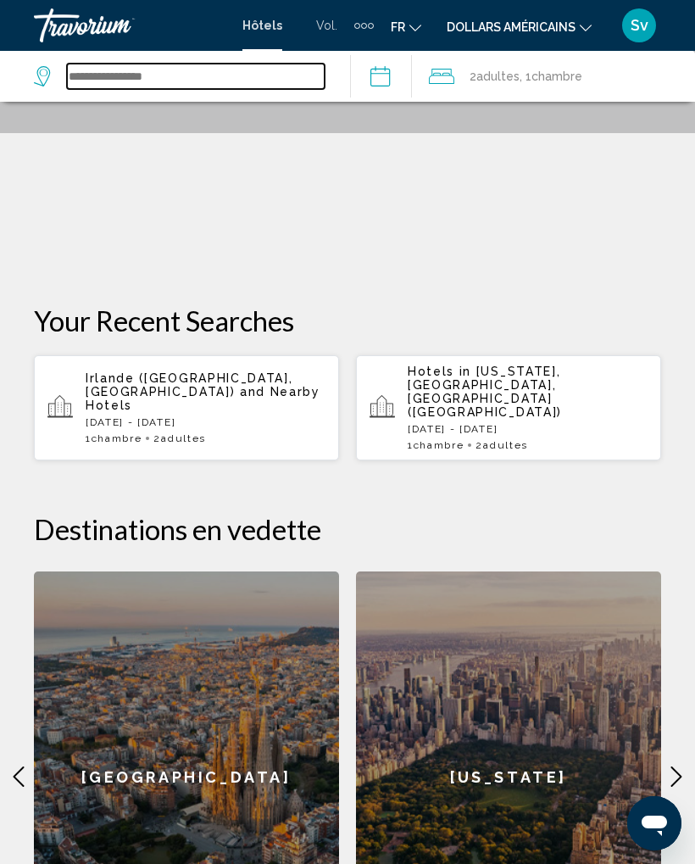
click at [162, 74] on input "Search widget" at bounding box center [196, 76] width 258 height 25
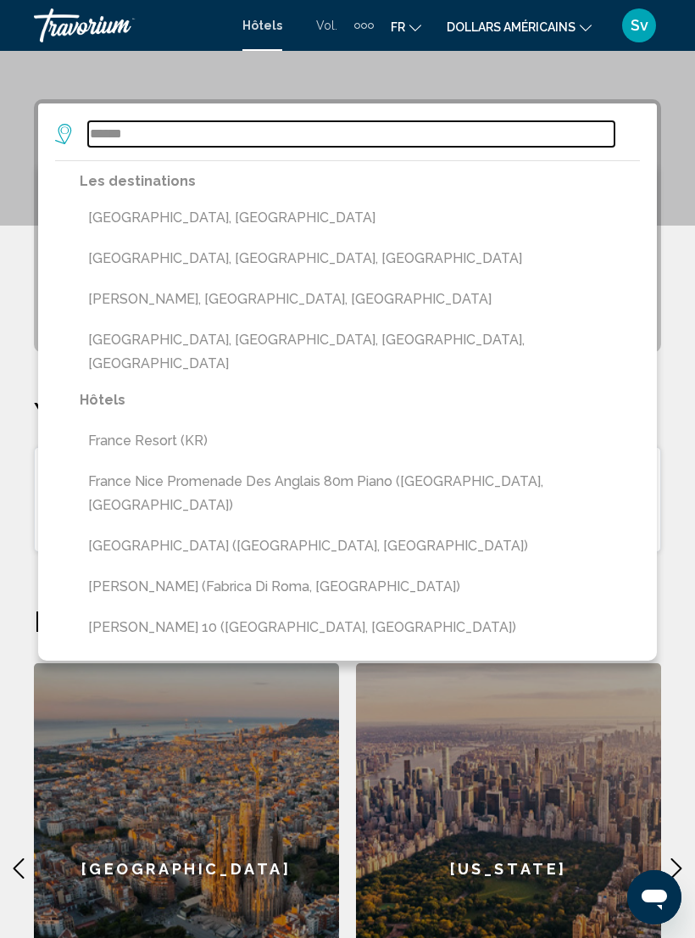
scroll to position [264, 0]
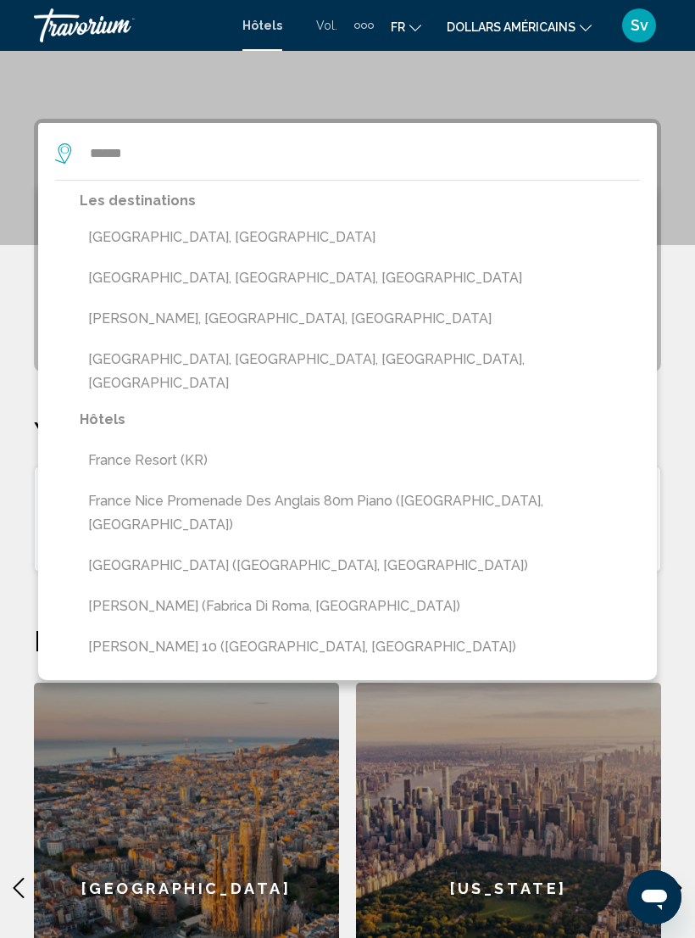
click at [164, 176] on div "****** Les destinations Franceville, Gabon Francez, Alagoas, Brazil Frances, Pa…" at bounding box center [339, 153] width 568 height 61
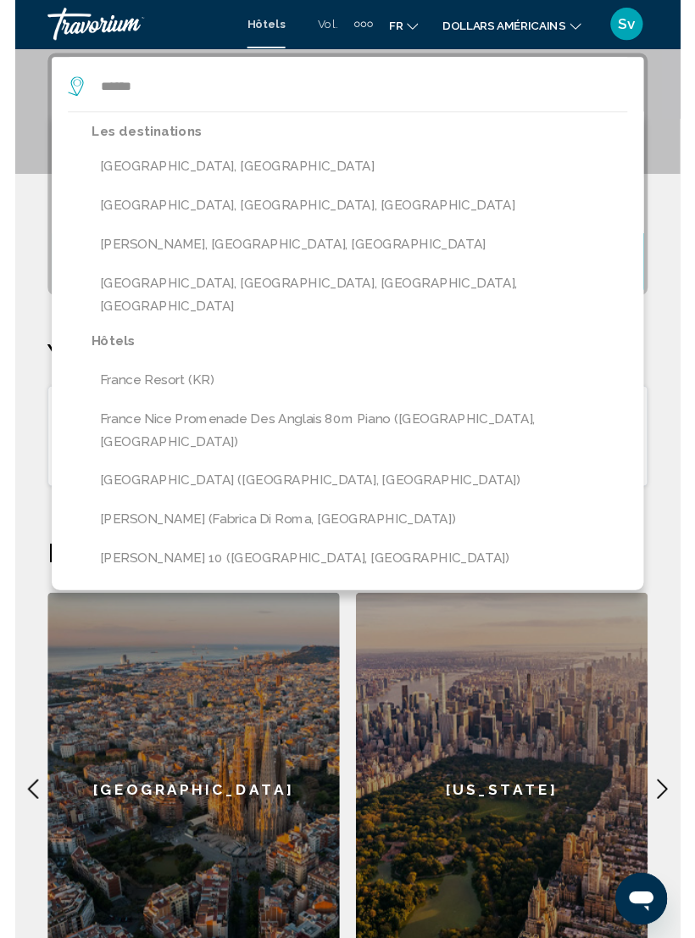
scroll to position [327, 0]
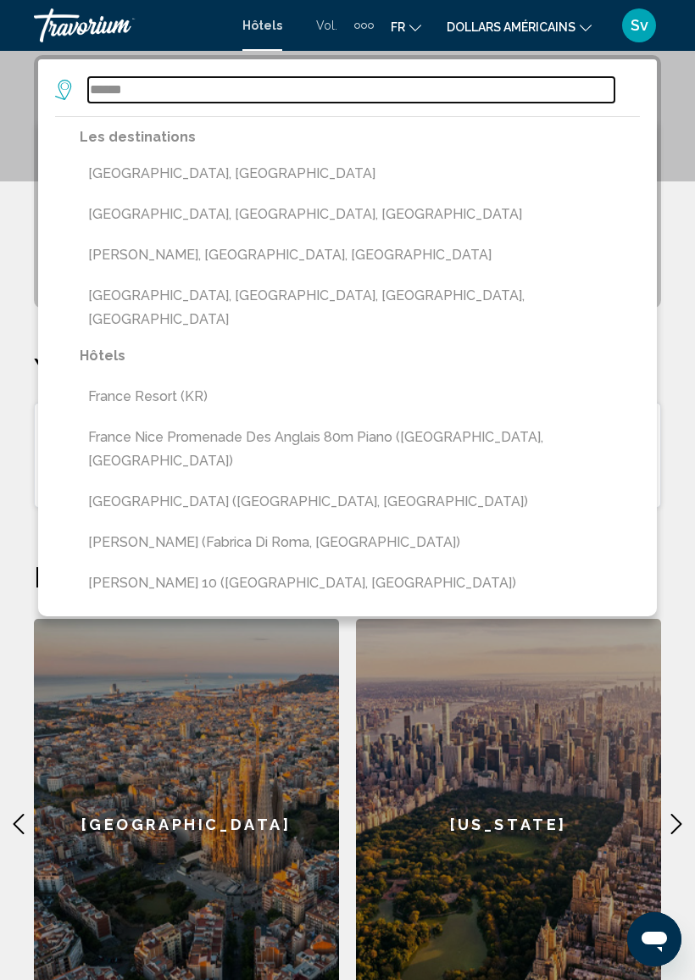
click at [186, 86] on input "******" at bounding box center [351, 89] width 527 height 25
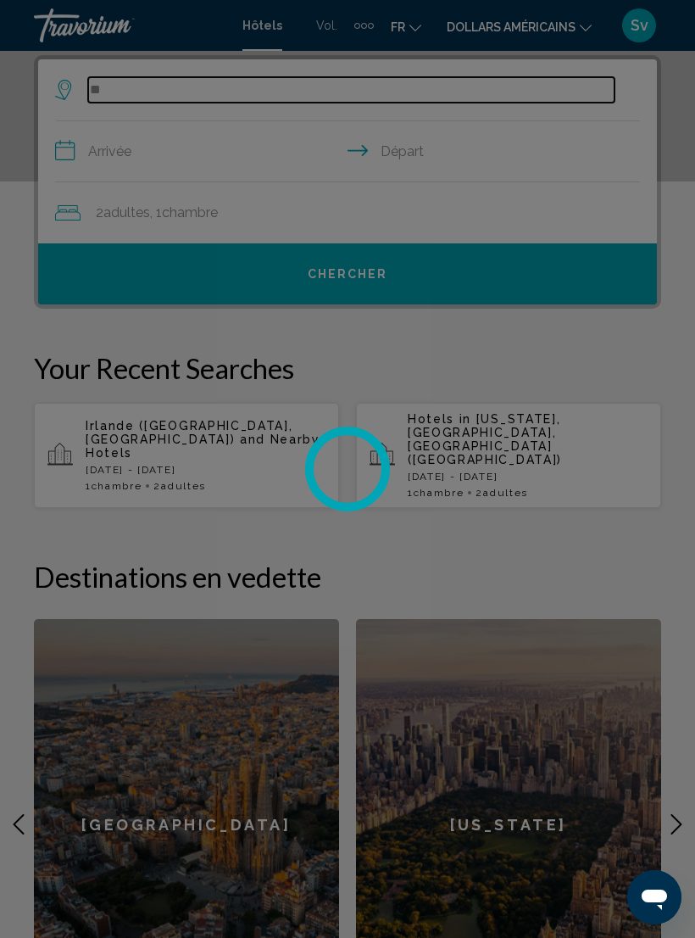
type input "*"
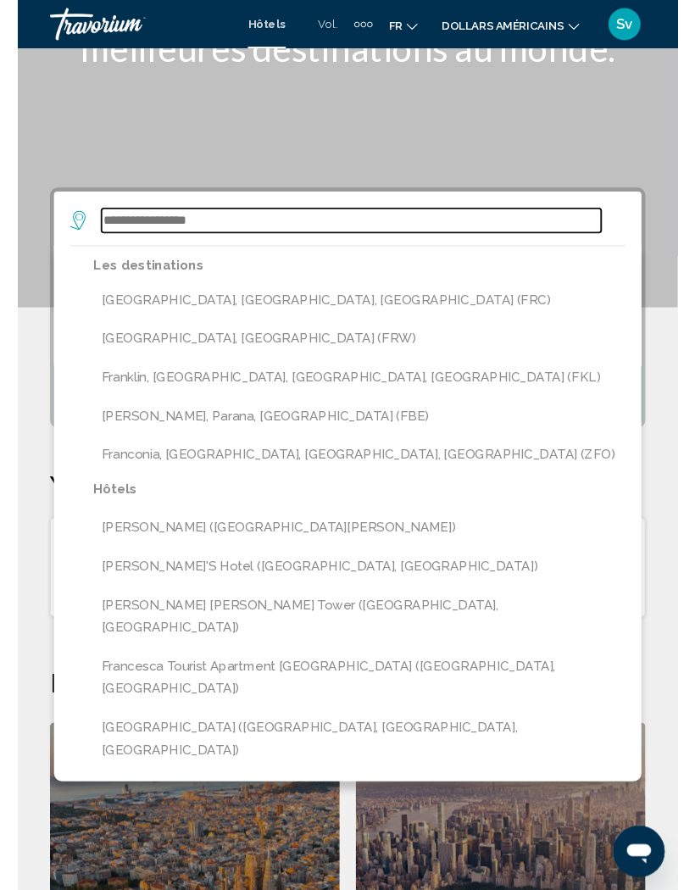
scroll to position [185, 0]
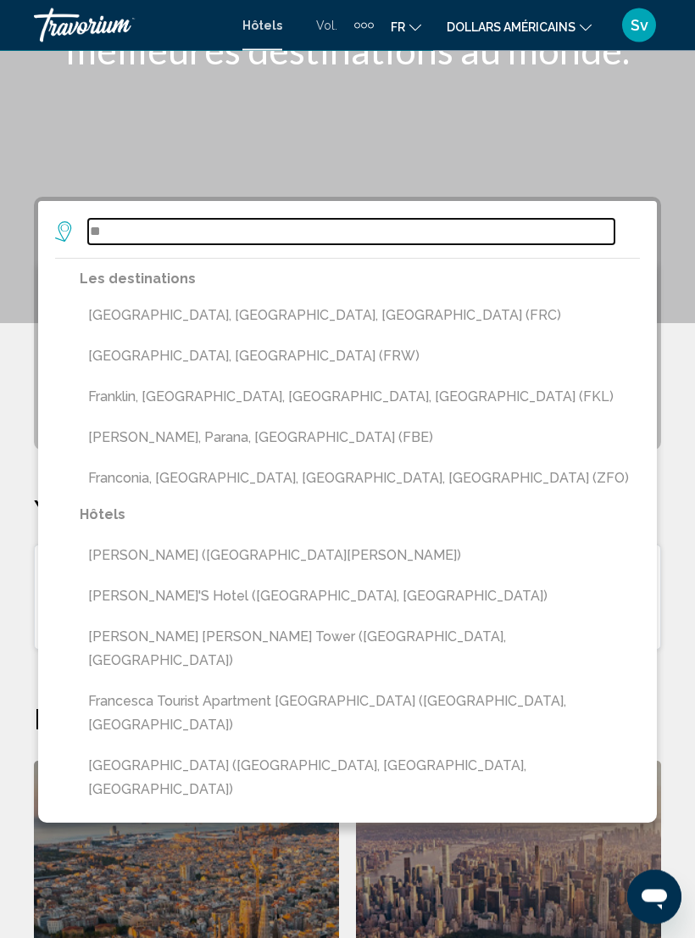
type input "*"
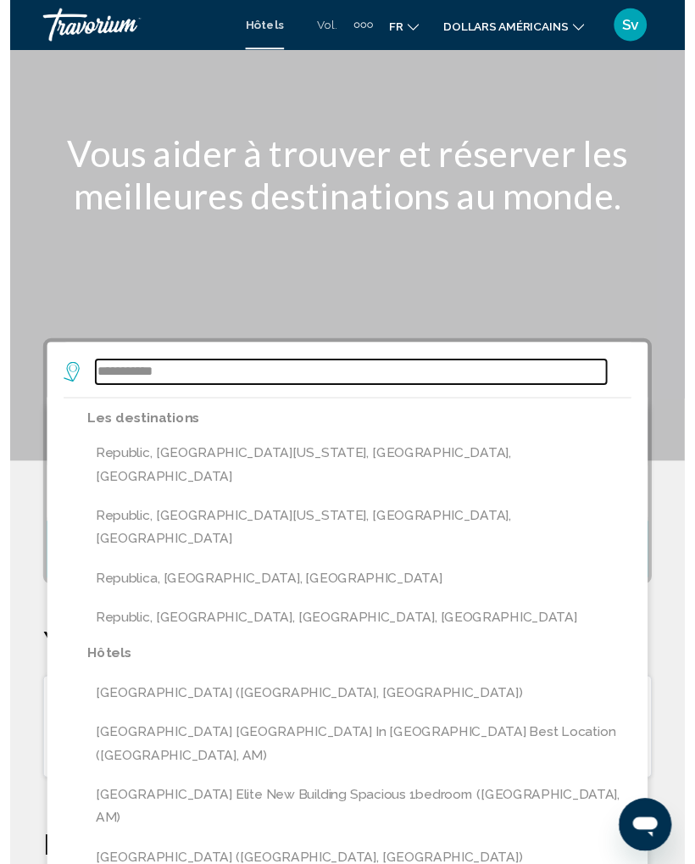
scroll to position [0, 0]
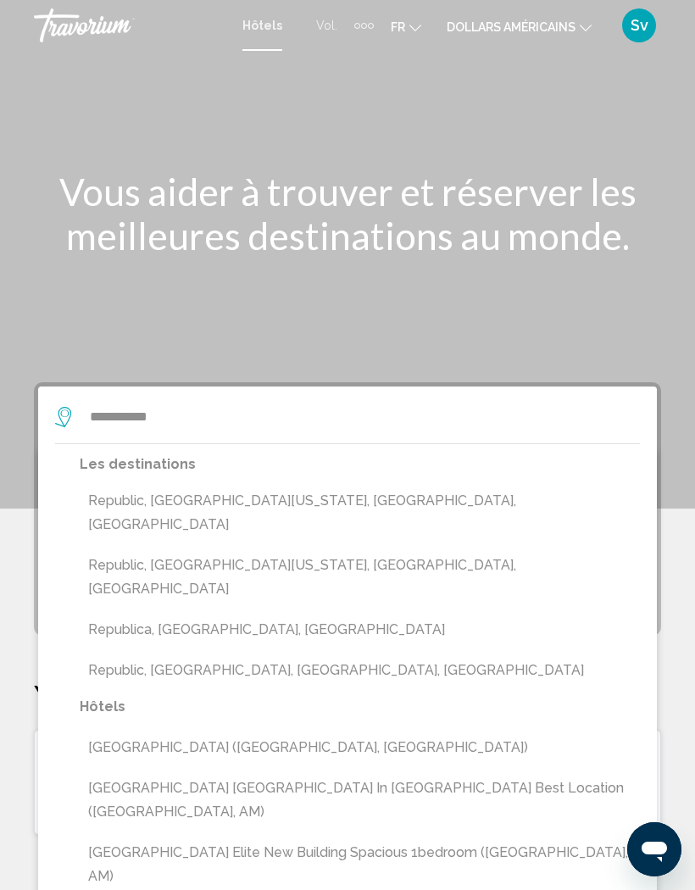
click at [266, 26] on font "Hôtels" at bounding box center [263, 26] width 40 height 14
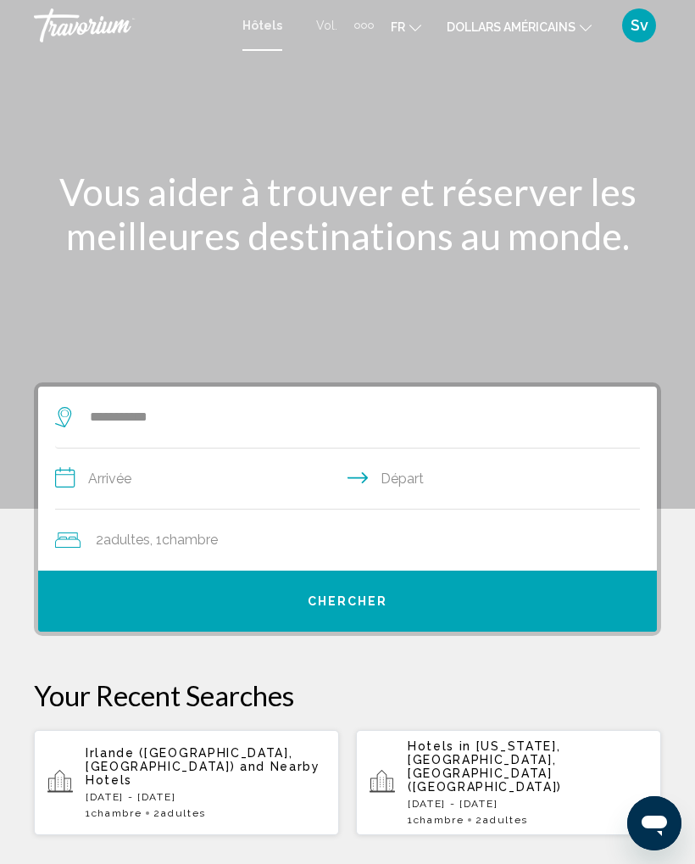
click at [60, 412] on icon "Search widget" at bounding box center [65, 417] width 20 height 20
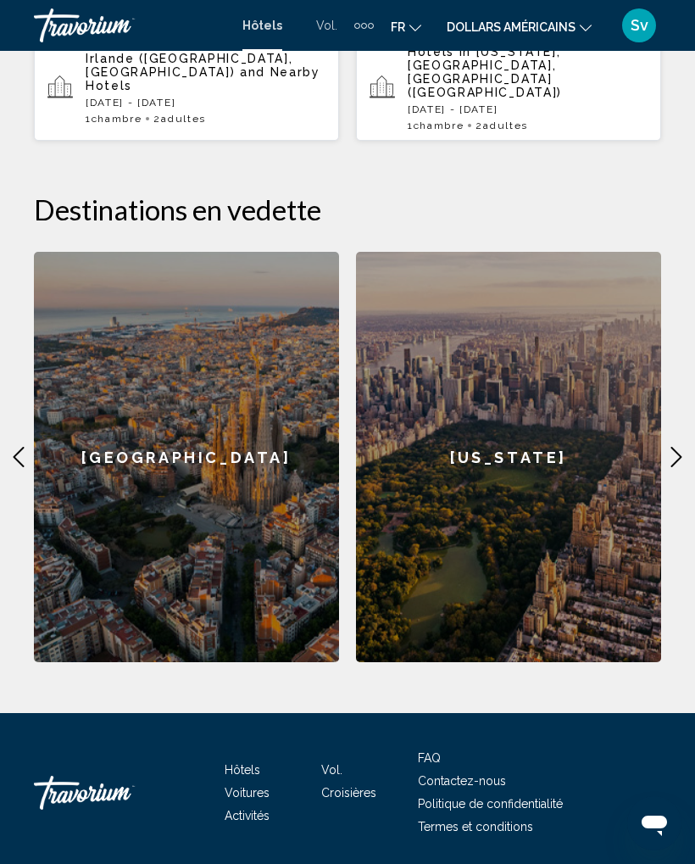
scroll to position [723, 0]
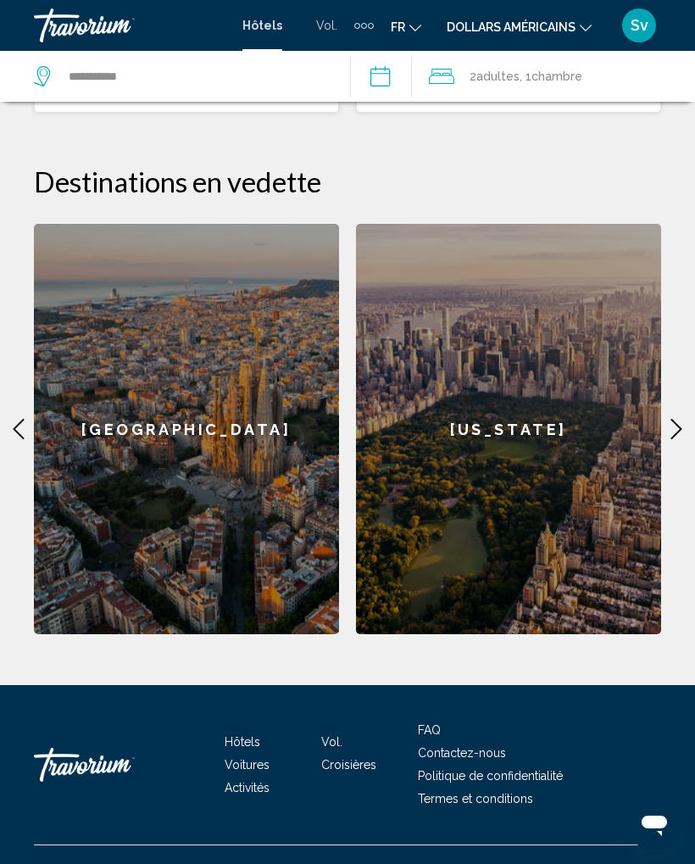
click at [22, 419] on icon "Contenu principal" at bounding box center [18, 429] width 20 height 20
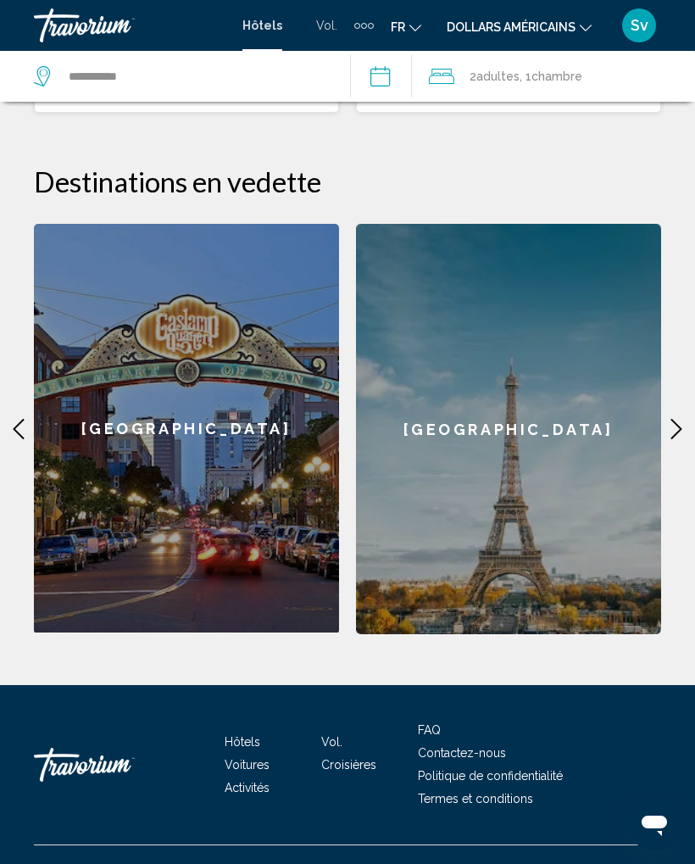
click at [673, 419] on icon "Contenu principal" at bounding box center [676, 429] width 20 height 20
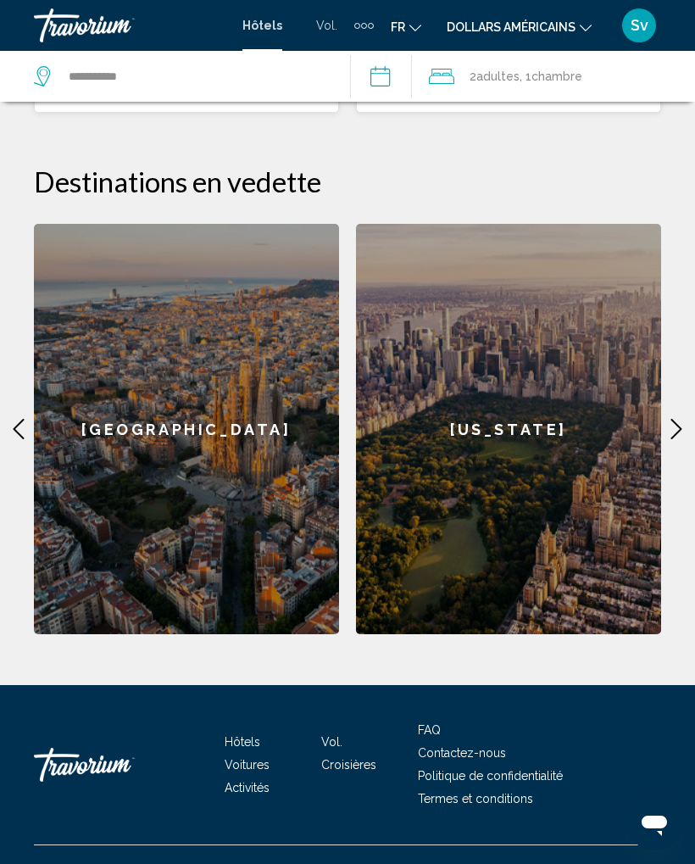
click at [240, 735] on font "Hôtels" at bounding box center [243, 742] width 36 height 14
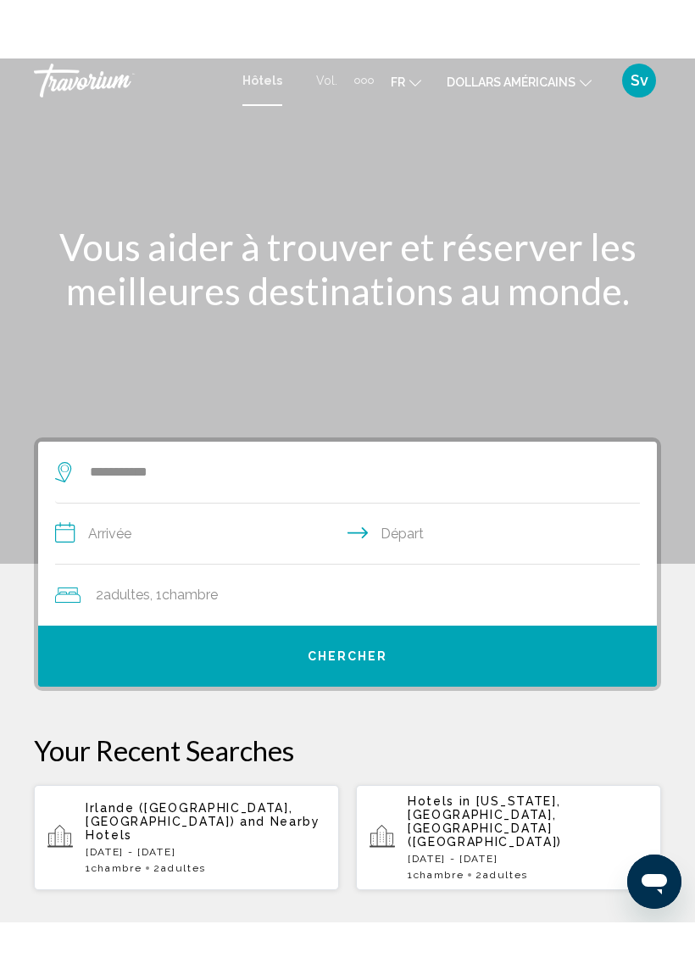
scroll to position [0, 0]
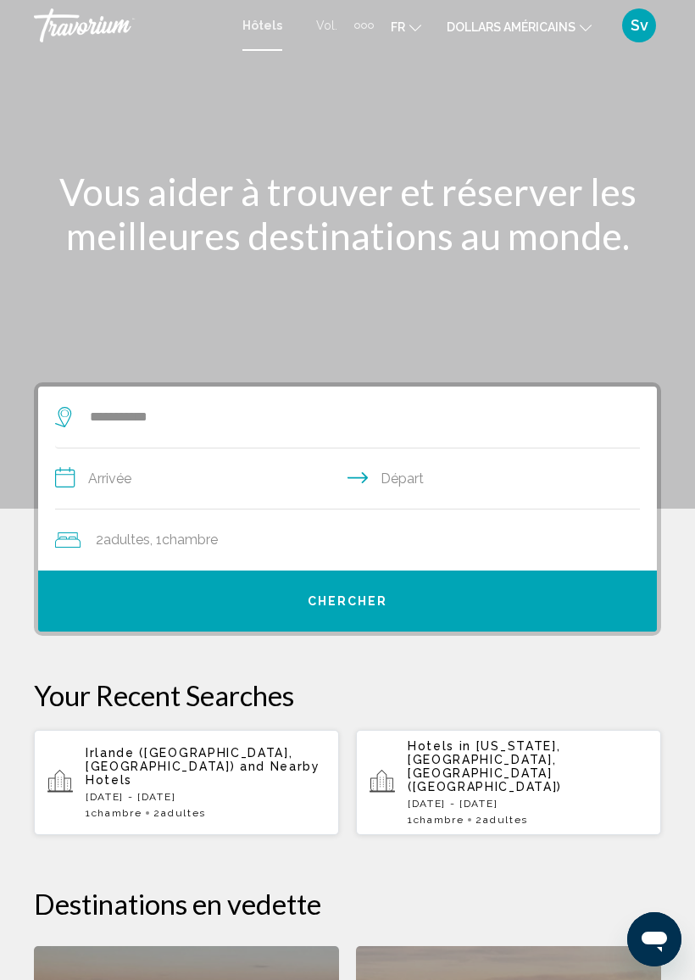
click at [582, 15] on button "dollars américains USD ($) MXN (Mexique$) CAD ($ CA) GBP (£) EUR (€) AUD (A$) N…" at bounding box center [519, 26] width 145 height 25
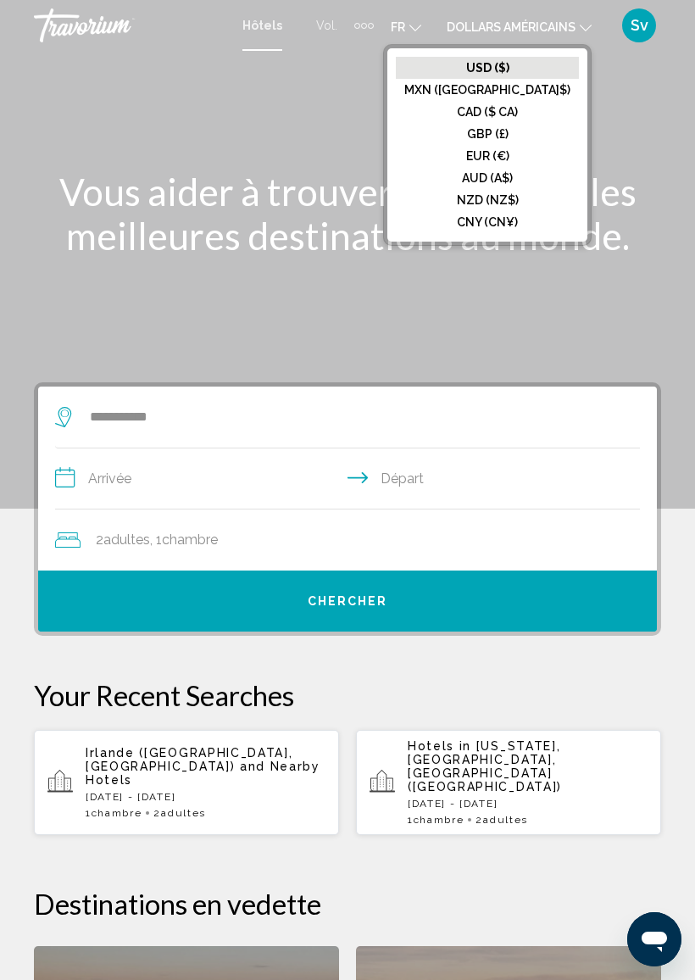
click at [643, 109] on div "Contenu principal" at bounding box center [347, 254] width 695 height 509
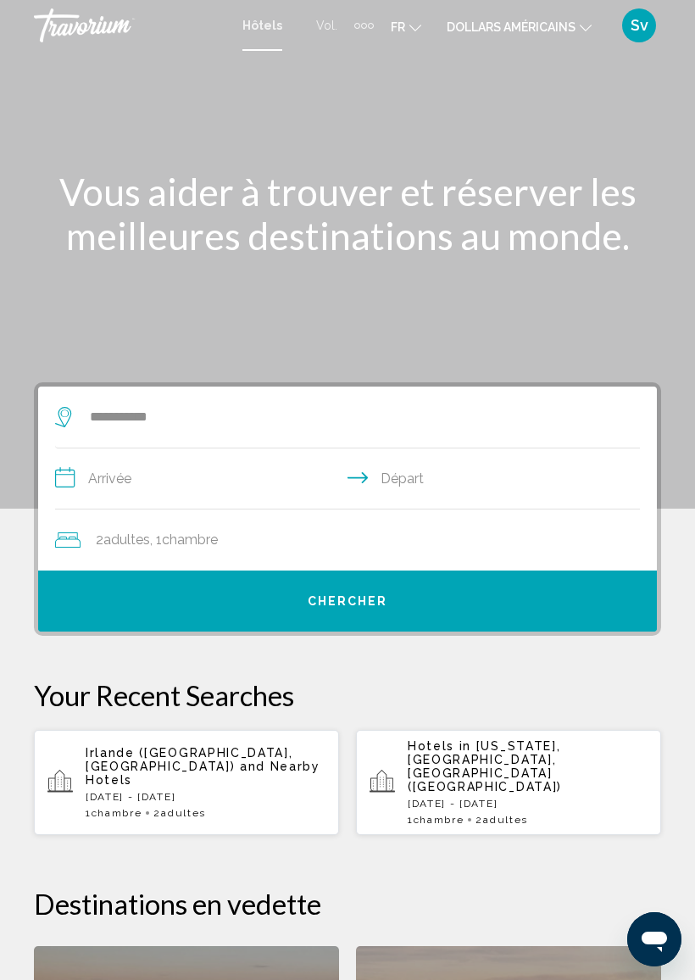
click at [356, 29] on div "Éléments de navigation supplémentaires" at bounding box center [364, 25] width 20 height 25
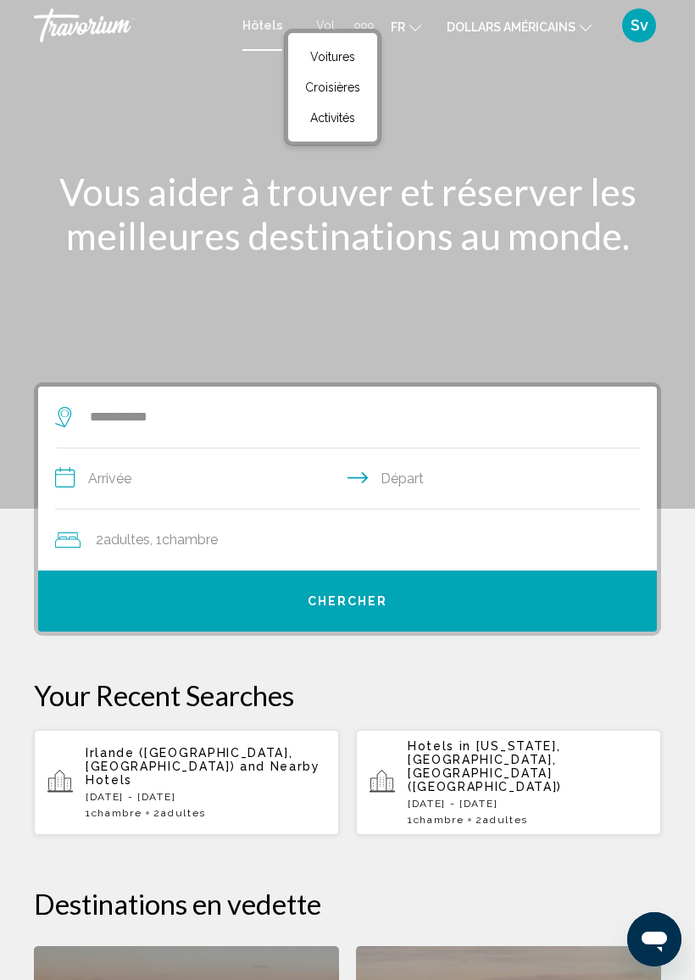
click at [434, 101] on div "Contenu principal" at bounding box center [347, 254] width 695 height 509
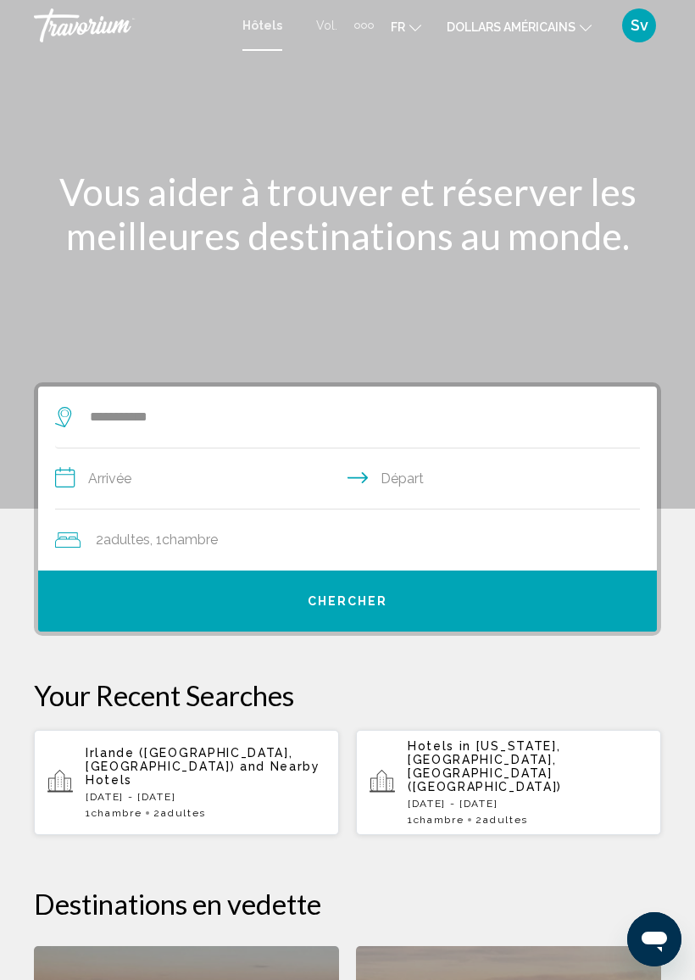
click at [92, 476] on input "**********" at bounding box center [351, 481] width 592 height 65
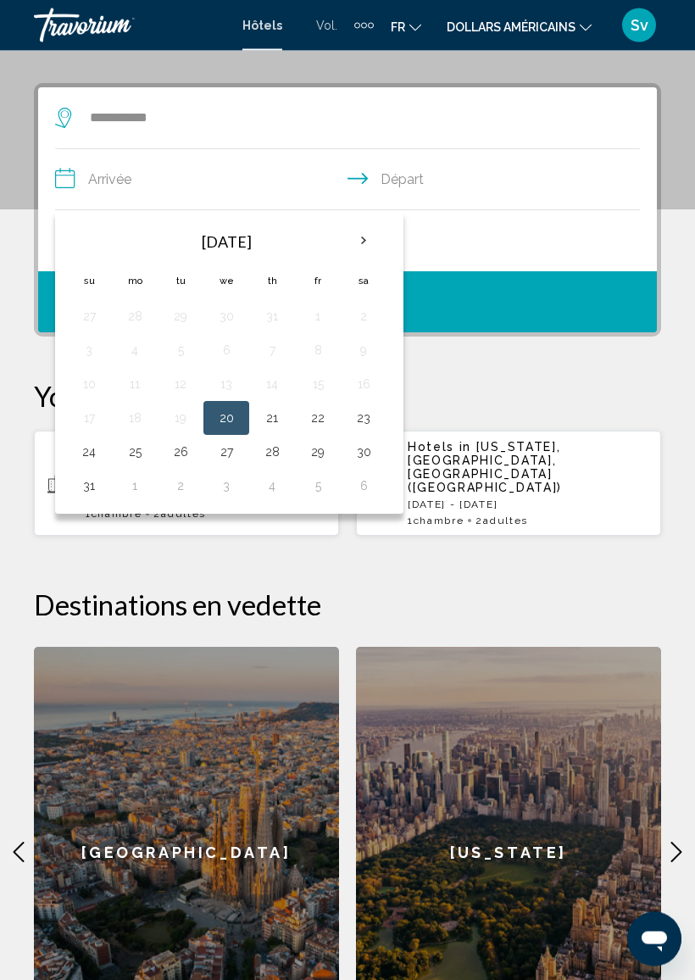
scroll to position [326, 0]
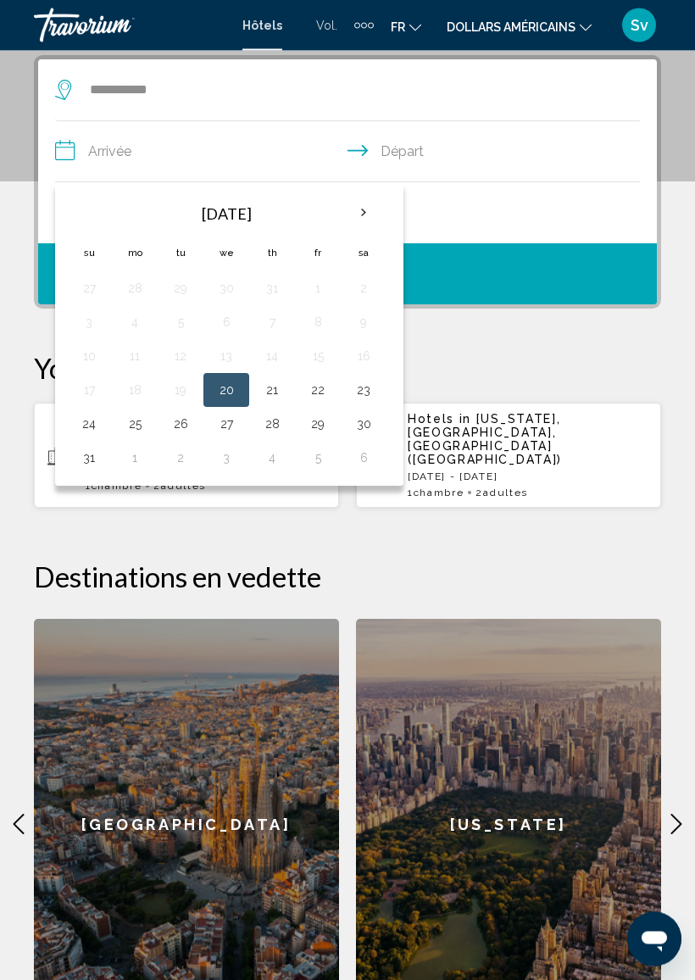
click at [353, 219] on th "Next month" at bounding box center [364, 213] width 46 height 37
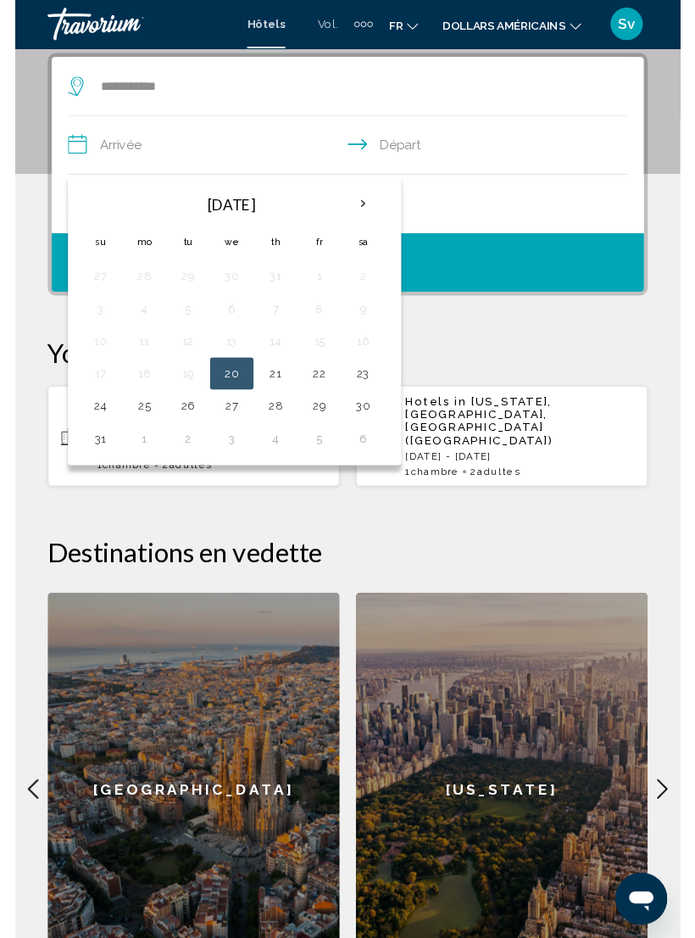
scroll to position [327, 0]
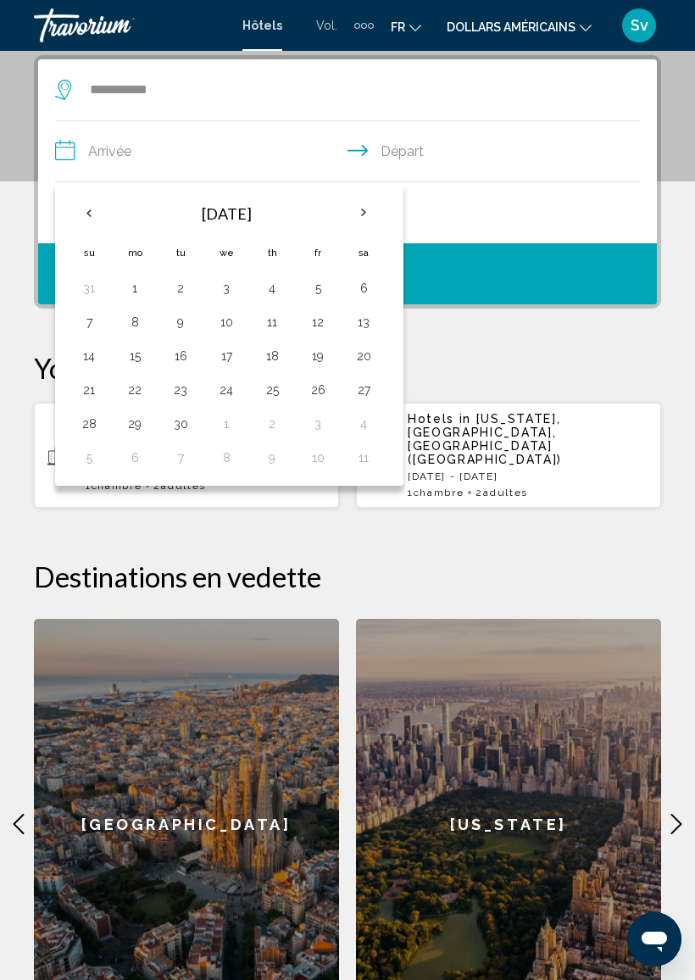
click at [220, 294] on button "3" at bounding box center [226, 288] width 27 height 24
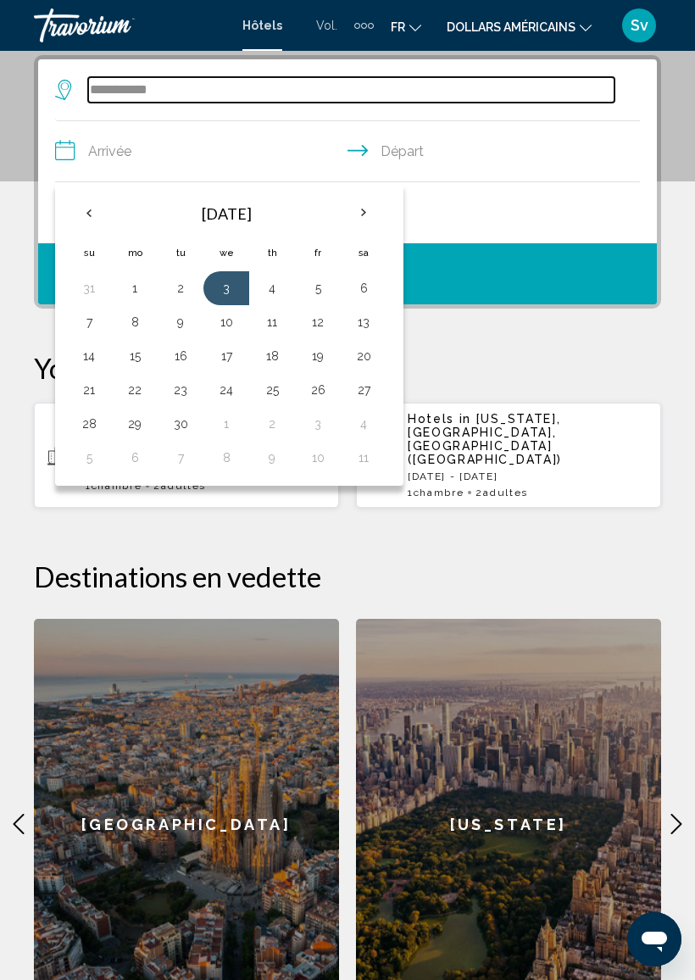
click at [154, 88] on input "**********" at bounding box center [351, 89] width 527 height 25
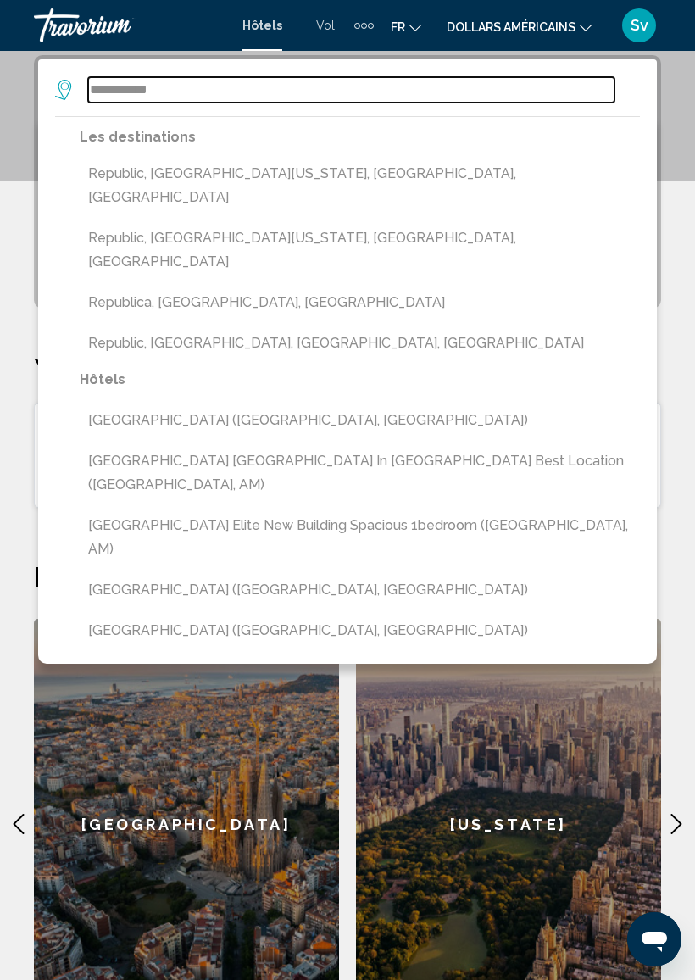
click at [121, 83] on input "**********" at bounding box center [351, 89] width 527 height 25
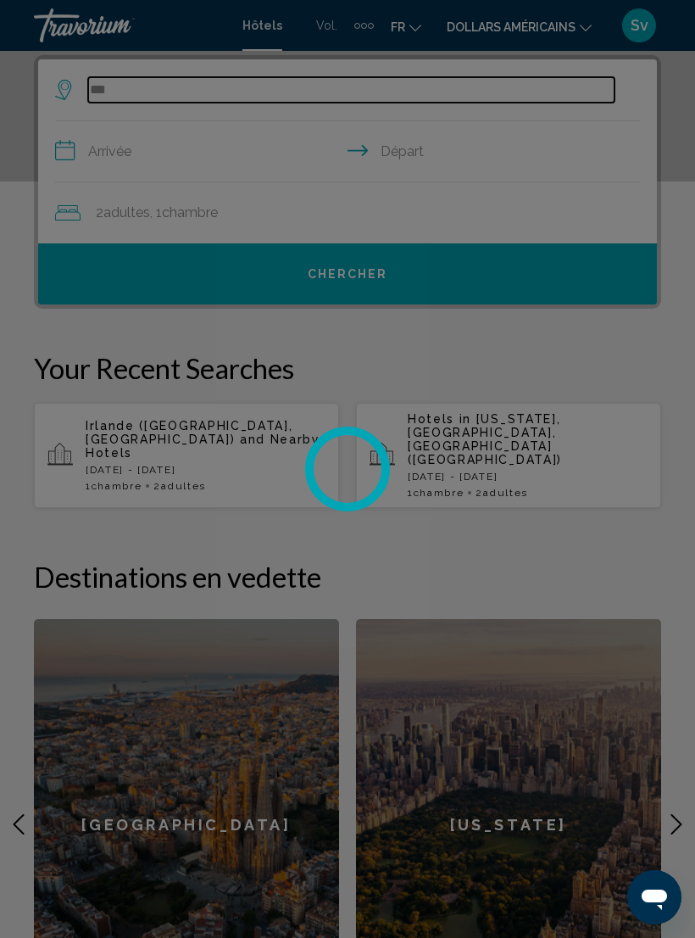
type input "*"
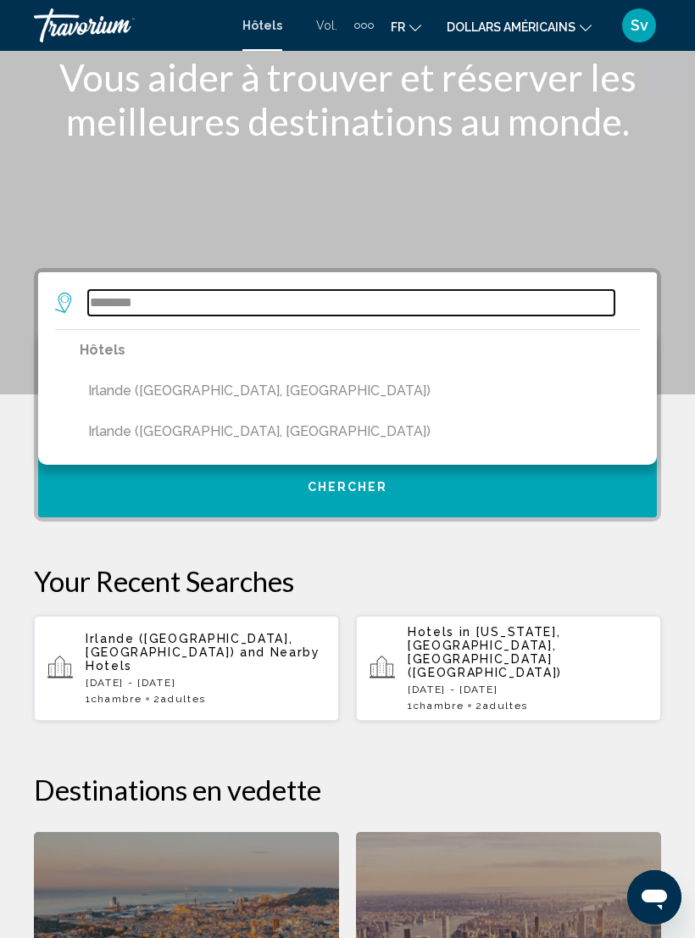
scroll to position [0, 0]
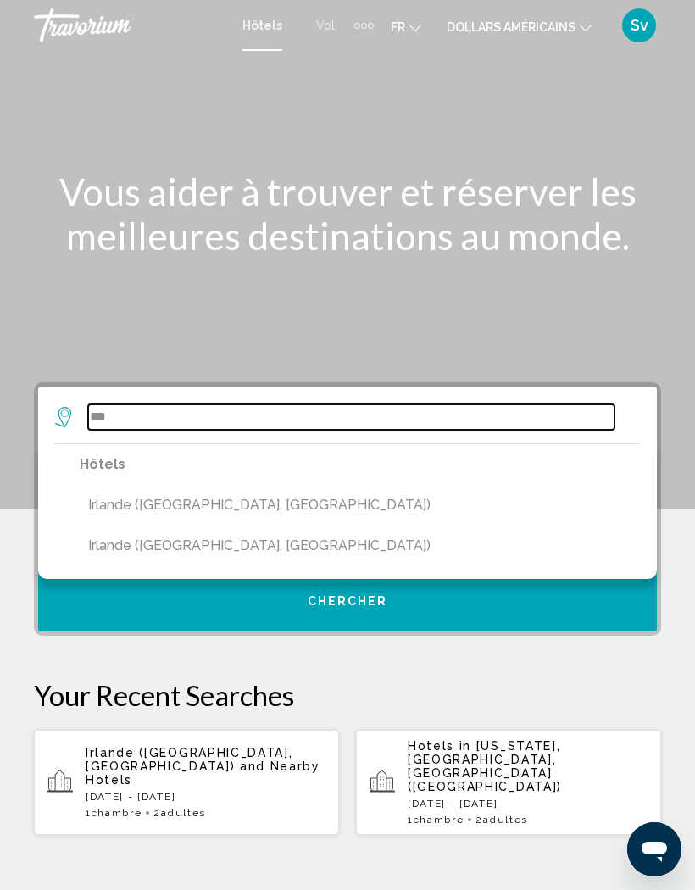
type input "*"
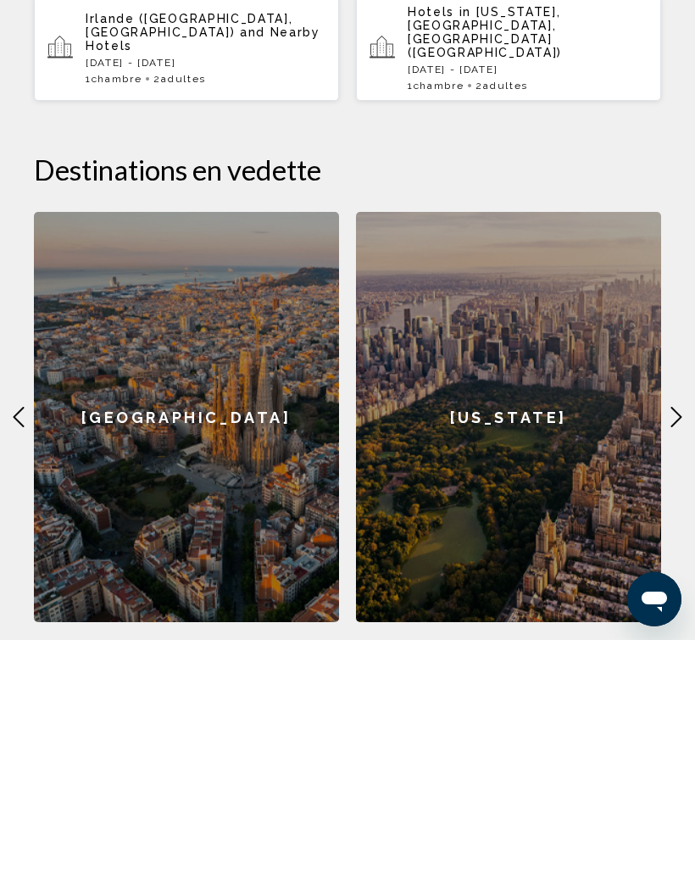
scroll to position [697, 0]
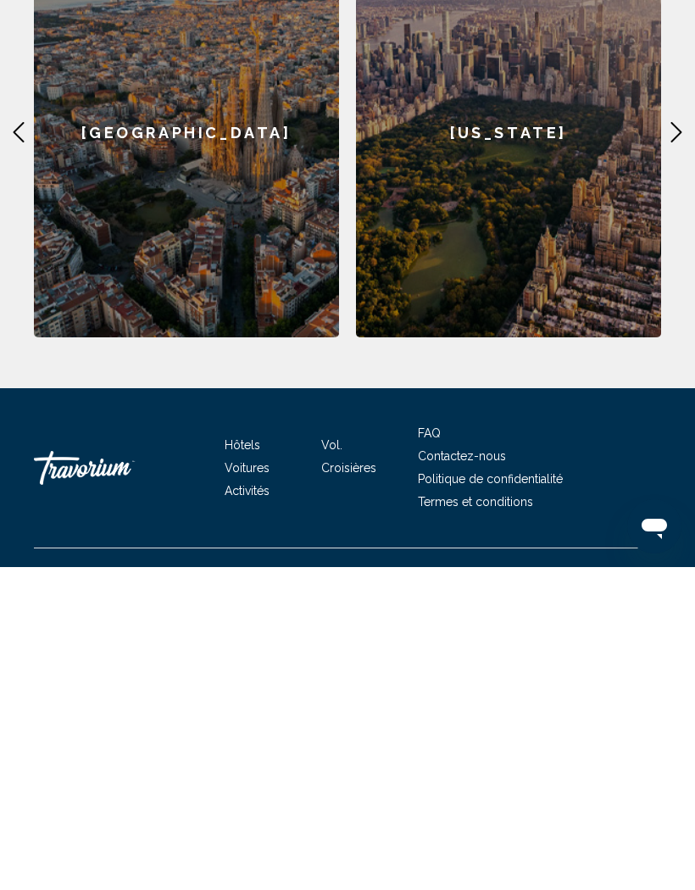
click at [254, 761] on font "Hôtels" at bounding box center [243, 768] width 36 height 14
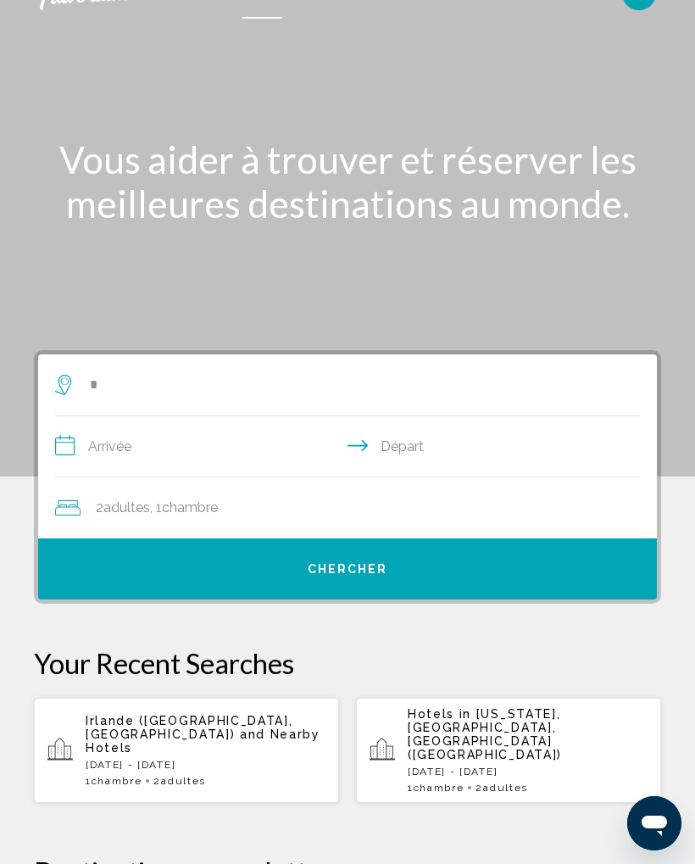
scroll to position [0, 0]
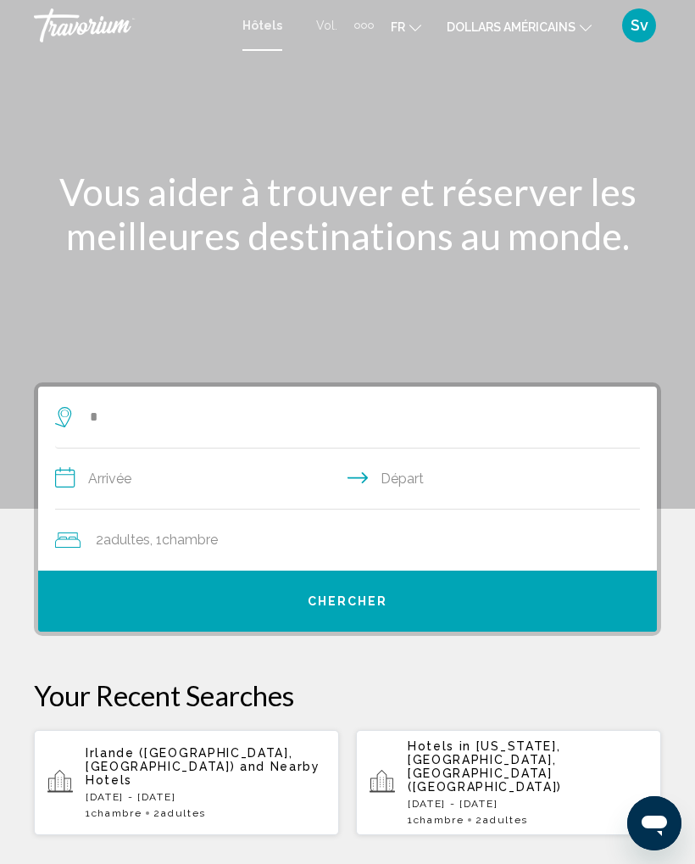
click at [71, 487] on input "**********" at bounding box center [351, 481] width 592 height 65
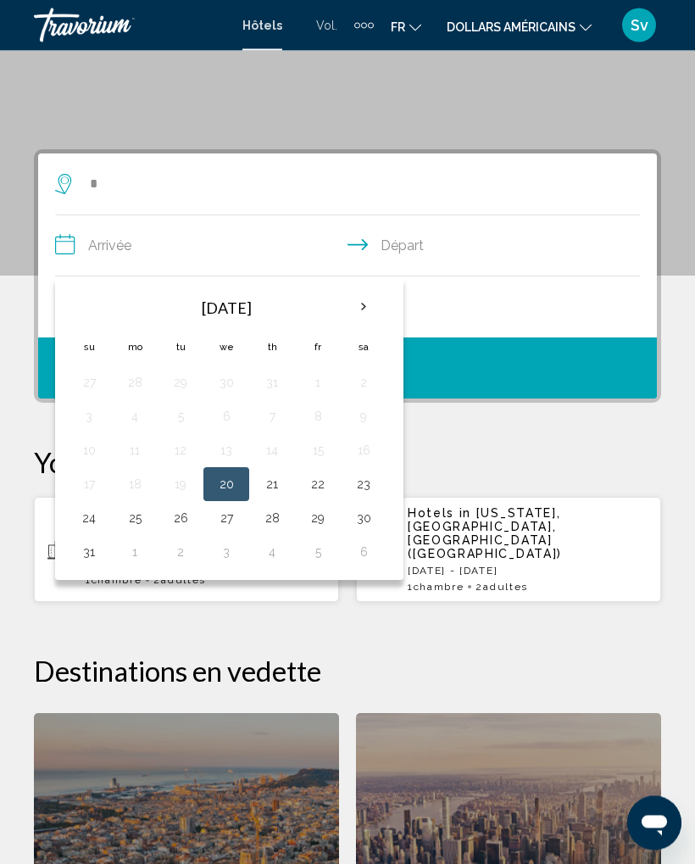
scroll to position [326, 0]
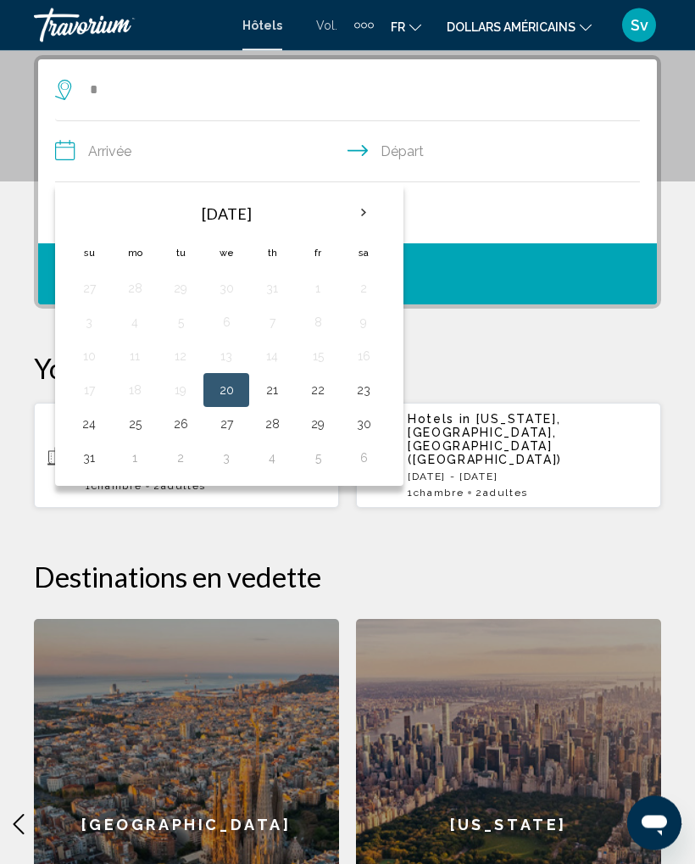
click at [355, 212] on th "Next month" at bounding box center [364, 213] width 46 height 37
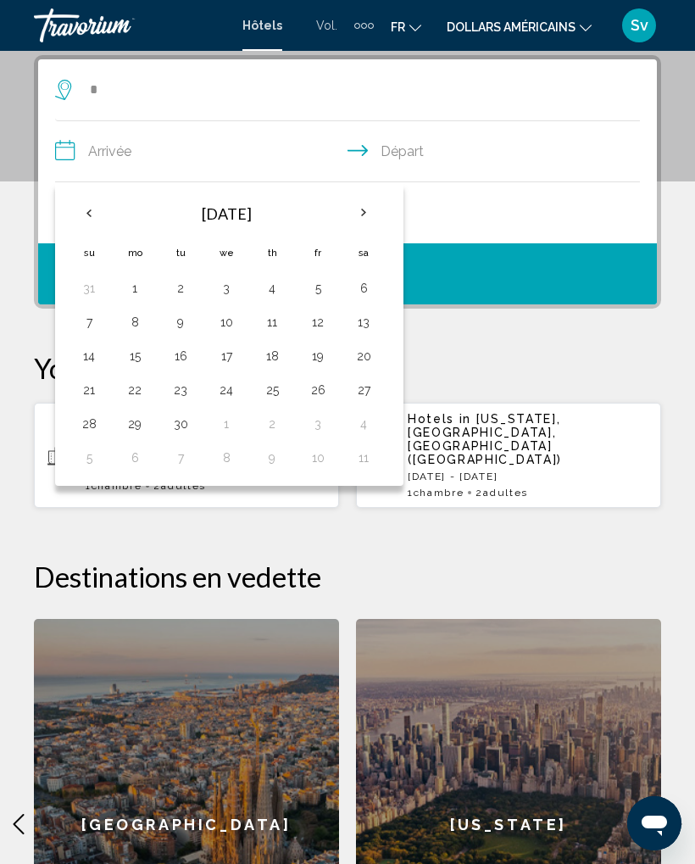
click at [362, 217] on th "Next month" at bounding box center [364, 212] width 46 height 37
click at [359, 210] on th "Next month" at bounding box center [364, 212] width 46 height 37
click at [362, 209] on th "Next month" at bounding box center [364, 212] width 46 height 37
click at [356, 214] on th "Next month" at bounding box center [364, 212] width 46 height 37
click at [357, 212] on th "Next month" at bounding box center [364, 212] width 46 height 37
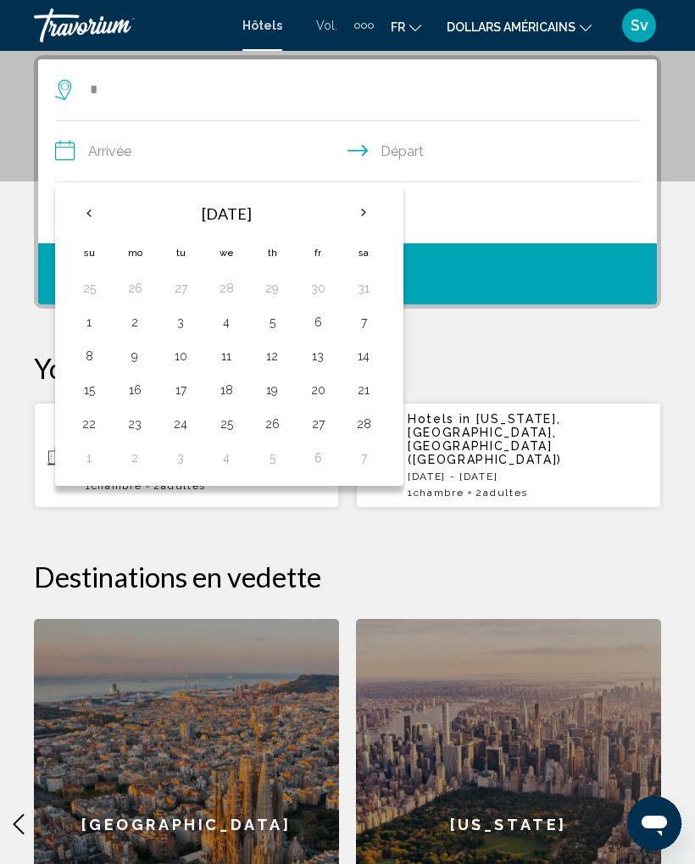
click at [355, 212] on th "Next month" at bounding box center [364, 212] width 46 height 37
click at [354, 210] on th "Next month" at bounding box center [364, 212] width 46 height 37
click at [224, 291] on button "1" at bounding box center [226, 288] width 27 height 24
click at [572, 217] on div "2 Adulte Adultes , 1 Chambre pièces" at bounding box center [356, 213] width 602 height 24
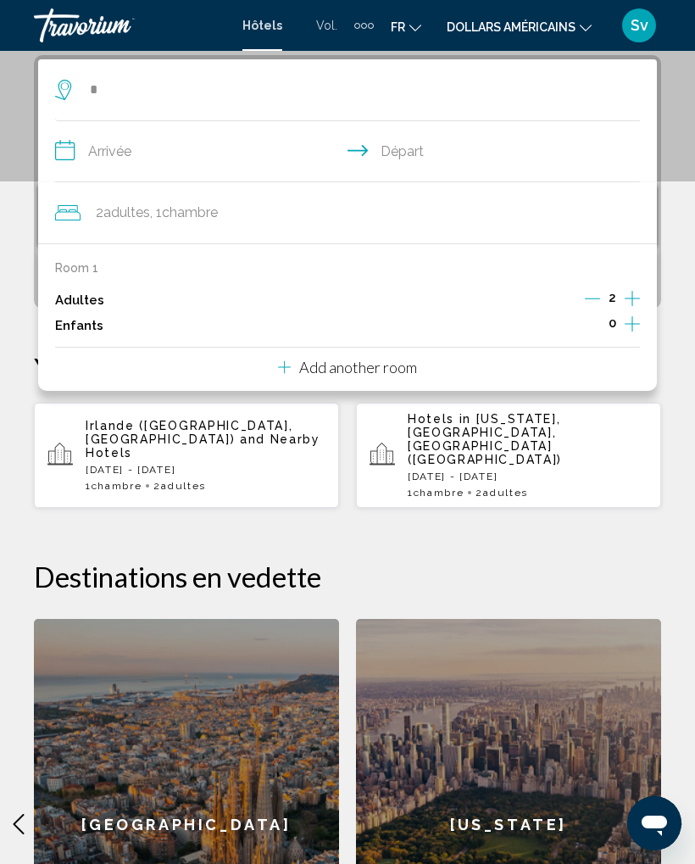
click at [398, 153] on input "**********" at bounding box center [351, 153] width 592 height 65
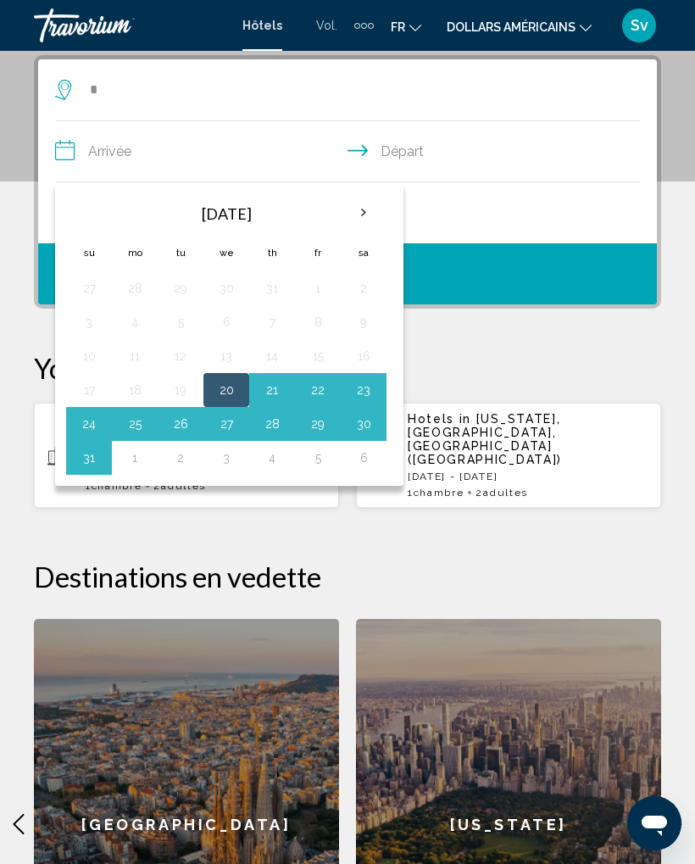
click at [357, 424] on button "30" at bounding box center [363, 424] width 27 height 24
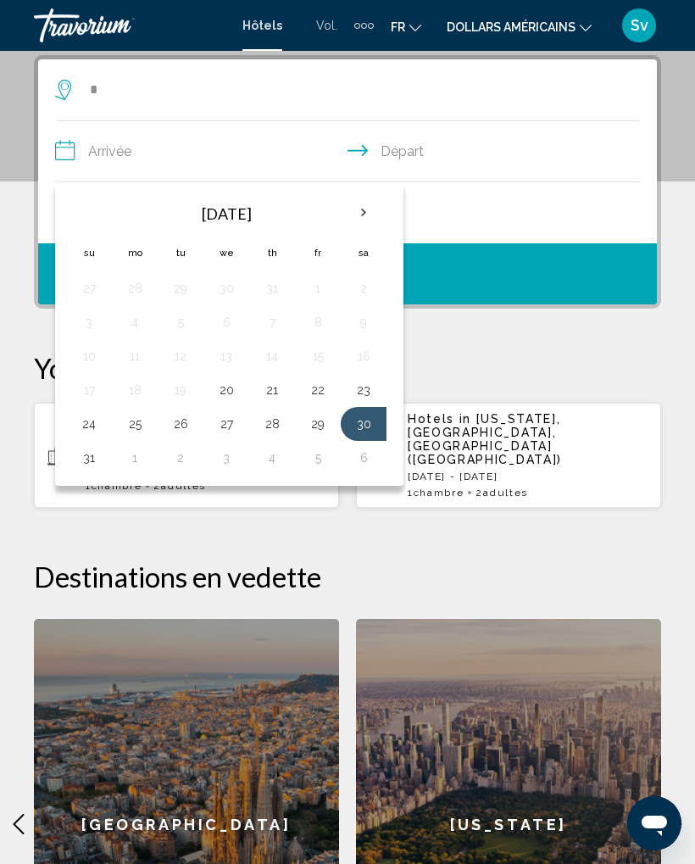
click at [223, 390] on button "20" at bounding box center [226, 390] width 27 height 24
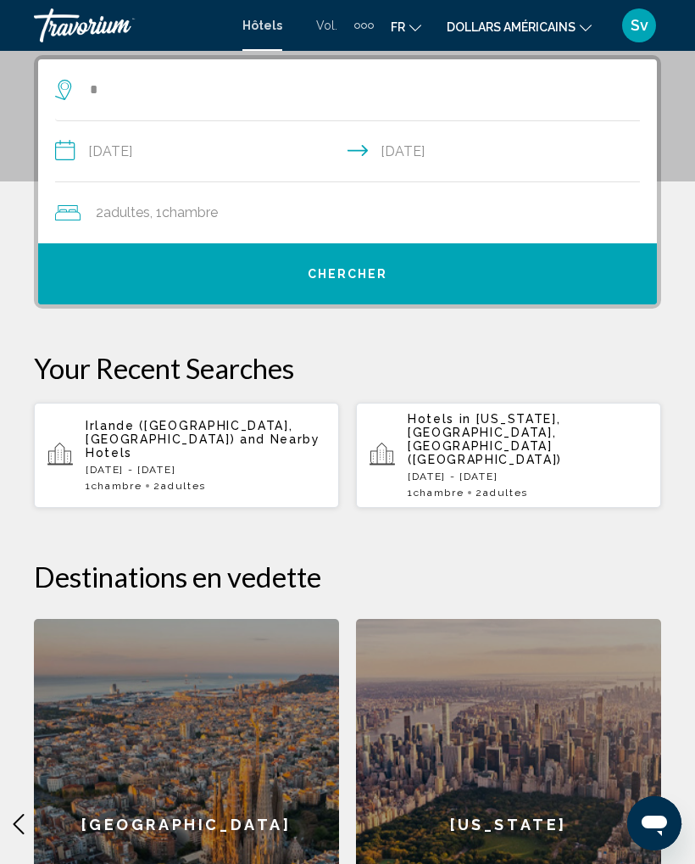
click at [70, 151] on input "**********" at bounding box center [351, 153] width 592 height 65
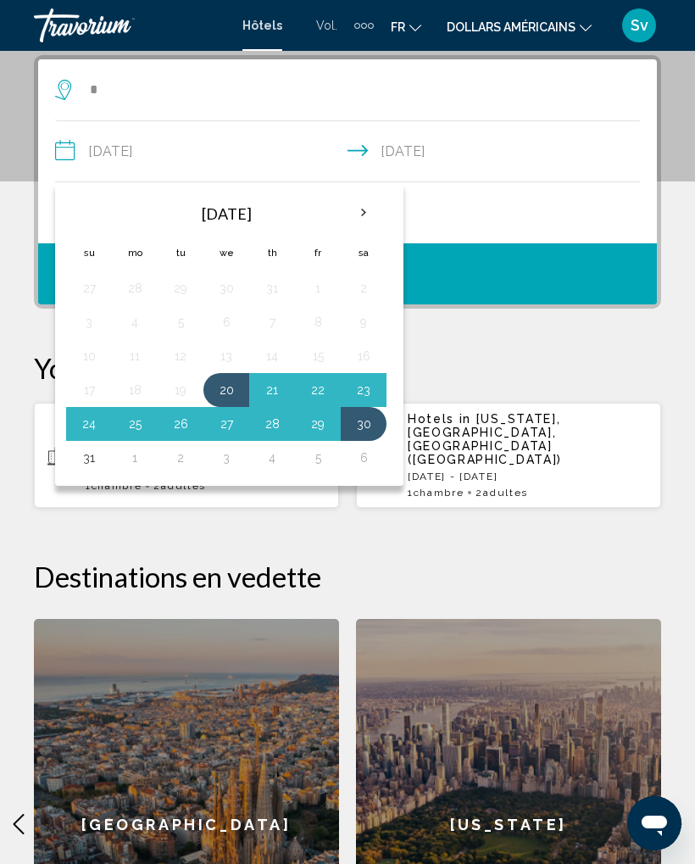
click at [363, 208] on th "Next month" at bounding box center [364, 212] width 46 height 37
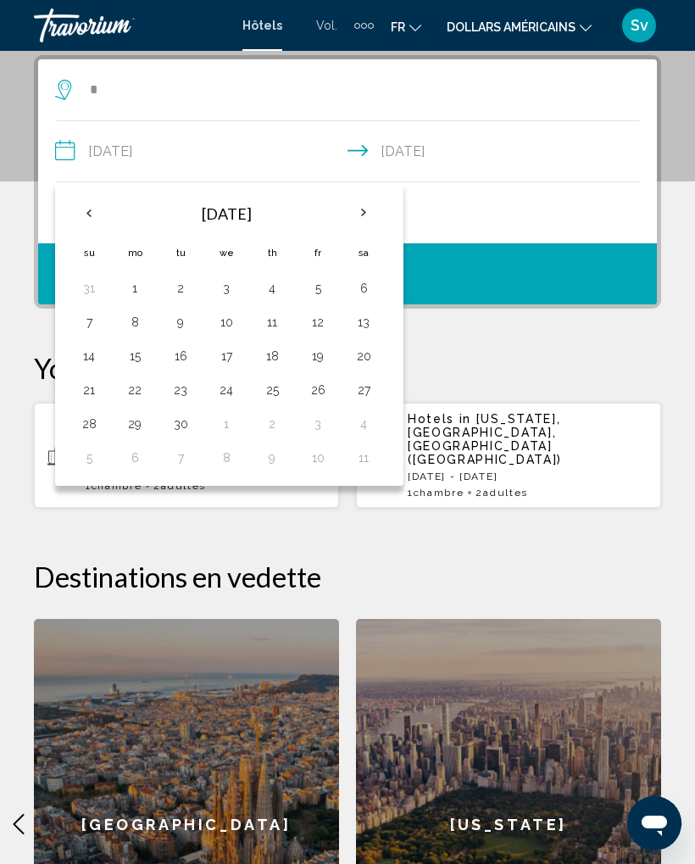
click at [360, 208] on th "Next month" at bounding box center [364, 212] width 46 height 37
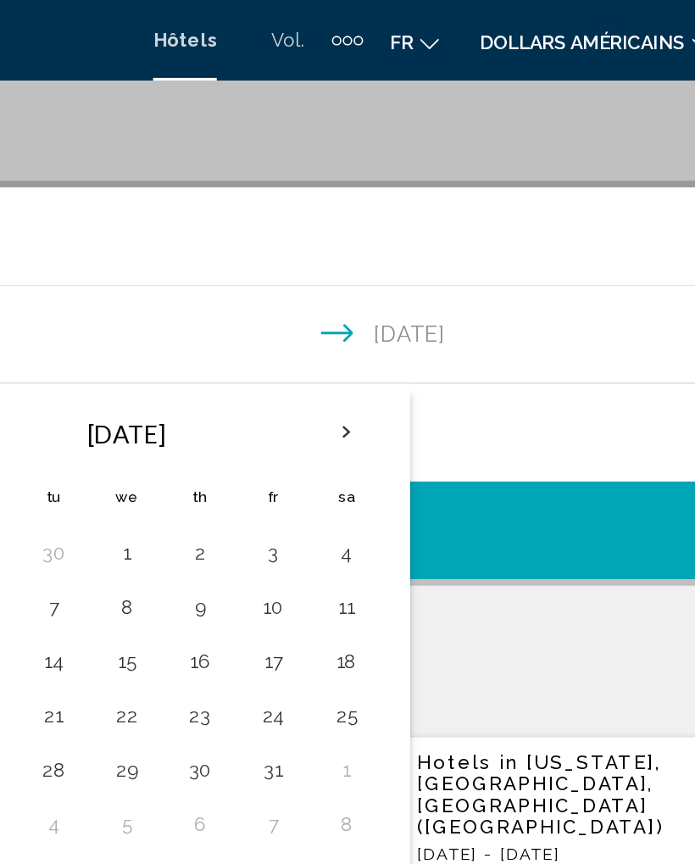
click at [341, 270] on th "Next month" at bounding box center [364, 271] width 46 height 37
click at [341, 272] on th "Next month" at bounding box center [364, 271] width 46 height 37
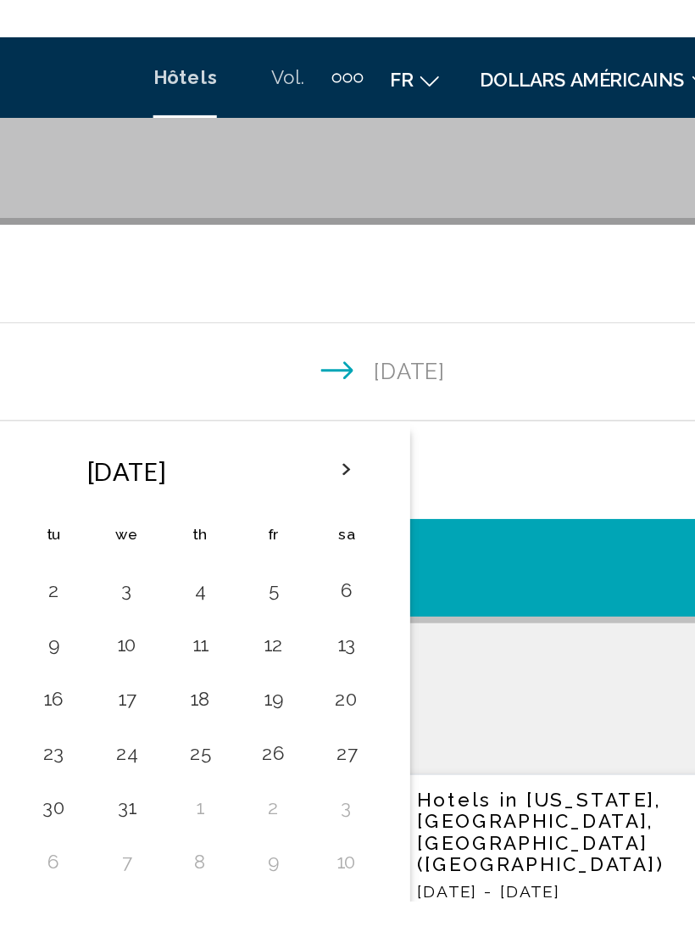
scroll to position [108, 0]
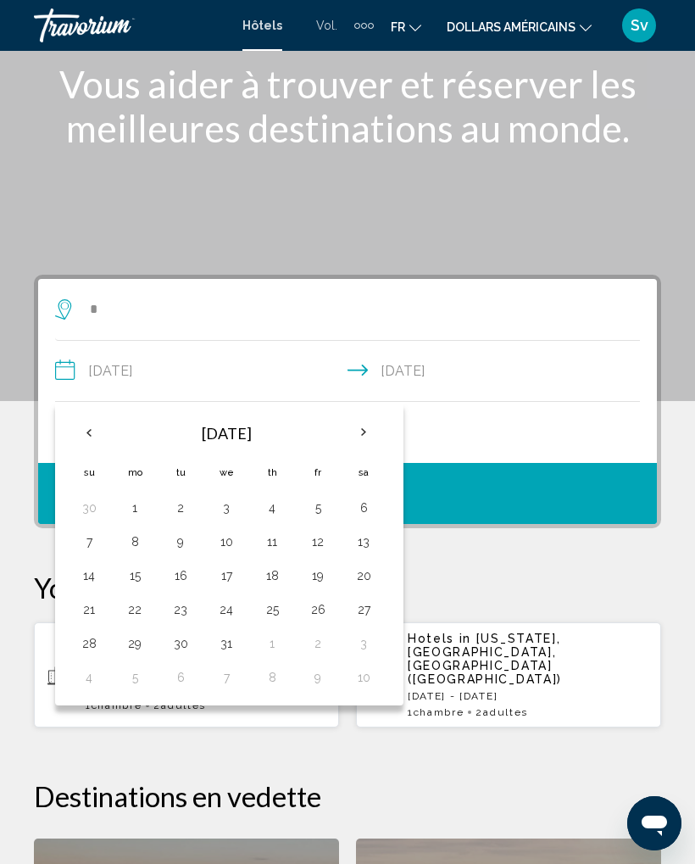
click at [354, 432] on th "Next month" at bounding box center [364, 432] width 46 height 37
click at [357, 432] on th "Next month" at bounding box center [364, 432] width 46 height 37
click at [355, 430] on th "Next month" at bounding box center [364, 432] width 46 height 37
click at [357, 426] on th "Next month" at bounding box center [364, 432] width 46 height 37
click at [223, 499] on button "1" at bounding box center [226, 508] width 27 height 24
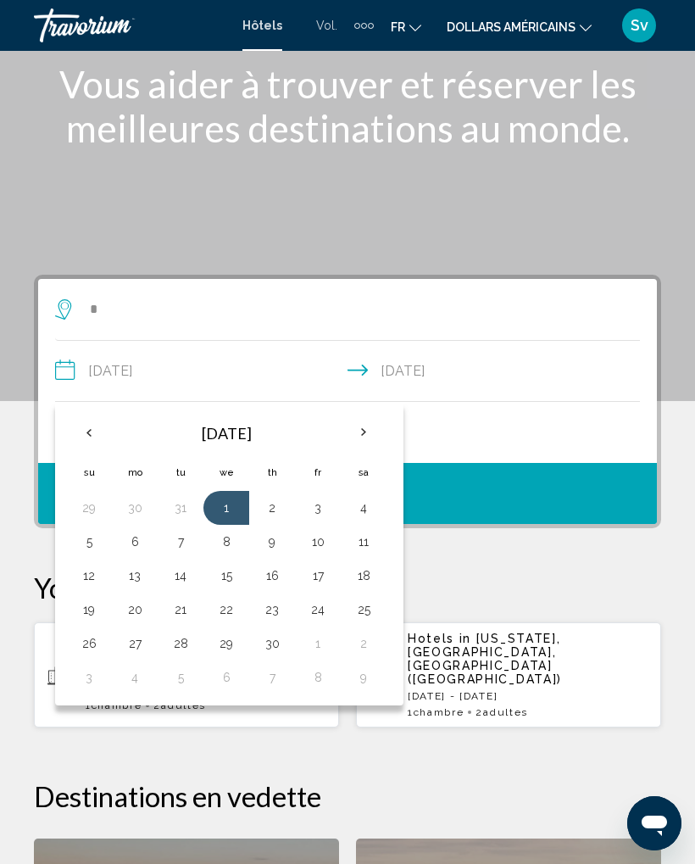
click at [227, 541] on button "8" at bounding box center [226, 542] width 27 height 24
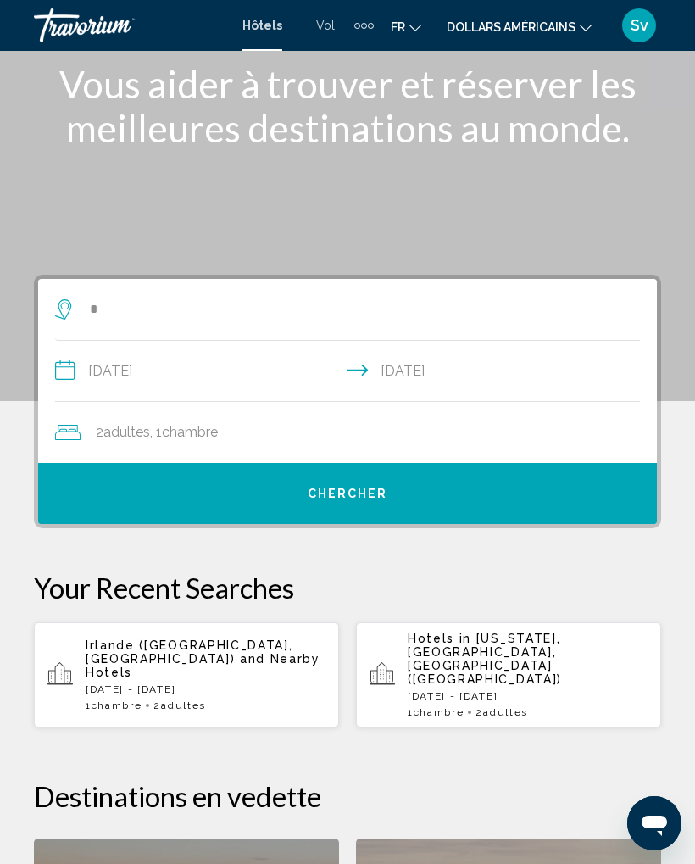
type input "**********"
click at [349, 496] on span "Chercher" at bounding box center [348, 495] width 81 height 14
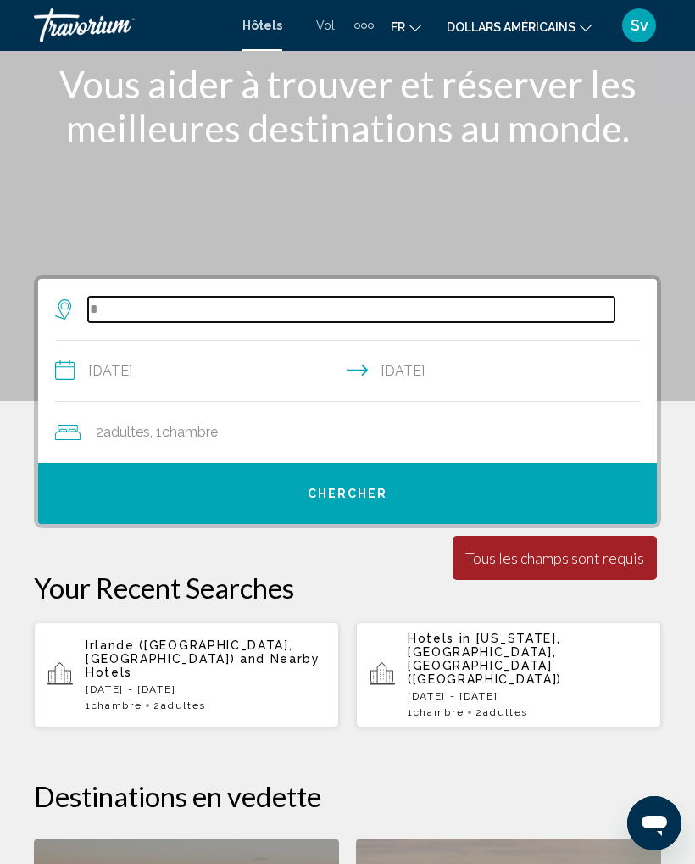
click at [289, 303] on input "Search widget" at bounding box center [351, 309] width 527 height 25
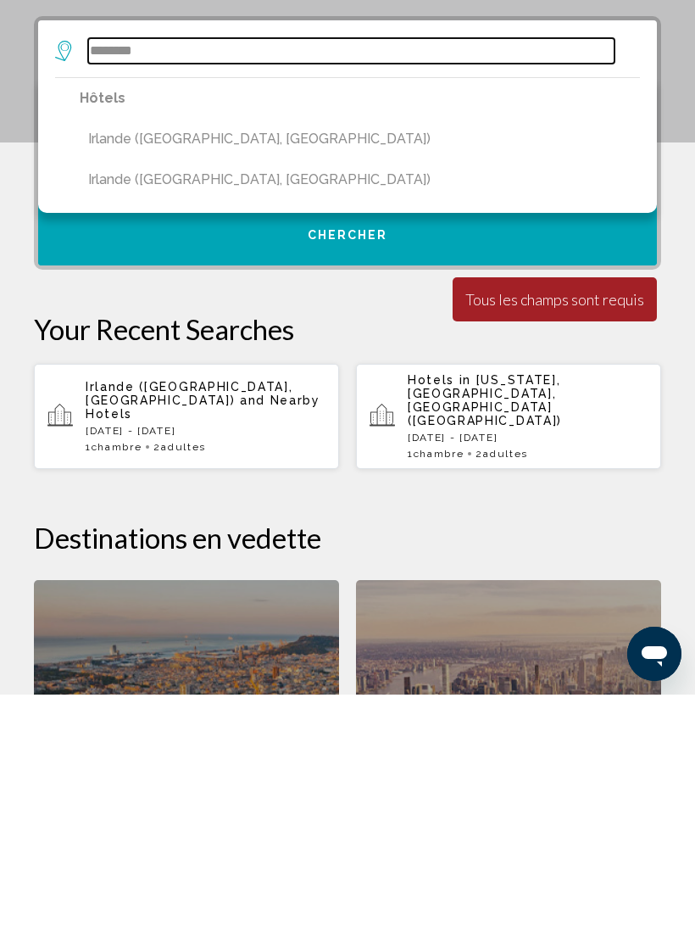
scroll to position [140, 0]
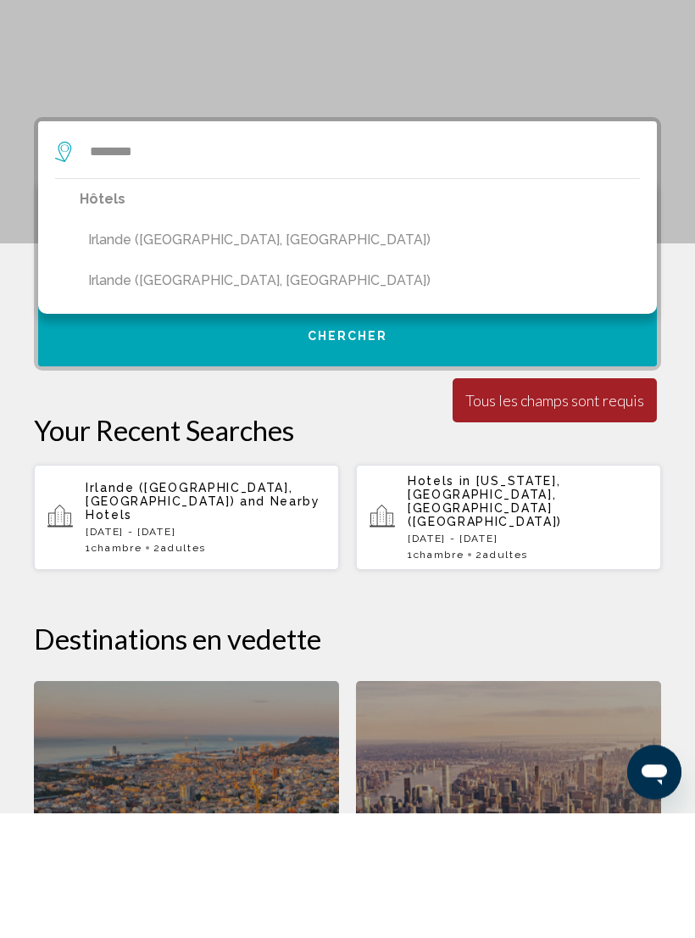
click at [59, 267] on icon "Search widget" at bounding box center [63, 277] width 16 height 20
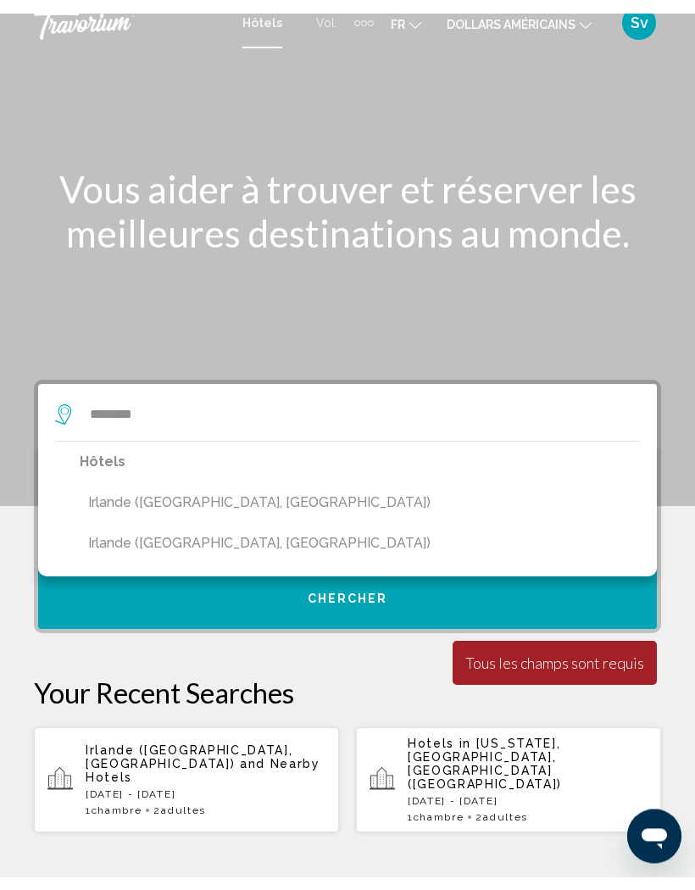
scroll to position [0, 0]
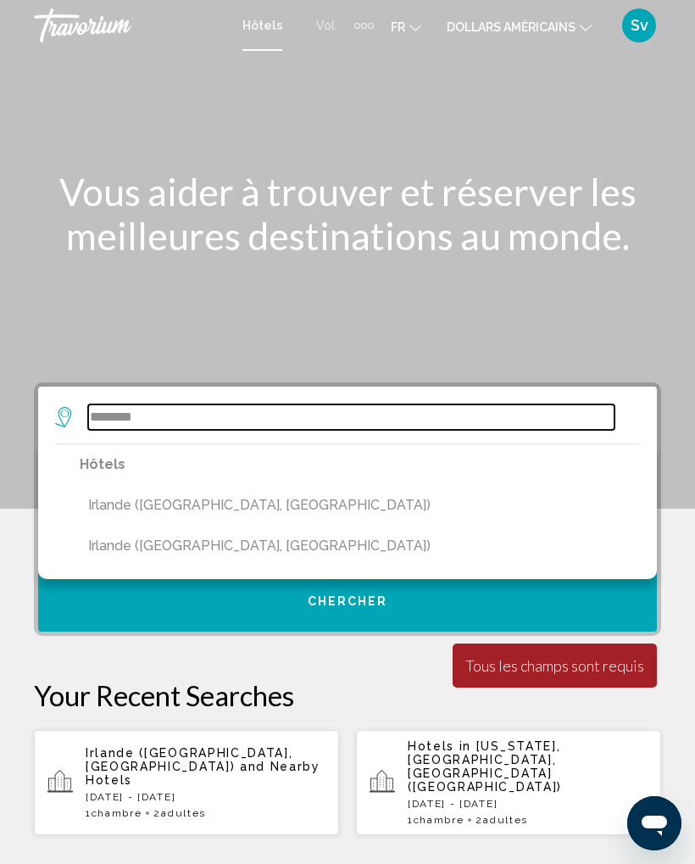
click at [195, 411] on input "*******" at bounding box center [351, 416] width 527 height 25
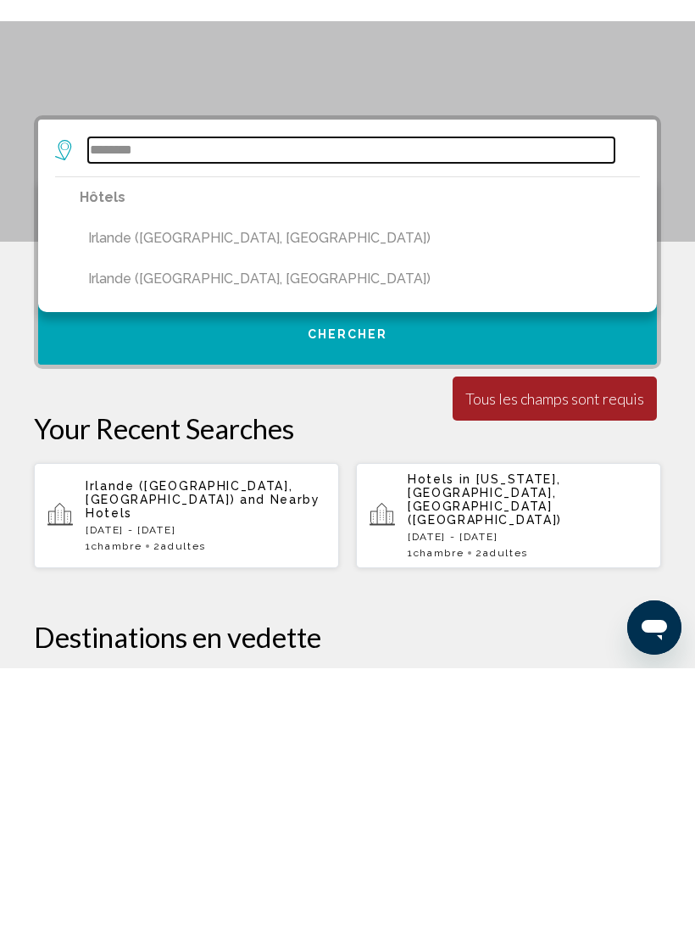
scroll to position [84, 0]
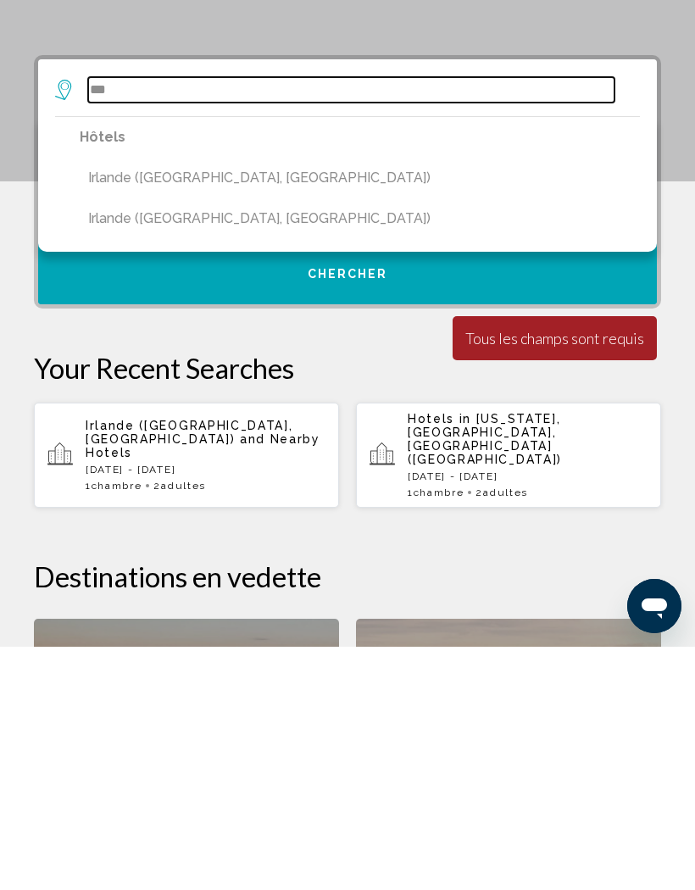
type input "*"
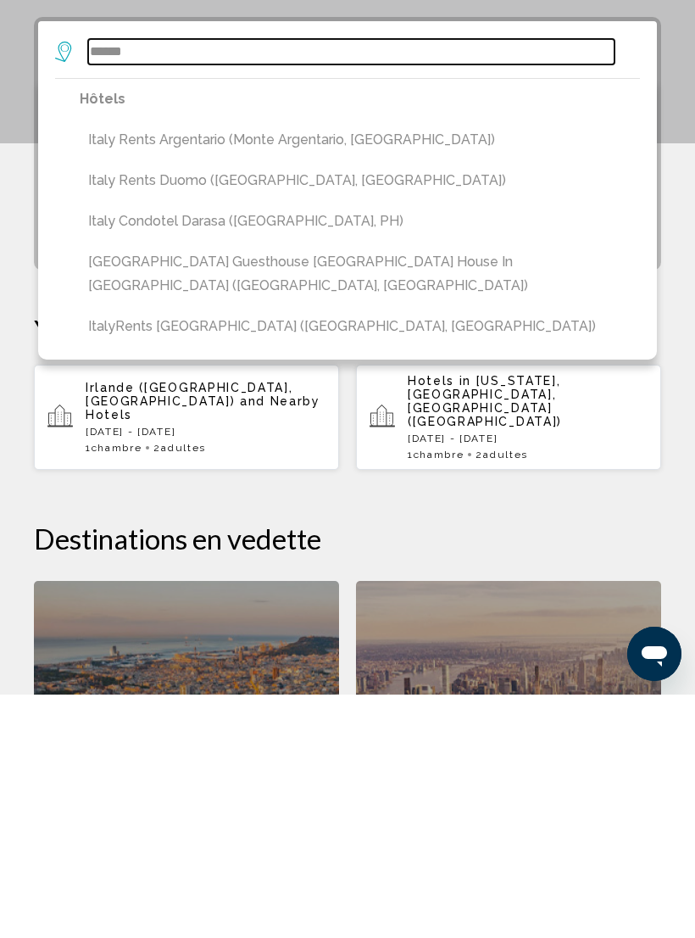
scroll to position [142, 0]
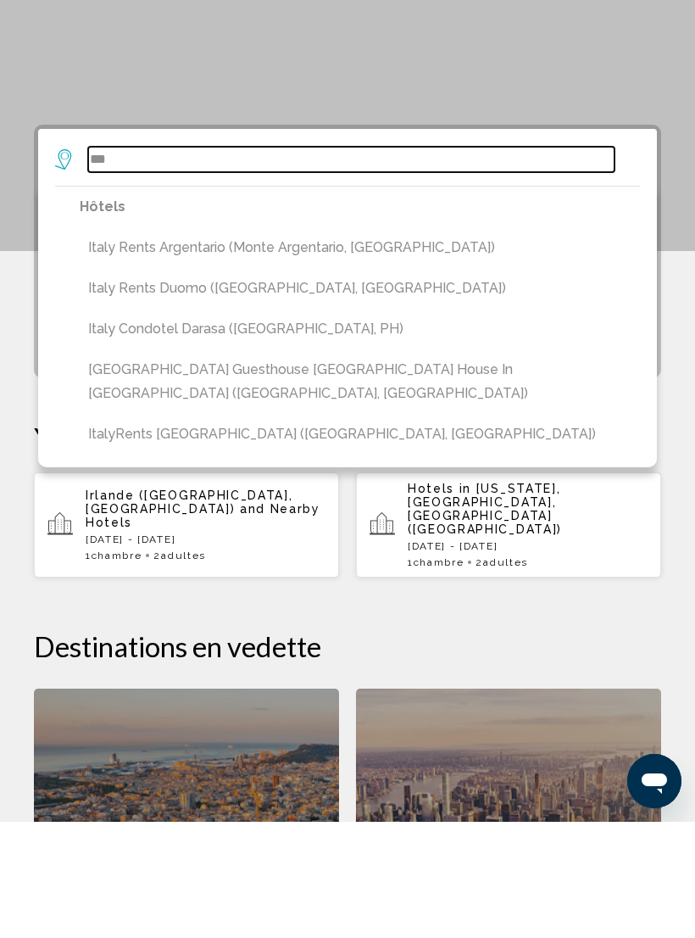
type input "*"
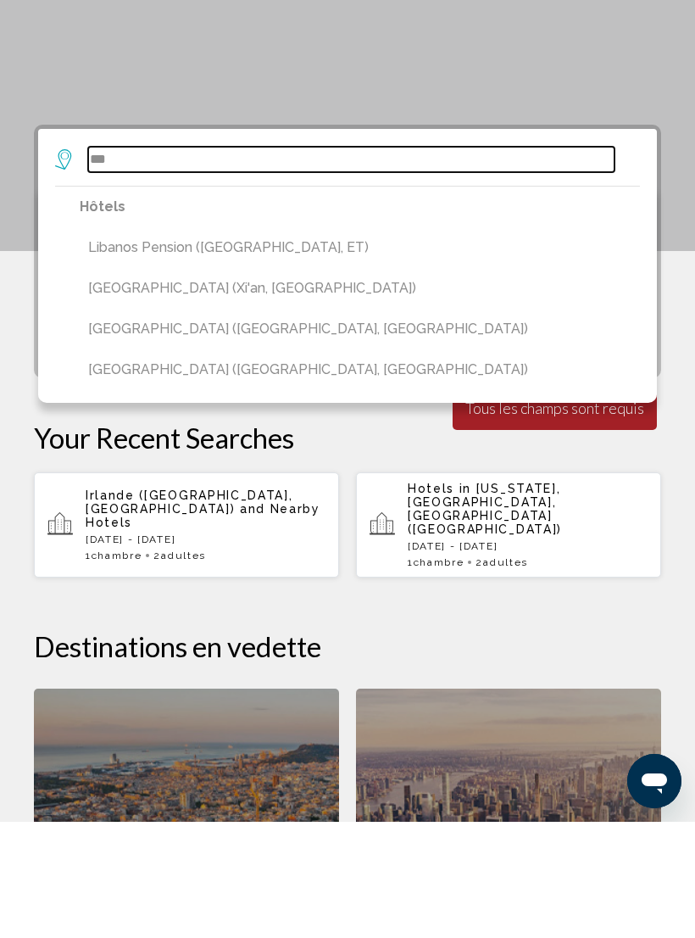
type input "*"
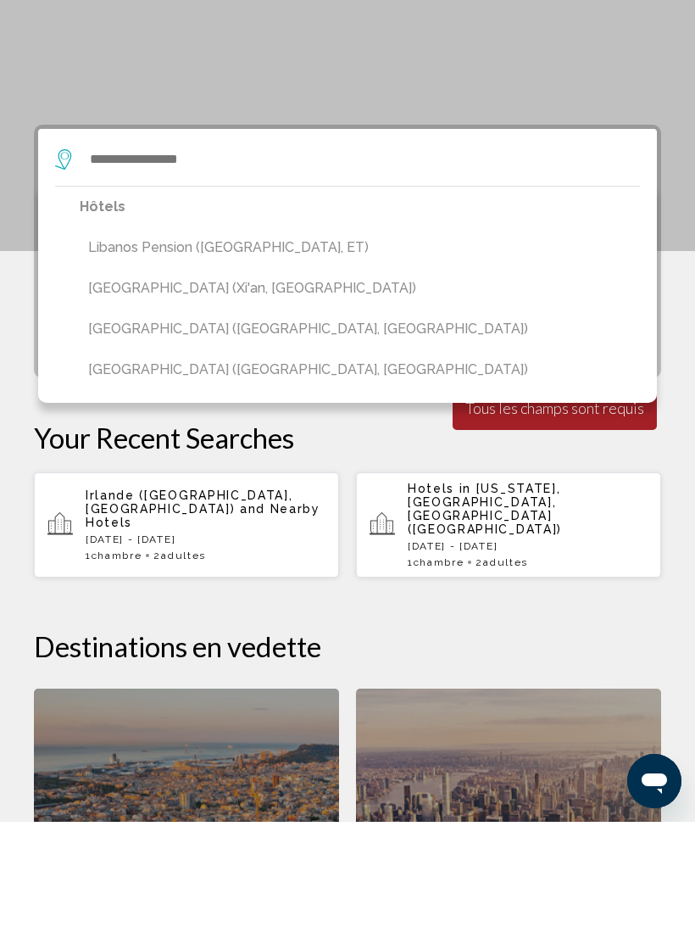
click at [594, 77] on div "Contenu principal" at bounding box center [347, 112] width 695 height 509
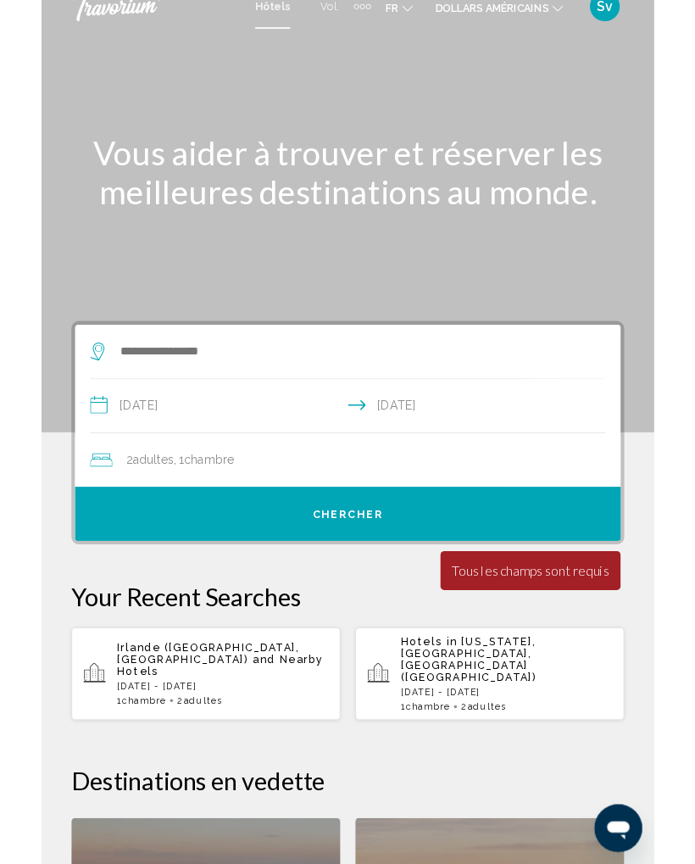
scroll to position [0, 0]
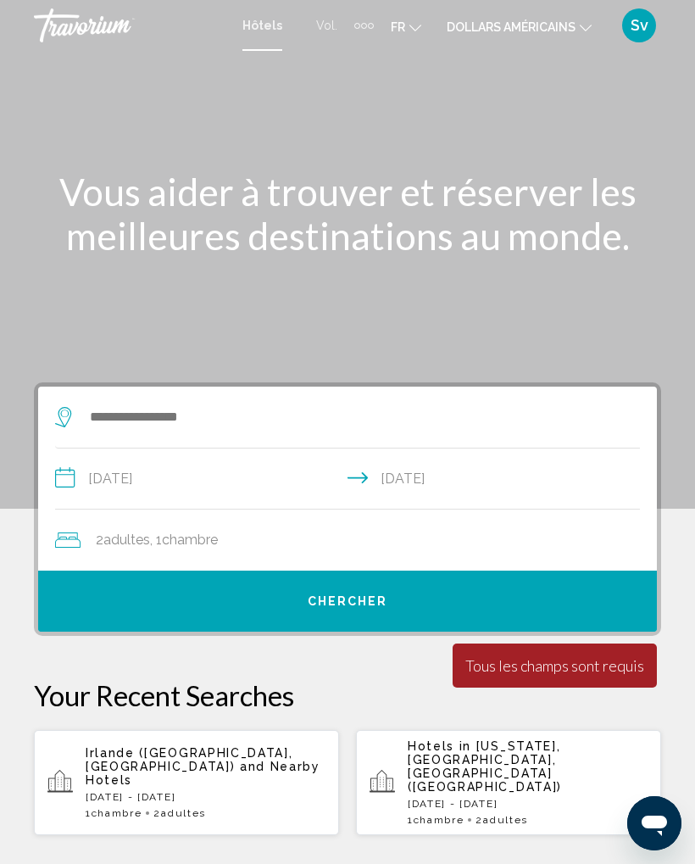
click at [266, 32] on font "Hôtels" at bounding box center [263, 26] width 40 height 14
click at [262, 52] on div "Contenu principal" at bounding box center [347, 254] width 695 height 509
click at [631, 23] on font "Sv" at bounding box center [640, 25] width 18 height 18
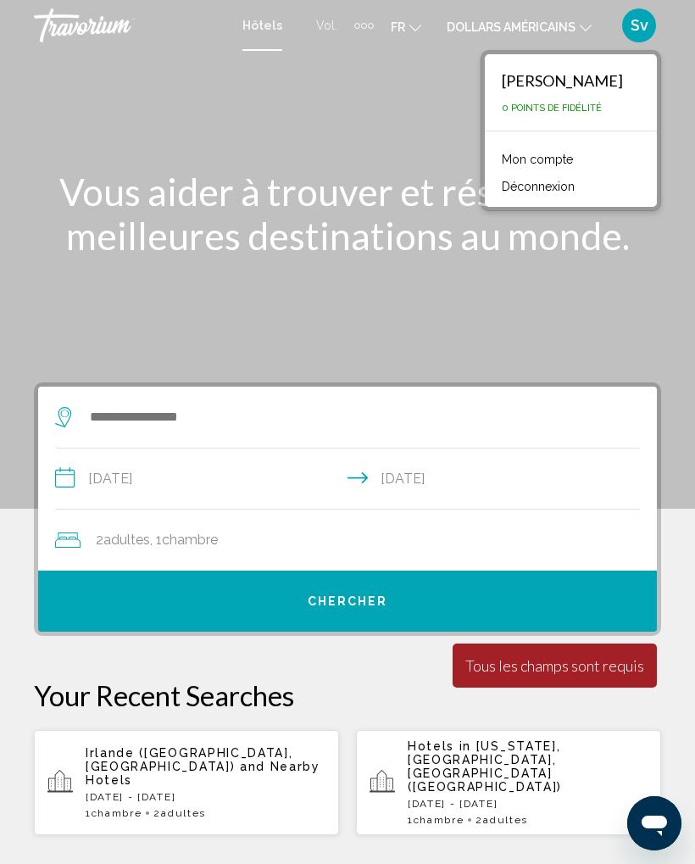
click at [578, 287] on div "Contenu principal" at bounding box center [347, 254] width 695 height 509
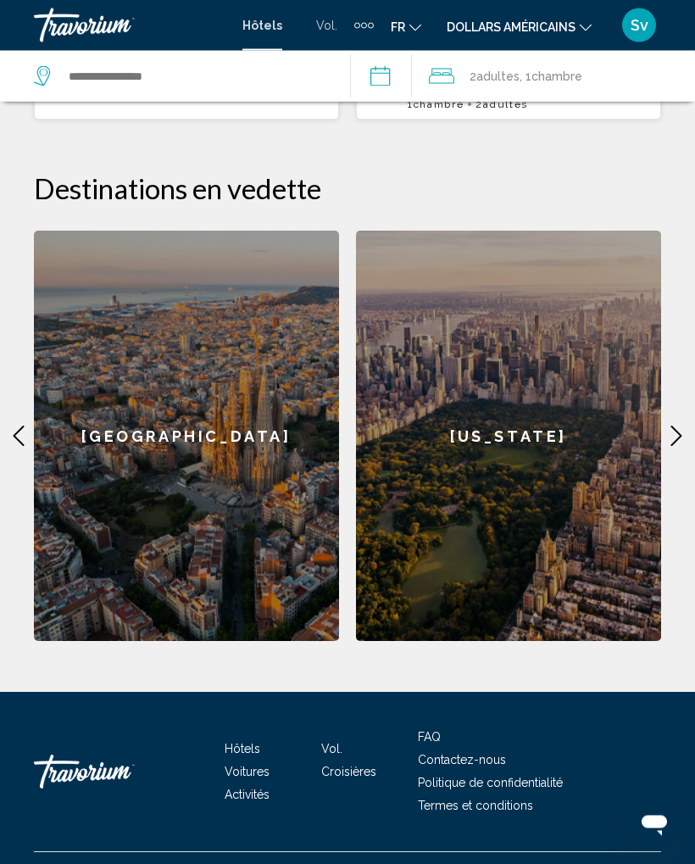
scroll to position [723, 0]
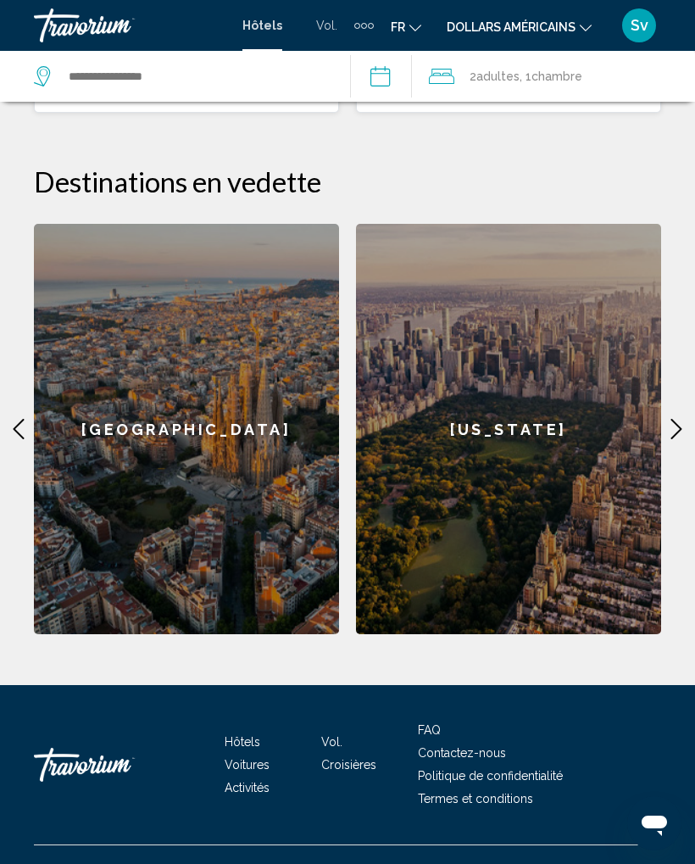
click at [249, 781] on font "Activités" at bounding box center [247, 788] width 45 height 14
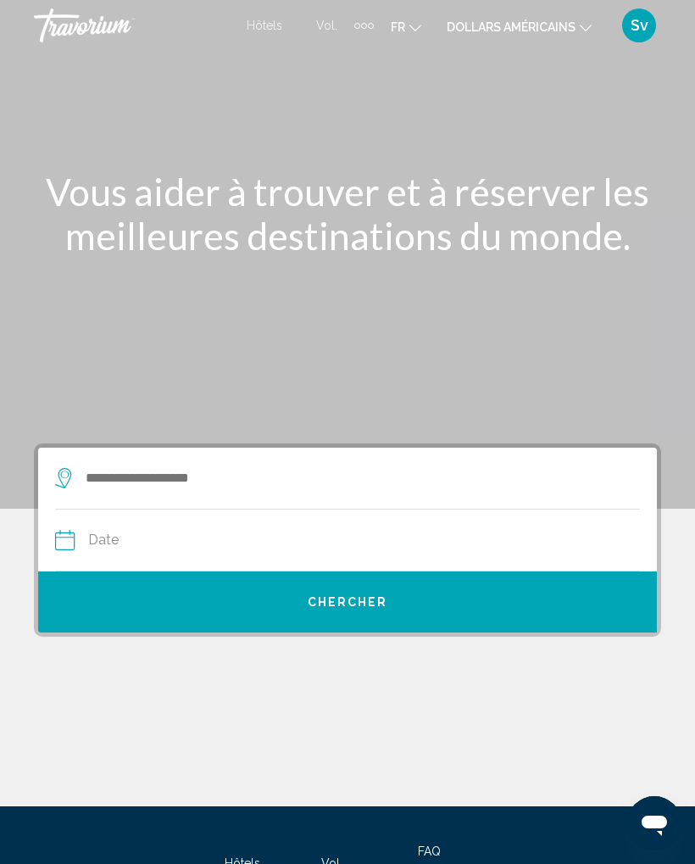
click at [267, 30] on font "Hôtels" at bounding box center [265, 26] width 36 height 14
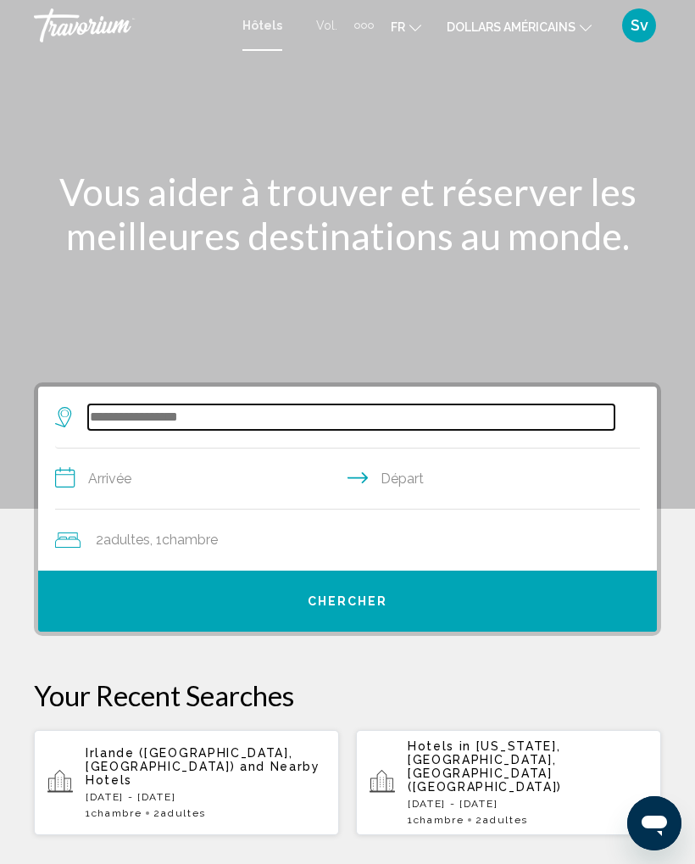
click at [127, 422] on input "Search widget" at bounding box center [351, 416] width 527 height 25
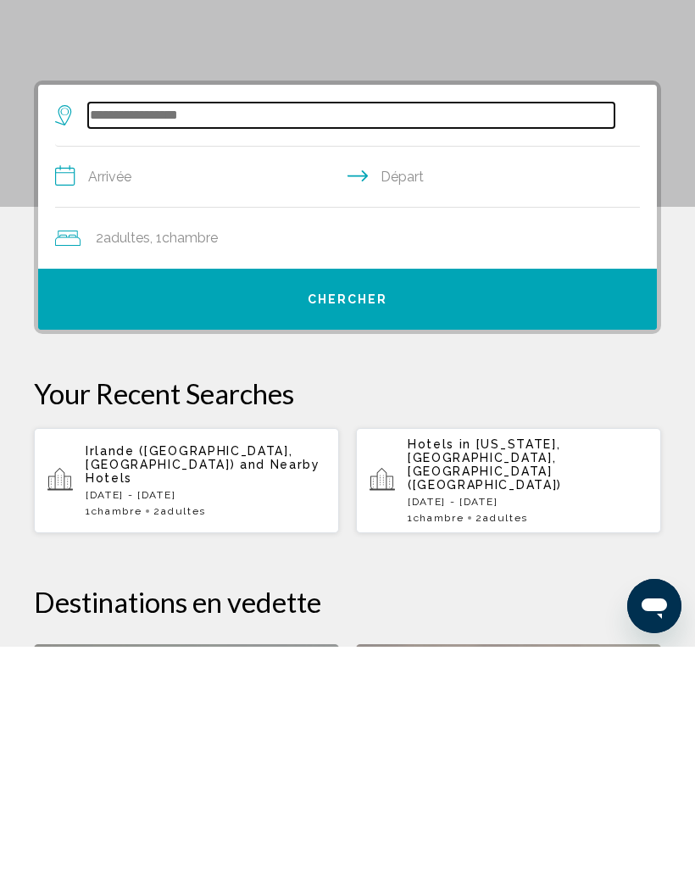
scroll to position [84, 0]
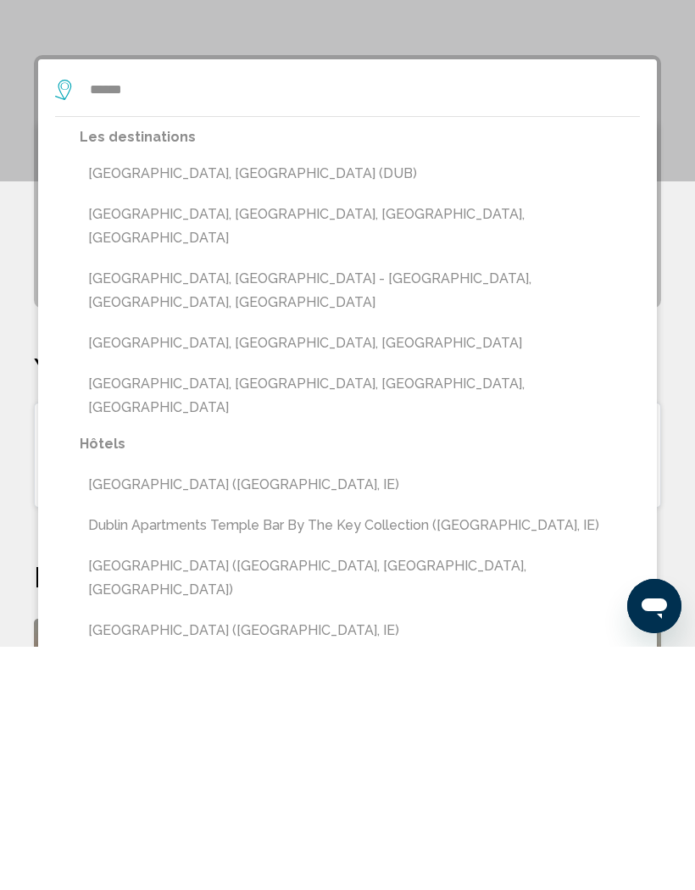
click at [184, 401] on button "Dublin, Ireland (DUB)" at bounding box center [360, 417] width 560 height 32
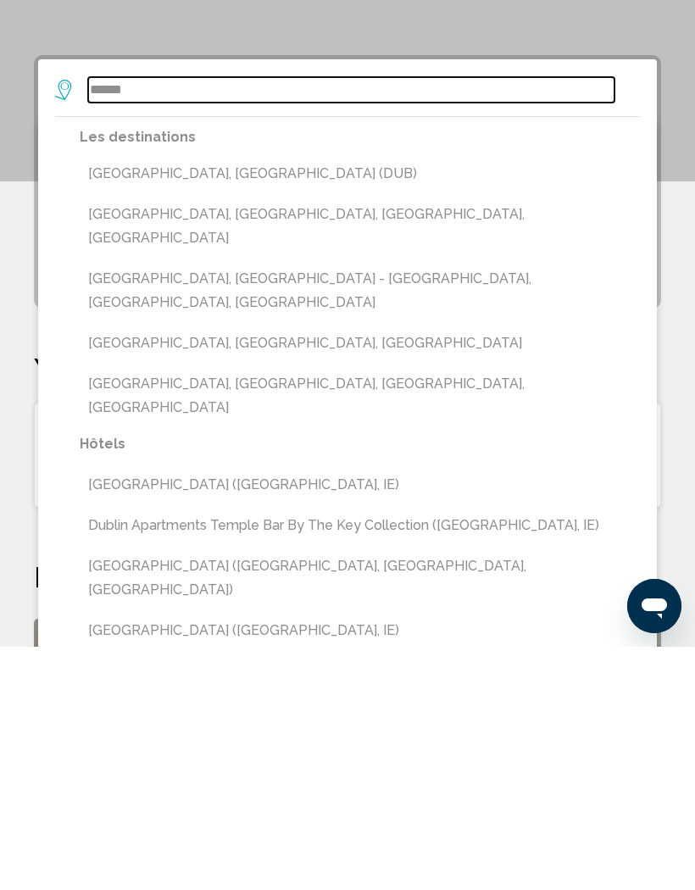
type input "**********"
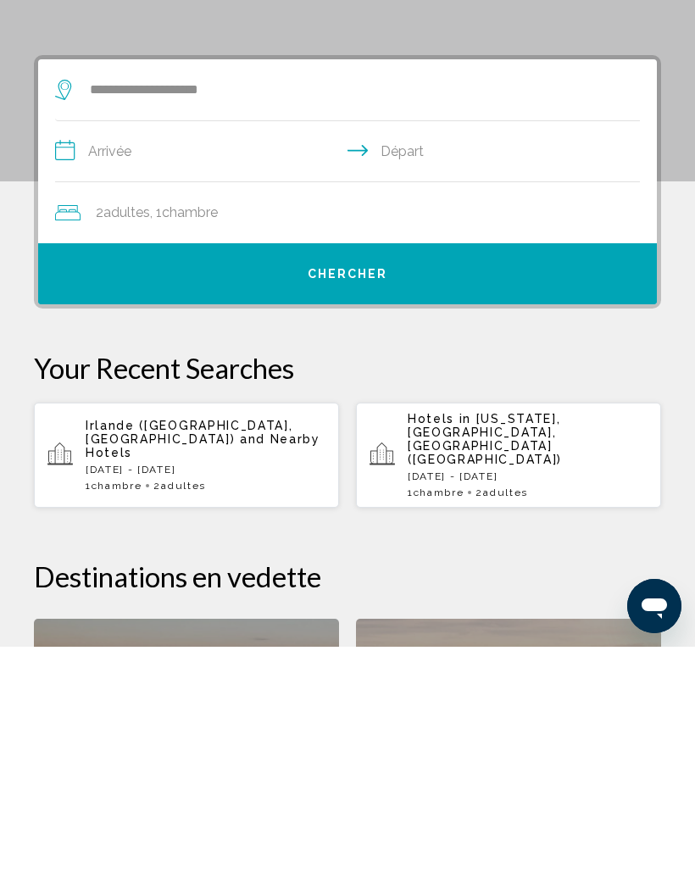
click at [94, 365] on input "**********" at bounding box center [351, 397] width 592 height 65
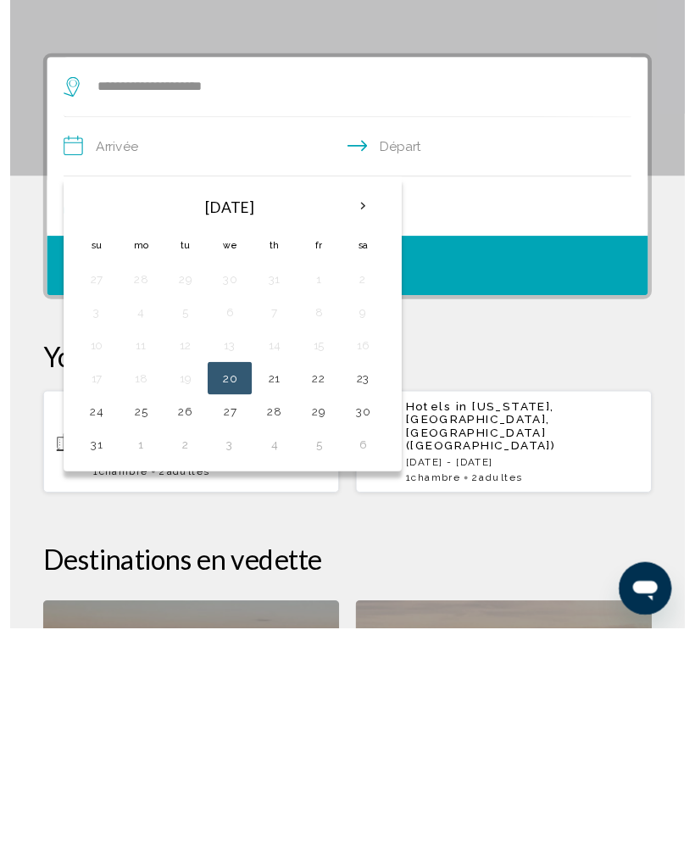
scroll to position [327, 0]
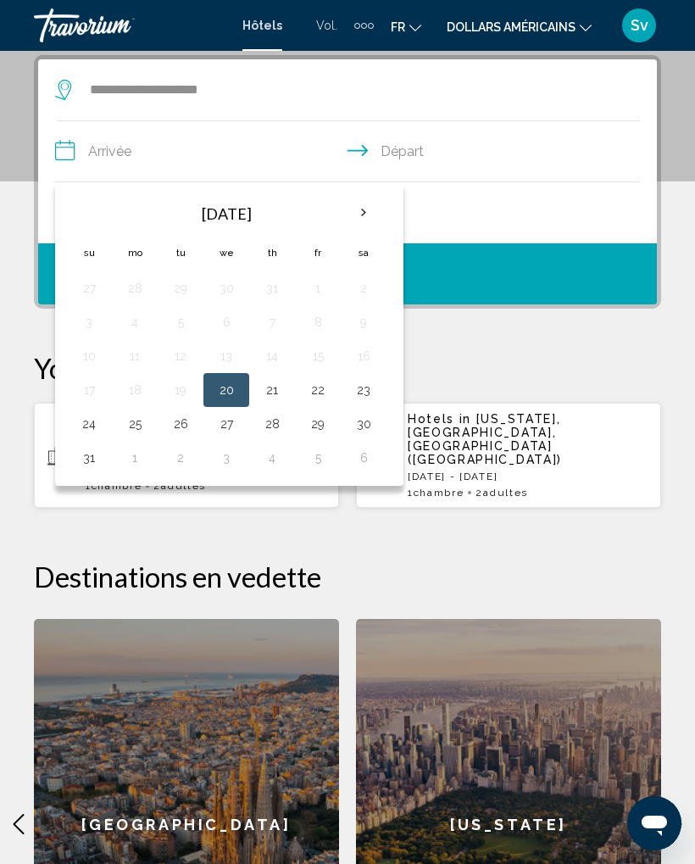
click at [354, 214] on th "Next month" at bounding box center [364, 212] width 46 height 37
click at [131, 289] on button "1" at bounding box center [134, 288] width 27 height 24
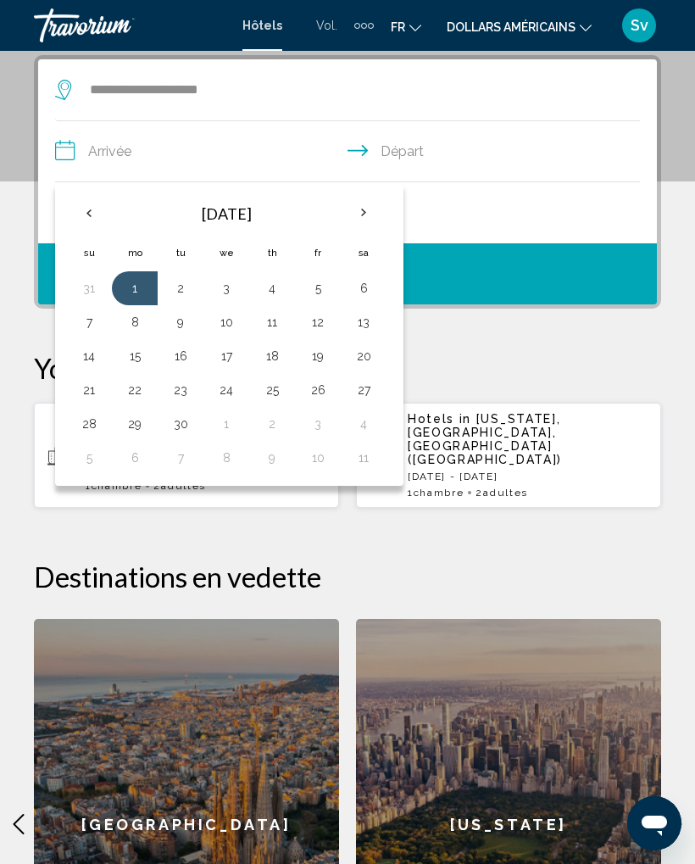
click at [308, 292] on button "5" at bounding box center [317, 288] width 27 height 24
type input "**********"
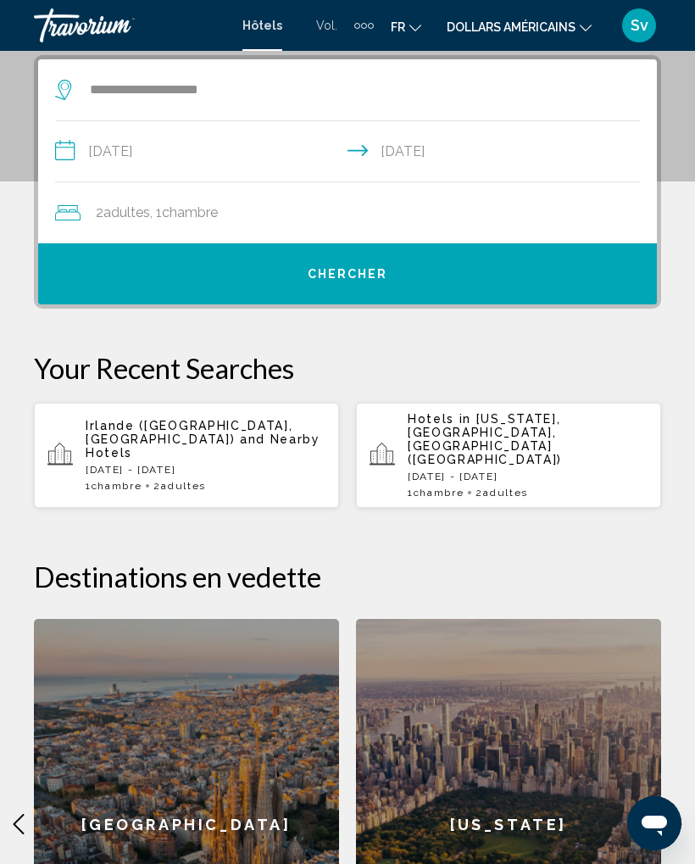
click at [368, 265] on button "Chercher" at bounding box center [347, 273] width 619 height 61
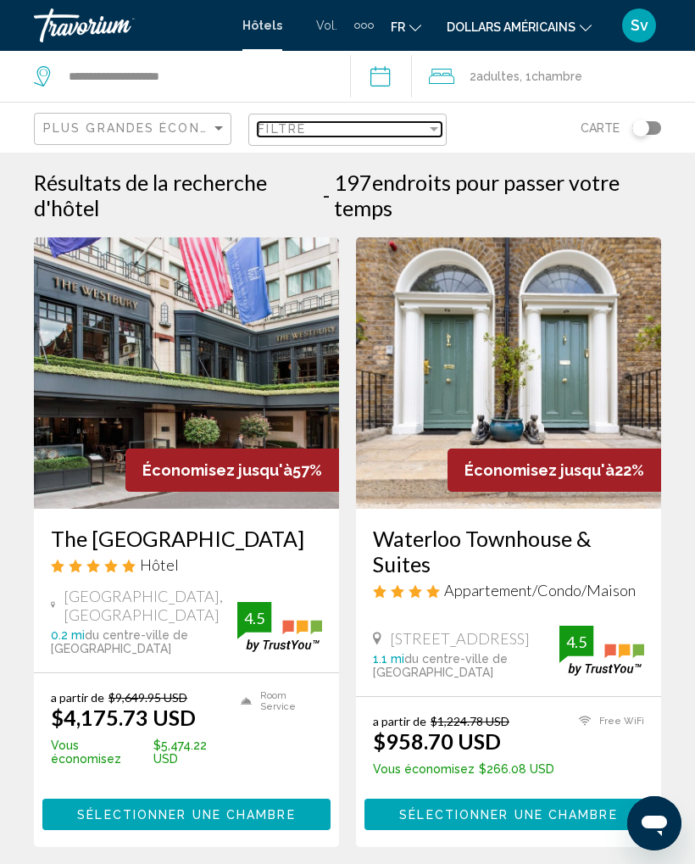
click at [410, 135] on div "Filtre" at bounding box center [342, 129] width 168 height 14
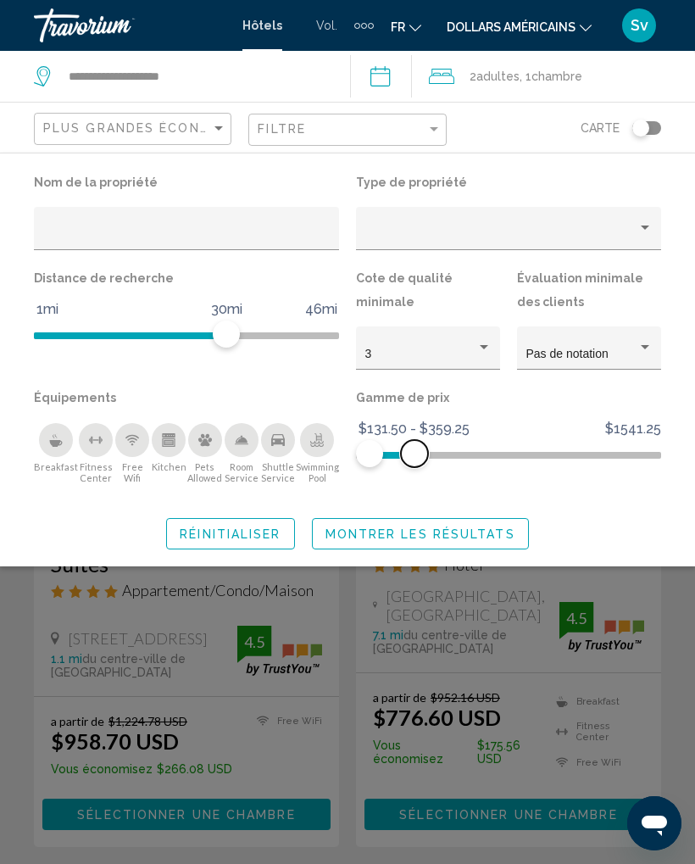
click at [444, 453] on span "Hotel Filters" at bounding box center [508, 451] width 305 height 27
click at [473, 538] on span "Montrer les résultats" at bounding box center [421, 534] width 190 height 14
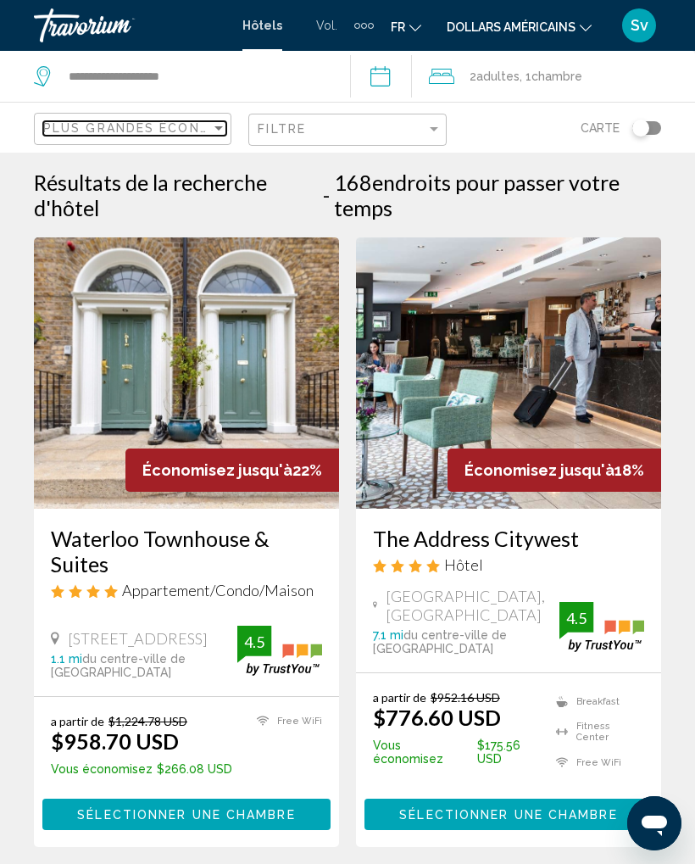
click at [215, 125] on div "Sort by" at bounding box center [218, 128] width 15 height 14
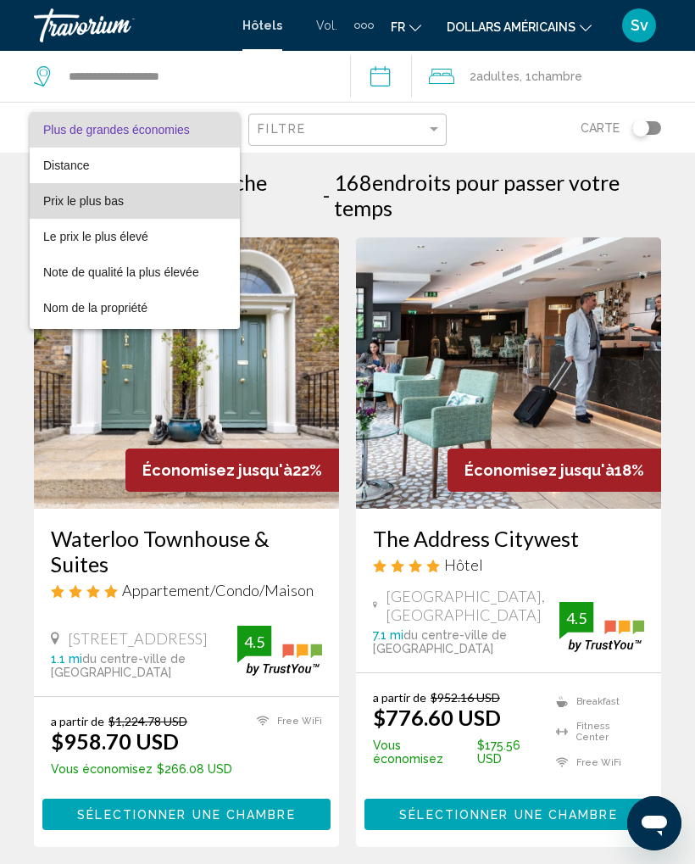
click at [111, 209] on span "Prix le plus bas" at bounding box center [134, 201] width 183 height 36
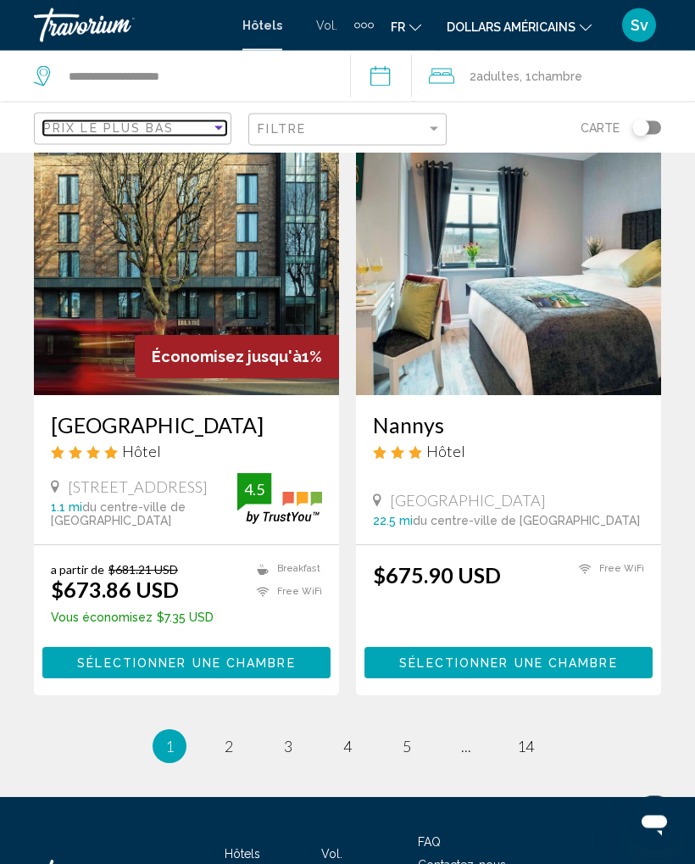
scroll to position [3359, 0]
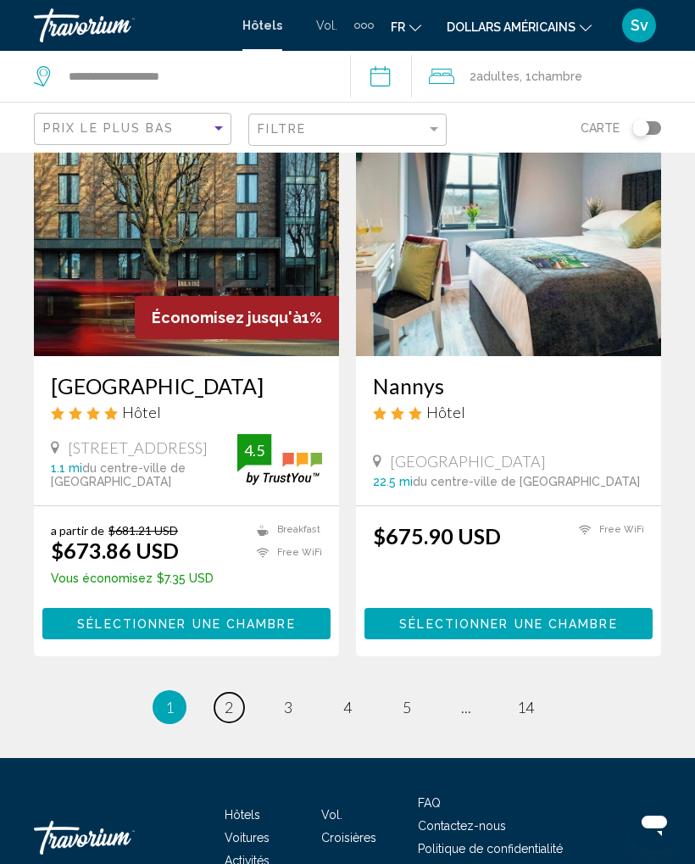
click at [220, 693] on link "page 2" at bounding box center [230, 708] width 30 height 30
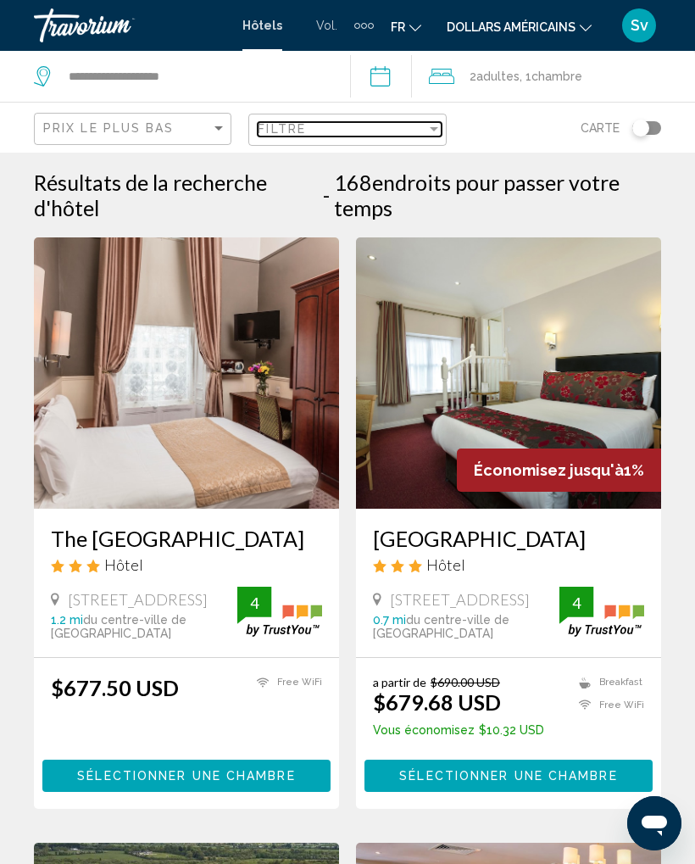
click at [422, 128] on div "Filtre" at bounding box center [342, 129] width 168 height 14
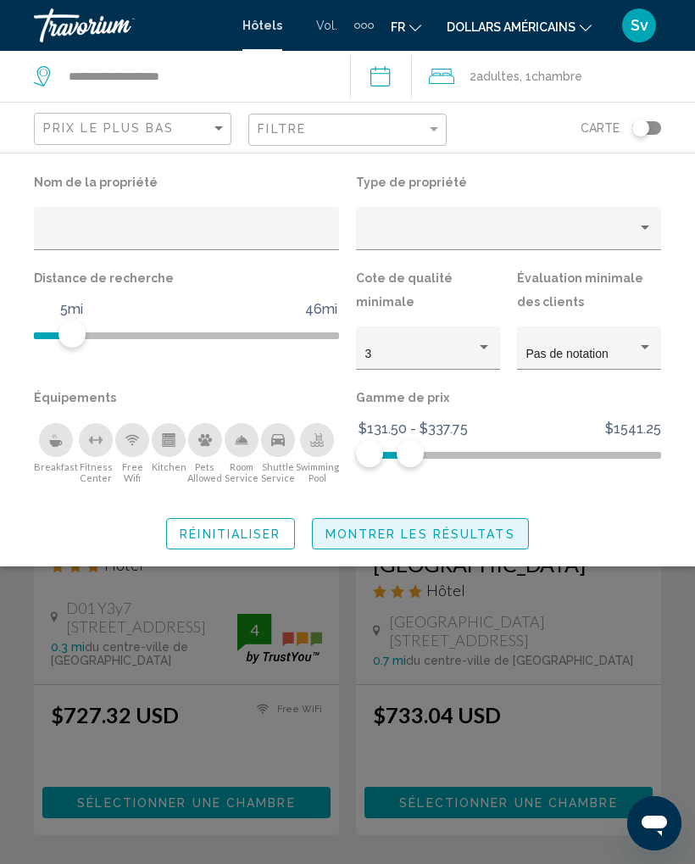
click at [479, 532] on span "Montrer les résultats" at bounding box center [421, 534] width 190 height 14
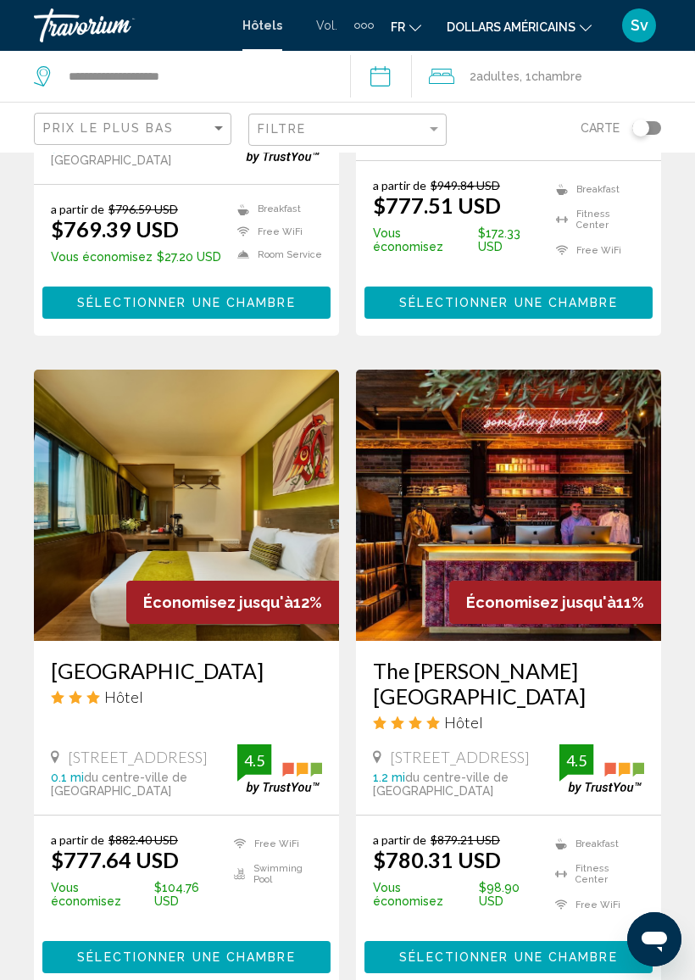
scroll to position [3280, 0]
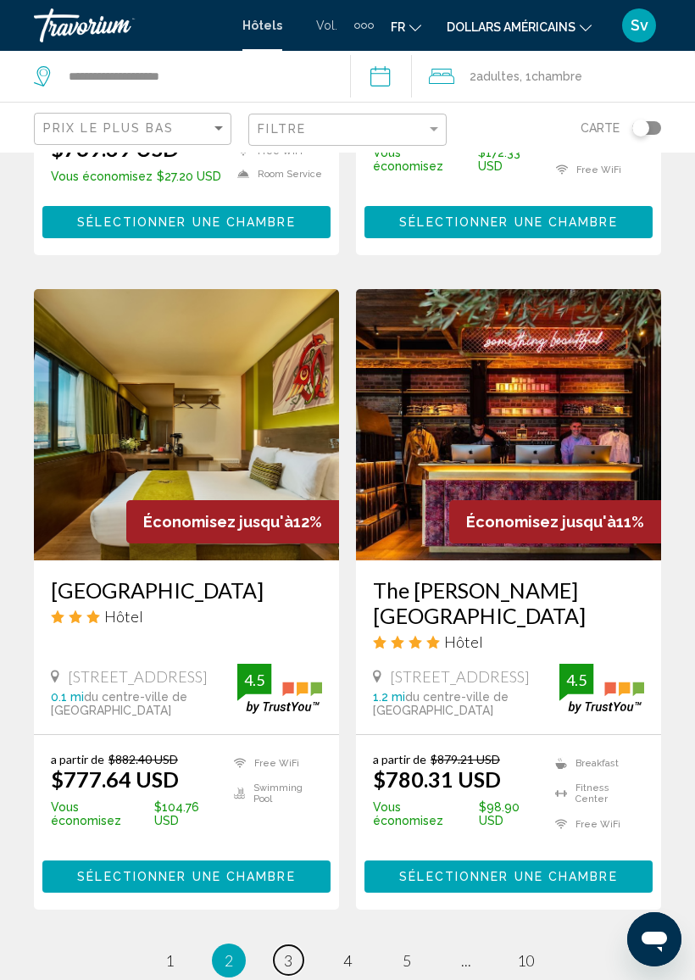
click at [284, 822] on span "3" at bounding box center [288, 960] width 8 height 19
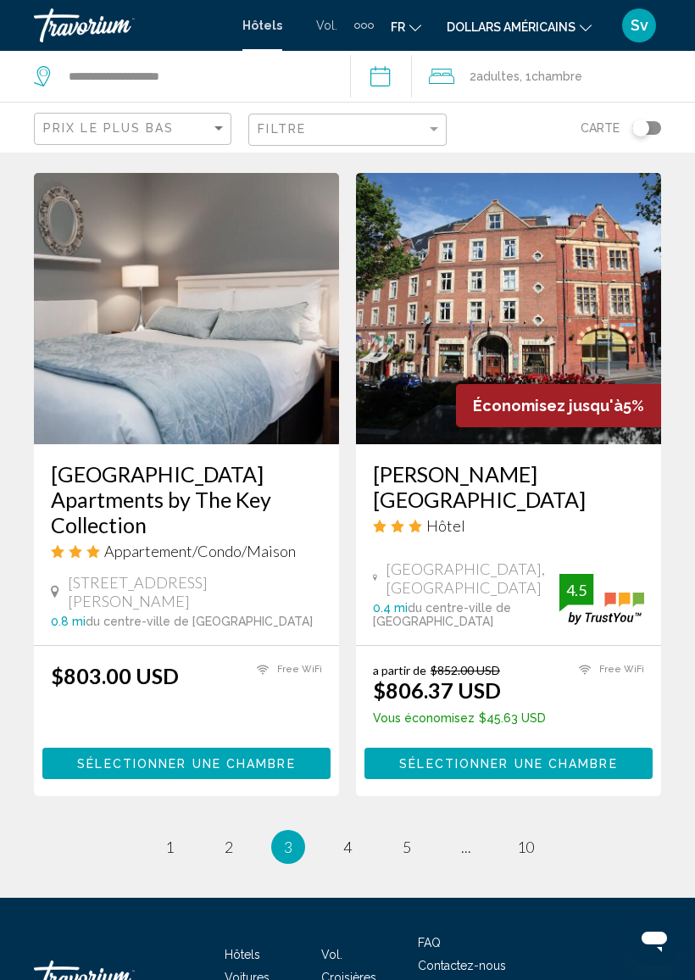
scroll to position [3236, 0]
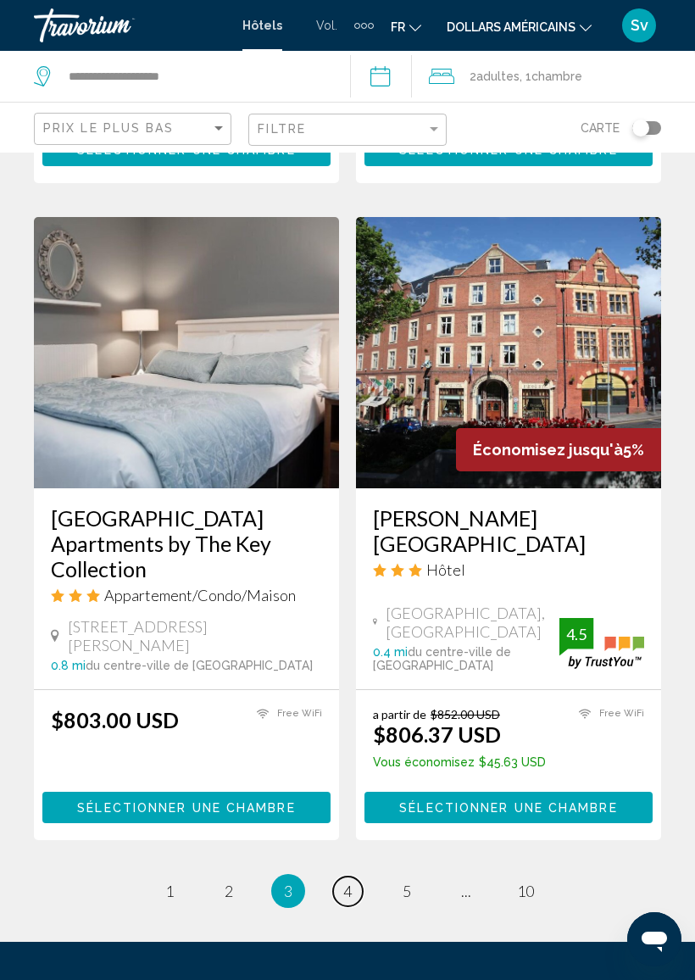
click at [349, 822] on span "4" at bounding box center [347, 891] width 8 height 19
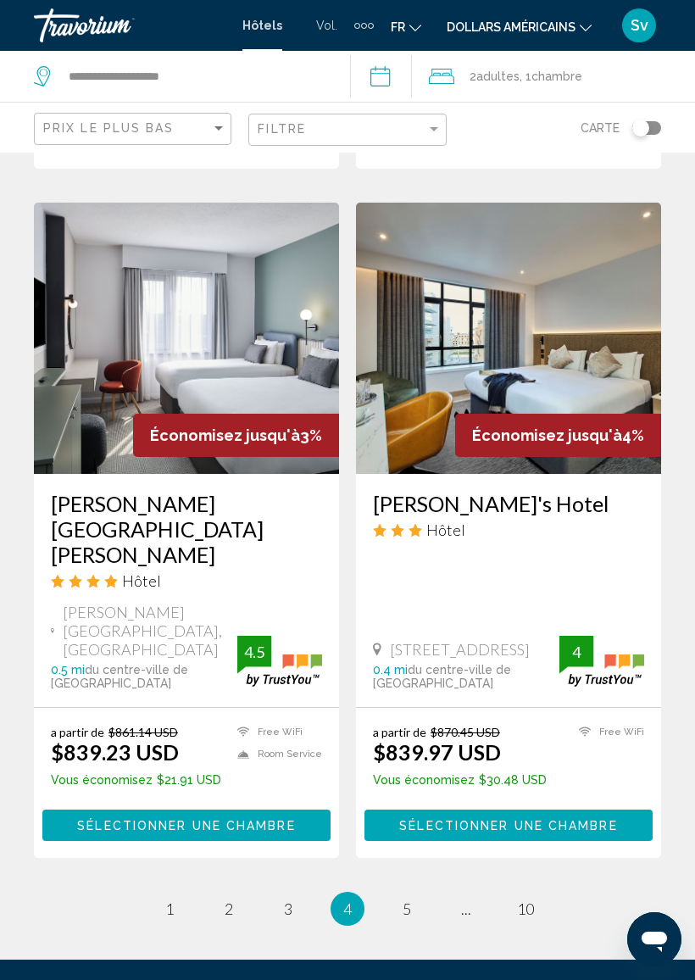
scroll to position [3192, 0]
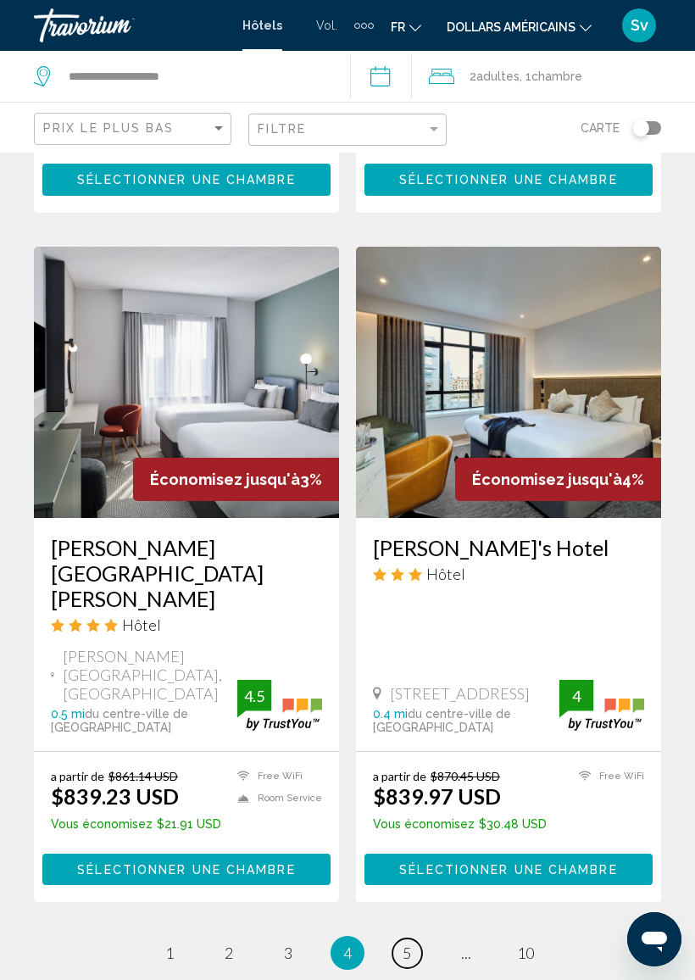
click at [394, 822] on link "page 5" at bounding box center [408, 954] width 30 height 30
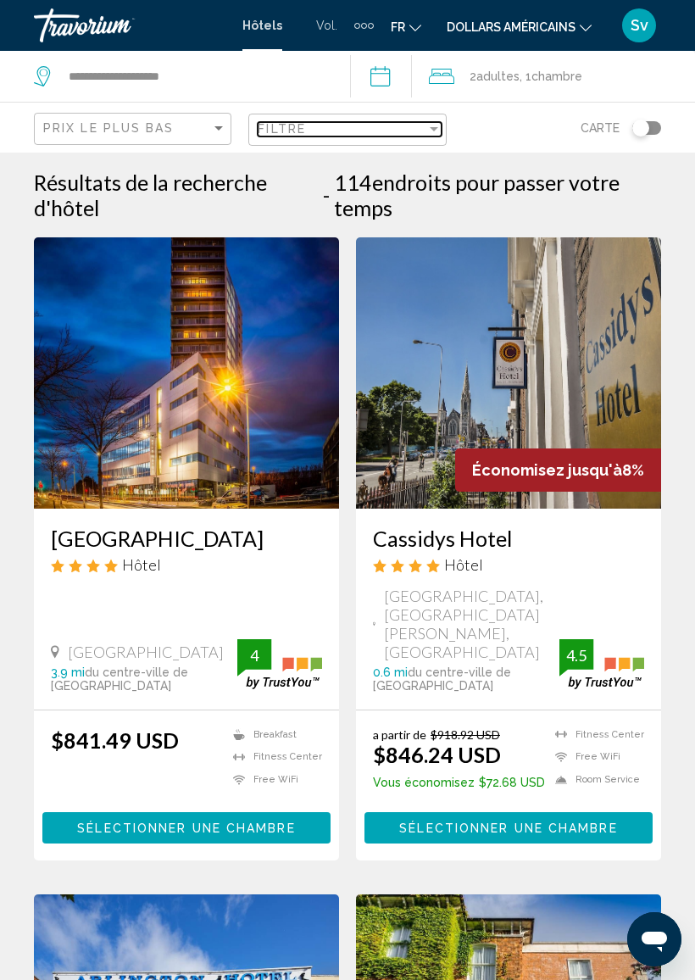
click at [430, 127] on div "Filter" at bounding box center [434, 129] width 8 height 4
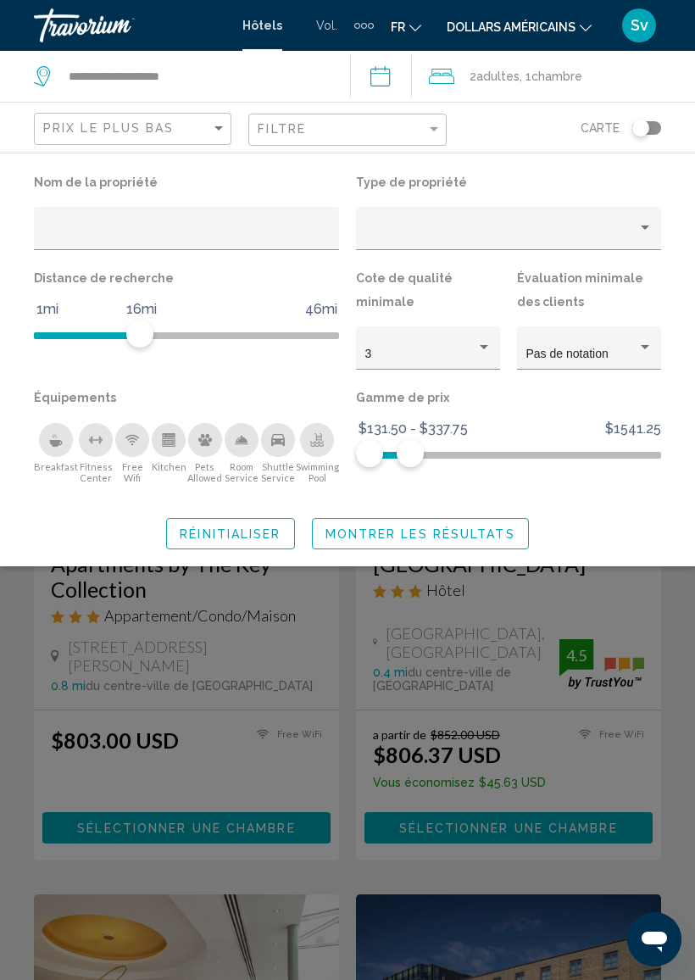
click at [467, 518] on button "Montrer les résultats" at bounding box center [420, 533] width 217 height 31
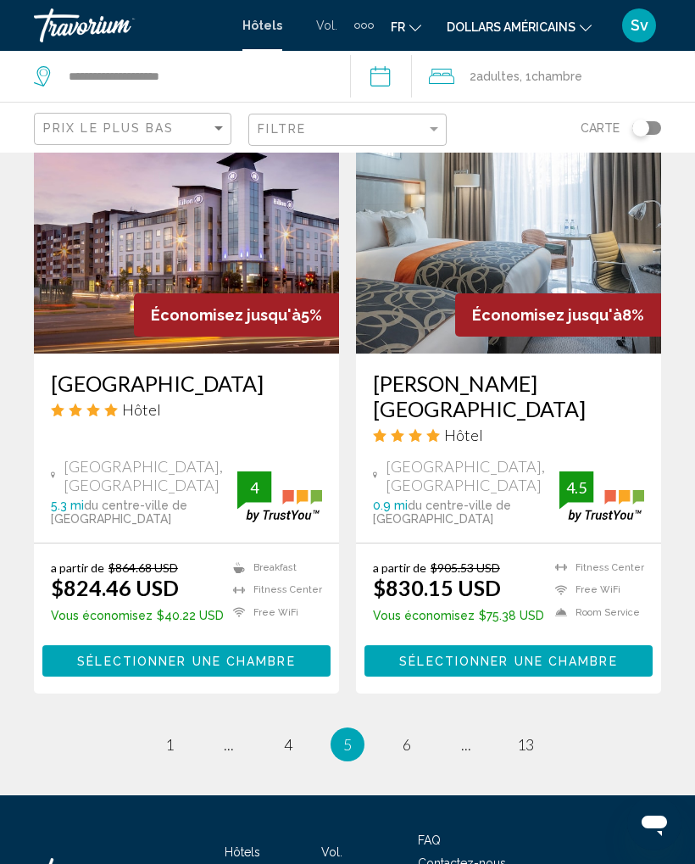
scroll to position [3369, 0]
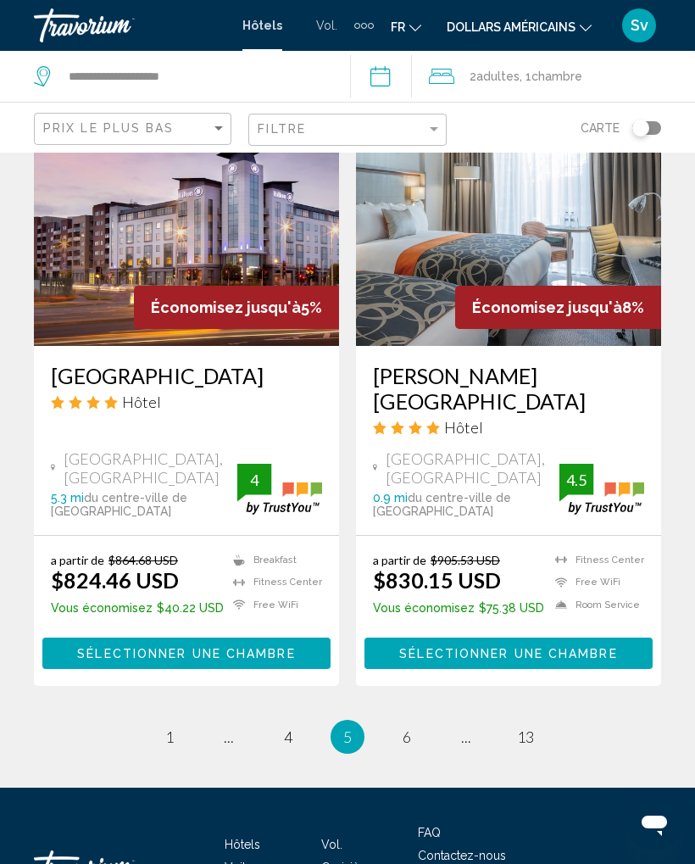
click at [154, 720] on ul "5 / 13 page 1 page ... page 4 You're on page 5 page 6 page ... page 13" at bounding box center [347, 737] width 627 height 34
click at [175, 722] on link "page 1" at bounding box center [170, 737] width 30 height 30
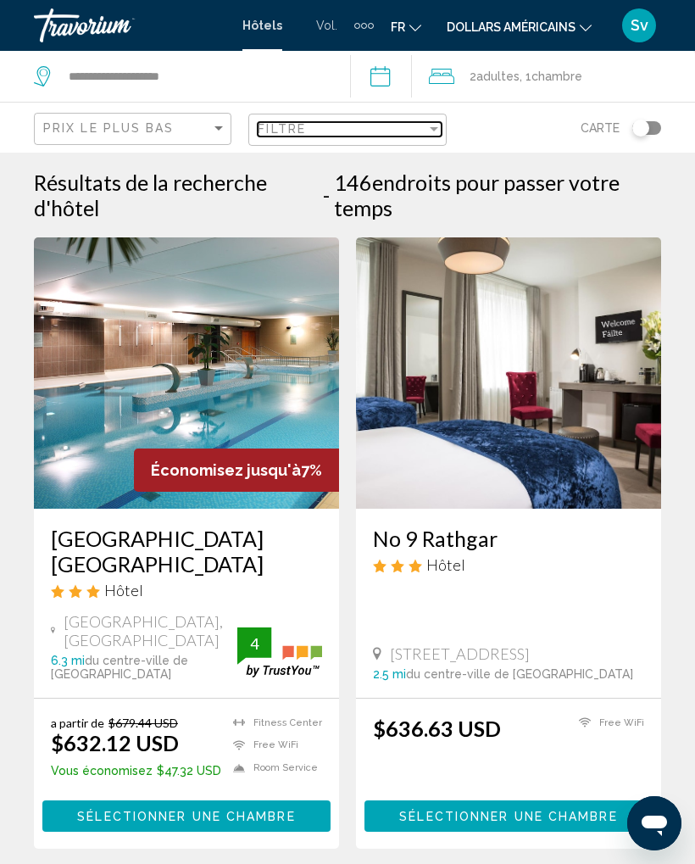
click at [415, 129] on div "Filtre" at bounding box center [342, 129] width 168 height 14
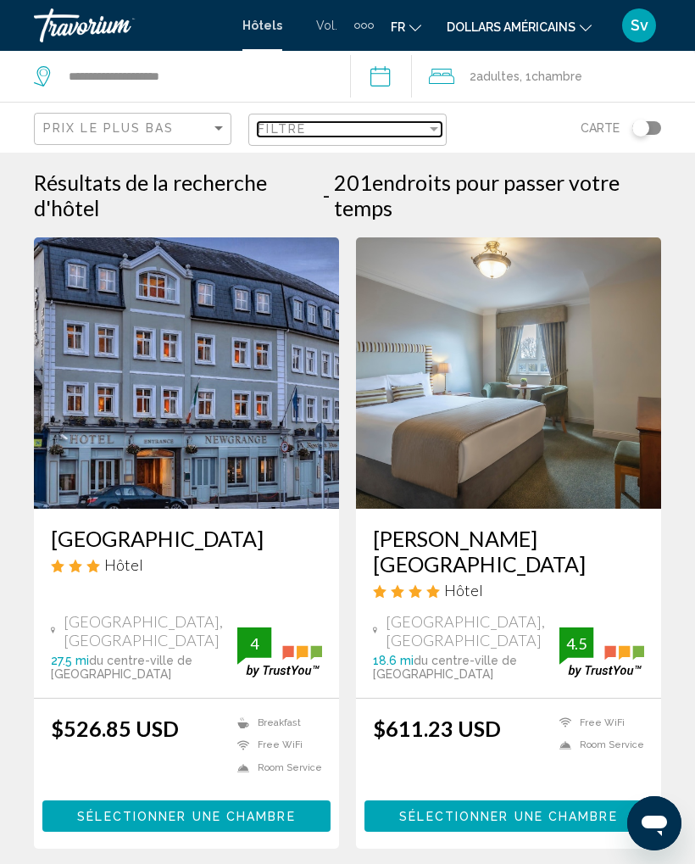
click at [423, 131] on div "Filtre" at bounding box center [342, 129] width 168 height 14
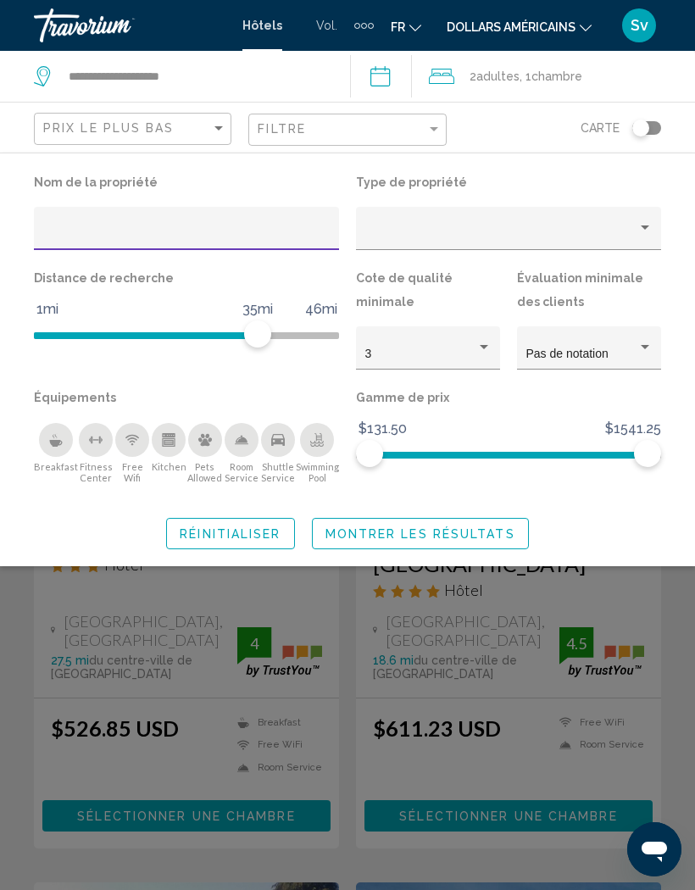
click at [125, 445] on icon "Free Wifi" at bounding box center [132, 440] width 14 height 14
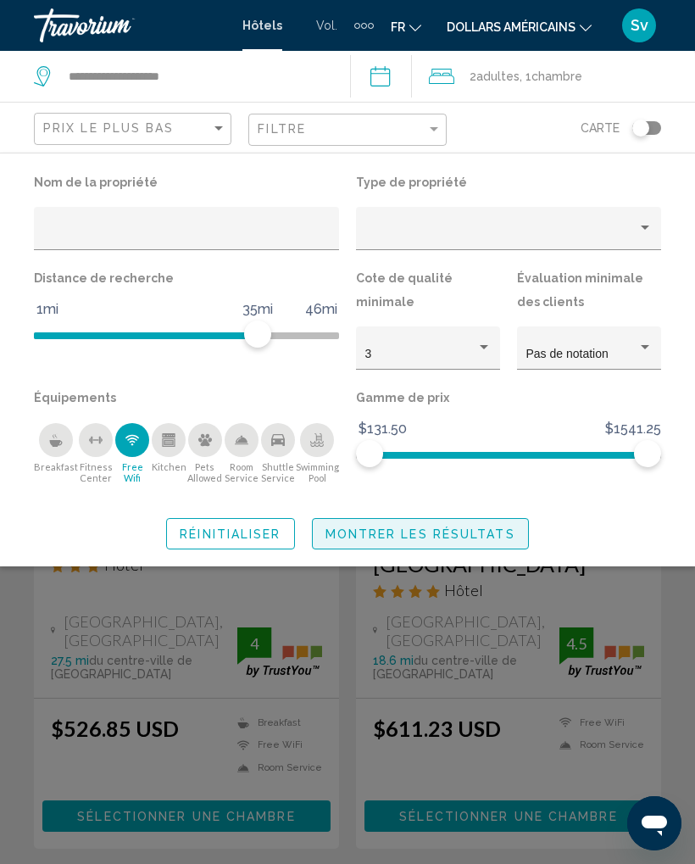
click at [488, 537] on span "Montrer les résultats" at bounding box center [421, 534] width 190 height 14
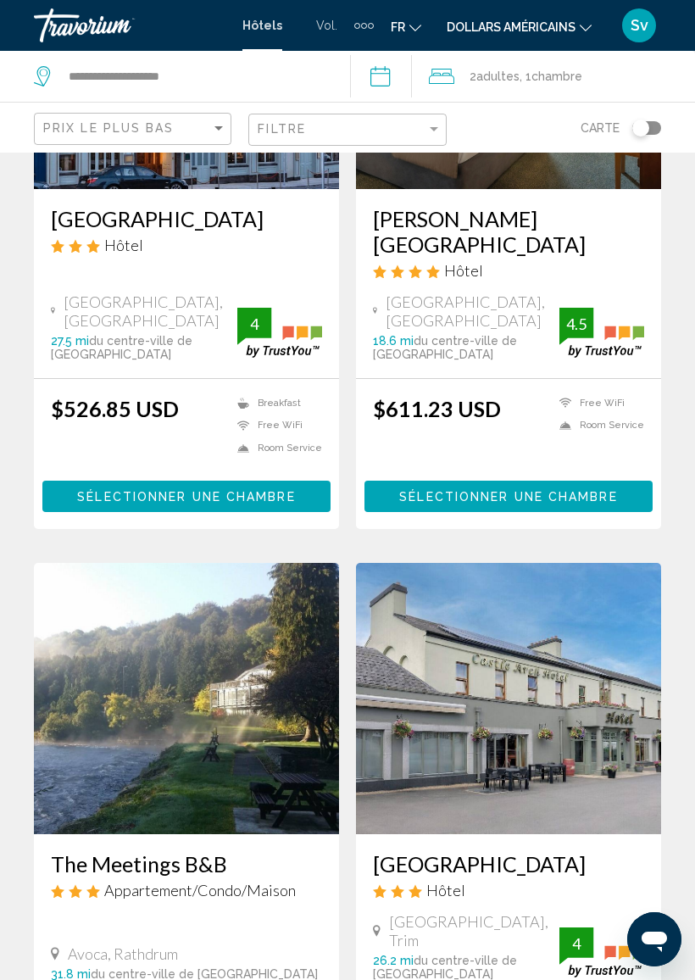
scroll to position [438, 0]
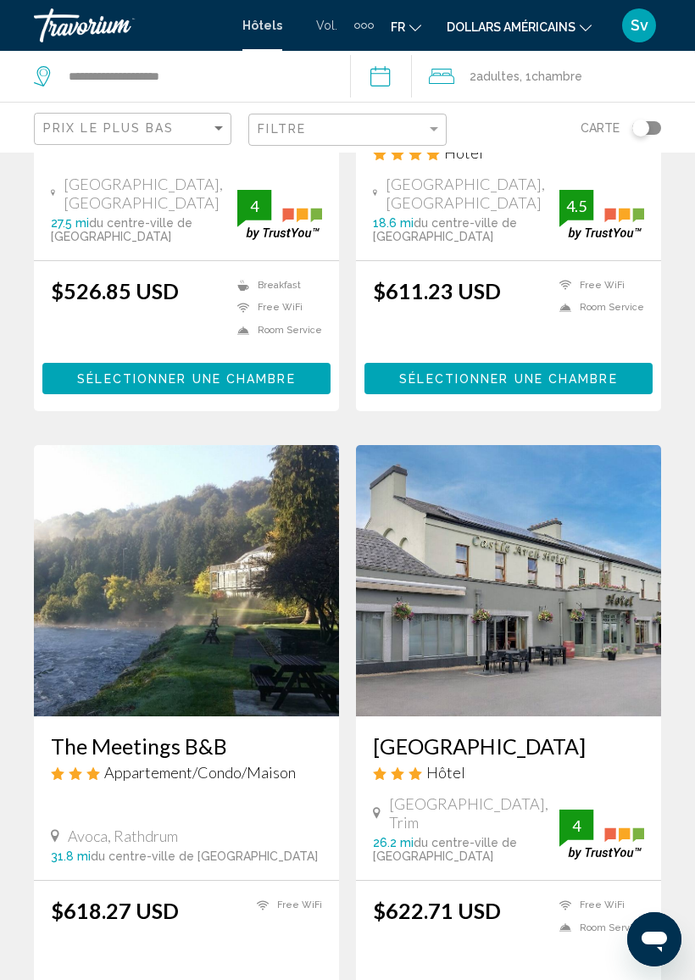
click at [192, 733] on h3 "The Meetings B&B" at bounding box center [186, 745] width 271 height 25
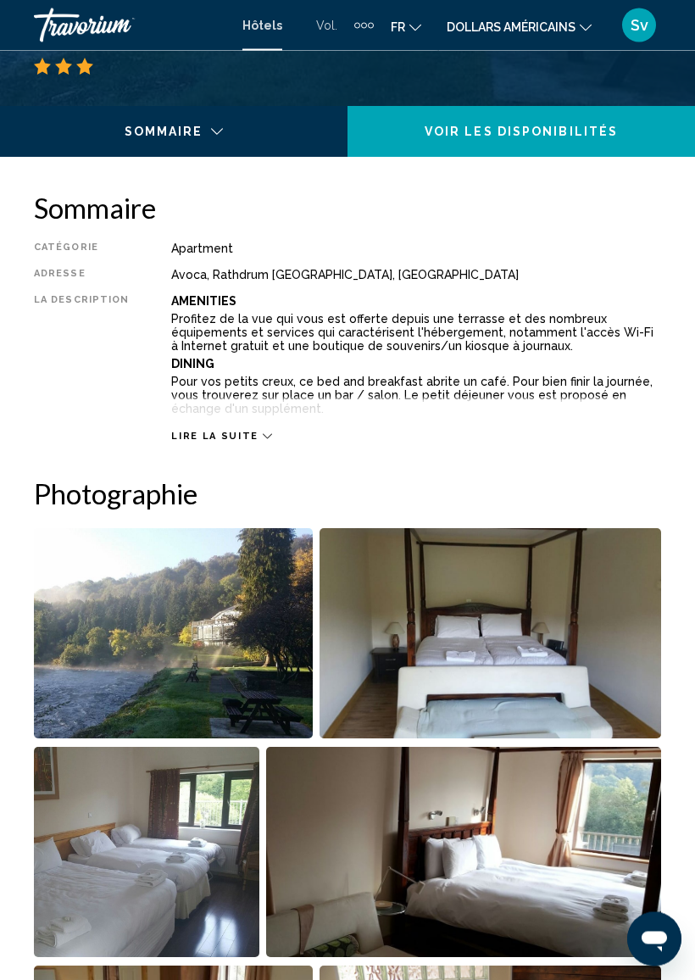
scroll to position [750, 0]
click at [263, 441] on icon "Contenu principal" at bounding box center [267, 436] width 9 height 9
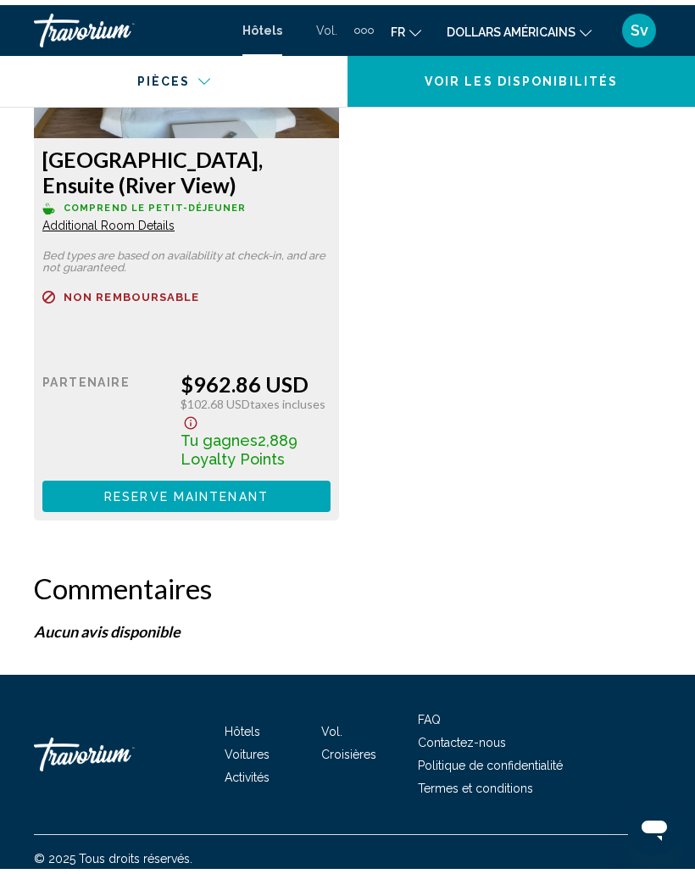
scroll to position [5457, 0]
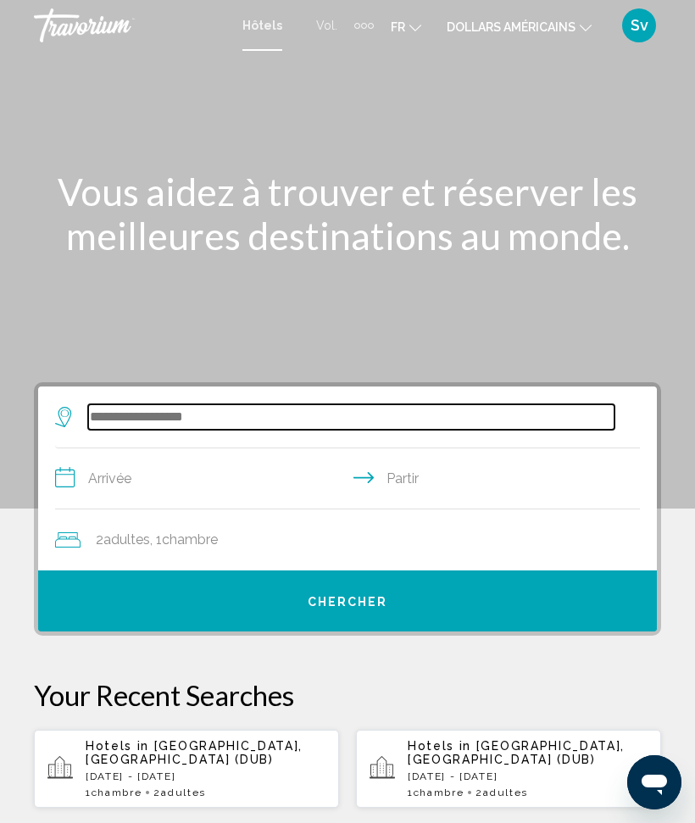
click at [239, 407] on input "Widget de recherche" at bounding box center [351, 416] width 527 height 25
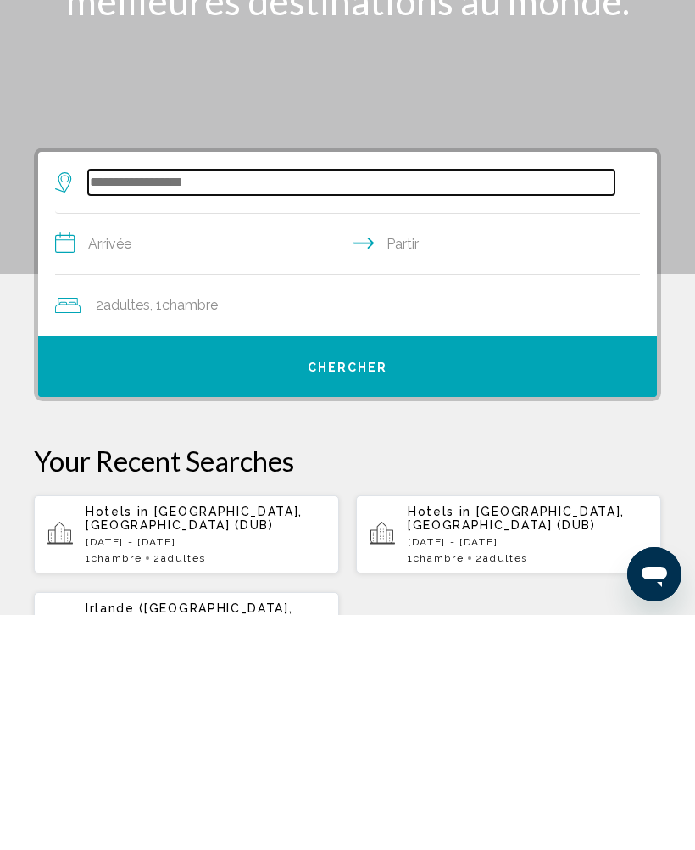
scroll to position [84, 0]
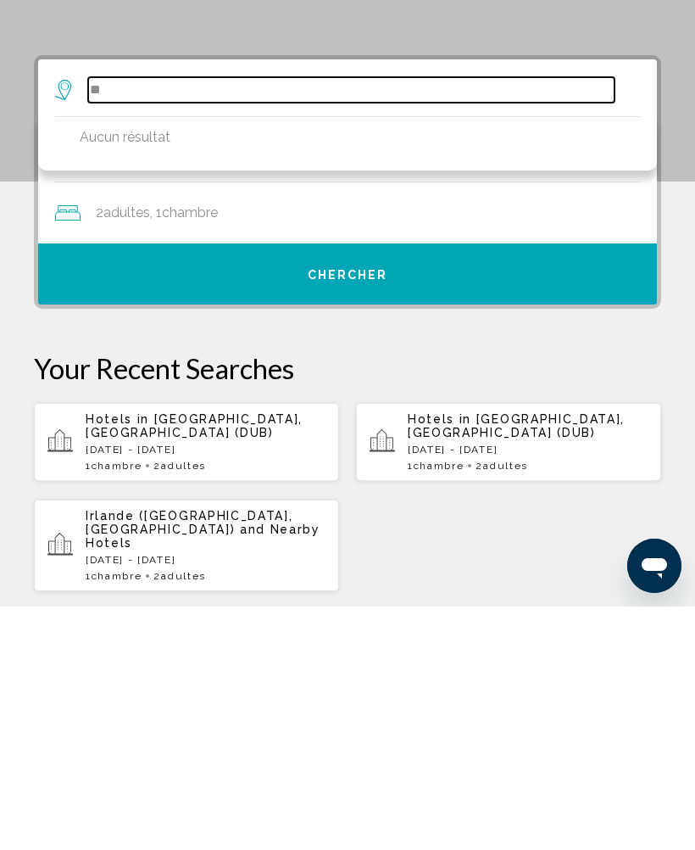
type input "*"
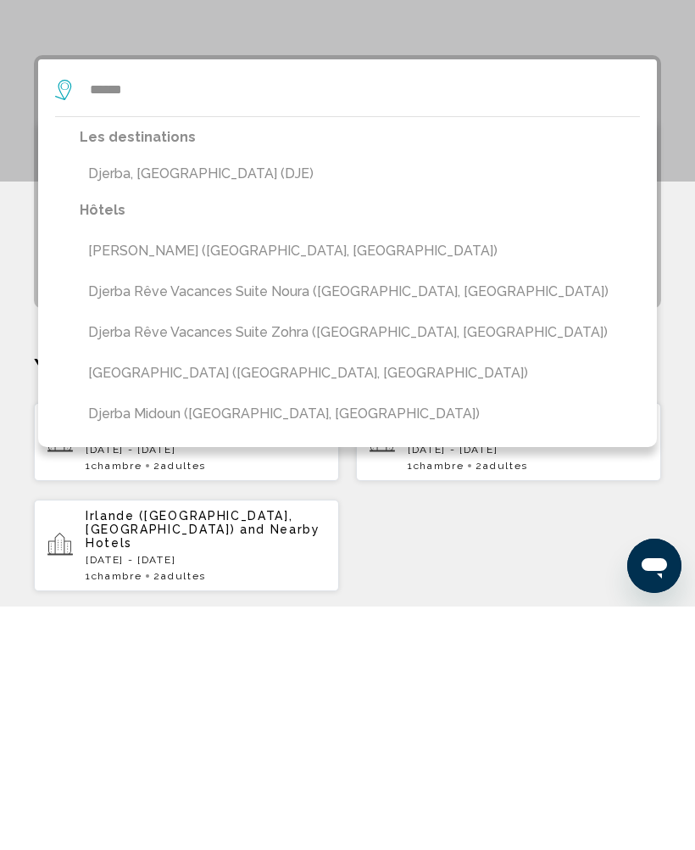
click at [178, 478] on button "Djerba Midoun (Al Marsa, TN)" at bounding box center [360, 494] width 560 height 32
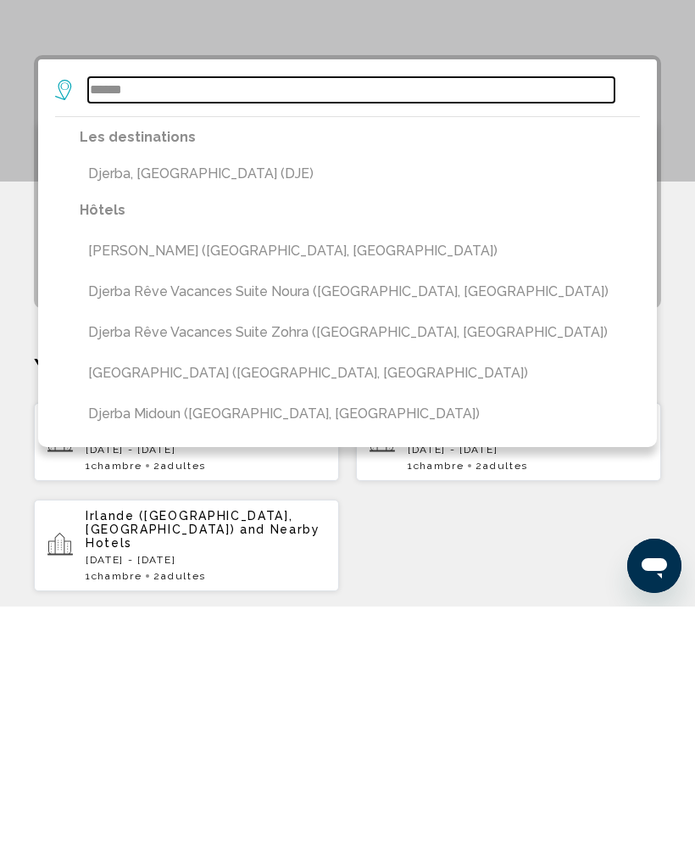
type input "**********"
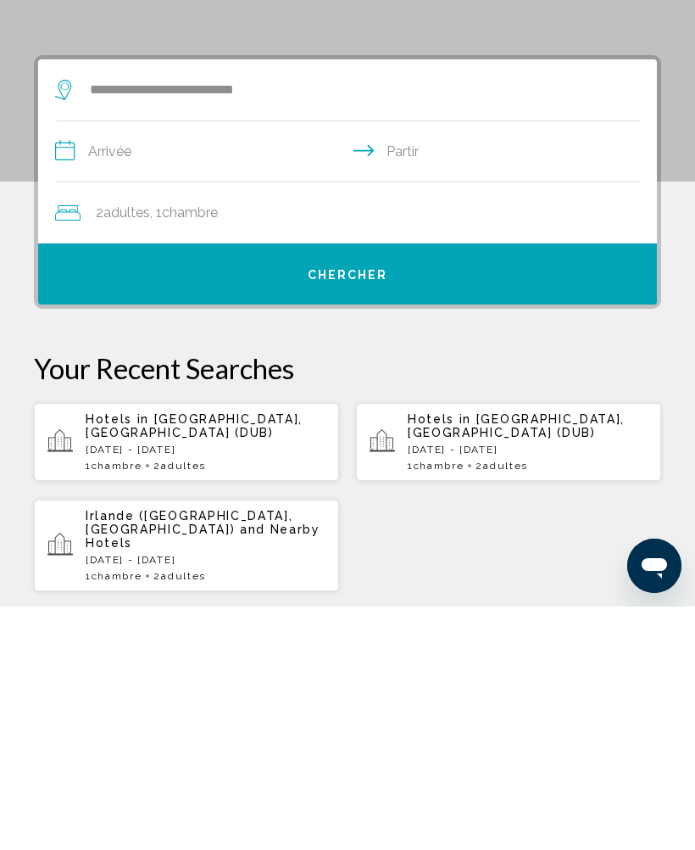
click at [81, 365] on input "**********" at bounding box center [351, 397] width 592 height 65
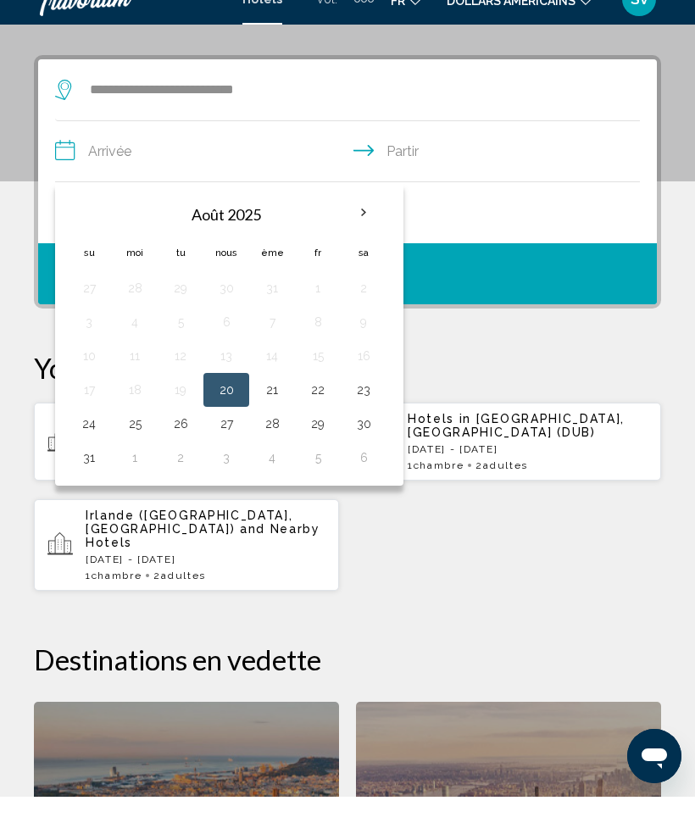
scroll to position [327, 0]
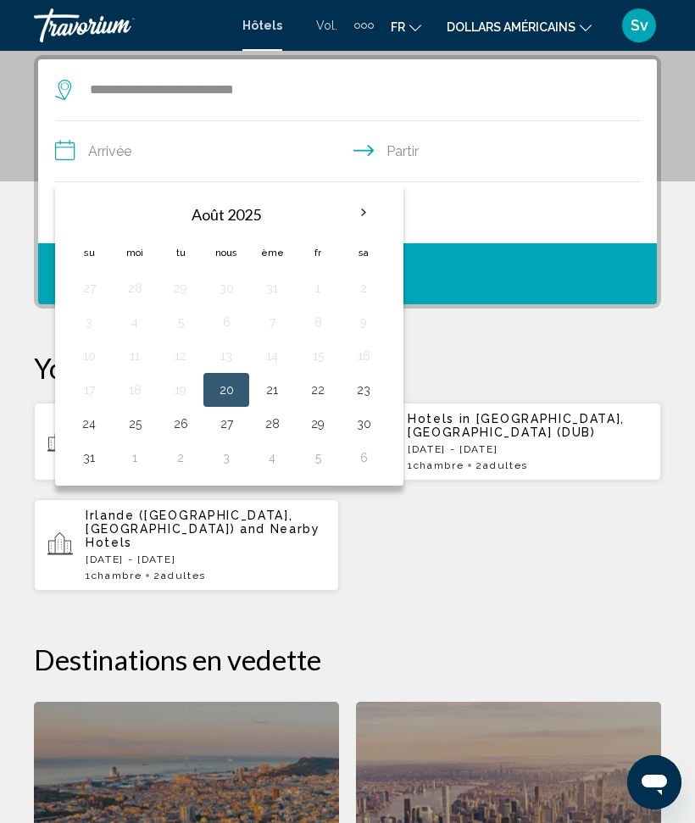
click at [359, 218] on th "Mois prochain" at bounding box center [364, 212] width 46 height 37
click at [365, 210] on th "Mois prochain" at bounding box center [364, 212] width 46 height 37
click at [359, 213] on th "Mois prochain" at bounding box center [364, 212] width 46 height 37
click at [363, 212] on th "Mois prochain" at bounding box center [364, 212] width 46 height 37
click at [224, 390] on button "20" at bounding box center [226, 390] width 27 height 24
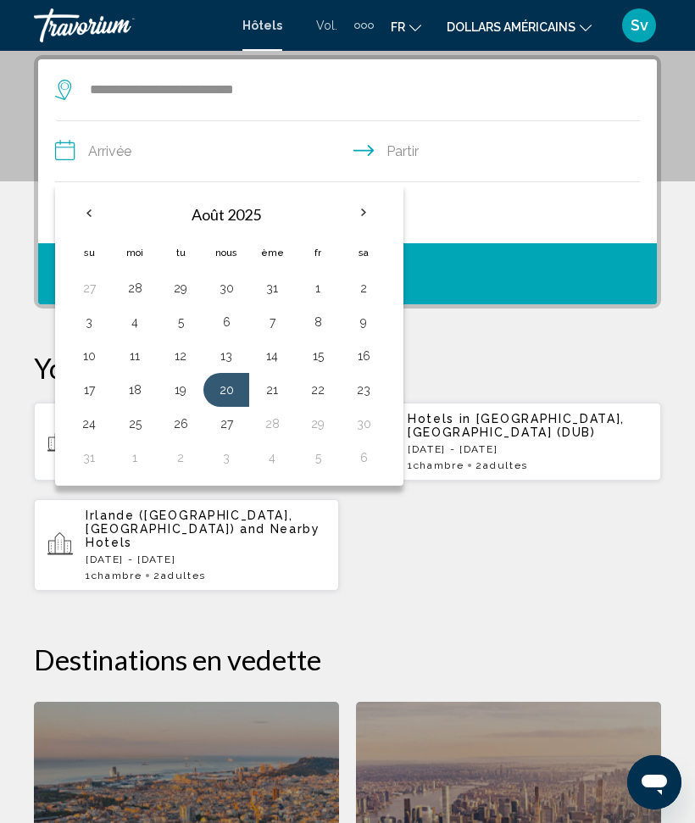
click at [223, 421] on button "27" at bounding box center [226, 424] width 27 height 24
type input "**********"
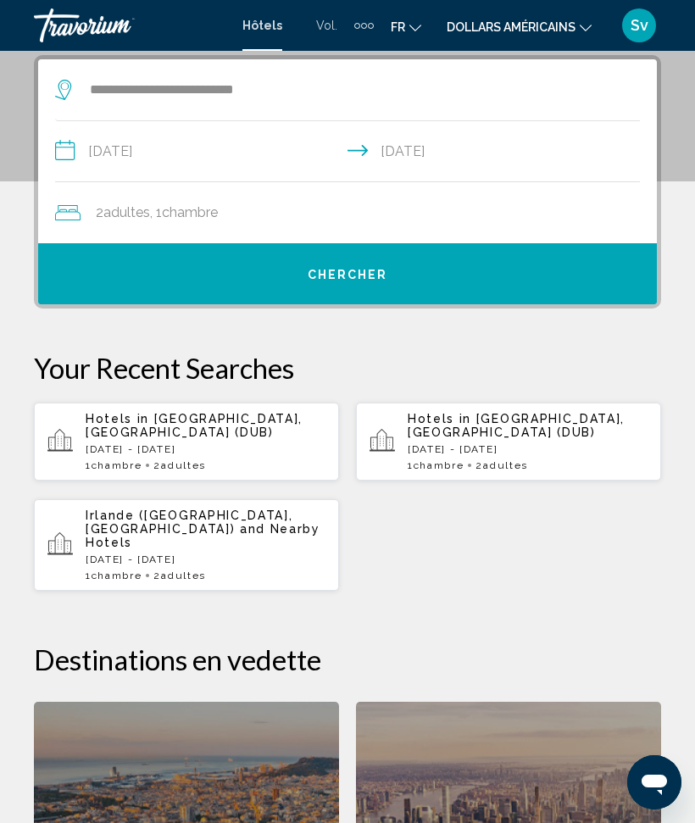
click at [350, 285] on button "Chercher" at bounding box center [347, 273] width 619 height 61
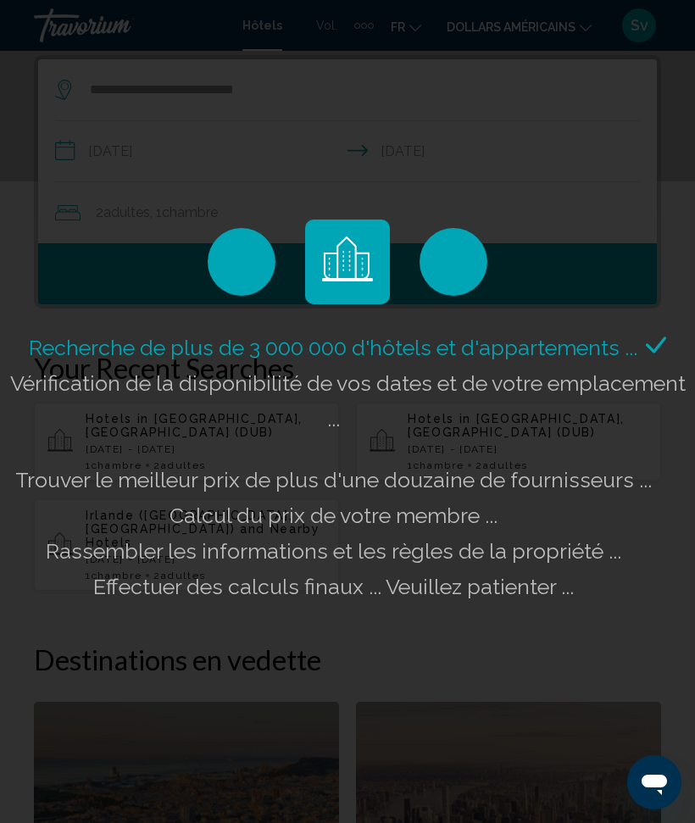
click at [316, 248] on div "Contenu principal" at bounding box center [347, 262] width 85 height 85
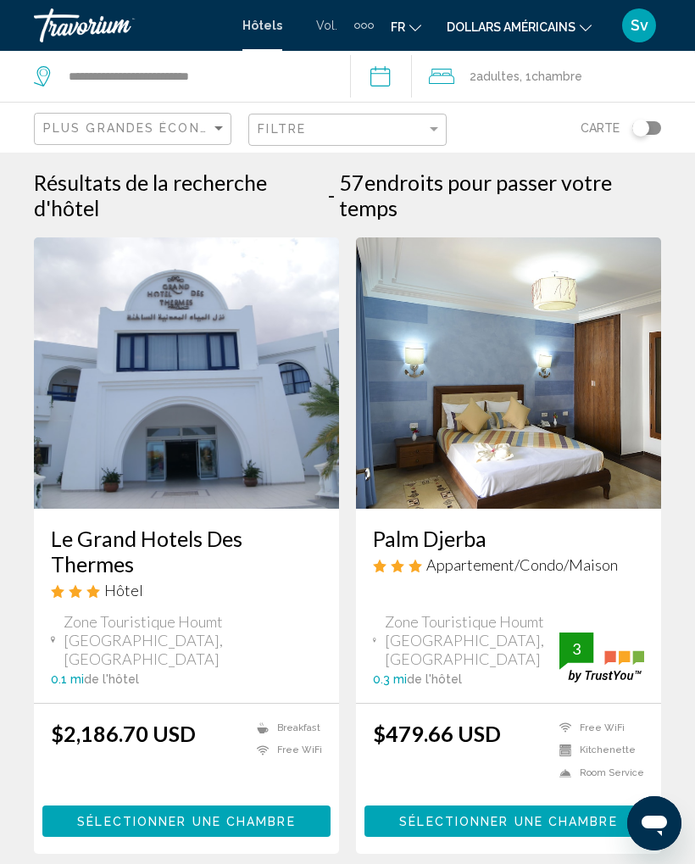
click at [386, 82] on input "**********" at bounding box center [384, 79] width 69 height 56
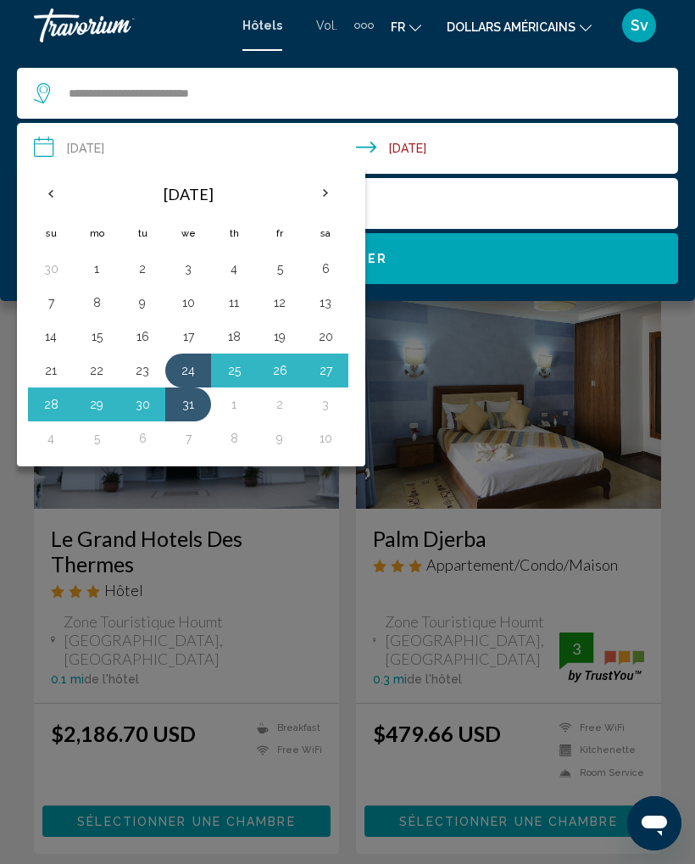
click at [320, 192] on th "Next month" at bounding box center [326, 193] width 46 height 37
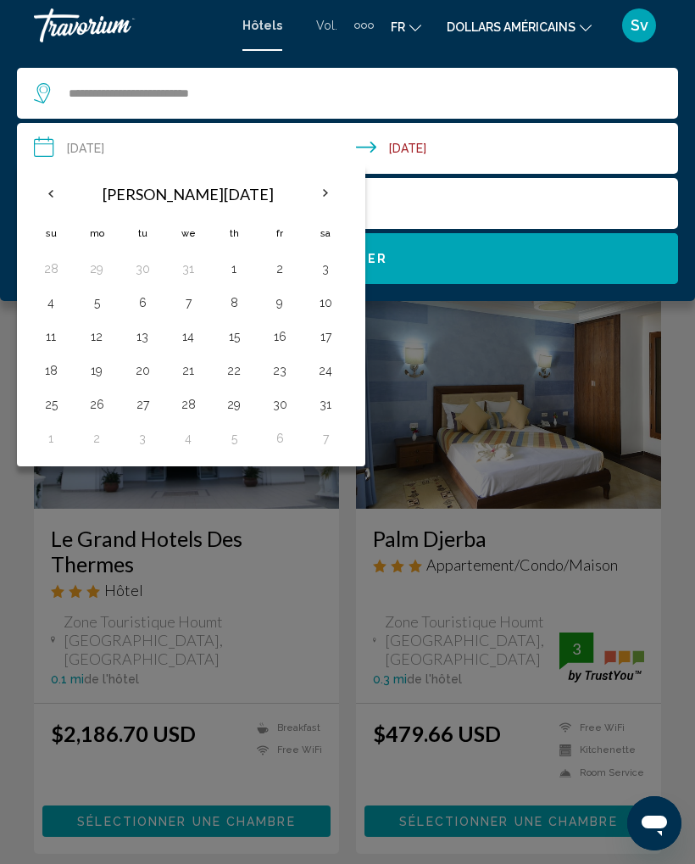
click at [322, 187] on th "Next month" at bounding box center [326, 193] width 46 height 37
click at [42, 192] on th "Previous month" at bounding box center [51, 193] width 46 height 37
click at [43, 198] on th "Previous month" at bounding box center [51, 193] width 46 height 37
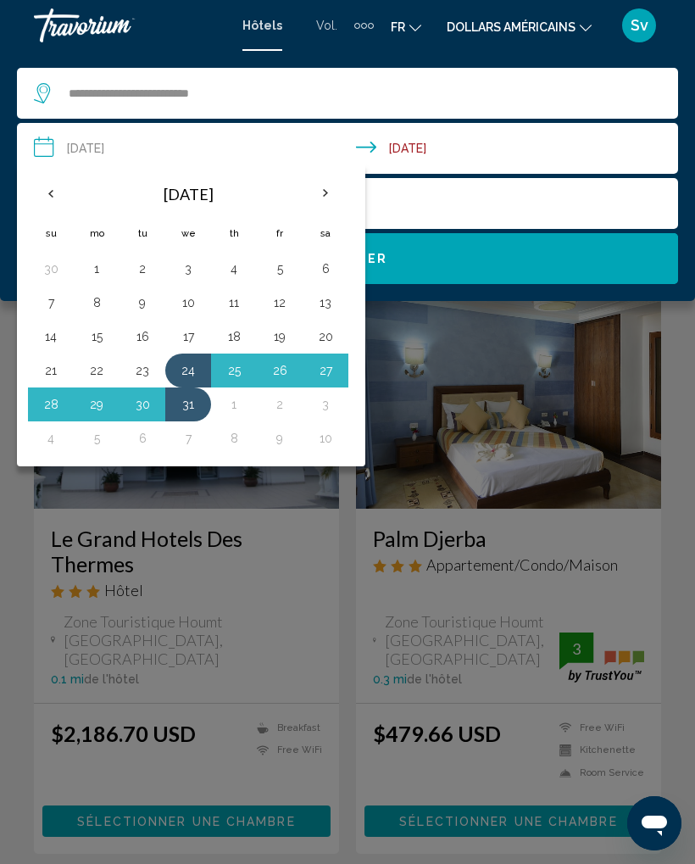
click at [55, 176] on th "Previous month" at bounding box center [51, 193] width 46 height 37
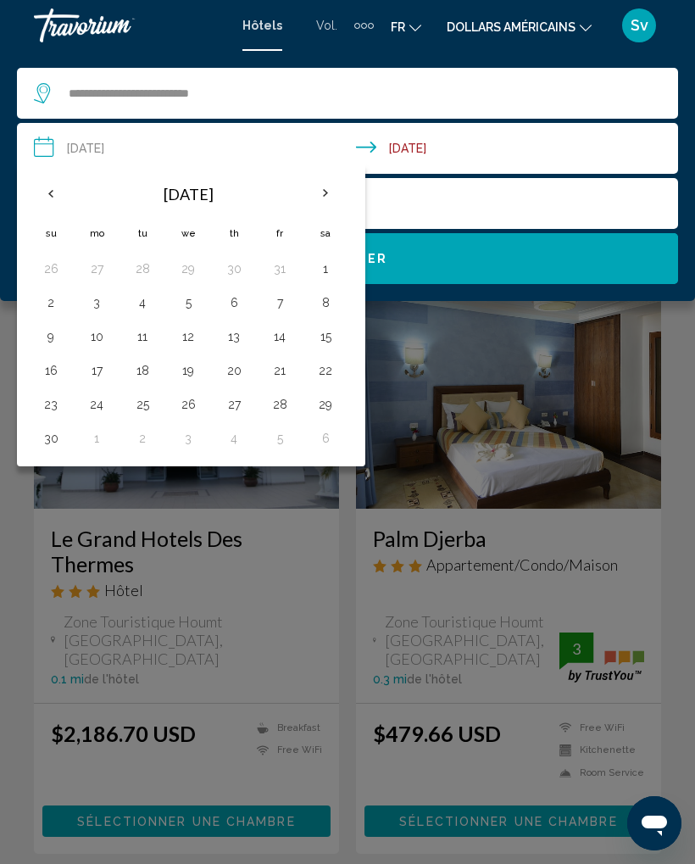
click at [54, 181] on th "Previous month" at bounding box center [51, 193] width 46 height 37
click at [55, 183] on th "Previous month" at bounding box center [51, 193] width 46 height 37
click at [51, 184] on th "Previous month" at bounding box center [51, 193] width 46 height 37
click at [315, 193] on th "Next month" at bounding box center [326, 193] width 46 height 37
click at [139, 306] on button "9" at bounding box center [142, 303] width 27 height 24
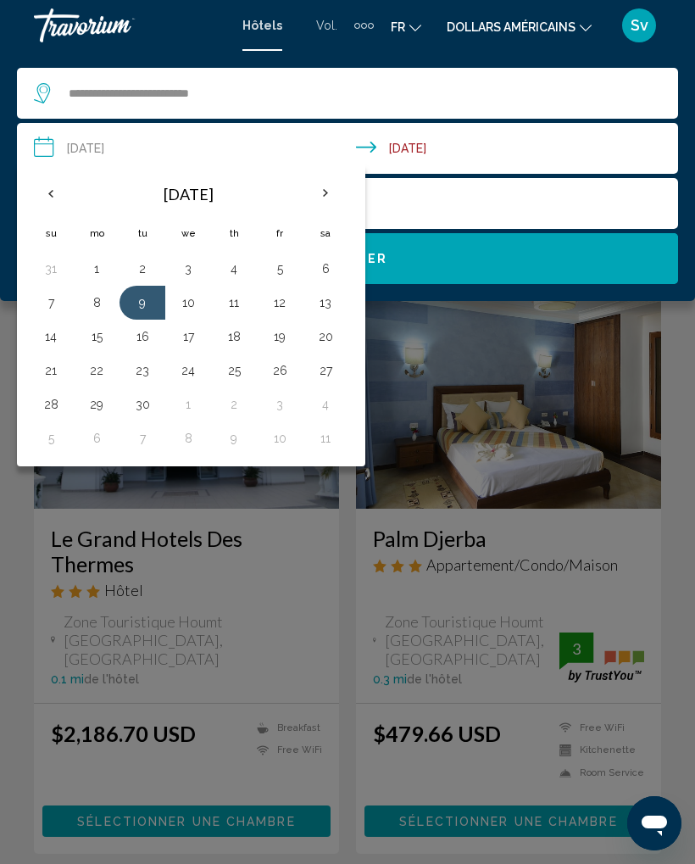
click at [136, 344] on button "16" at bounding box center [142, 337] width 27 height 24
type input "**********"
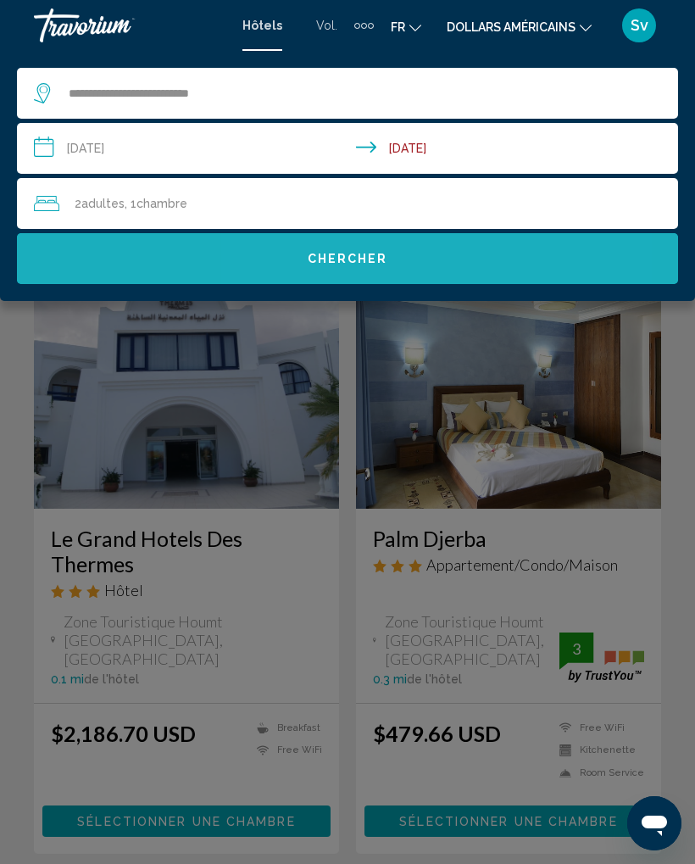
click at [343, 265] on span "Chercher" at bounding box center [348, 260] width 81 height 14
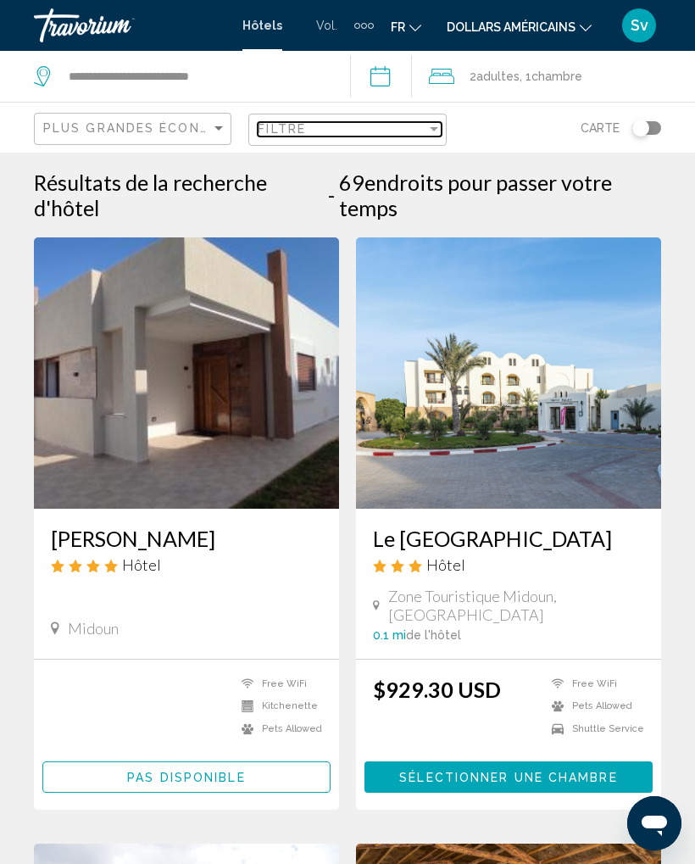
click at [421, 123] on div "Filtre" at bounding box center [342, 129] width 168 height 14
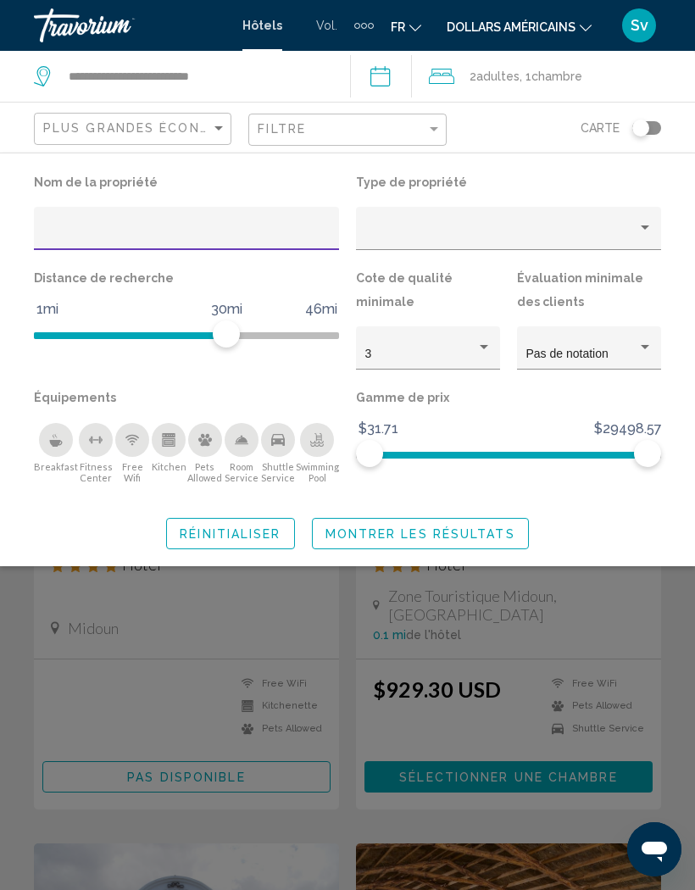
click at [125, 443] on icon "Free Wifi" at bounding box center [132, 440] width 14 height 14
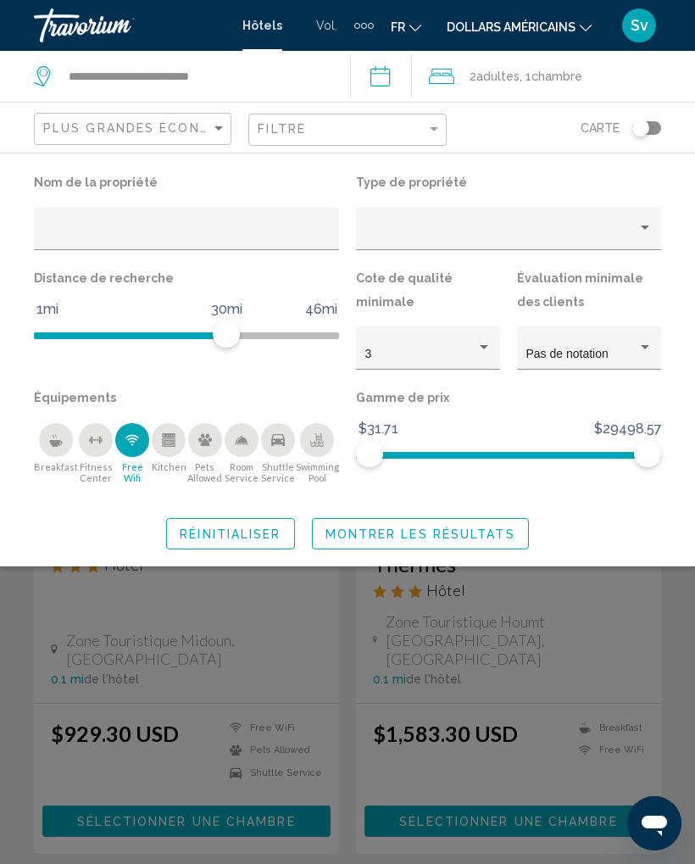
click at [233, 444] on div "Room Service" at bounding box center [242, 440] width 34 height 34
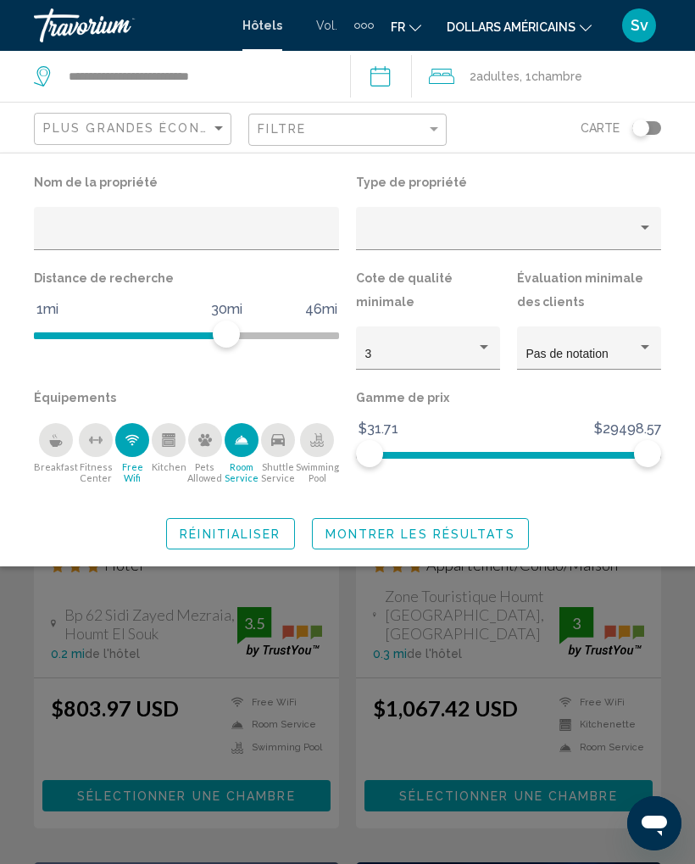
click at [449, 527] on span "Montrer les résultats" at bounding box center [421, 534] width 190 height 14
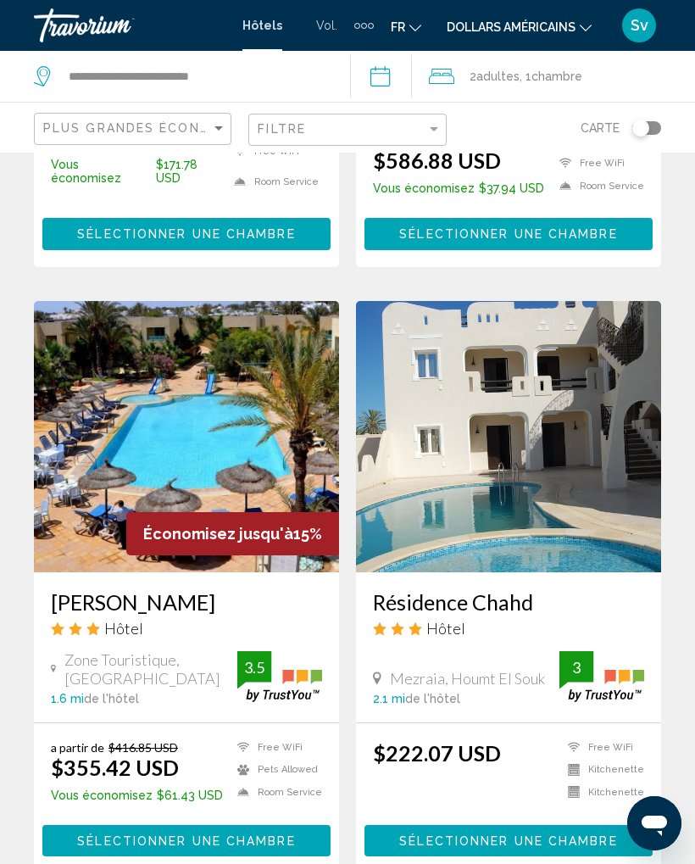
scroll to position [3364, 0]
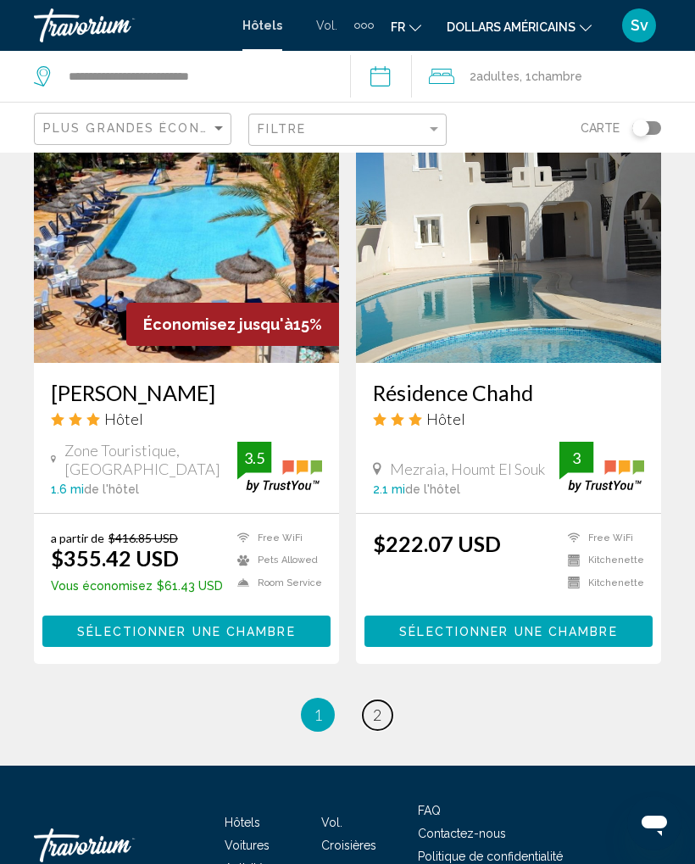
click at [382, 700] on link "page 2" at bounding box center [378, 715] width 30 height 30
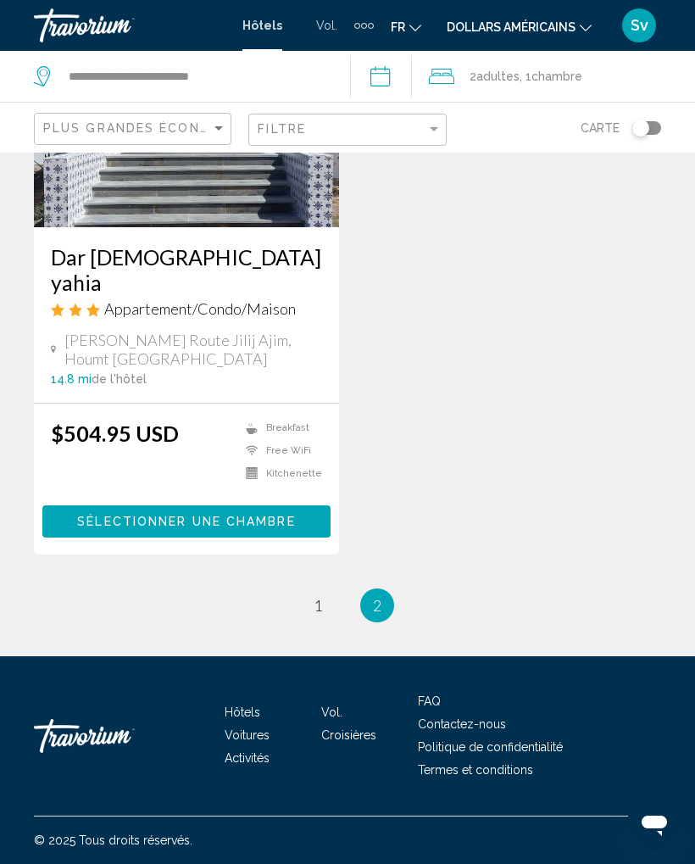
scroll to position [2727, 0]
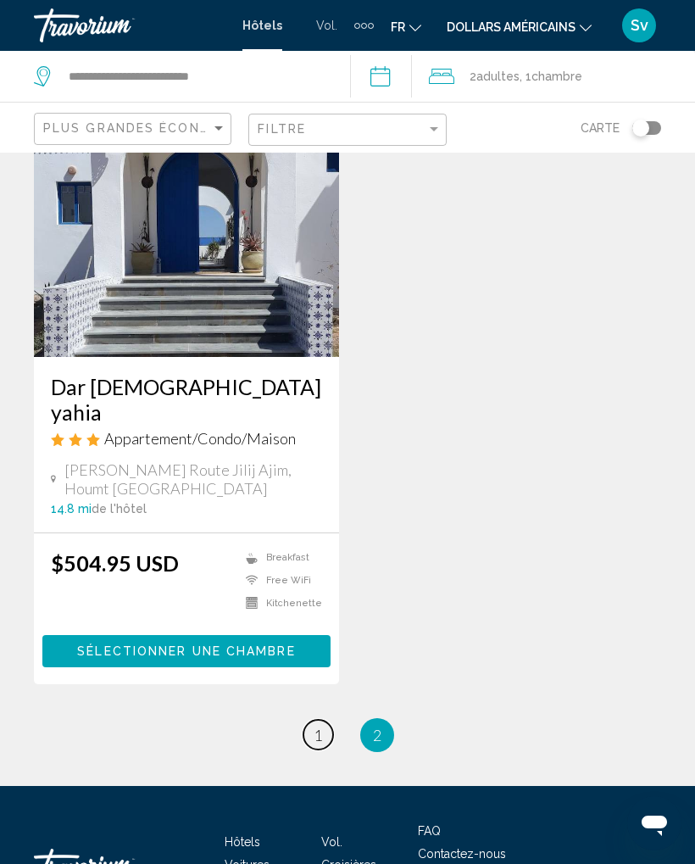
click at [319, 726] on span "1" at bounding box center [318, 735] width 8 height 19
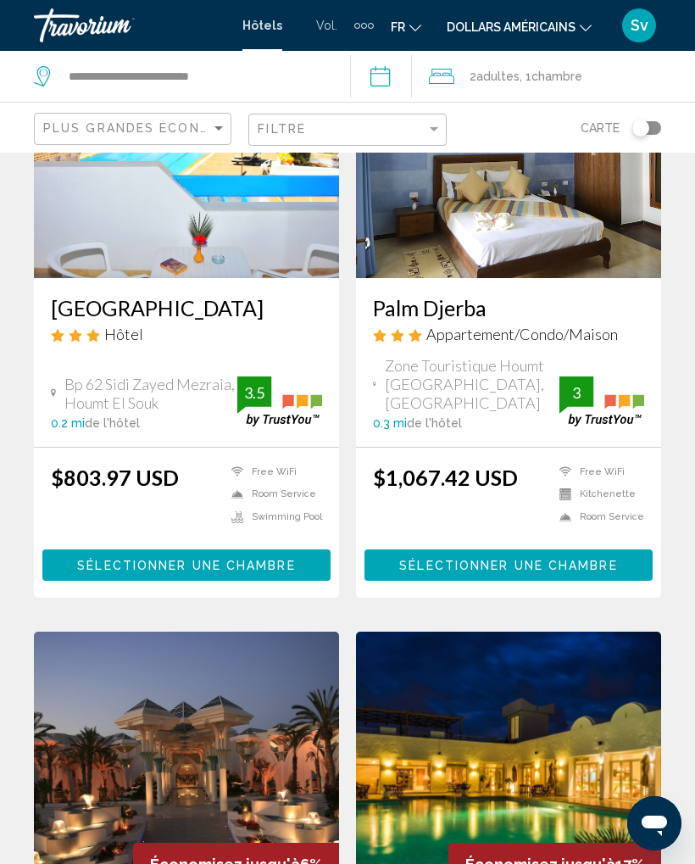
scroll to position [230, 0]
click at [223, 123] on div "Sort by" at bounding box center [218, 128] width 15 height 14
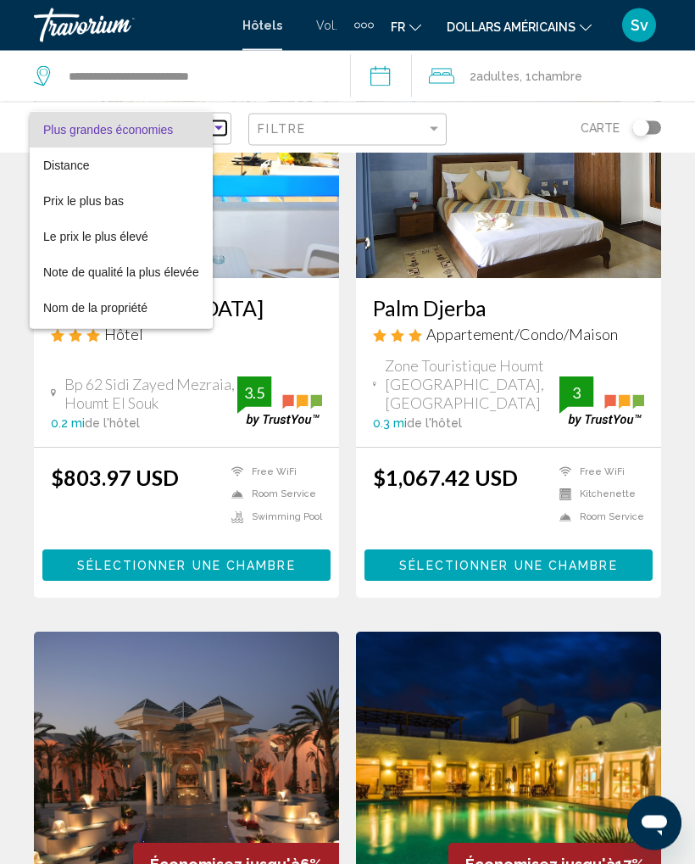
scroll to position [231, 0]
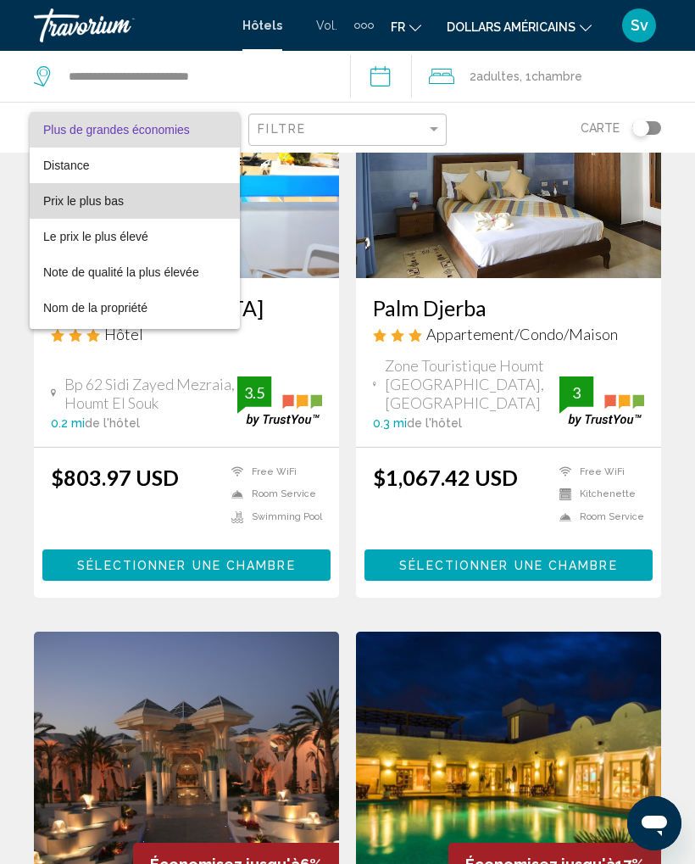
click at [169, 183] on span "Prix le plus bas" at bounding box center [134, 201] width 183 height 36
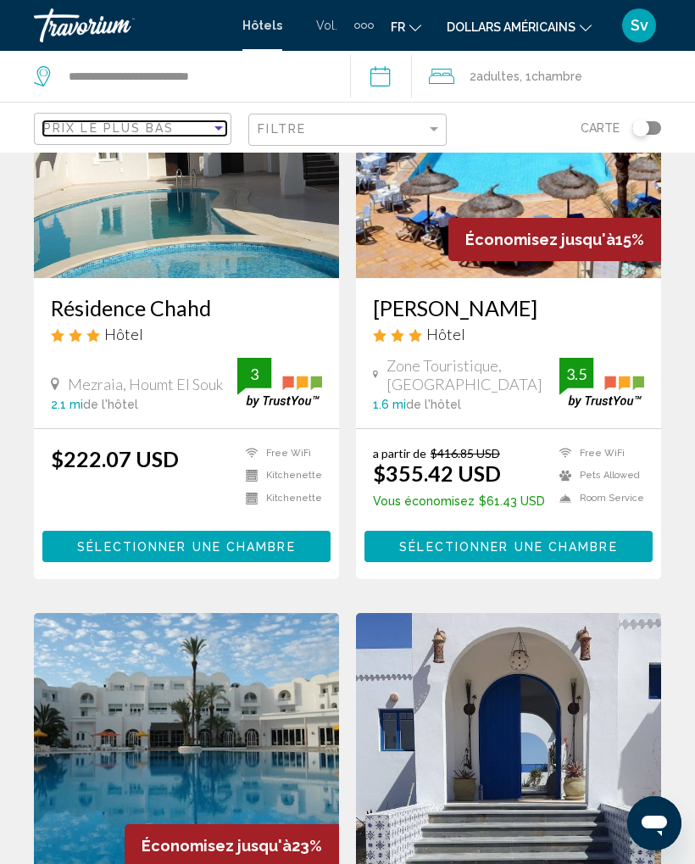
click at [214, 125] on div "Sort by" at bounding box center [218, 128] width 15 height 14
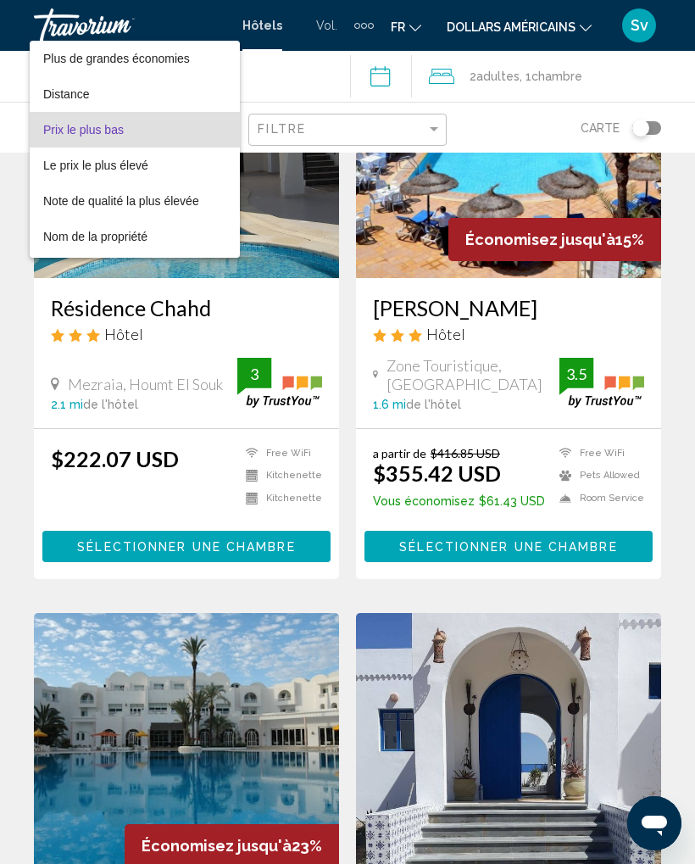
click at [194, 137] on span "Prix le plus bas" at bounding box center [134, 130] width 183 height 36
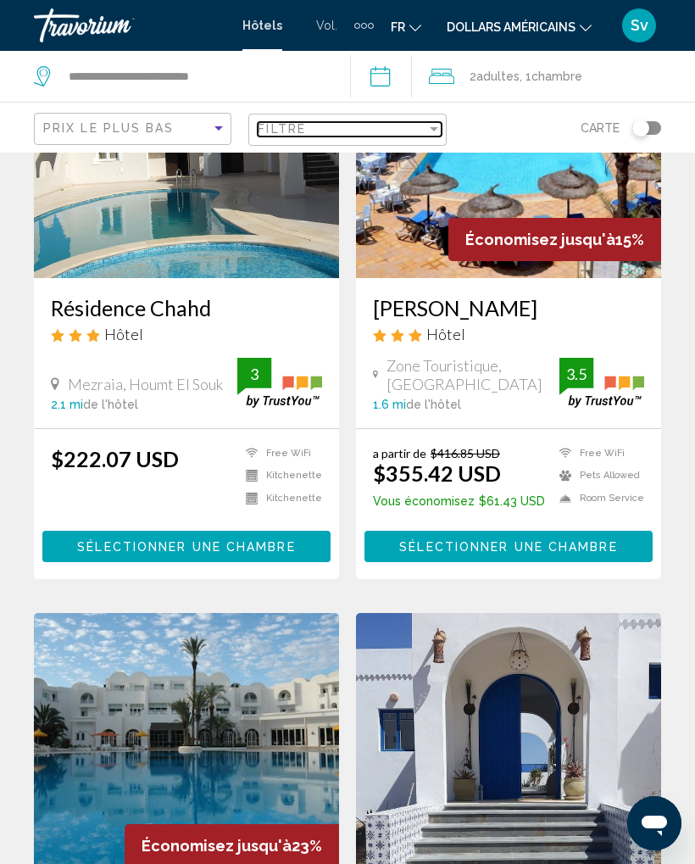
click at [434, 127] on div "Filter" at bounding box center [434, 129] width 8 height 4
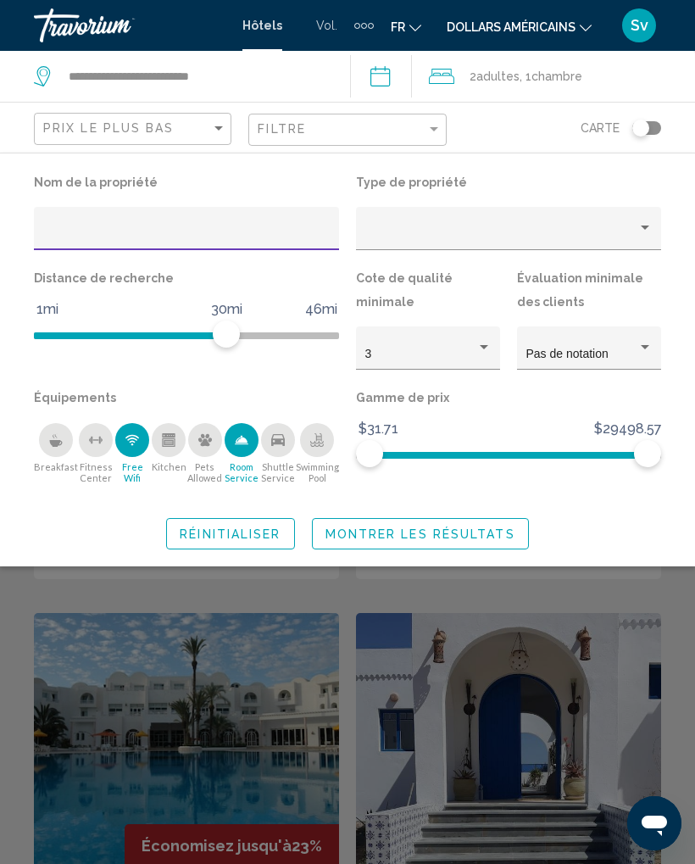
scroll to position [230, 0]
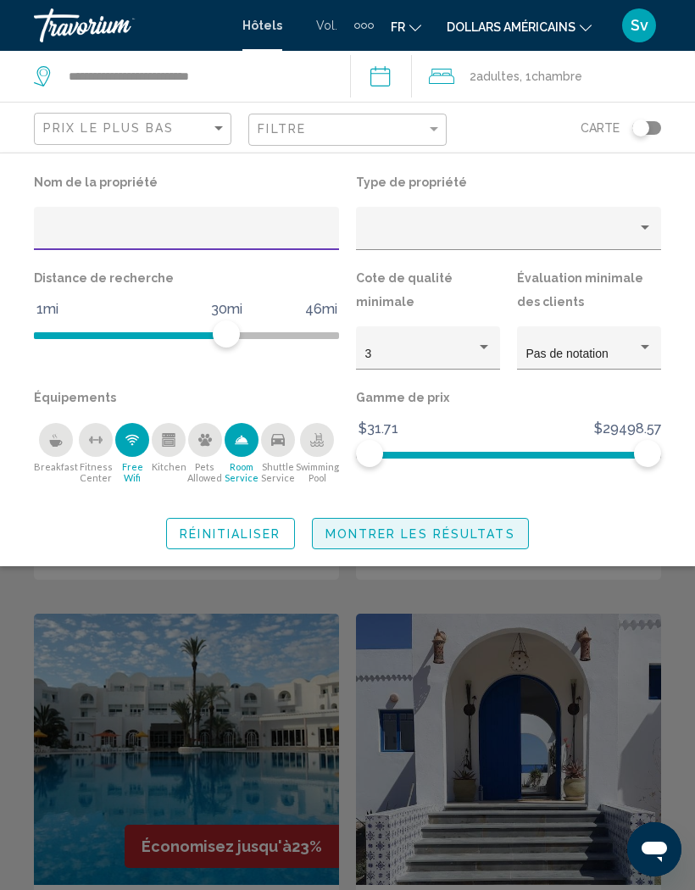
click at [438, 532] on span "Montrer les résultats" at bounding box center [421, 534] width 190 height 14
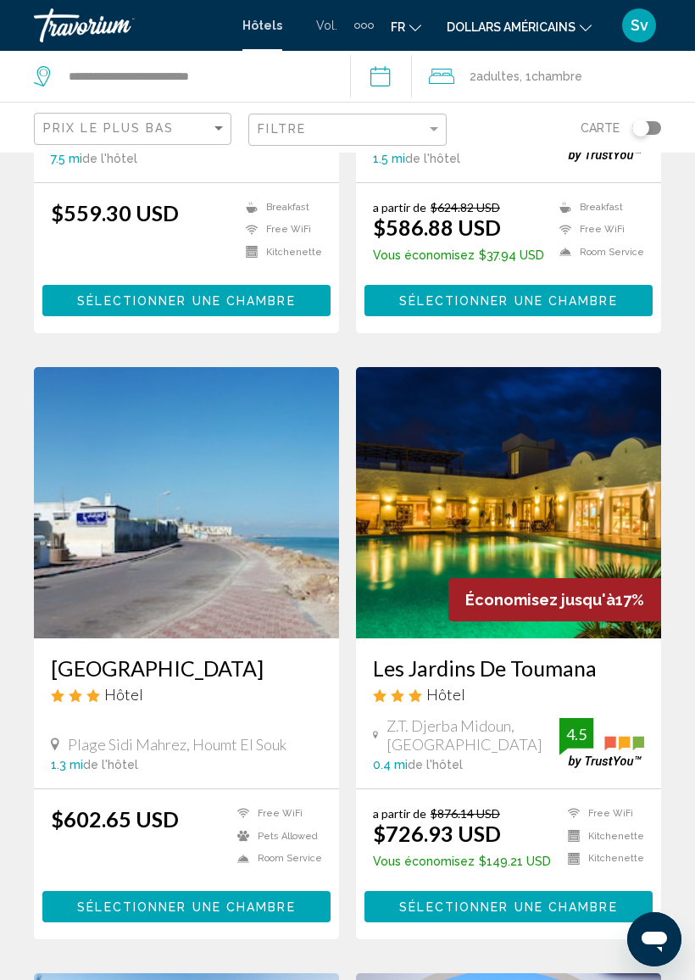
scroll to position [1767, 0]
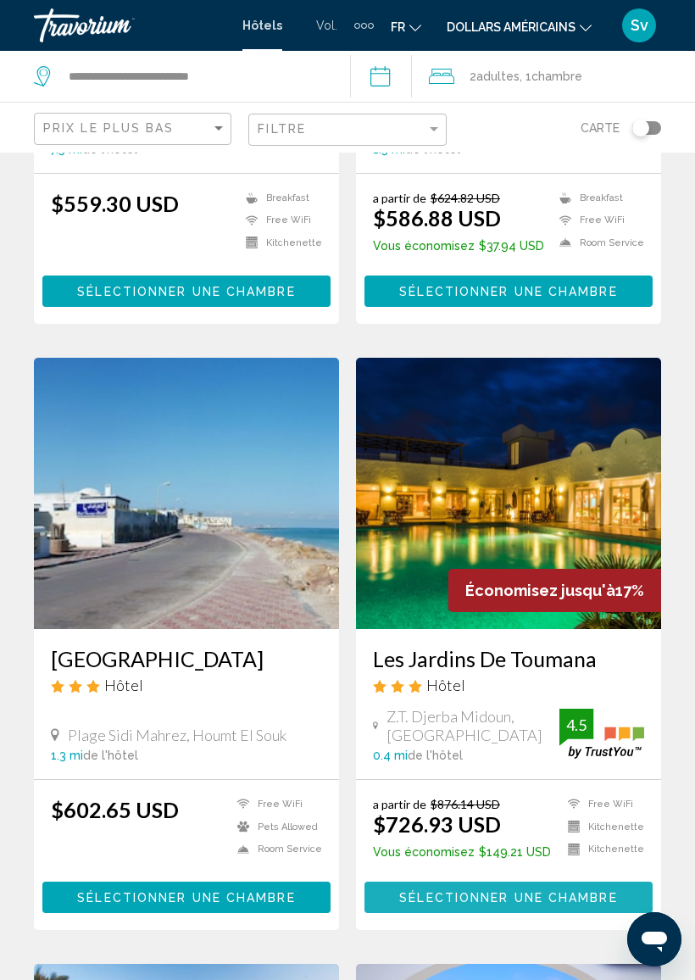
click at [474, 822] on span "Sélectionner une chambre" at bounding box center [508, 898] width 218 height 14
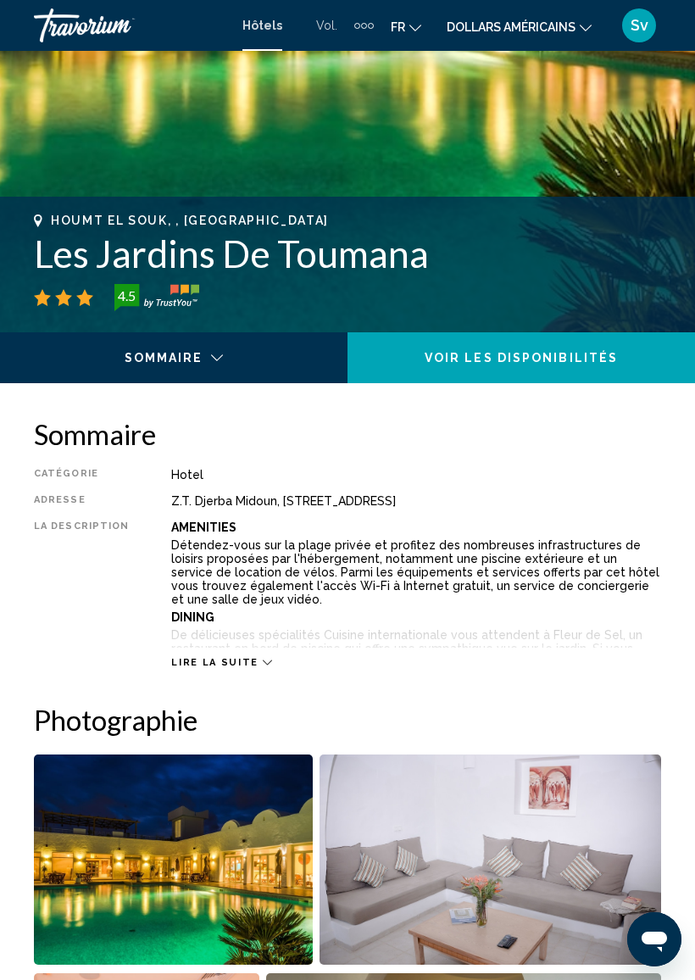
scroll to position [525, 0]
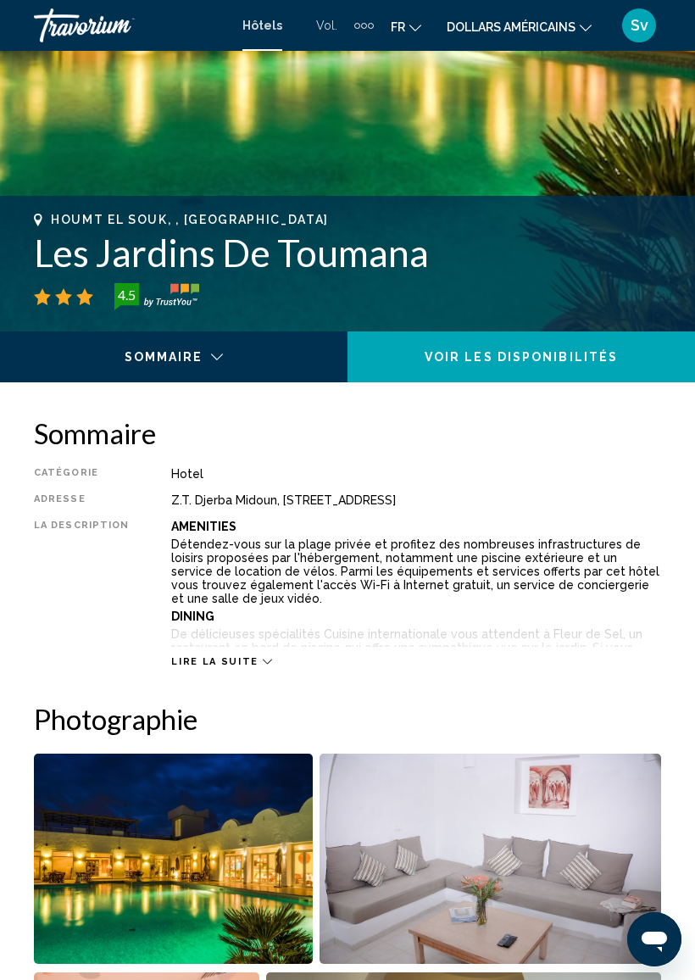
click at [241, 666] on span "Lire la suite" at bounding box center [214, 661] width 86 height 11
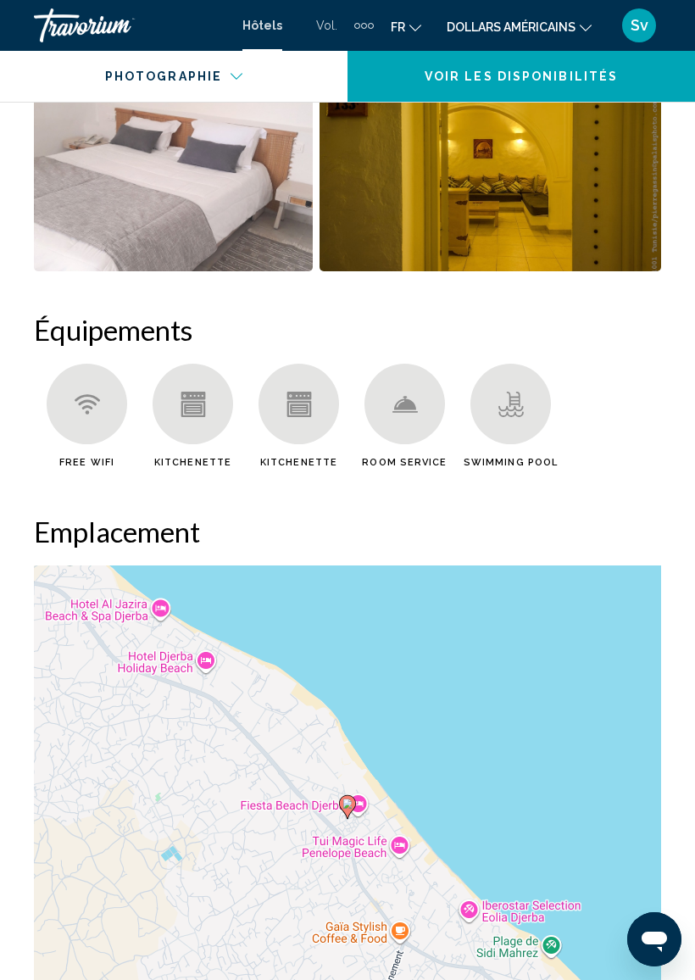
scroll to position [2347, 0]
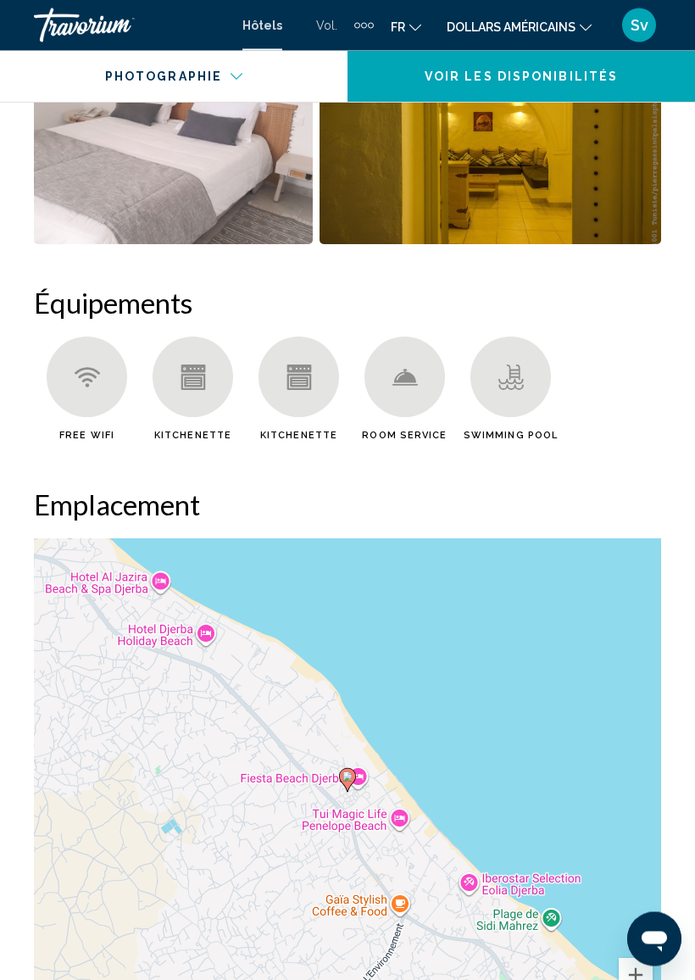
click at [510, 822] on div "Pour activer le glissement avec le clavier, appuyez sur Alt+Entrée. Une fois ce…" at bounding box center [347, 793] width 627 height 509
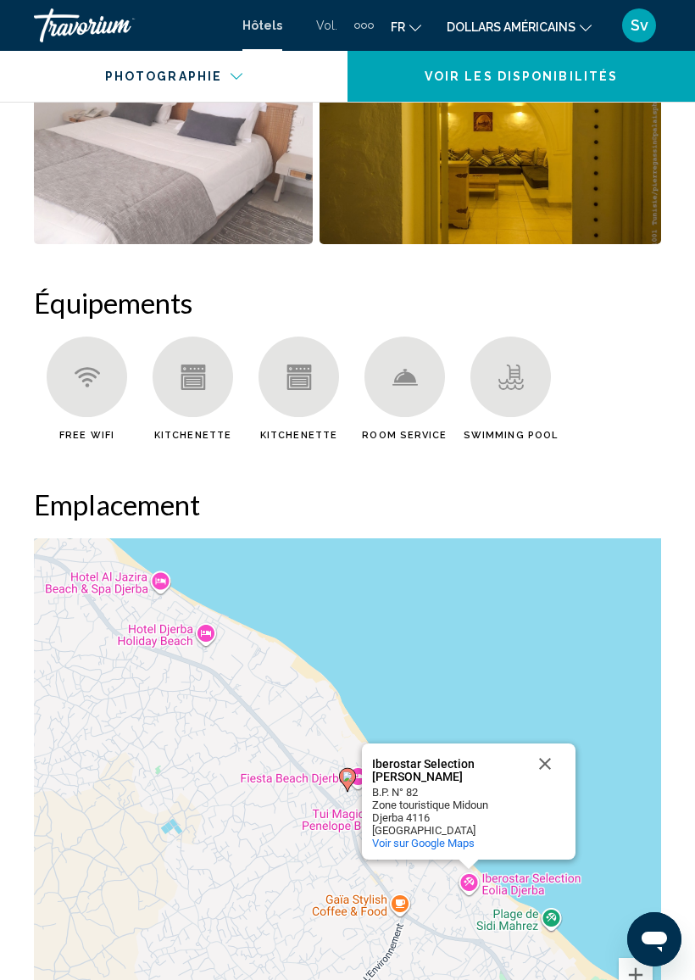
click at [495, 822] on div "Pour activer le glissement avec le clavier, appuyez sur Alt+Entrée. Une fois ce…" at bounding box center [347, 792] width 627 height 509
click at [521, 822] on div "Pour activer le glissement avec le clavier, appuyez sur Alt+Entrée. Une fois ce…" at bounding box center [347, 792] width 627 height 509
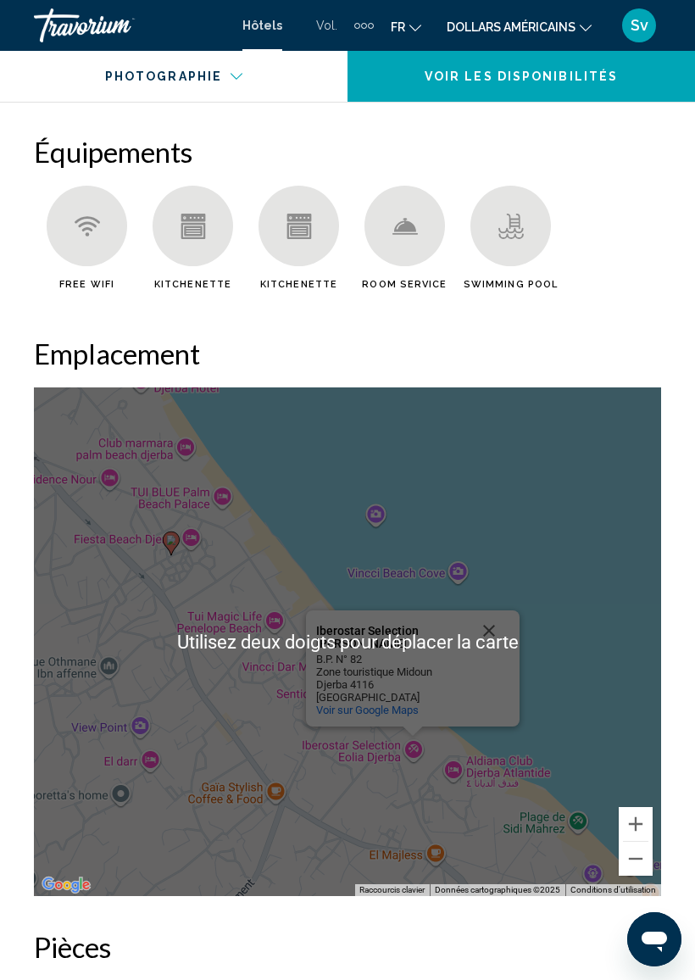
scroll to position [2512, 0]
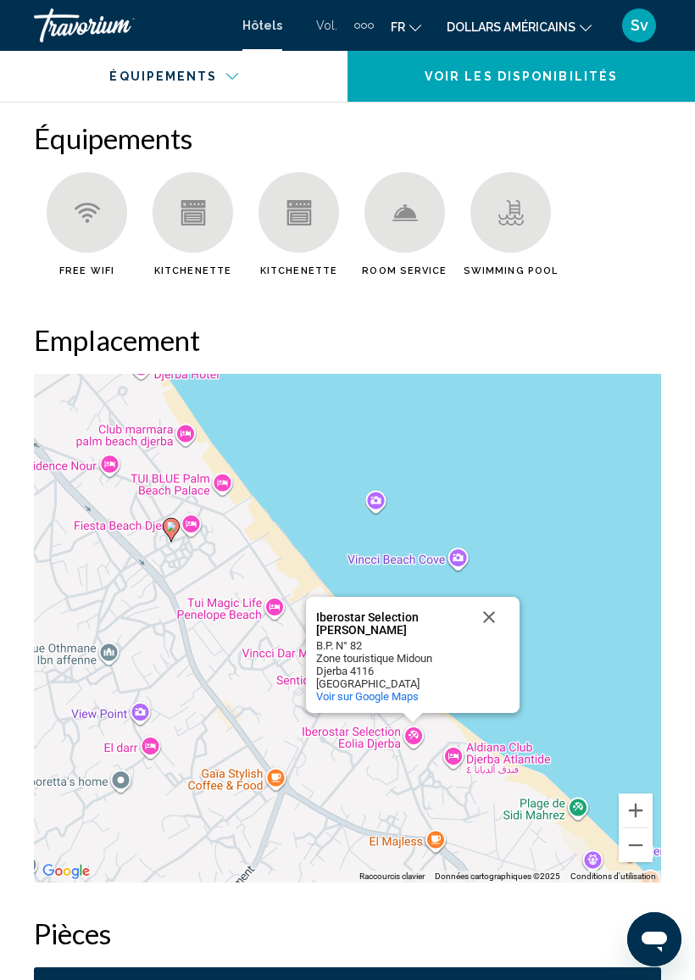
click at [498, 761] on div "Pour activer le glissement avec le clavier, appuyez sur Alt+Entrée. Une fois ce…" at bounding box center [347, 628] width 627 height 509
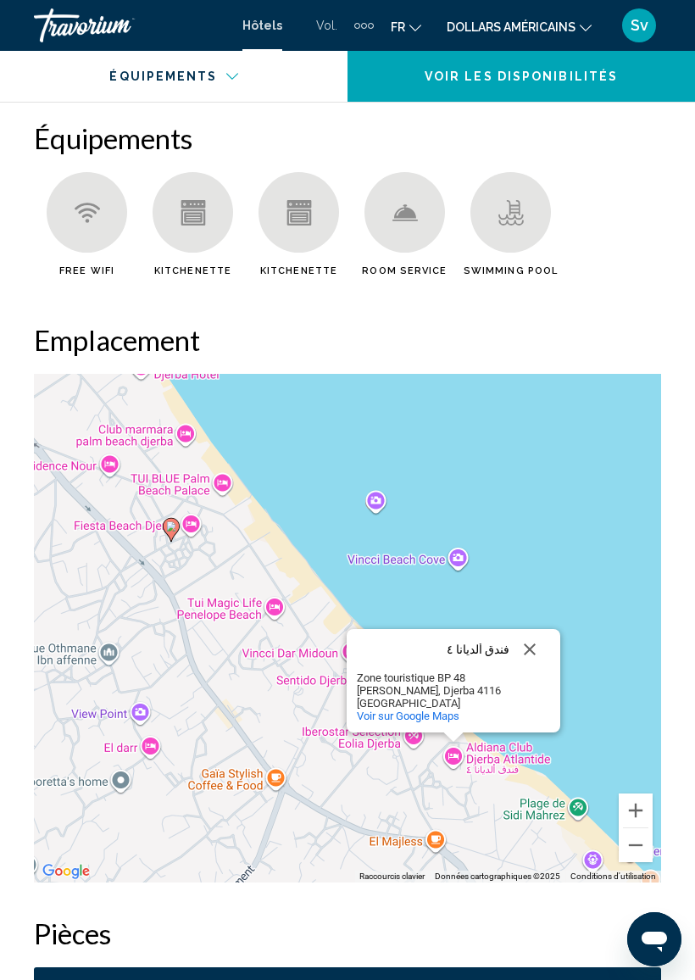
click at [535, 746] on div "Pour activer le glissement avec le clavier, appuyez sur Alt+Entrée. Une fois ce…" at bounding box center [347, 628] width 627 height 509
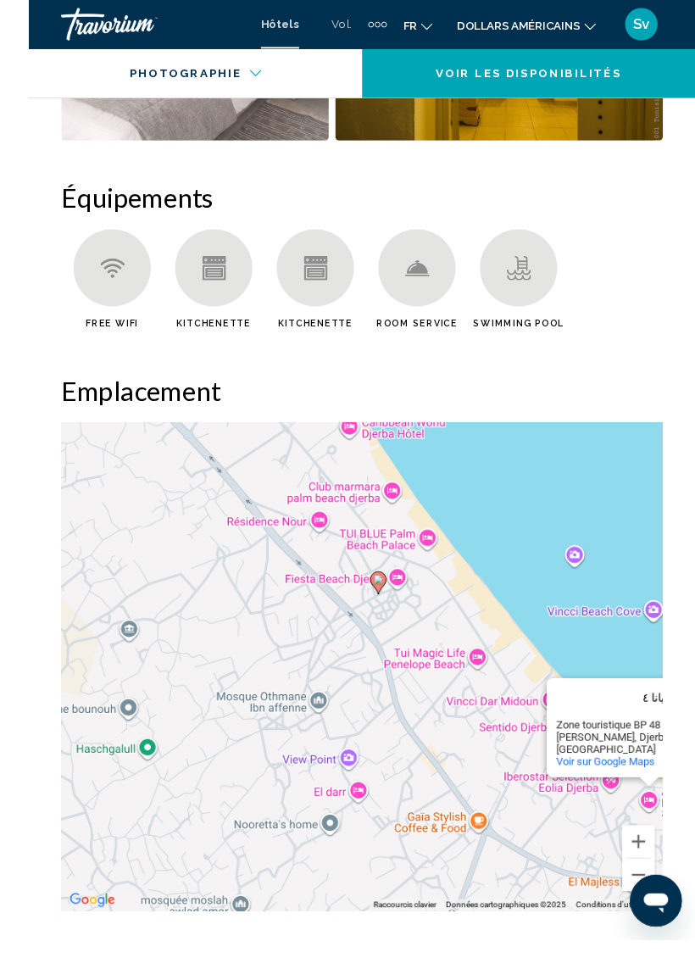
scroll to position [2493, 0]
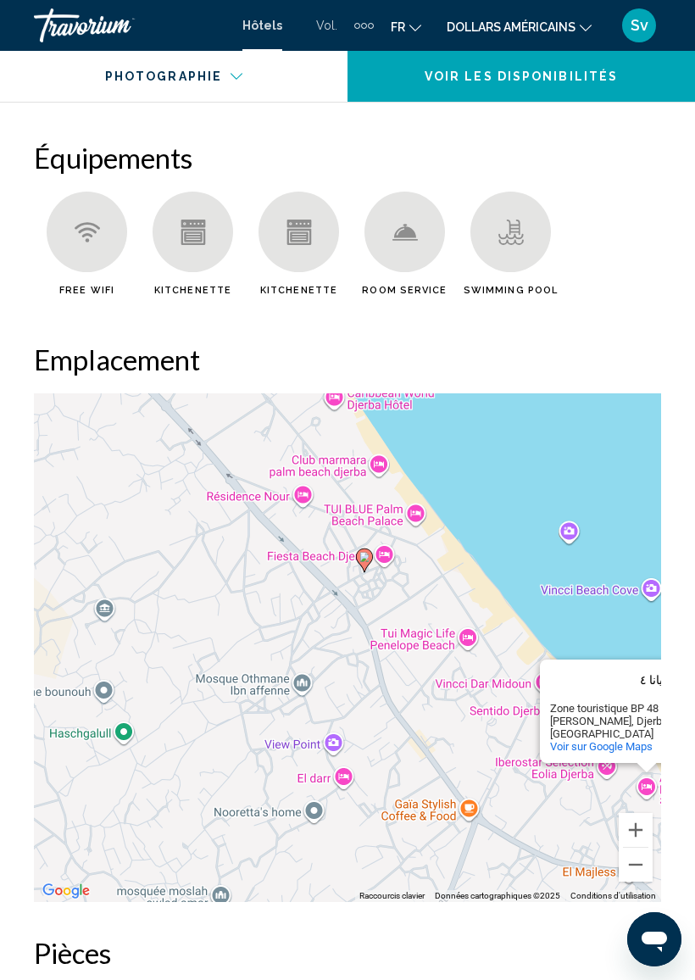
click at [376, 399] on div "Pour activer le glissement avec le clavier, appuyez sur Alt+Entrée. Une fois ce…" at bounding box center [347, 647] width 627 height 509
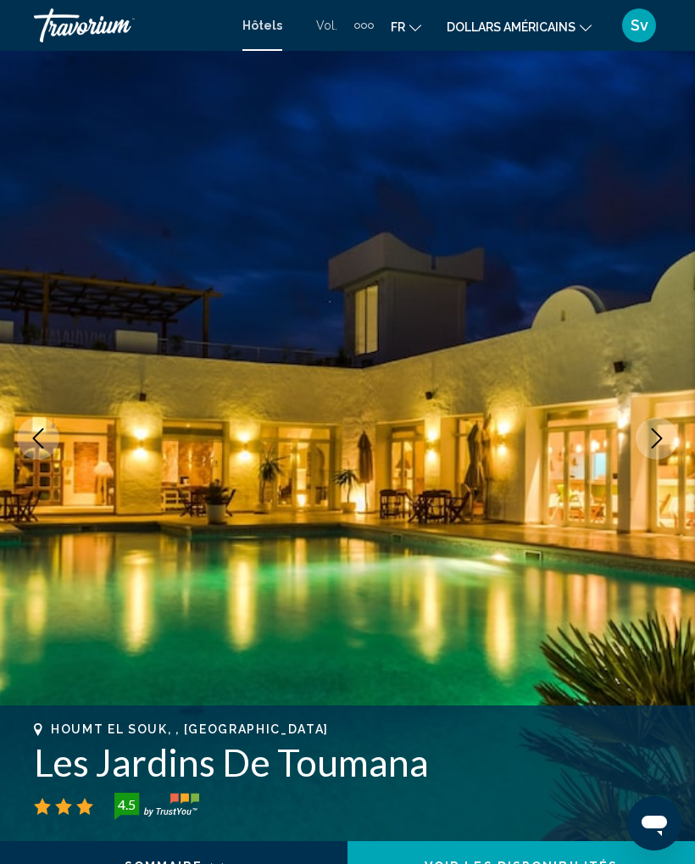
scroll to position [0, 0]
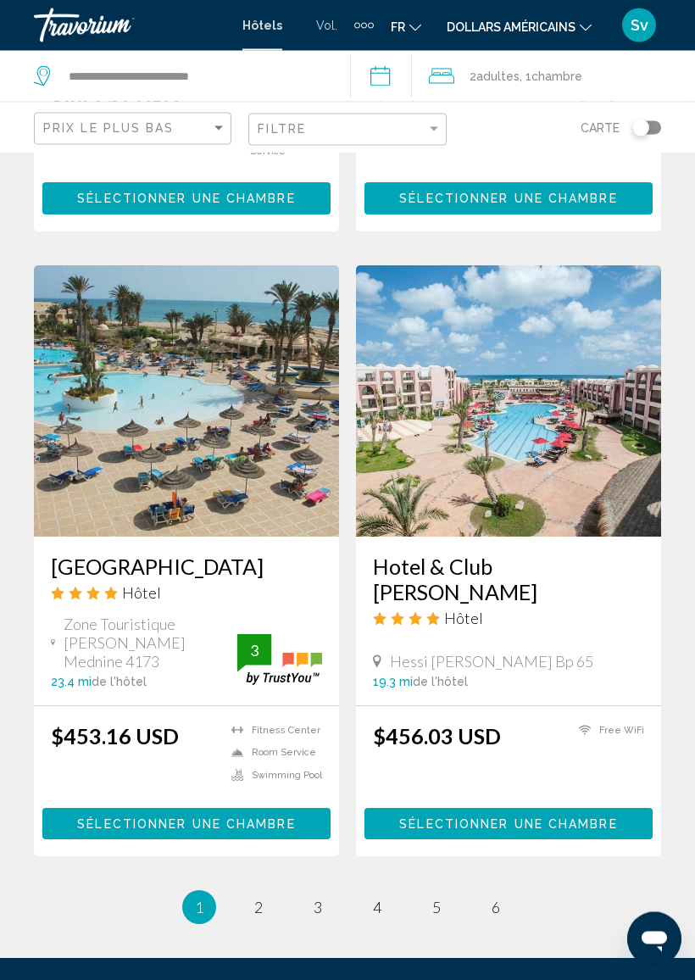
scroll to position [3192, 0]
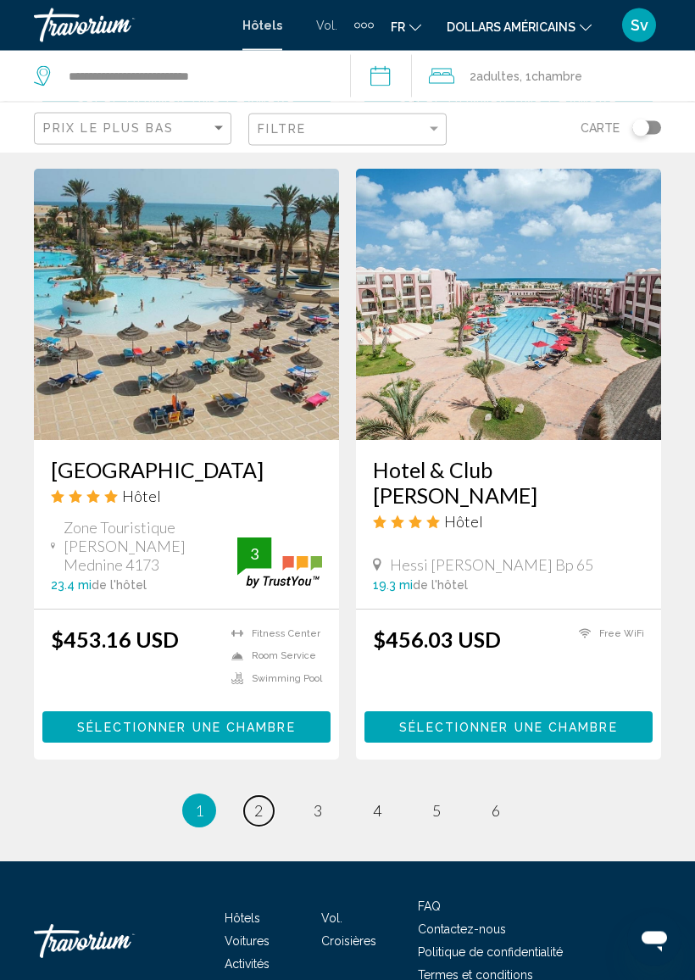
click at [247, 797] on link "page 2" at bounding box center [259, 812] width 30 height 30
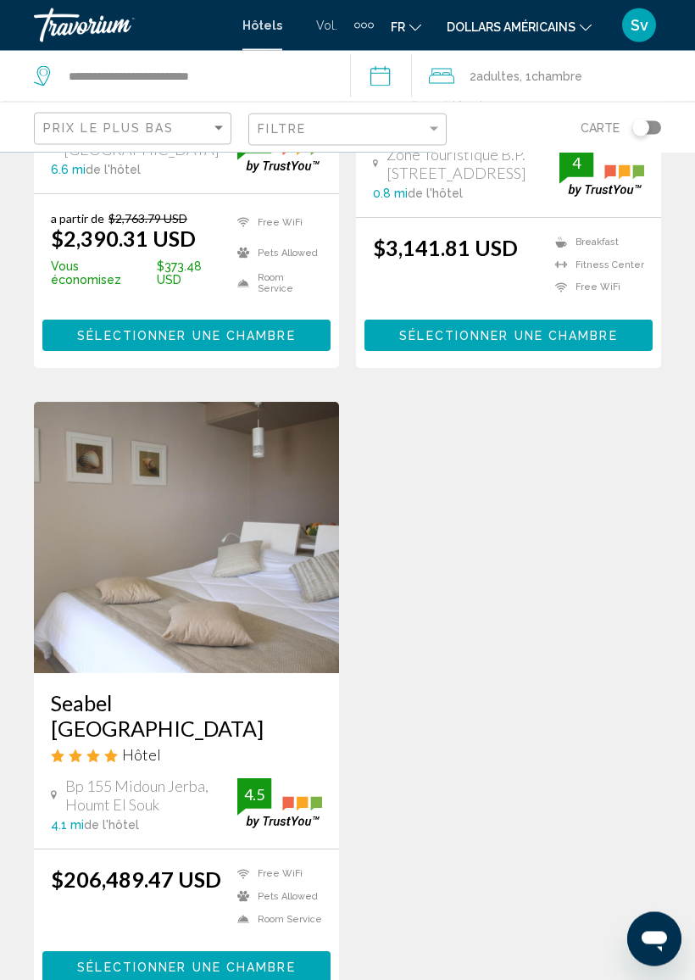
scroll to position [2440, 0]
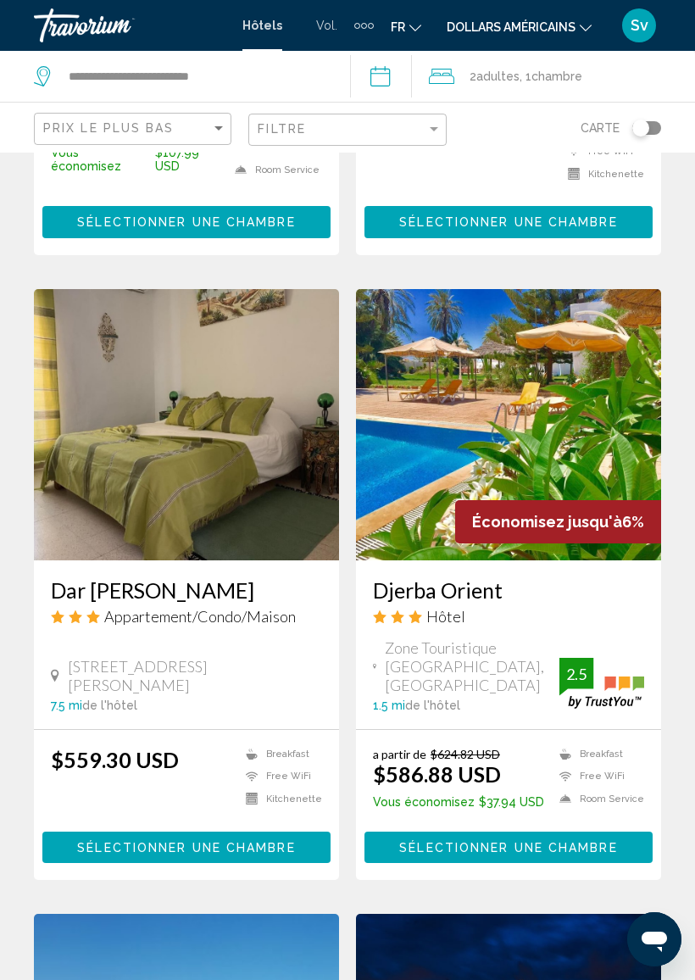
scroll to position [1292, 0]
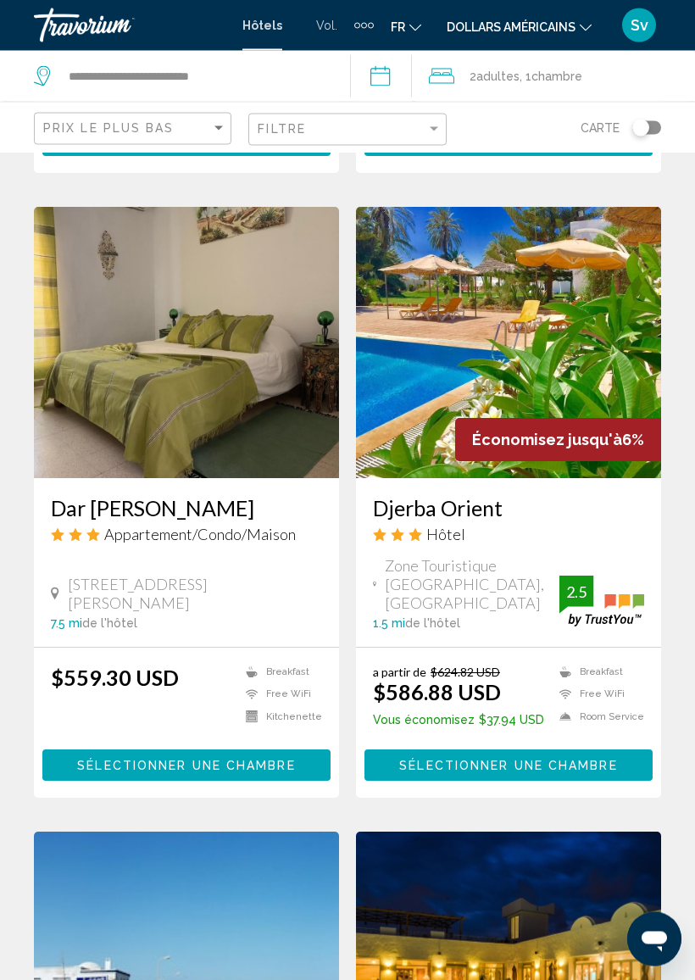
click at [586, 583] on div "2.5" at bounding box center [577, 593] width 34 height 20
click at [624, 577] on img "Contenu principal" at bounding box center [602, 602] width 85 height 50
click at [589, 577] on img "Contenu principal" at bounding box center [602, 602] width 85 height 50
click at [563, 750] on button "Sélectionner une chambre" at bounding box center [509, 765] width 288 height 31
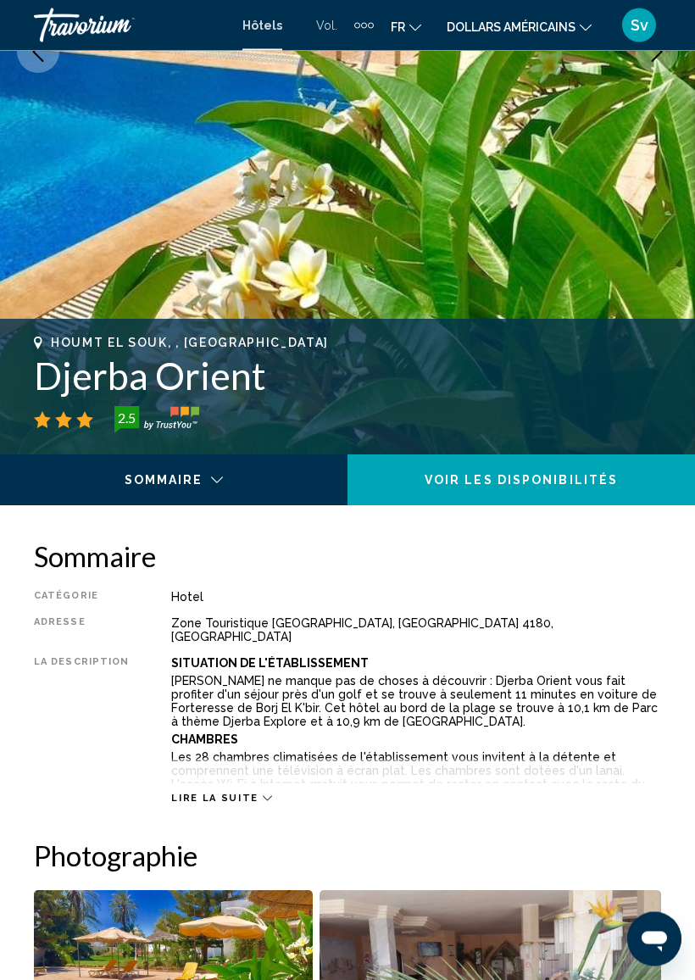
scroll to position [402, 0]
click at [230, 793] on span "Lire la suite" at bounding box center [214, 798] width 86 height 11
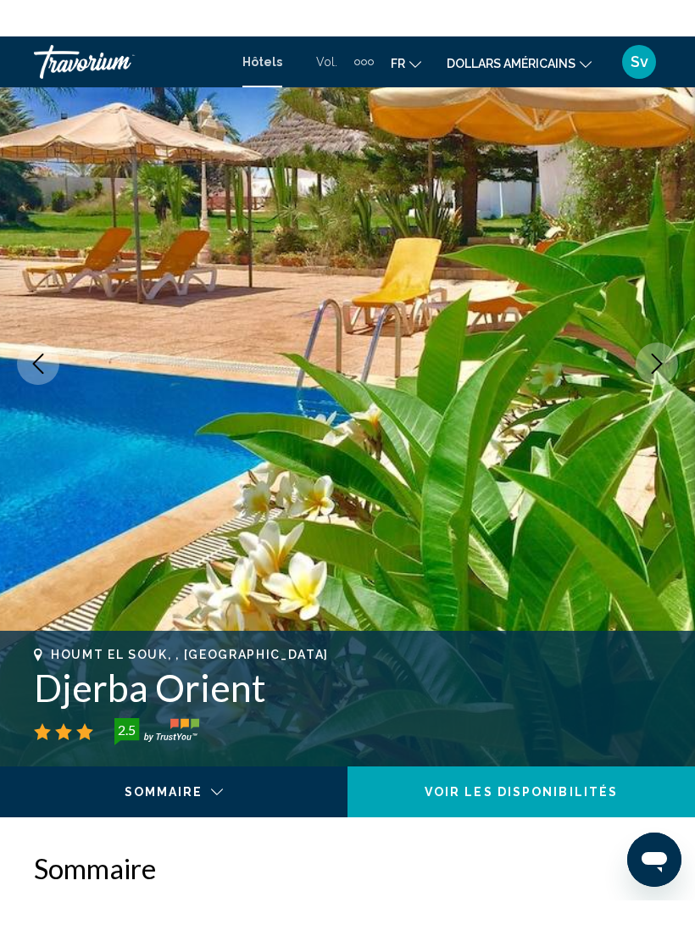
scroll to position [0, 0]
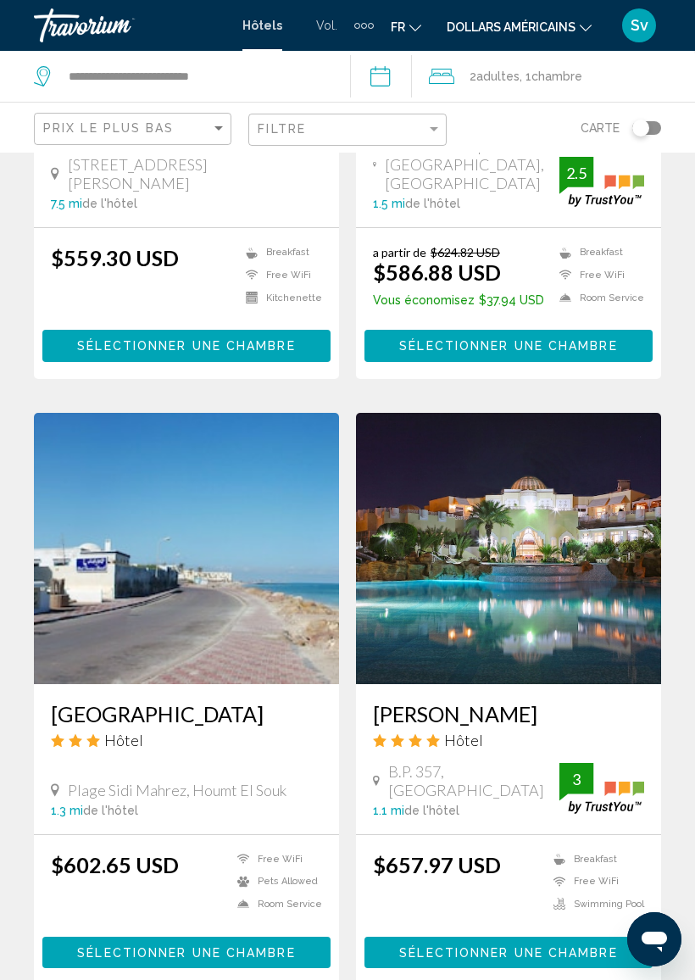
scroll to position [1081, 0]
click at [393, 706] on h3 "Joya Paradise" at bounding box center [508, 714] width 271 height 25
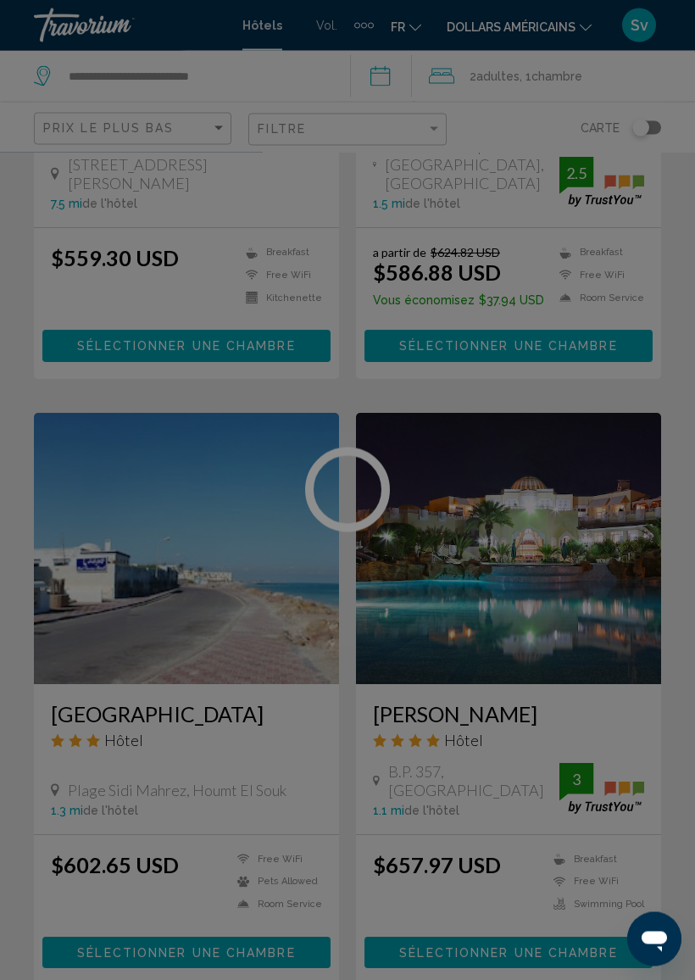
scroll to position [1082, 0]
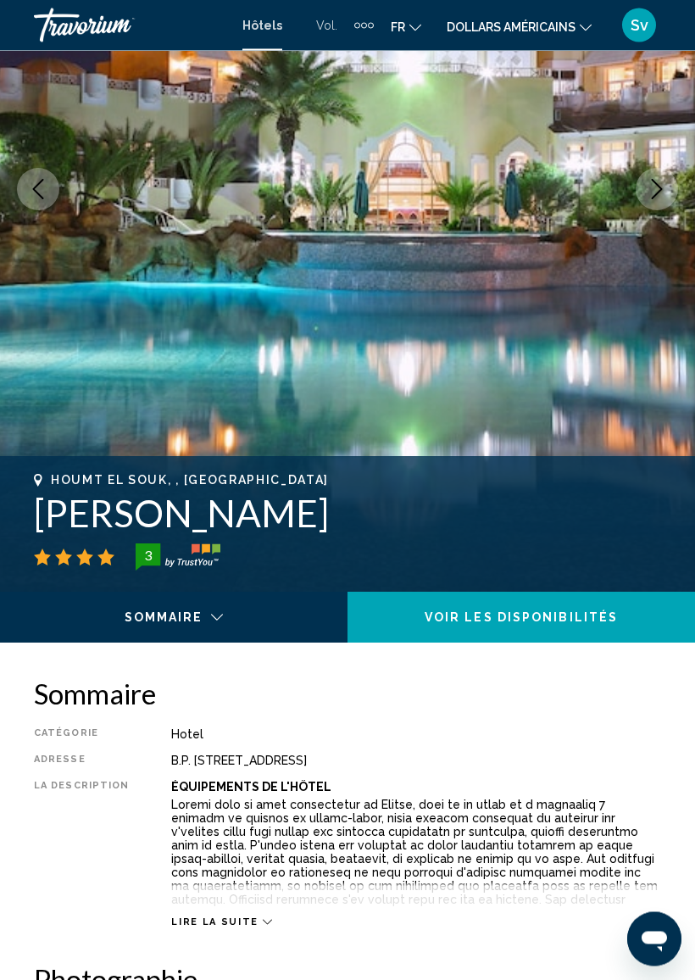
scroll to position [265, 0]
click at [232, 822] on span "Lire la suite" at bounding box center [214, 922] width 86 height 11
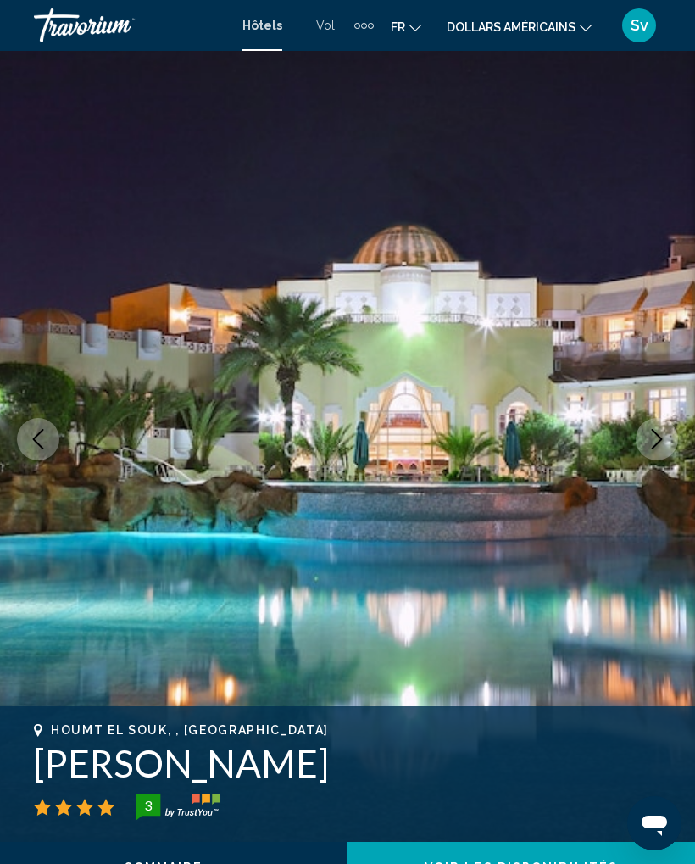
scroll to position [0, 0]
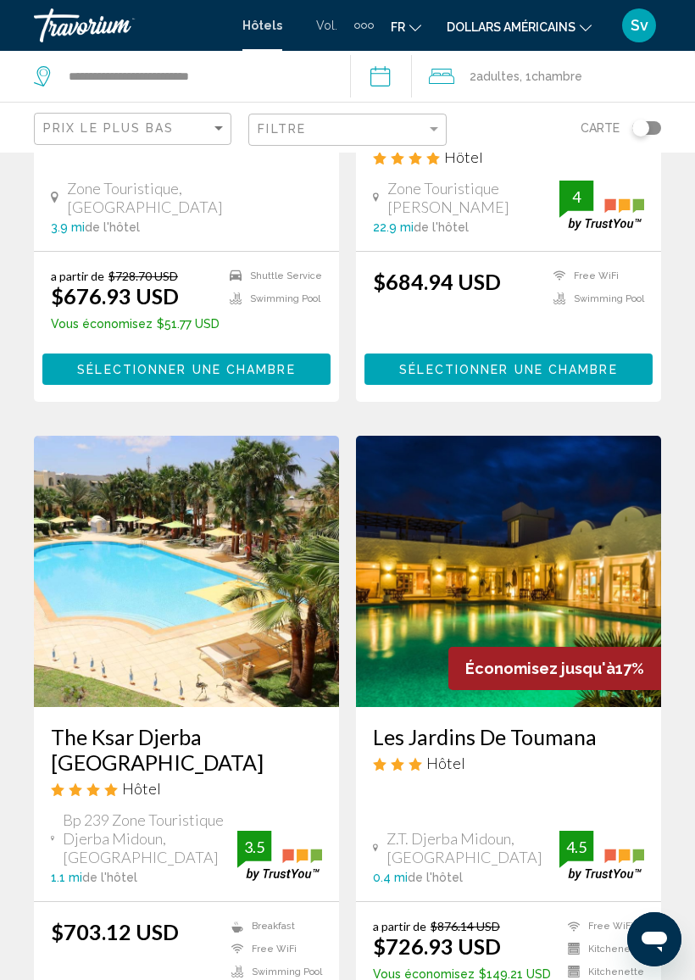
scroll to position [2342, 0]
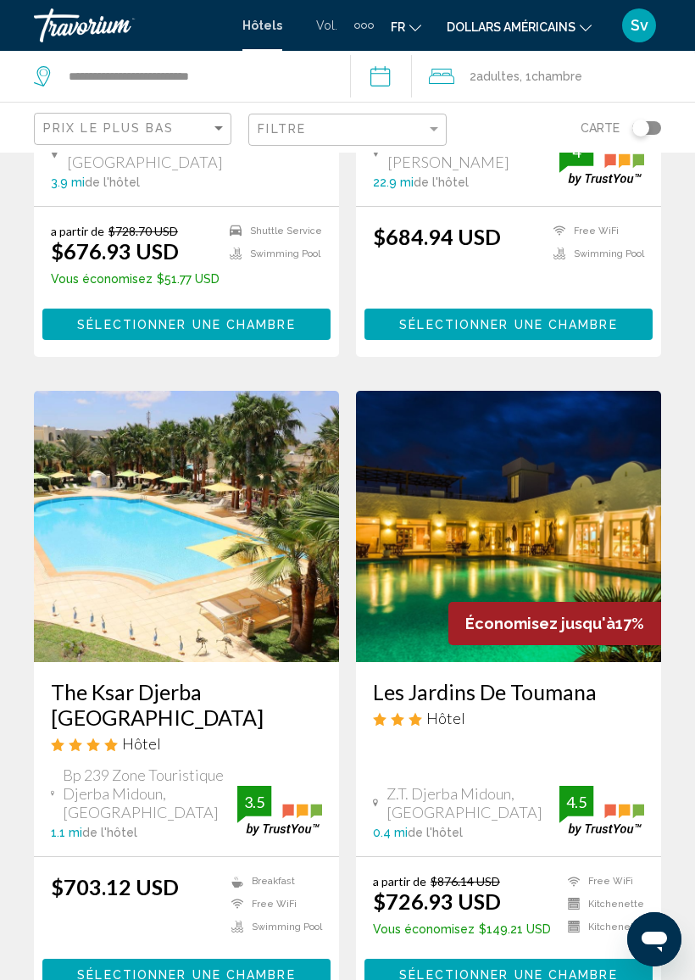
click at [81, 679] on h3 "The Ksar Djerba Charming Hotel & SPA" at bounding box center [186, 704] width 271 height 51
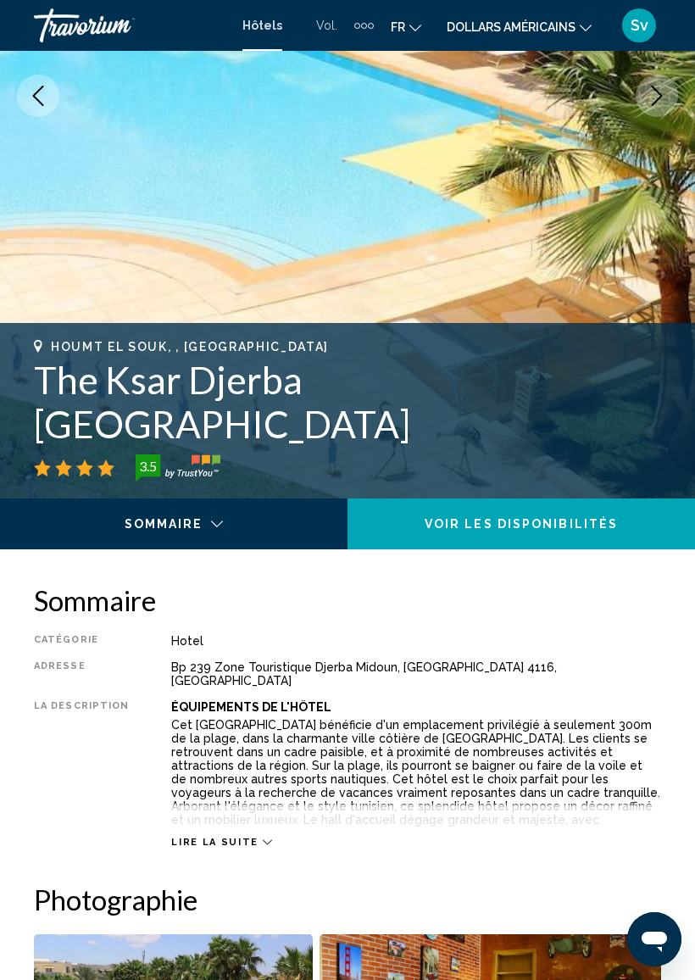
scroll to position [359, 0]
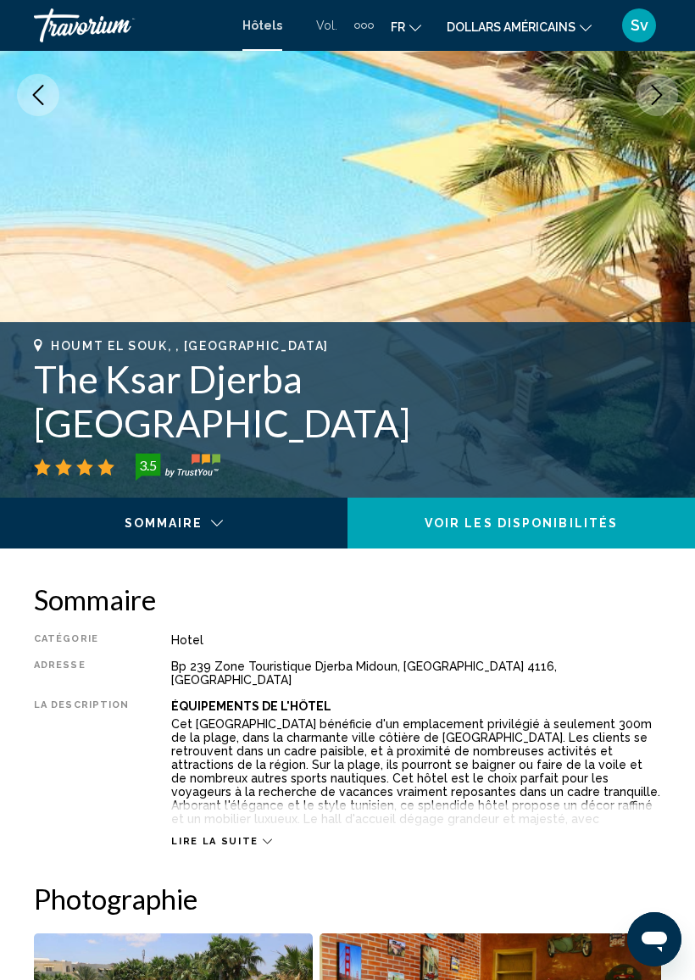
click at [191, 816] on div "Lire la suite" at bounding box center [416, 824] width 490 height 47
click at [205, 822] on span "Lire la suite" at bounding box center [214, 841] width 86 height 11
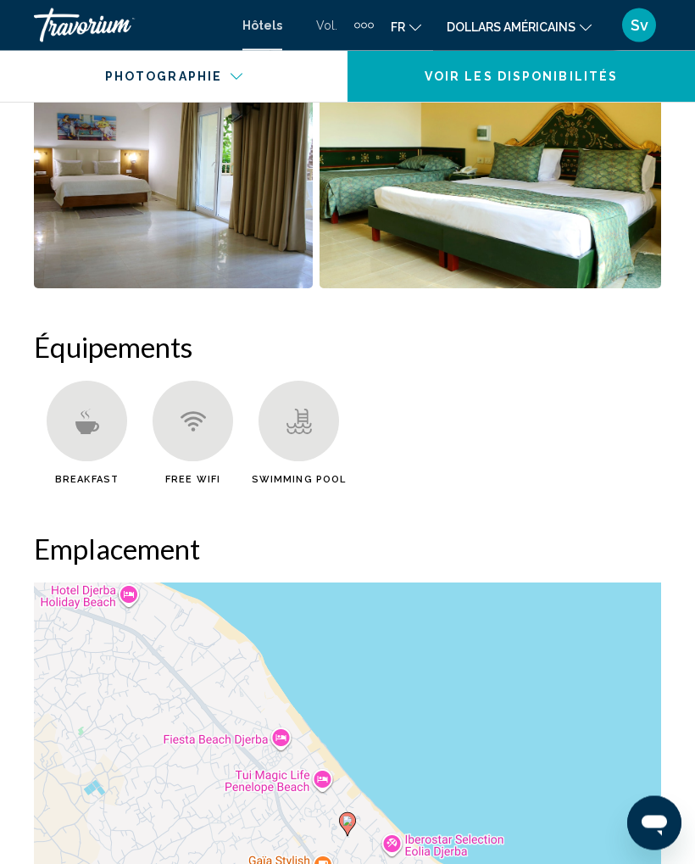
scroll to position [1704, 0]
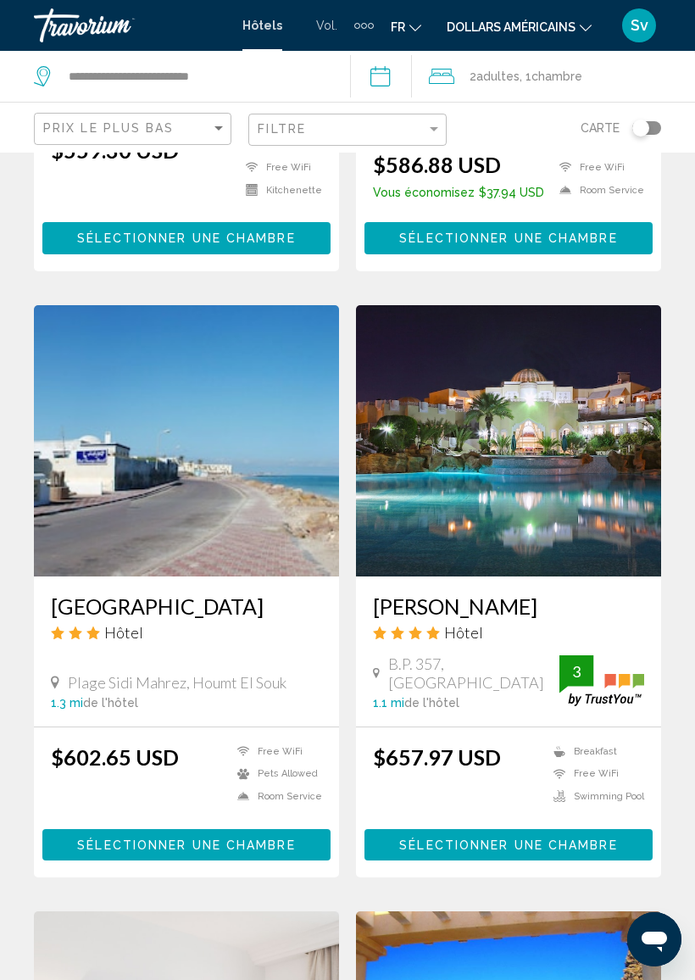
scroll to position [1213, 0]
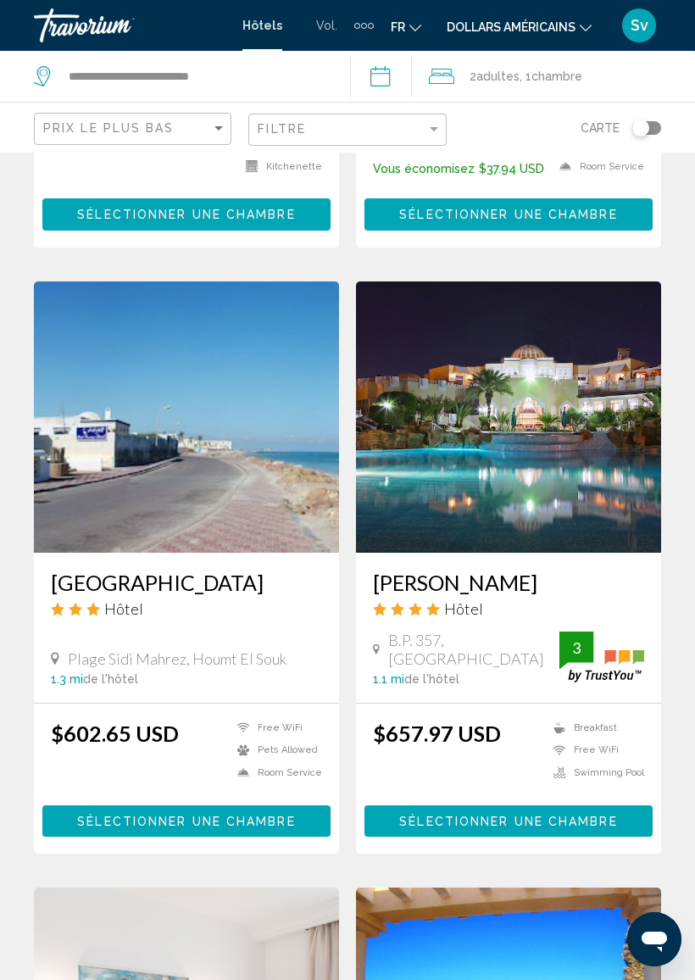
click at [431, 631] on span "B.P. 357, Houmt El Souk" at bounding box center [473, 649] width 171 height 37
click at [423, 806] on button "Sélectionner une chambre" at bounding box center [509, 821] width 288 height 31
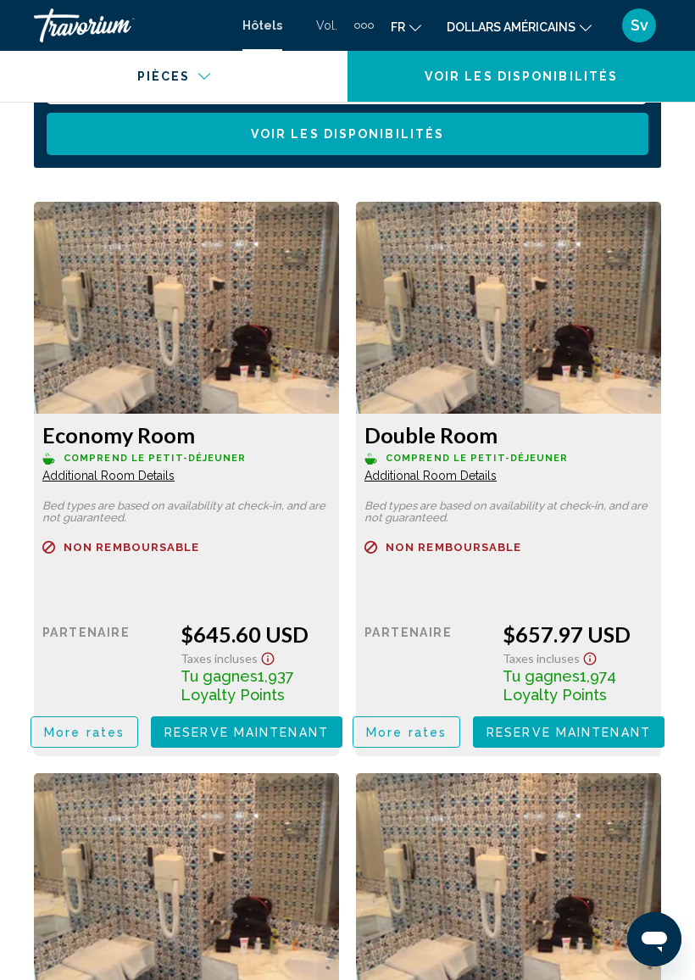
scroll to position [2819, 0]
